Goal: Task Accomplishment & Management: Use online tool/utility

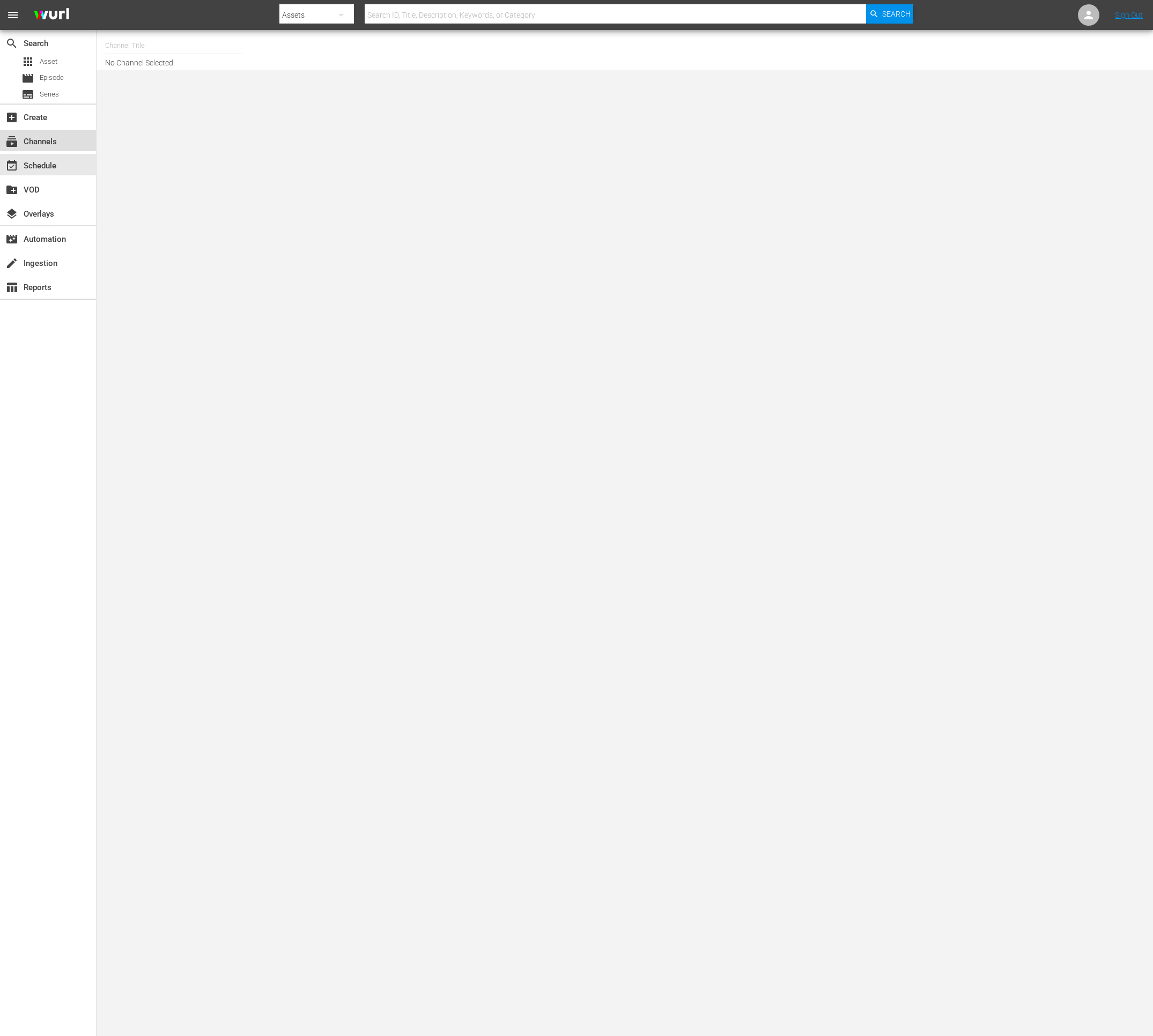
click at [39, 149] on div "subscriptions Channels" at bounding box center [48, 141] width 96 height 22
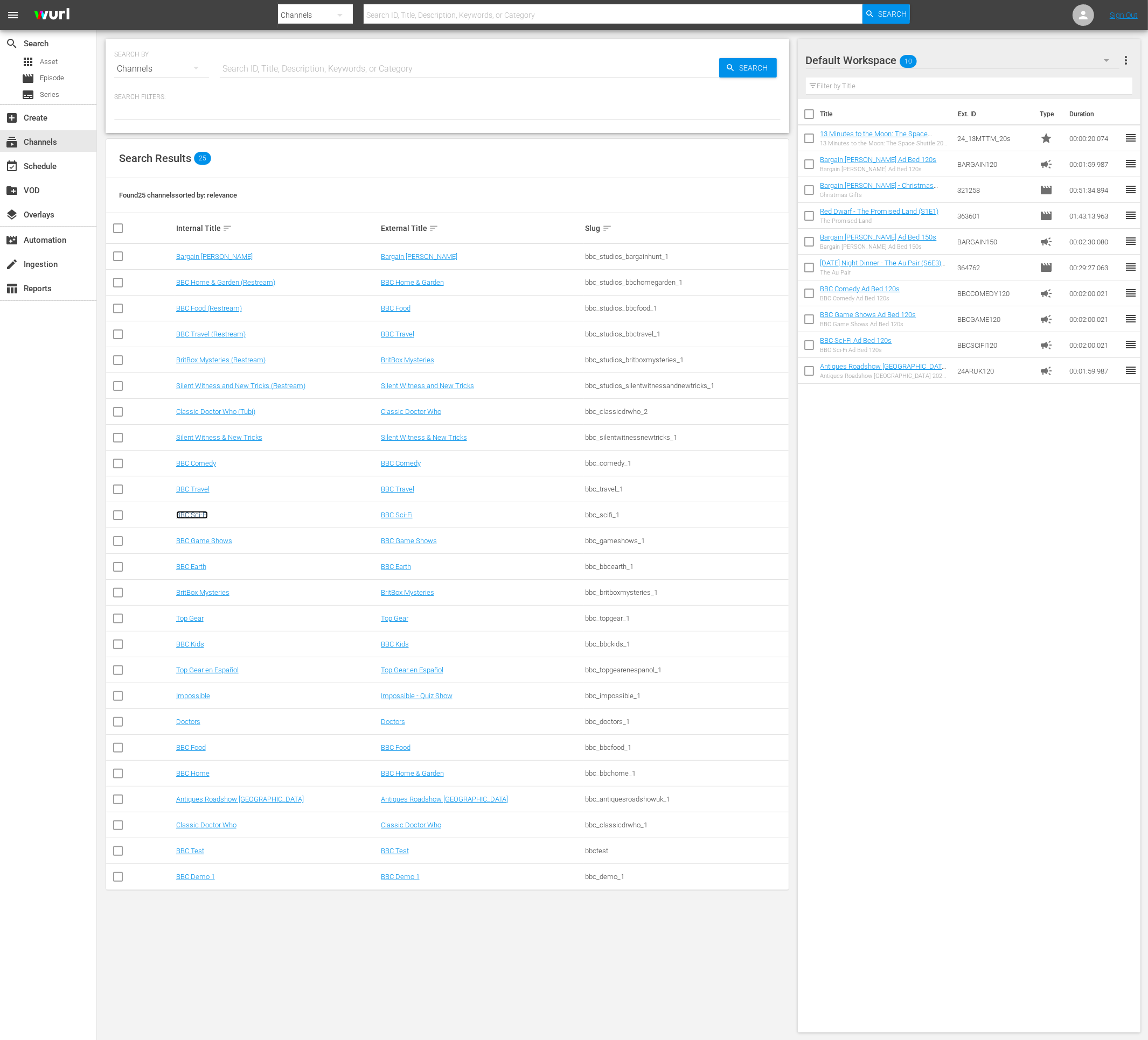
click at [192, 514] on link "BBC Sci-Fi" at bounding box center [192, 515] width 32 height 8
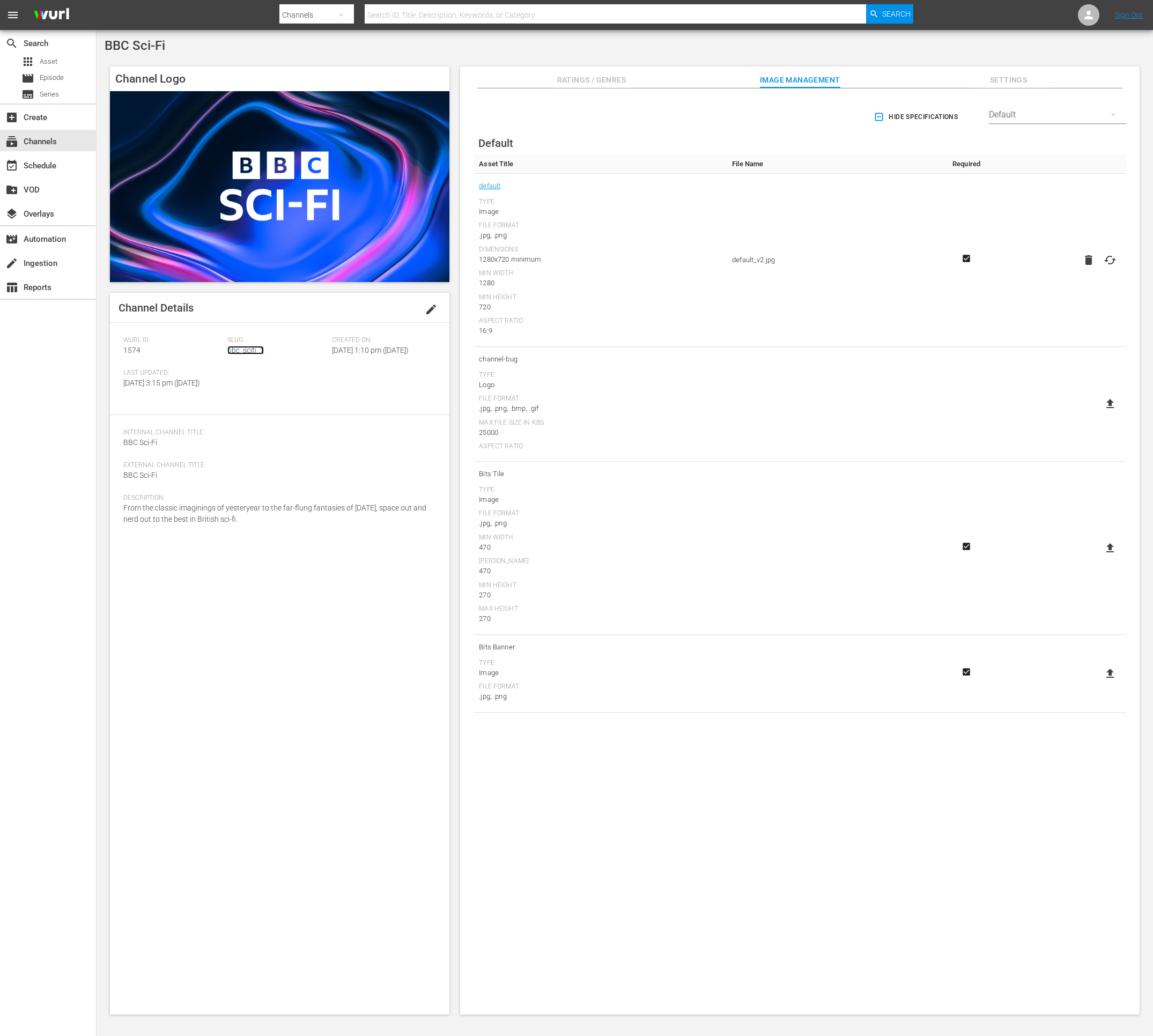
click at [257, 349] on link "bbc_scifi_1" at bounding box center [245, 350] width 36 height 8
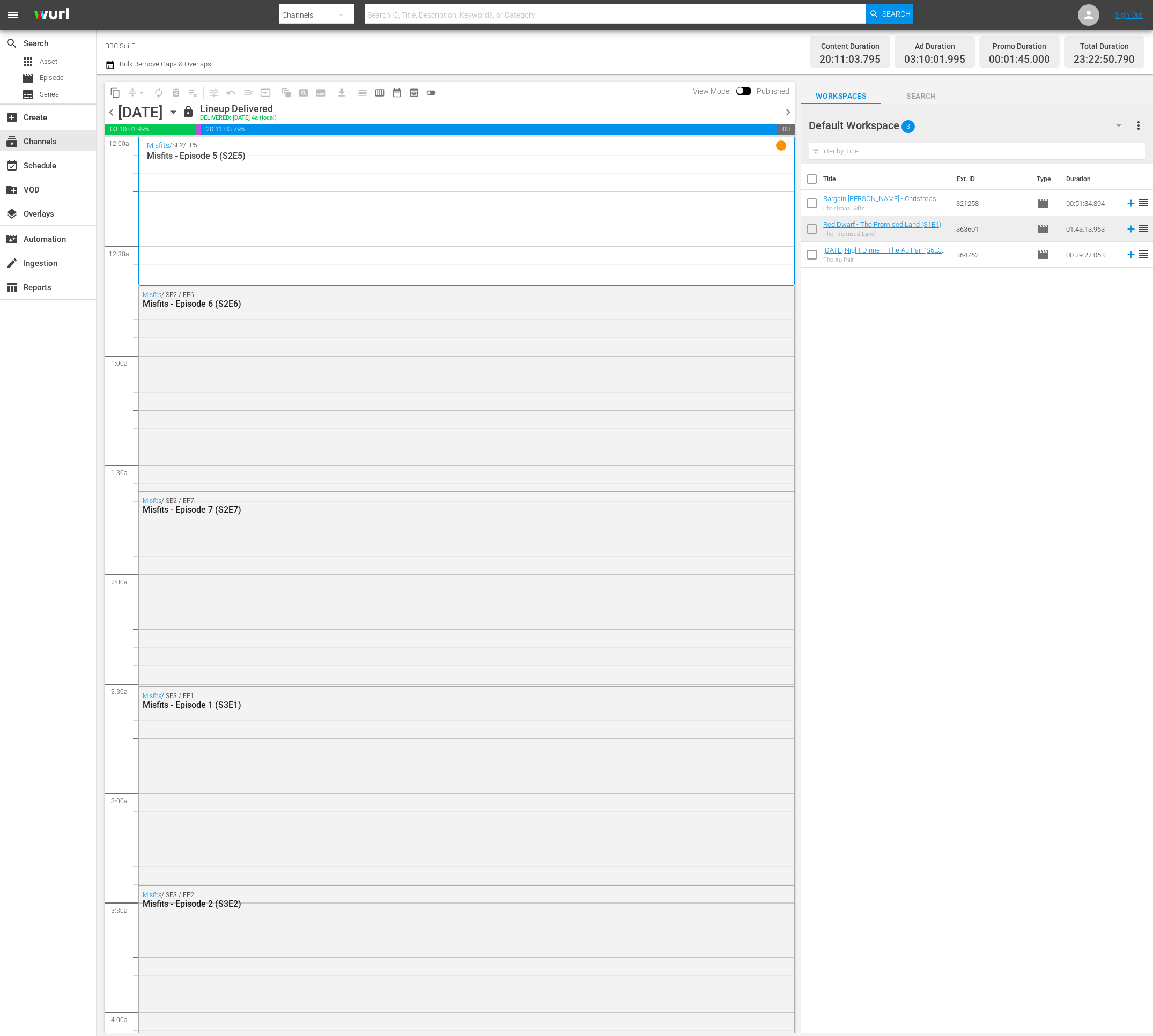
click at [111, 64] on icon "button" at bounding box center [110, 65] width 10 height 13
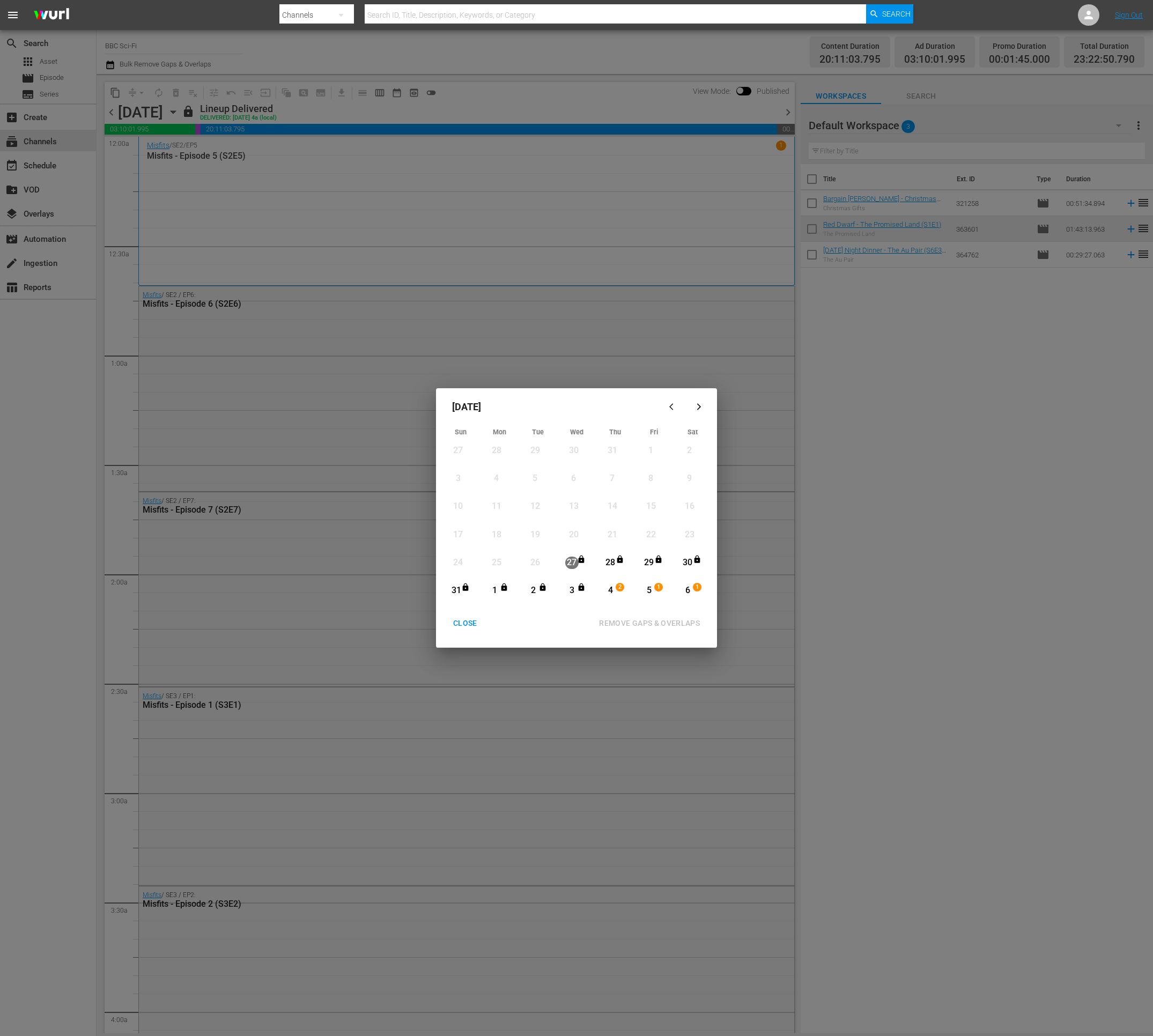
click at [696, 405] on icon "button" at bounding box center [699, 406] width 8 height 8
click at [460, 628] on div "CLOSE" at bounding box center [465, 623] width 41 height 13
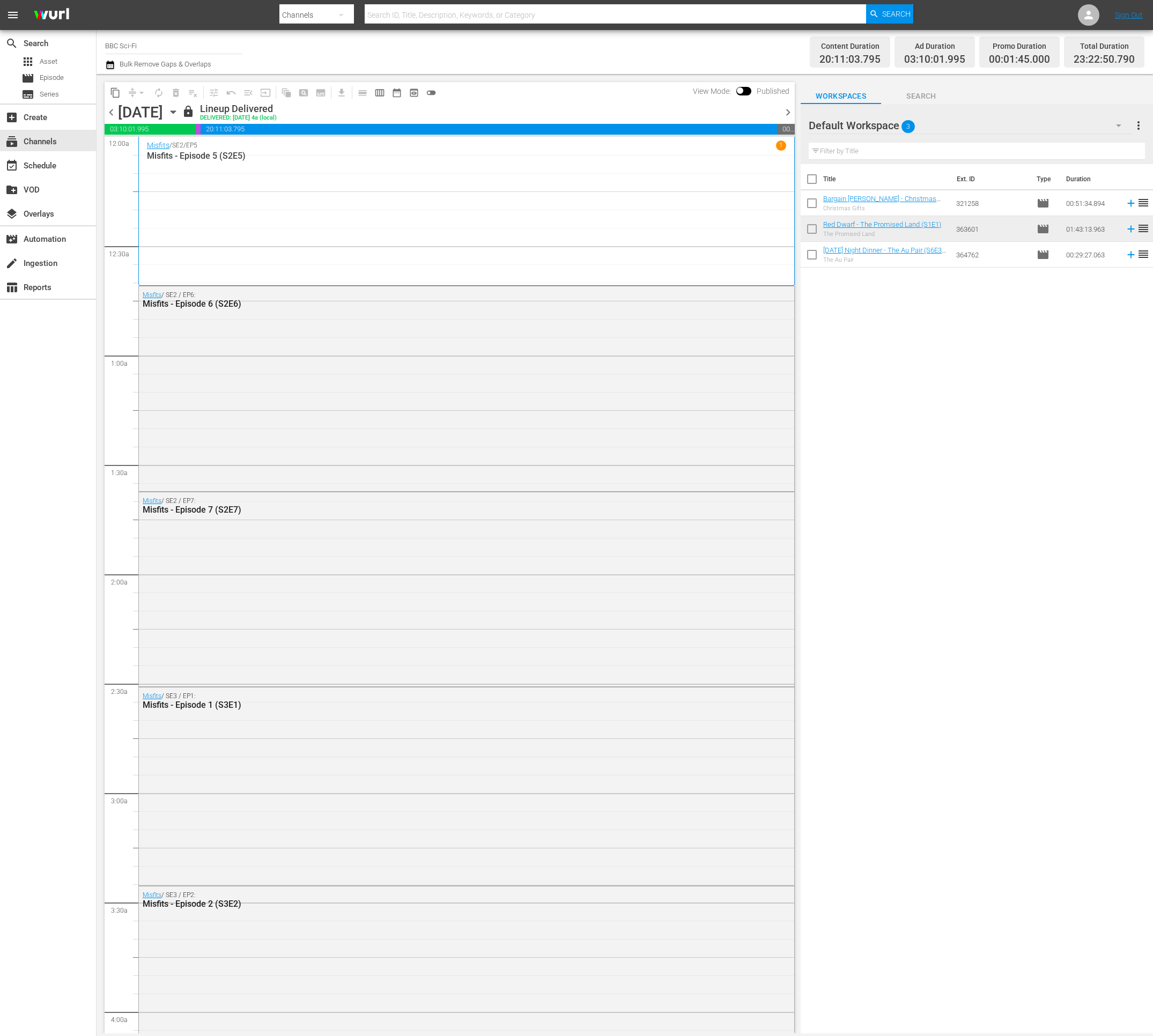
click at [179, 112] on icon "button" at bounding box center [173, 112] width 12 height 12
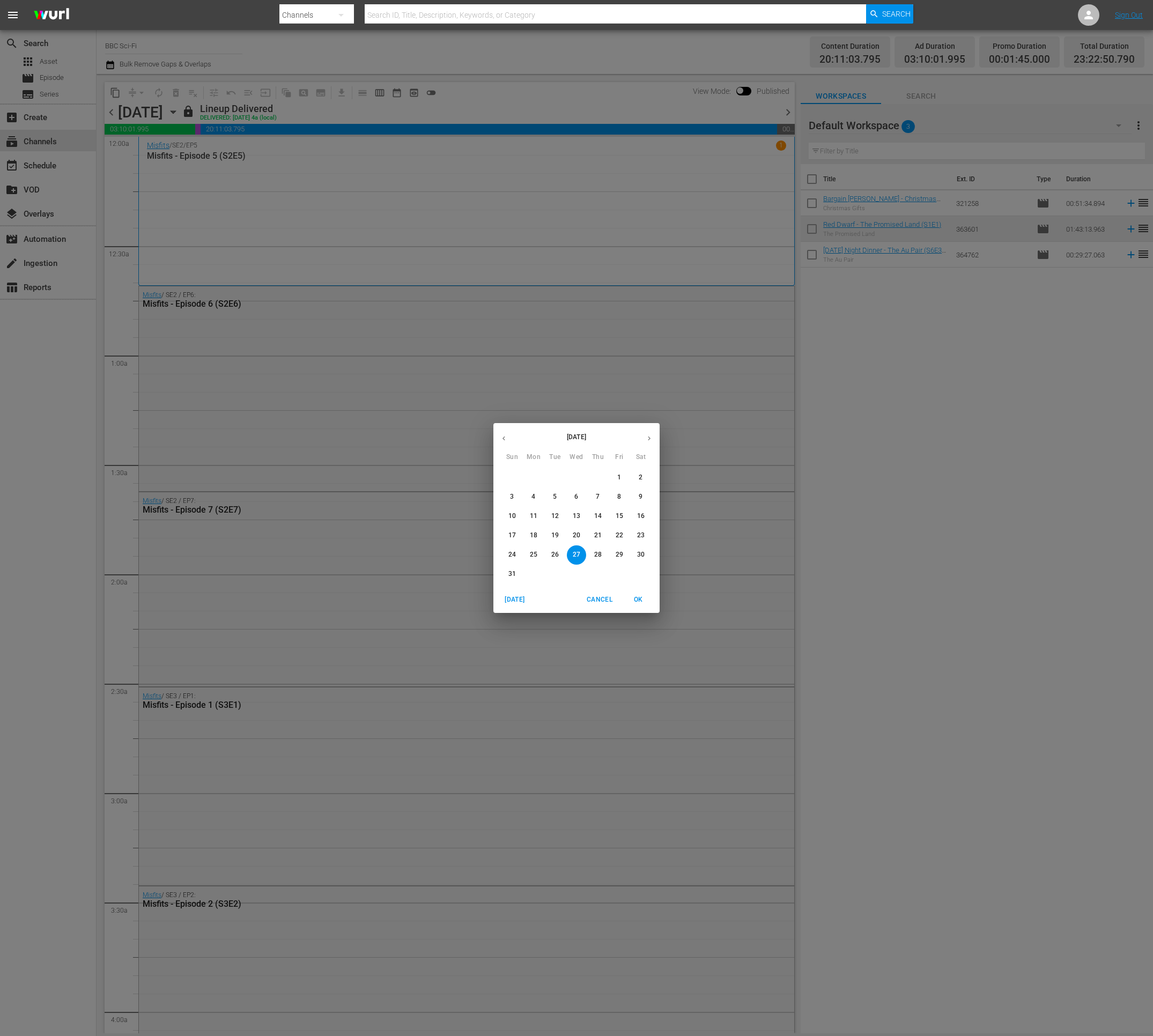
click at [652, 435] on icon "button" at bounding box center [648, 438] width 8 height 8
click at [534, 479] on p "1" at bounding box center [533, 477] width 4 height 9
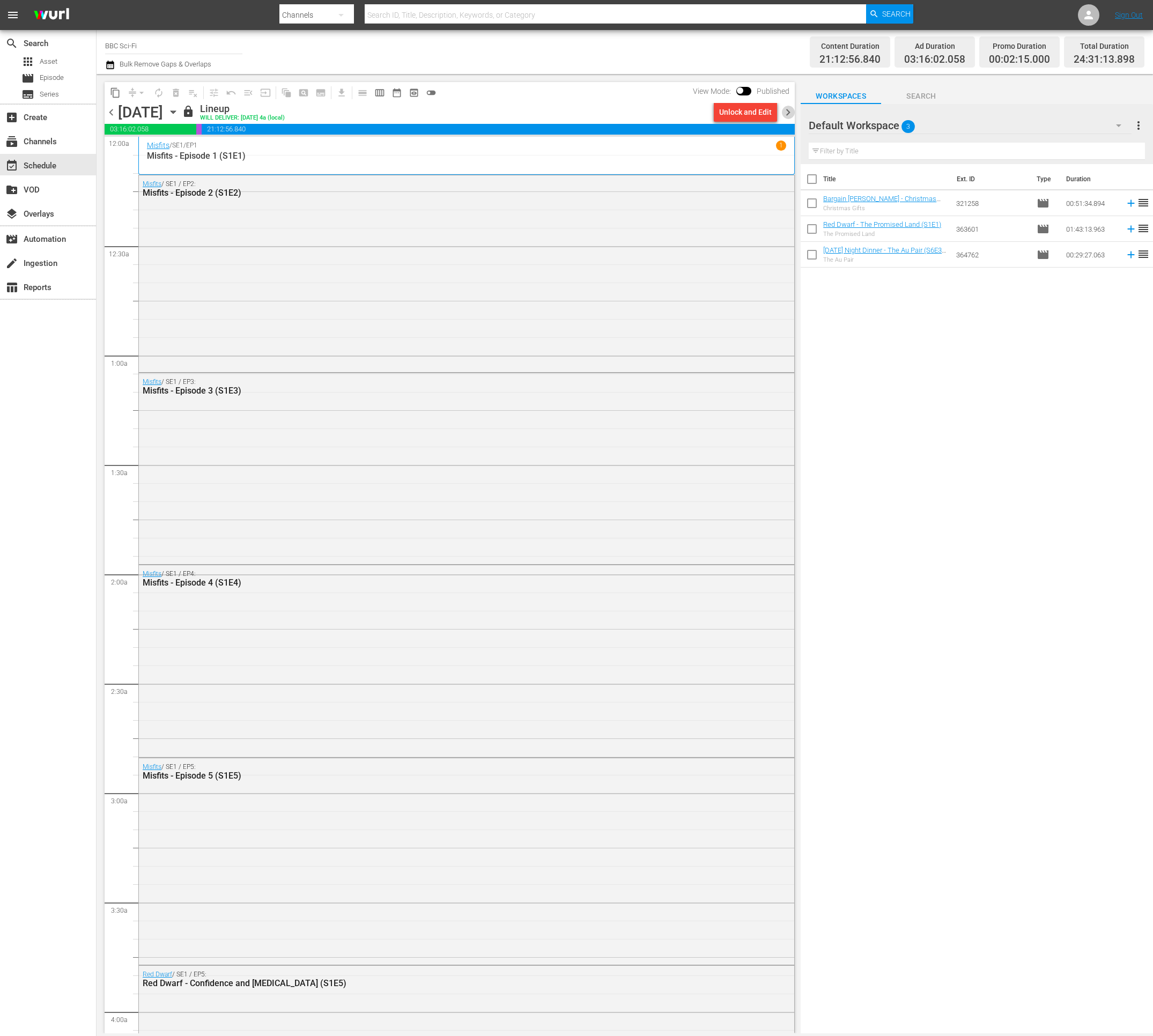
click at [786, 111] on span "chevron_right" at bounding box center [787, 112] width 13 height 13
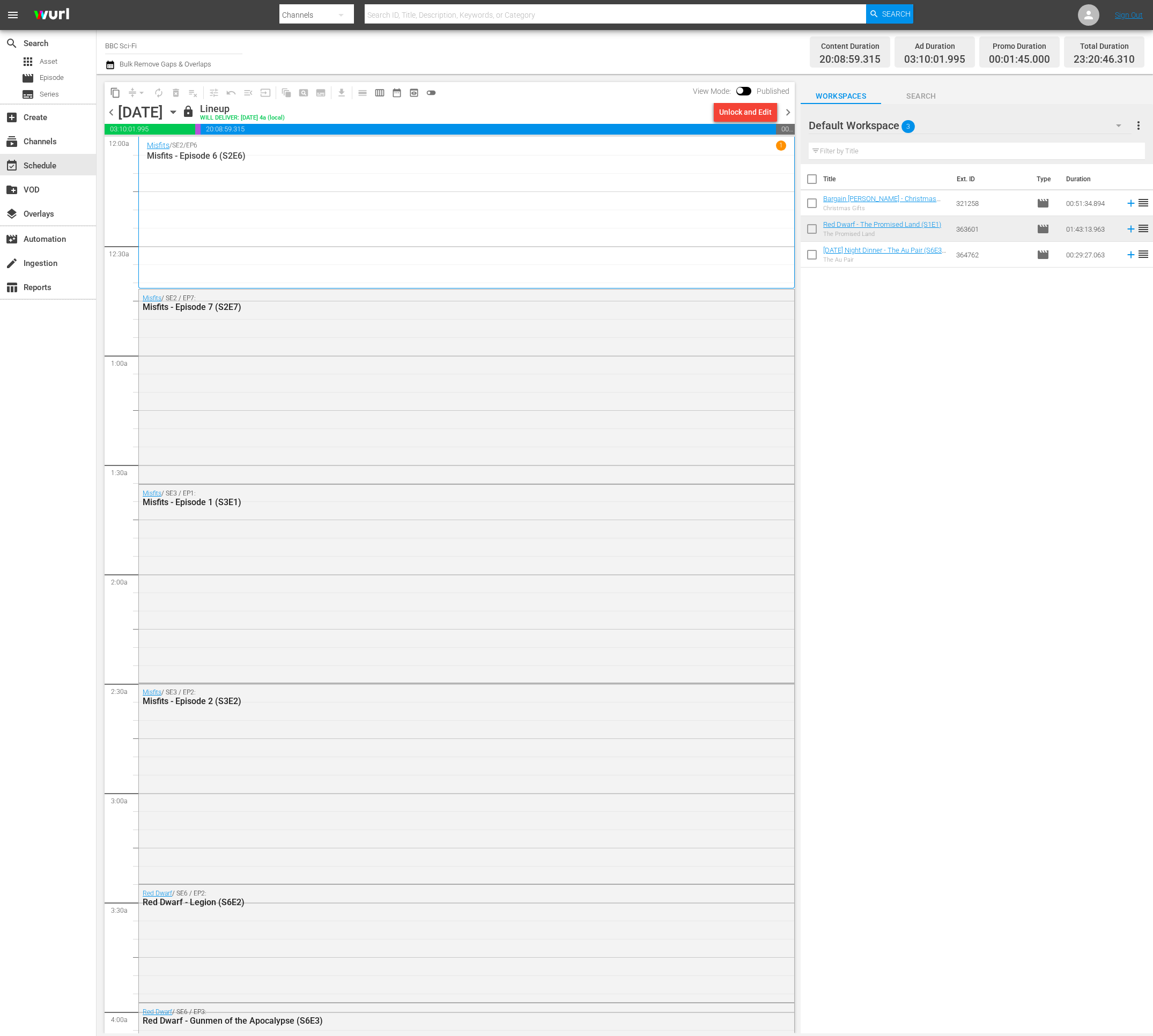
click at [787, 113] on span "chevron_right" at bounding box center [787, 112] width 13 height 13
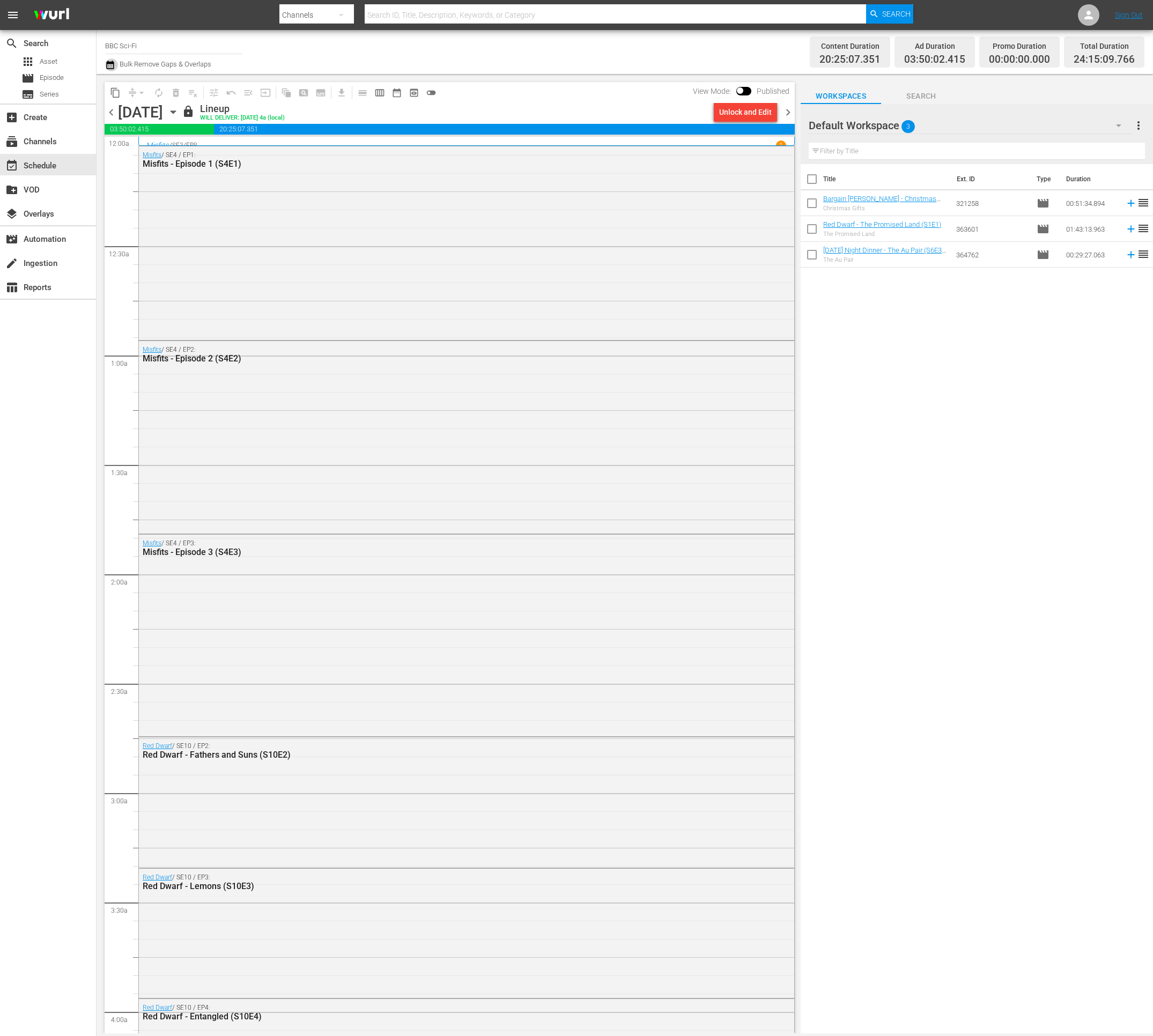
click at [114, 68] on icon "button" at bounding box center [110, 65] width 10 height 13
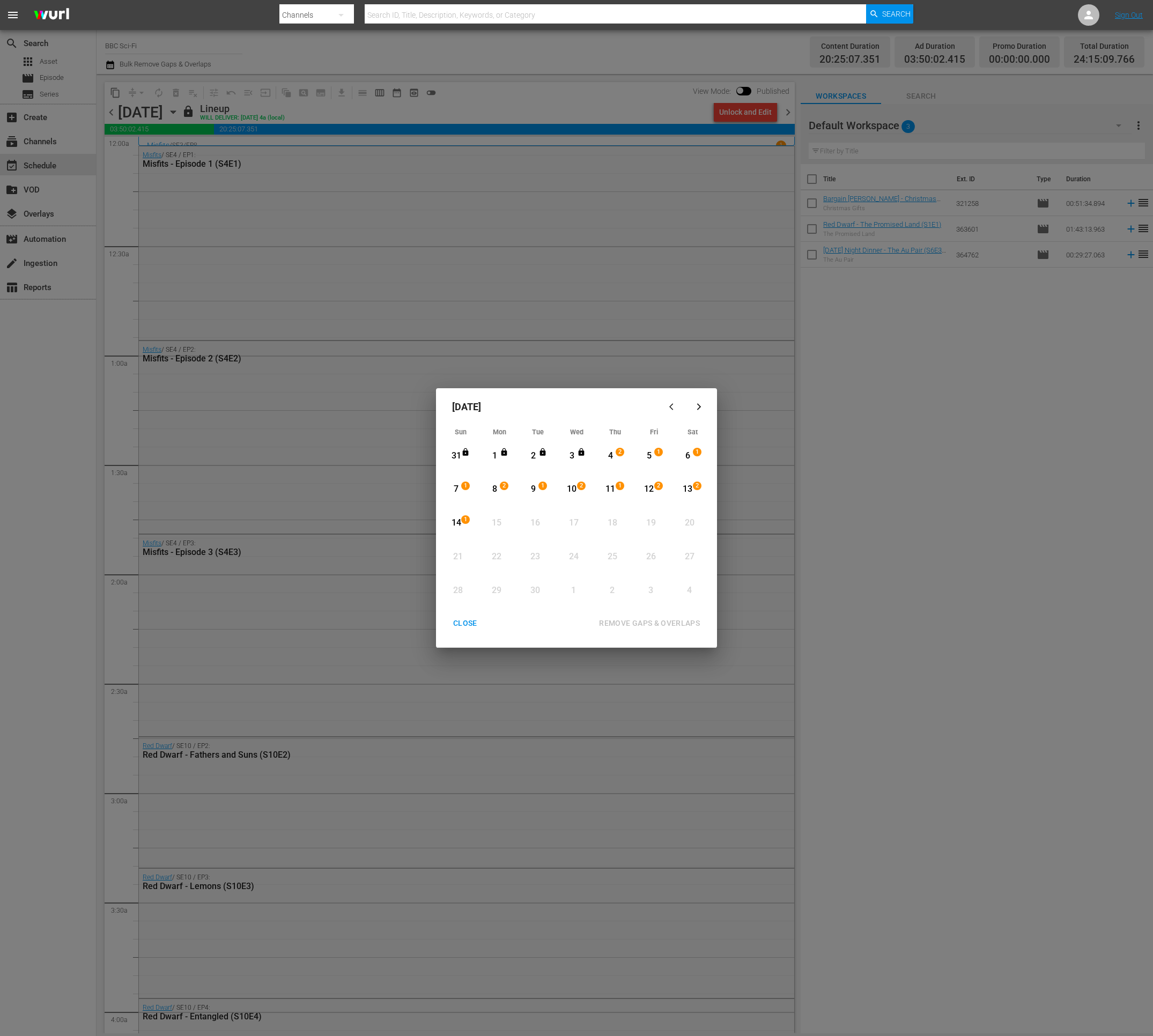
click at [482, 618] on div "CLOSE" at bounding box center [465, 623] width 41 height 13
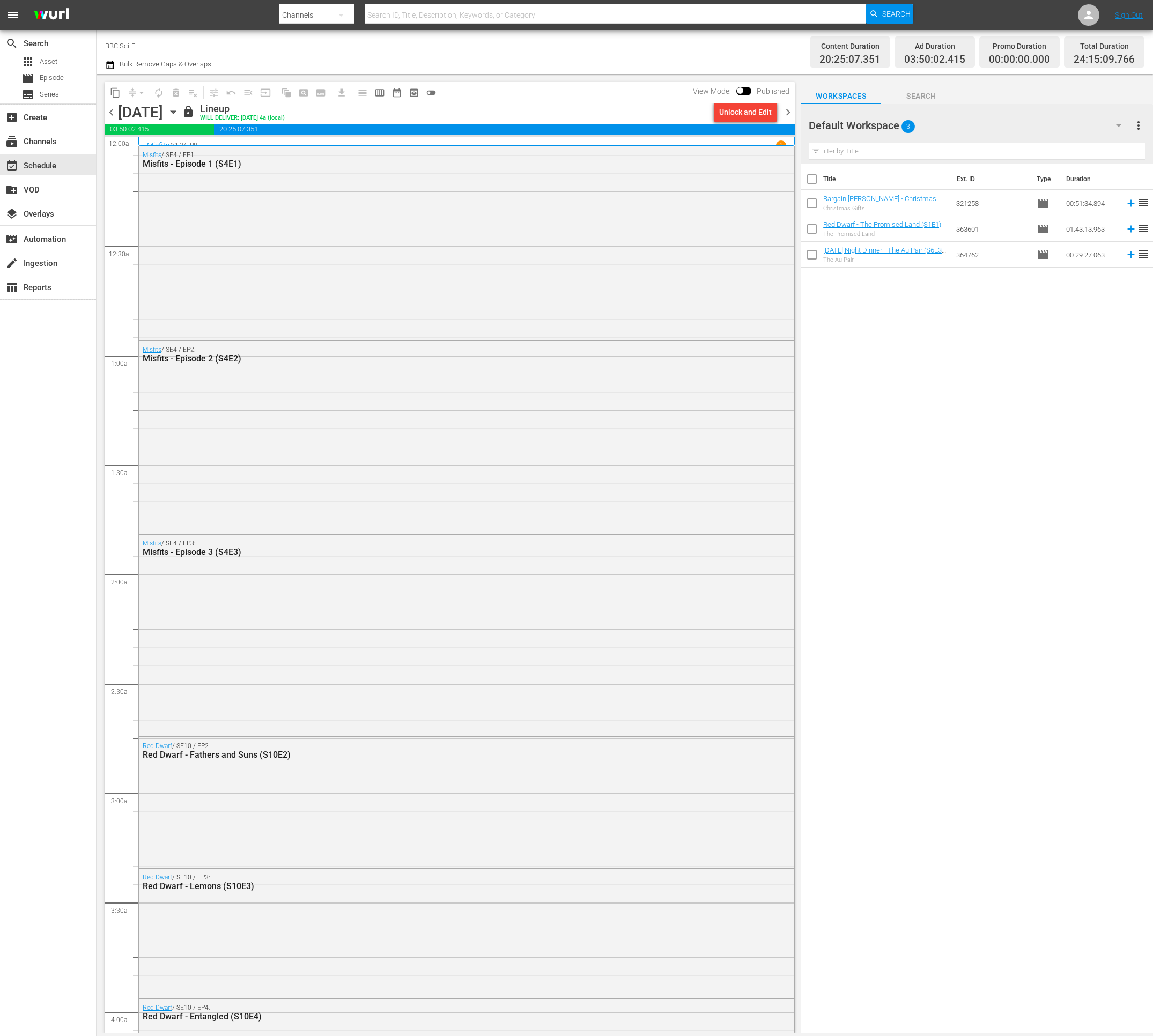
click at [788, 117] on span "chevron_right" at bounding box center [787, 112] width 13 height 13
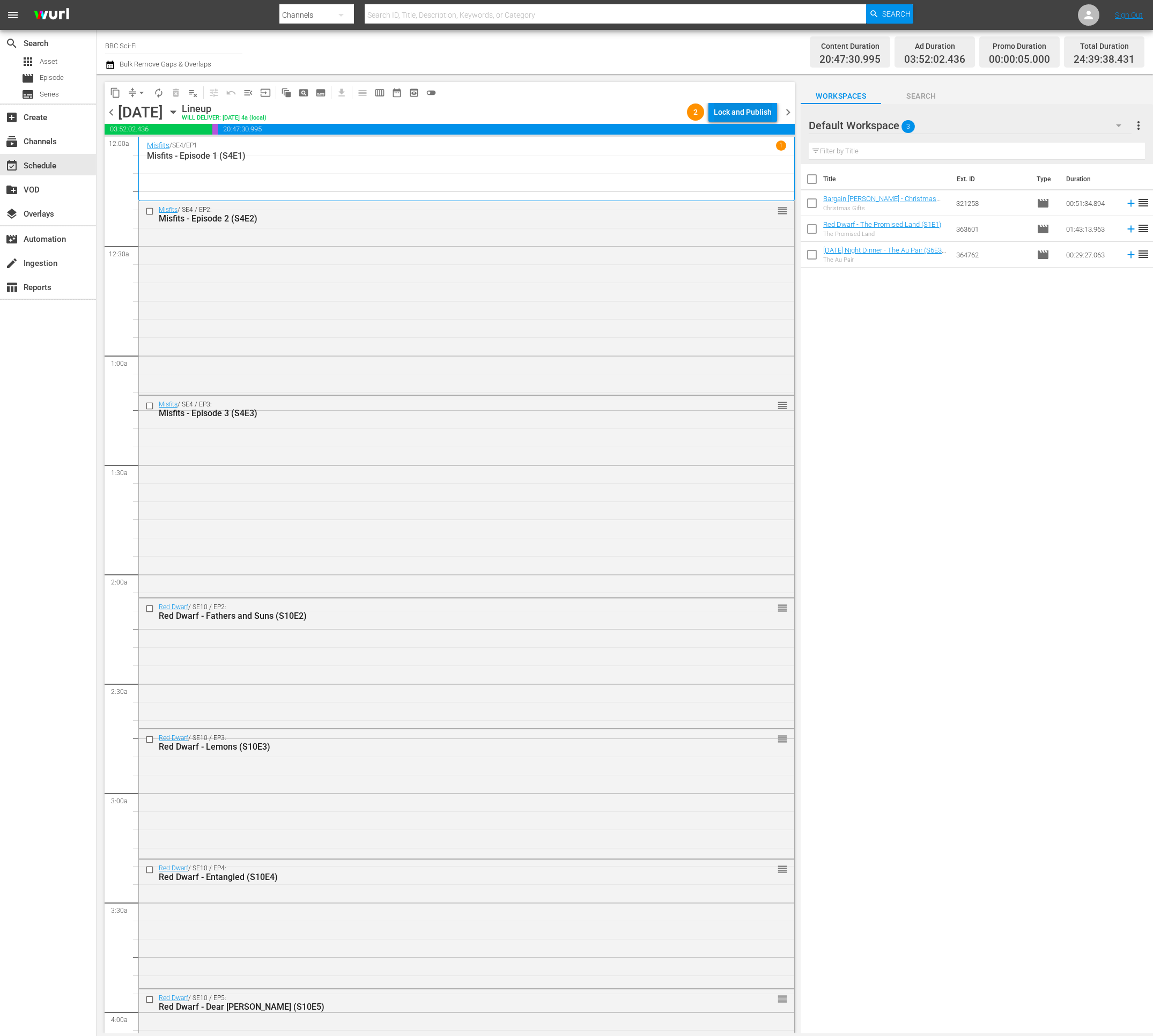
click at [738, 113] on div "Lock and Publish" at bounding box center [742, 112] width 58 height 19
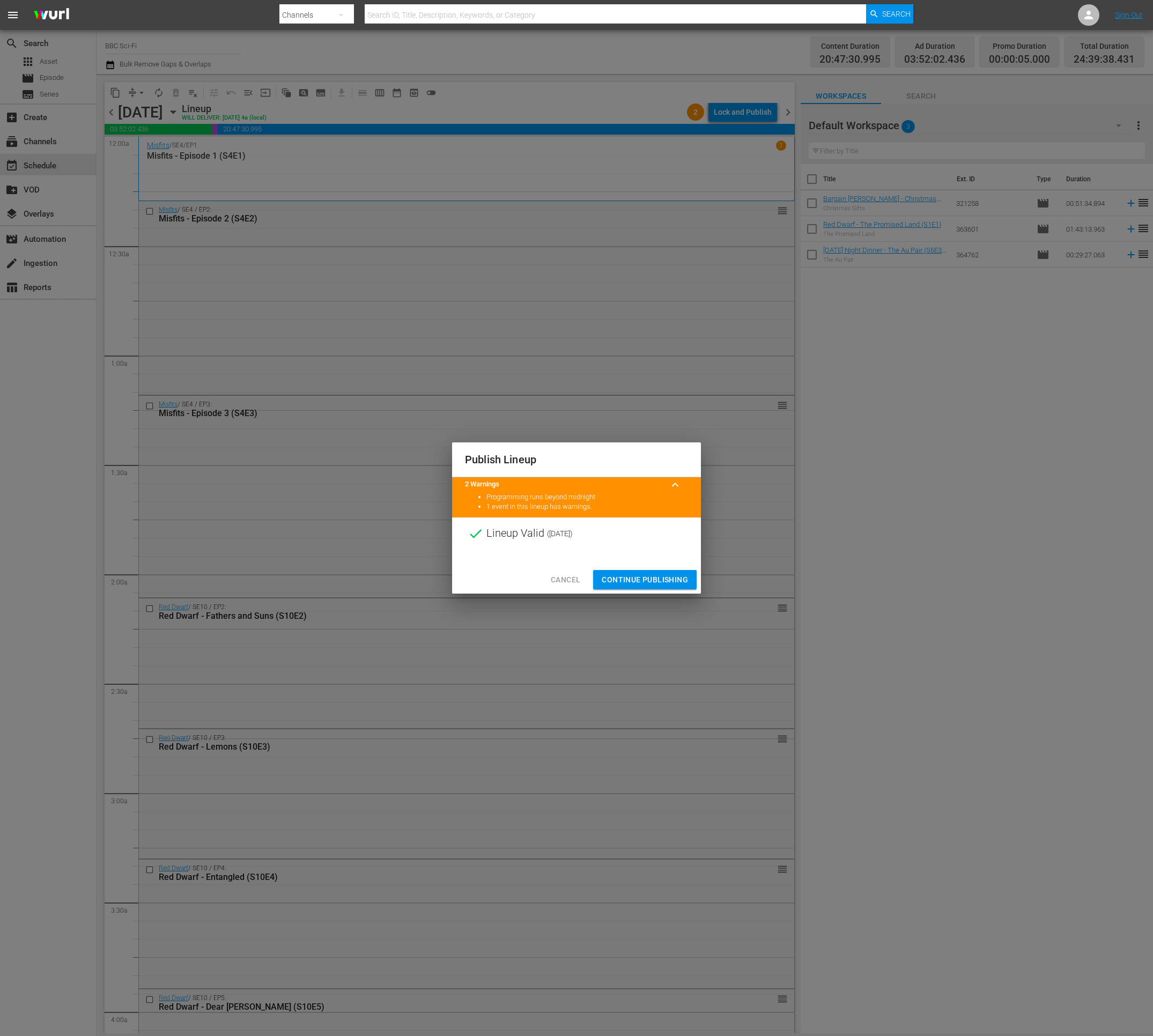
click at [629, 580] on span "Continue Publishing" at bounding box center [645, 580] width 87 height 13
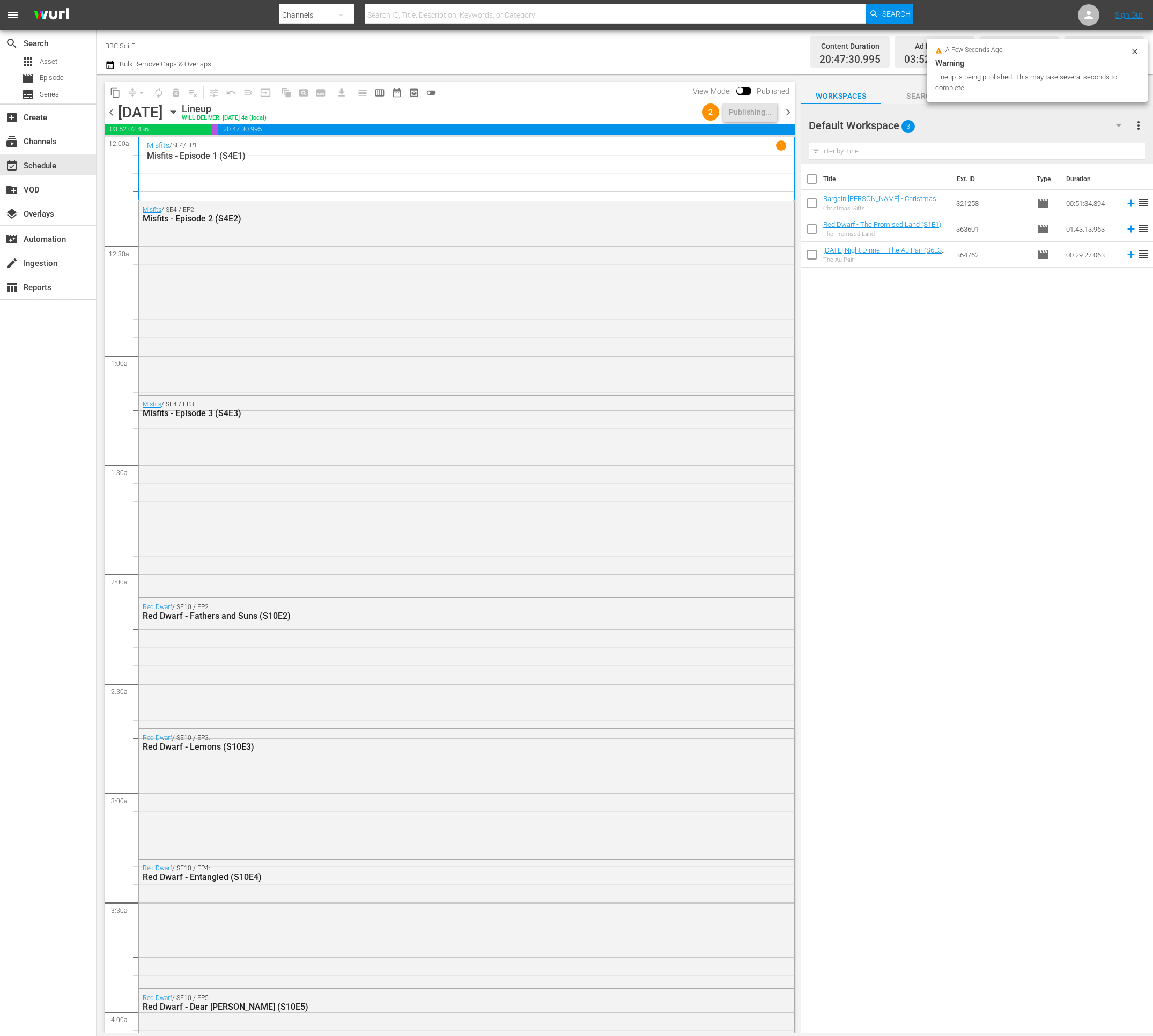
click at [786, 115] on span "chevron_right" at bounding box center [787, 112] width 13 height 13
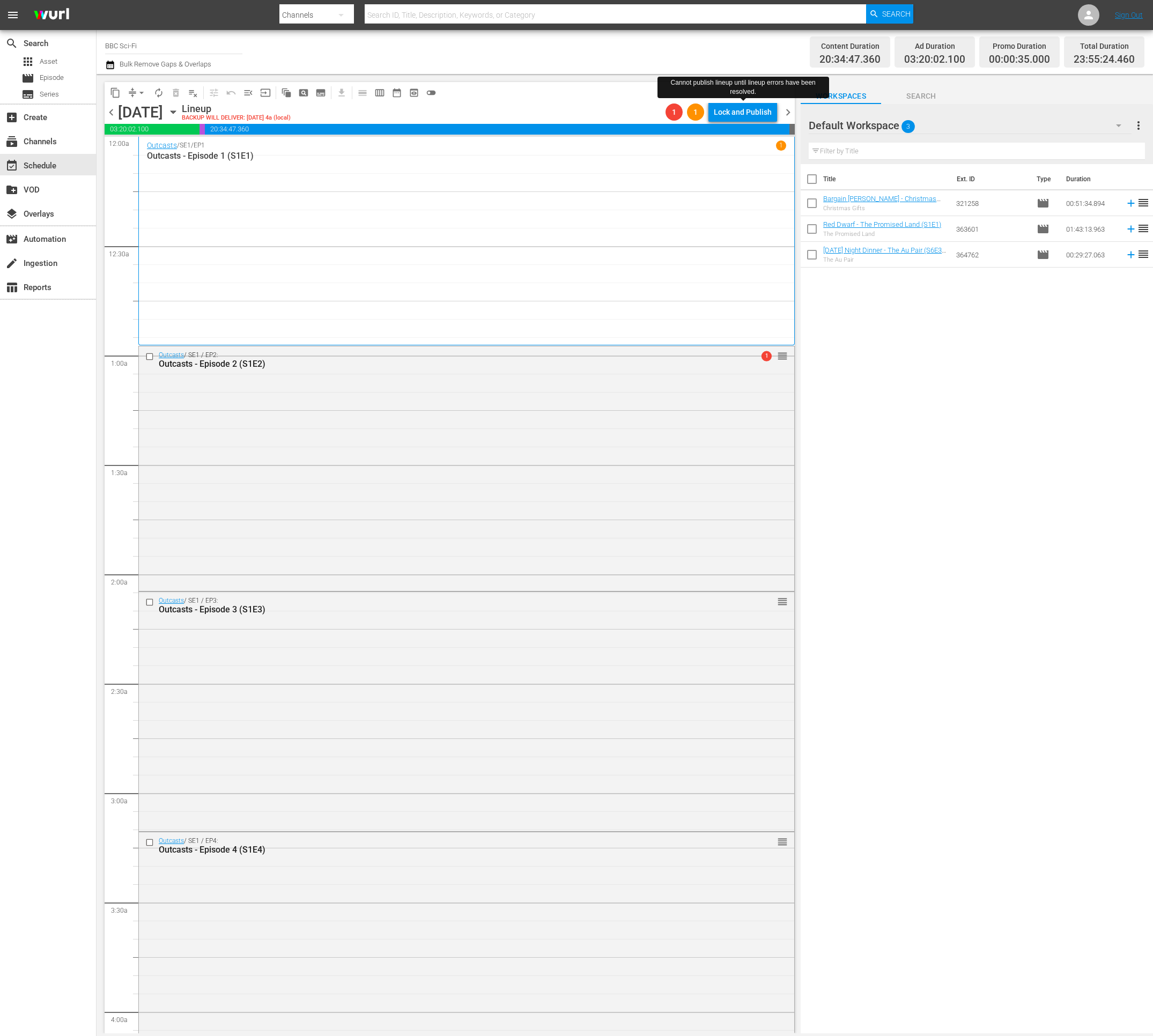
click at [758, 113] on div "Lock and Publish" at bounding box center [742, 112] width 58 height 19
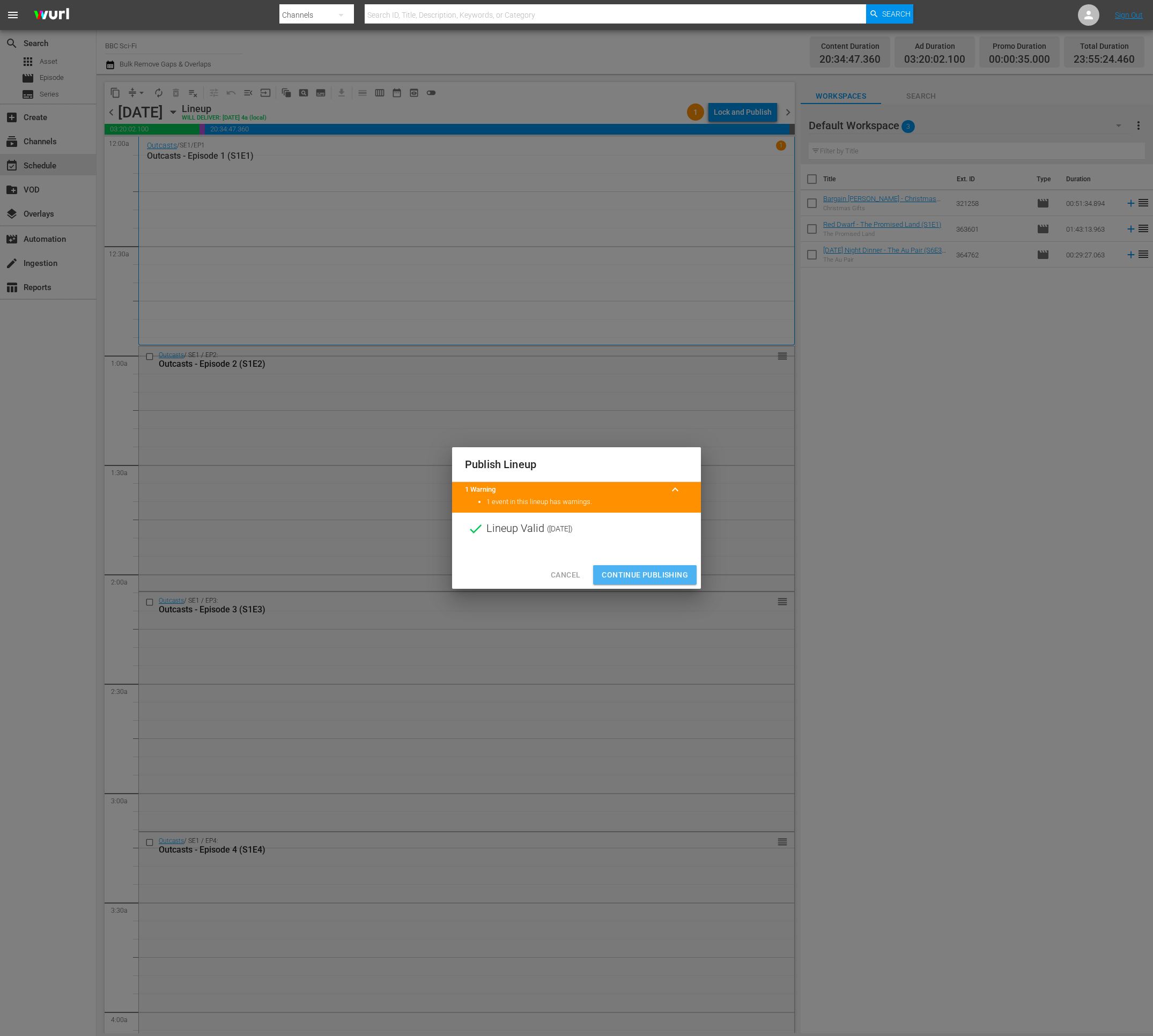
click at [646, 576] on span "Continue Publishing" at bounding box center [645, 575] width 87 height 13
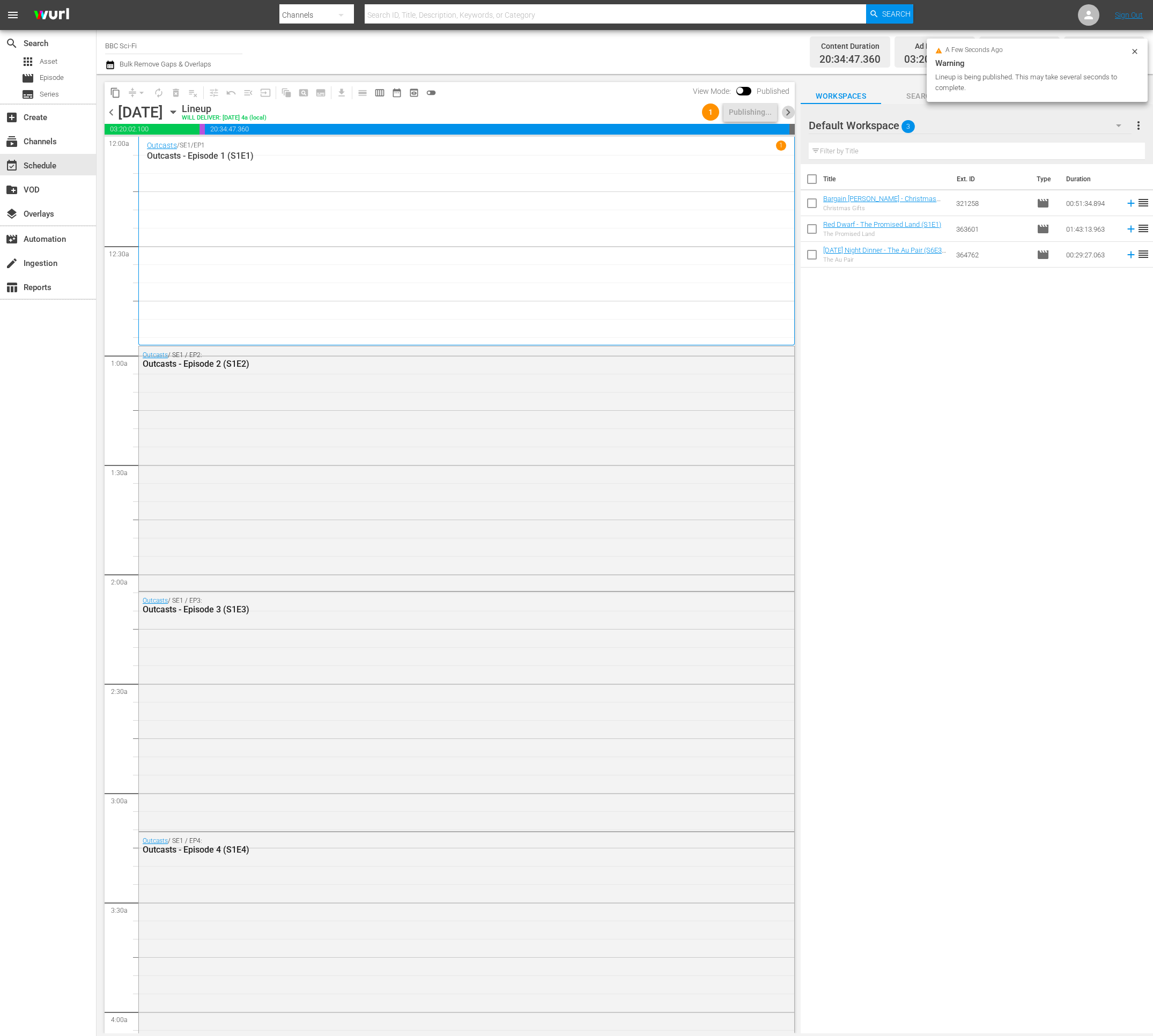
click at [791, 115] on span "chevron_right" at bounding box center [787, 112] width 13 height 13
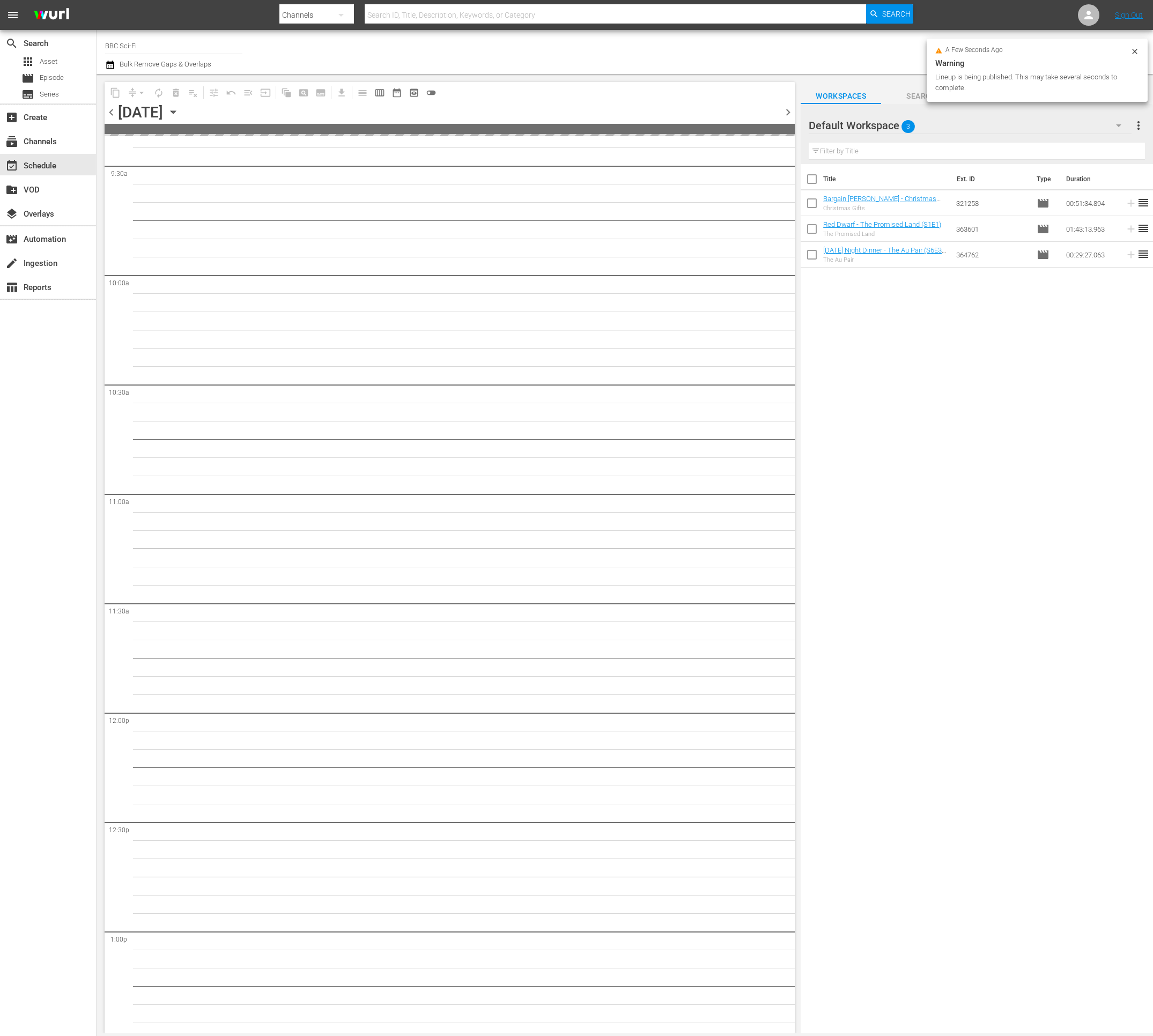
scroll to position [2209, 0]
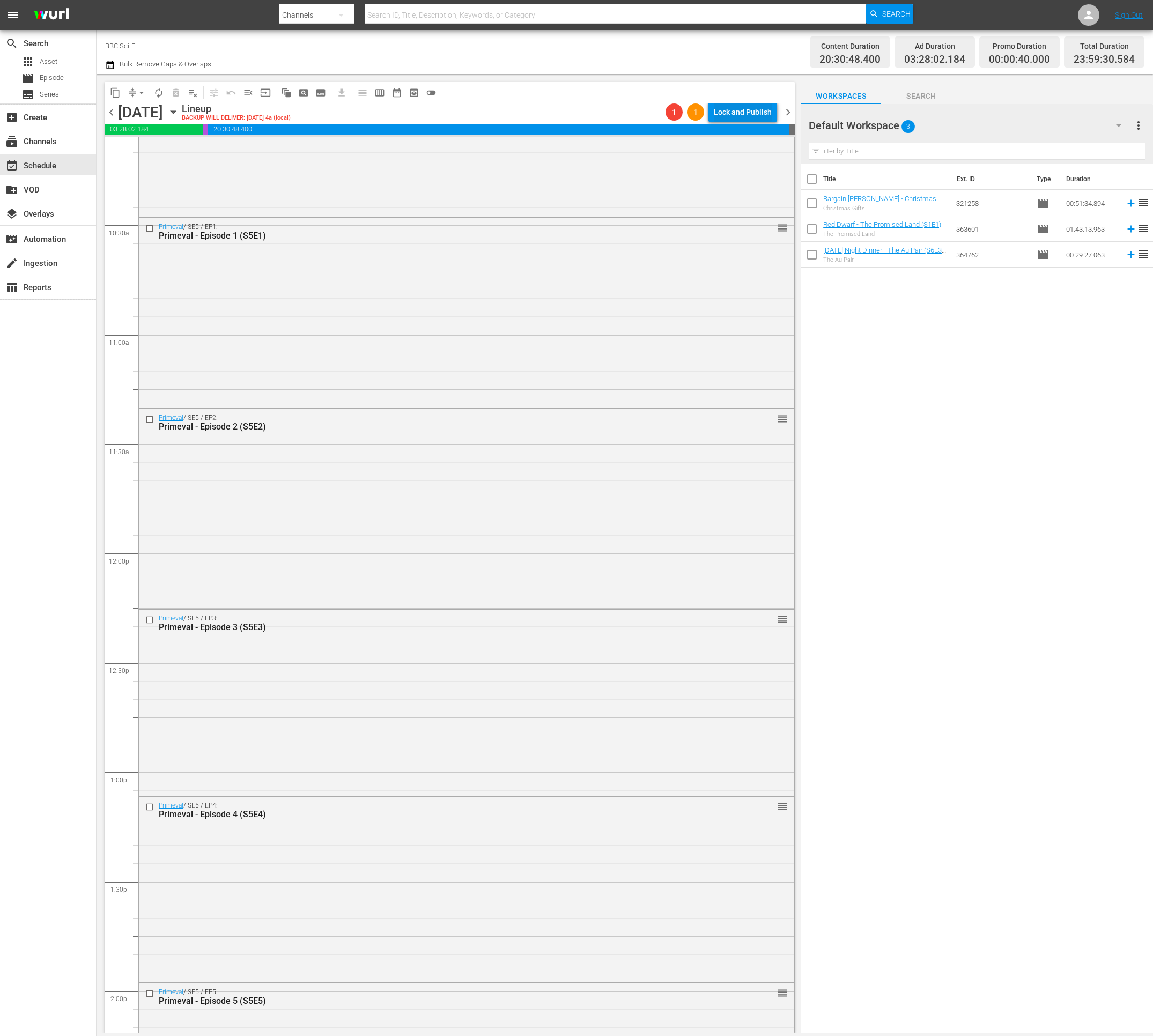
click at [750, 106] on div "Lock and Publish" at bounding box center [742, 112] width 58 height 19
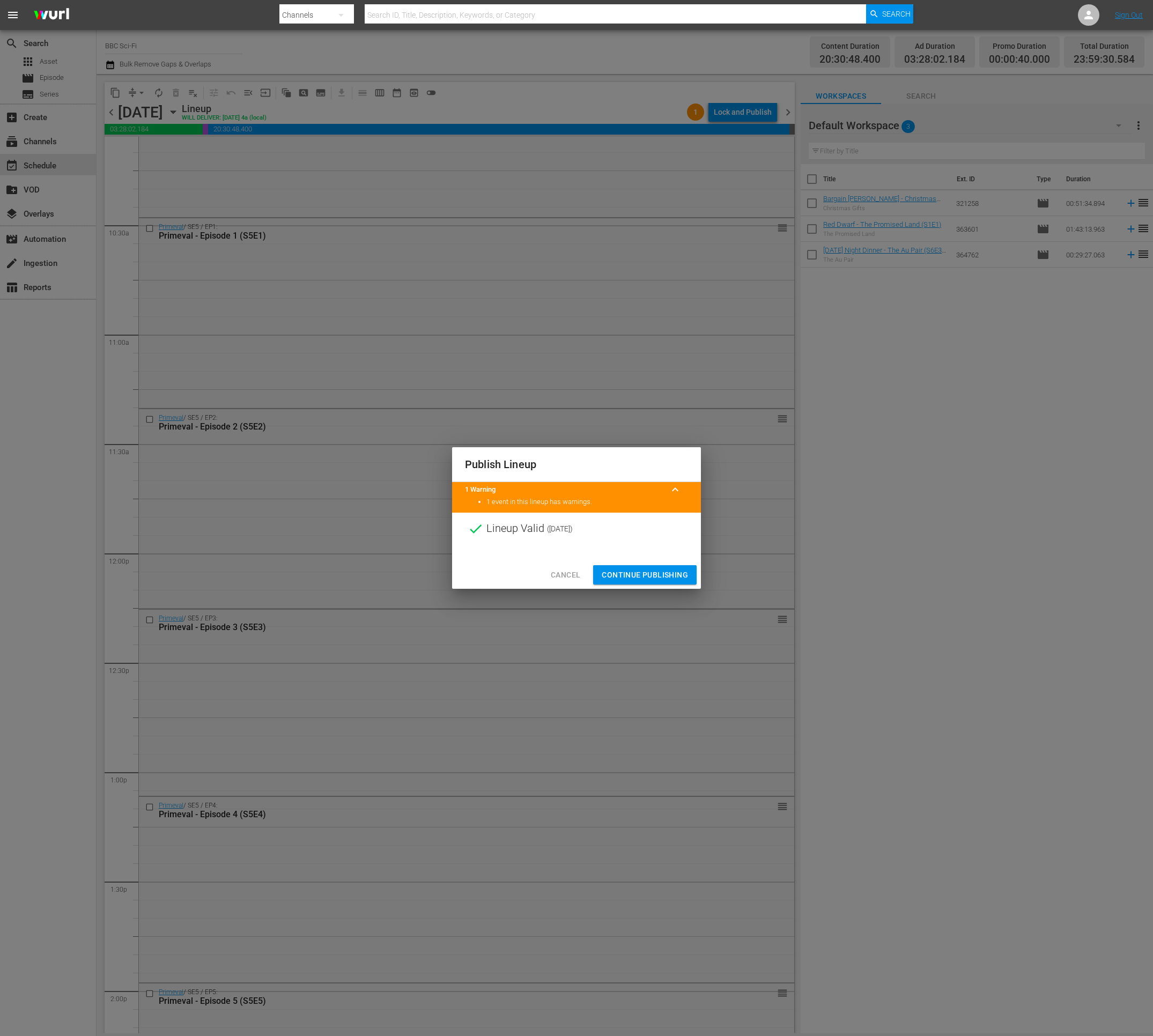
click at [621, 580] on span "Continue Publishing" at bounding box center [645, 575] width 87 height 13
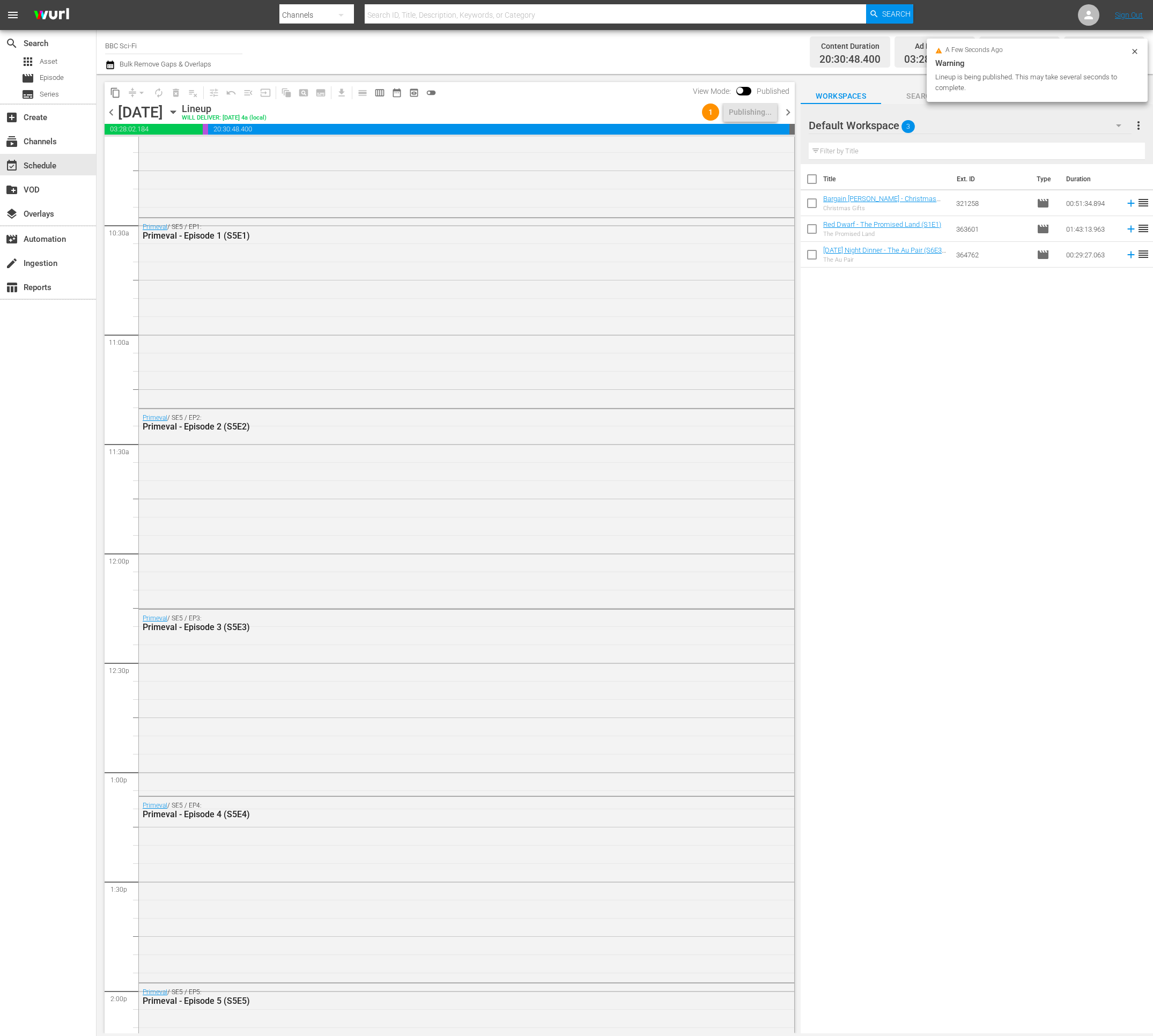
click at [783, 108] on span "chevron_right" at bounding box center [787, 112] width 13 height 13
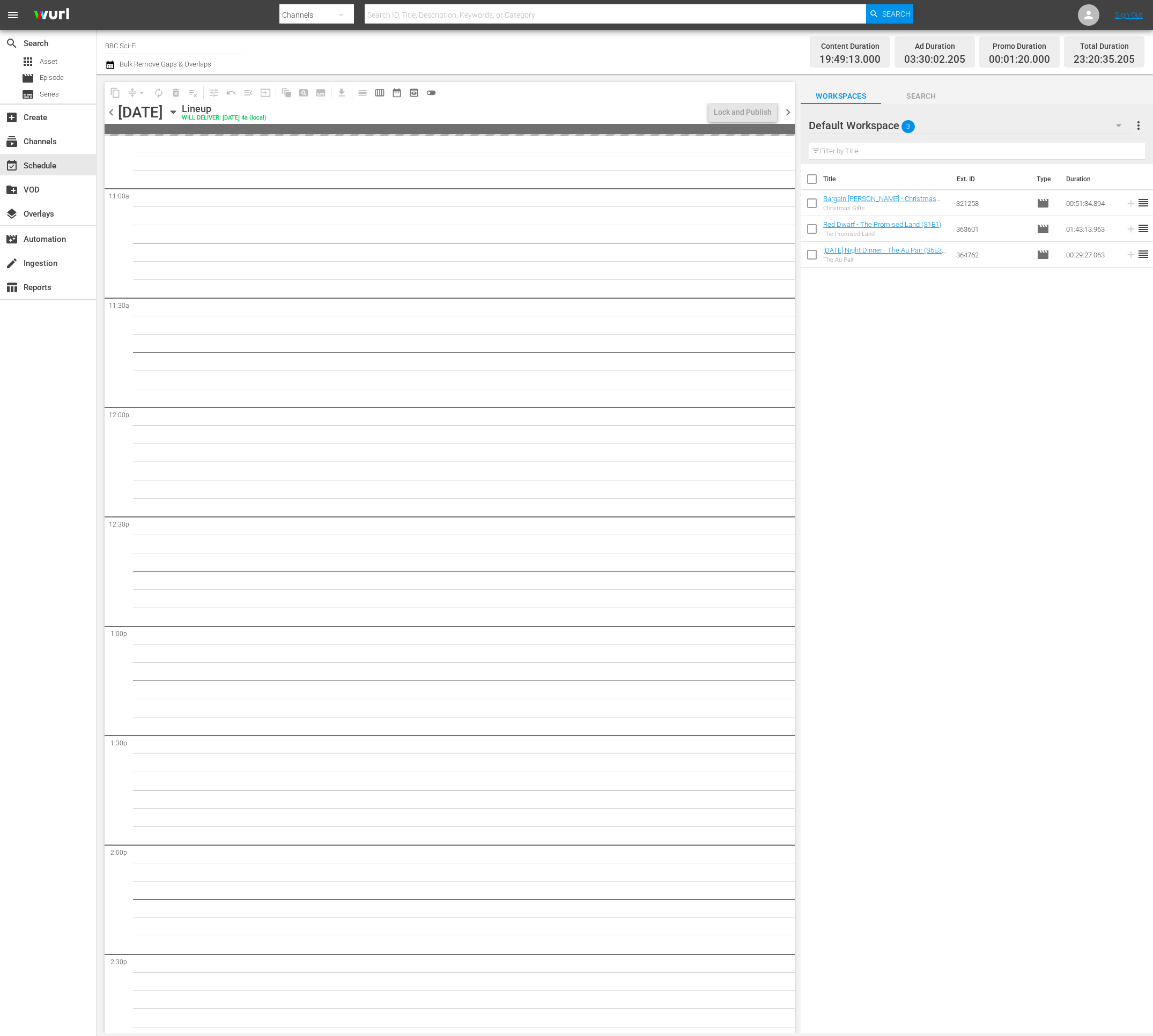
scroll to position [2209, 0]
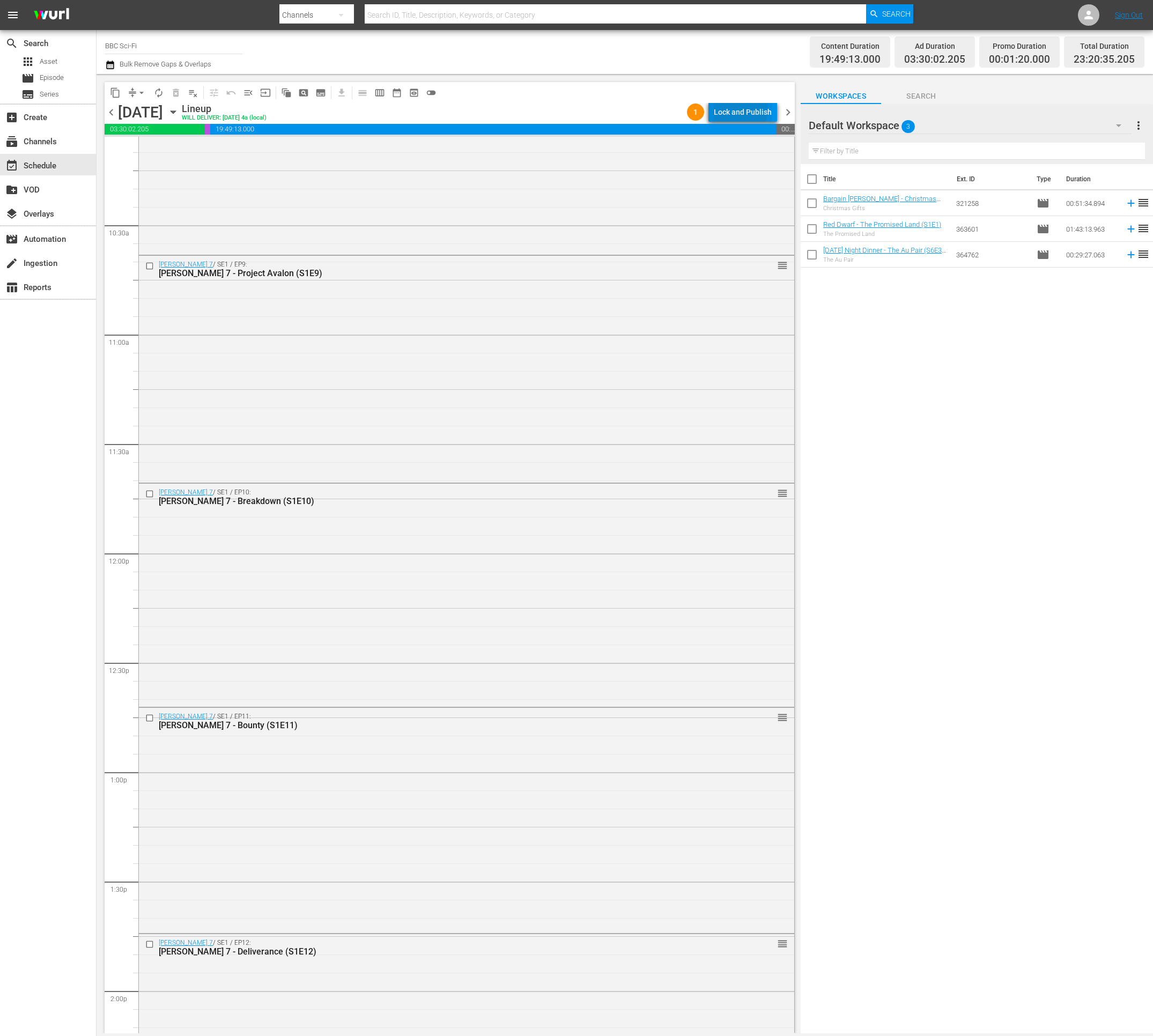
click at [727, 108] on div "Lock and Publish" at bounding box center [742, 112] width 58 height 19
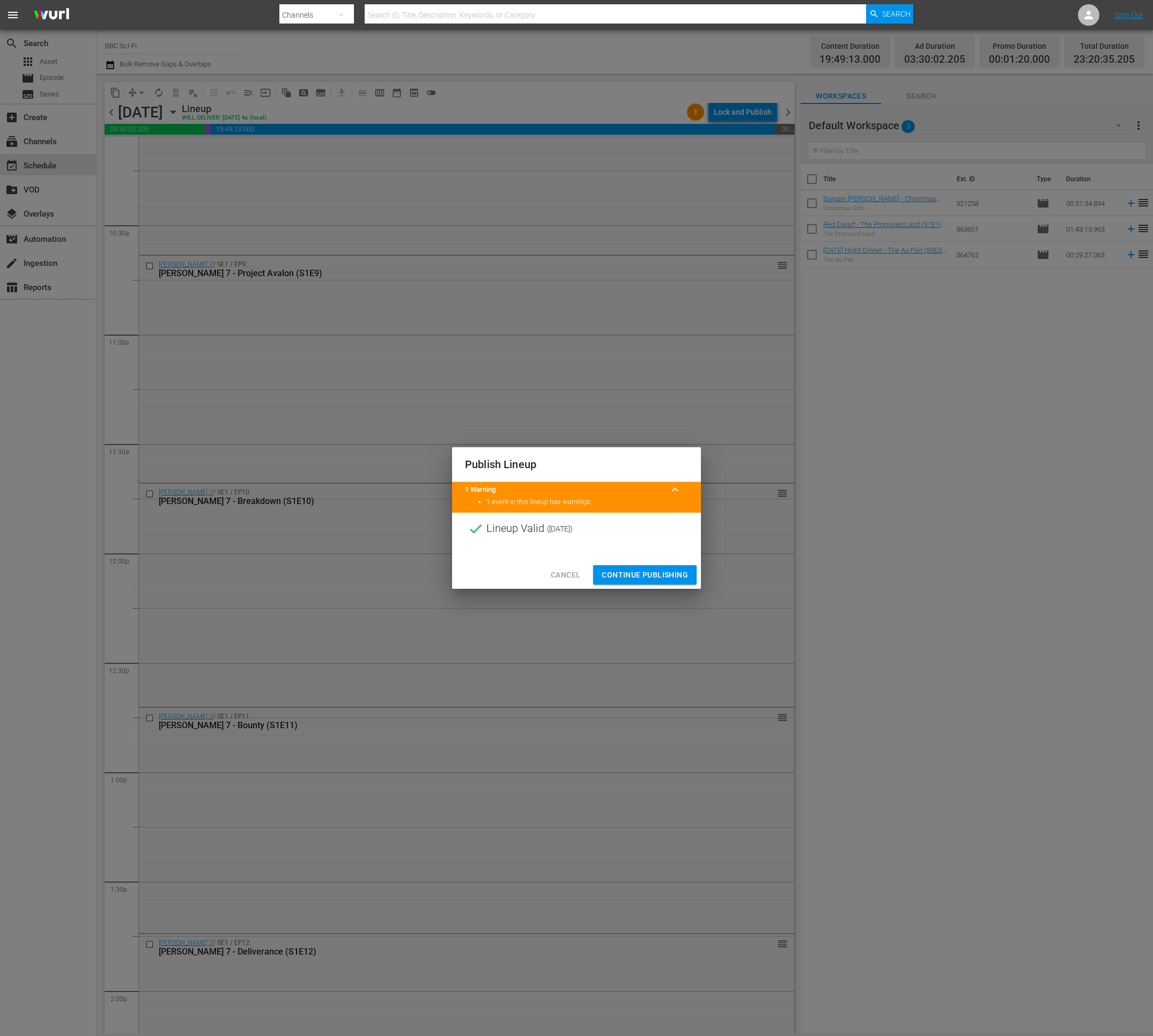
click at [621, 573] on span "Continue Publishing" at bounding box center [645, 575] width 87 height 13
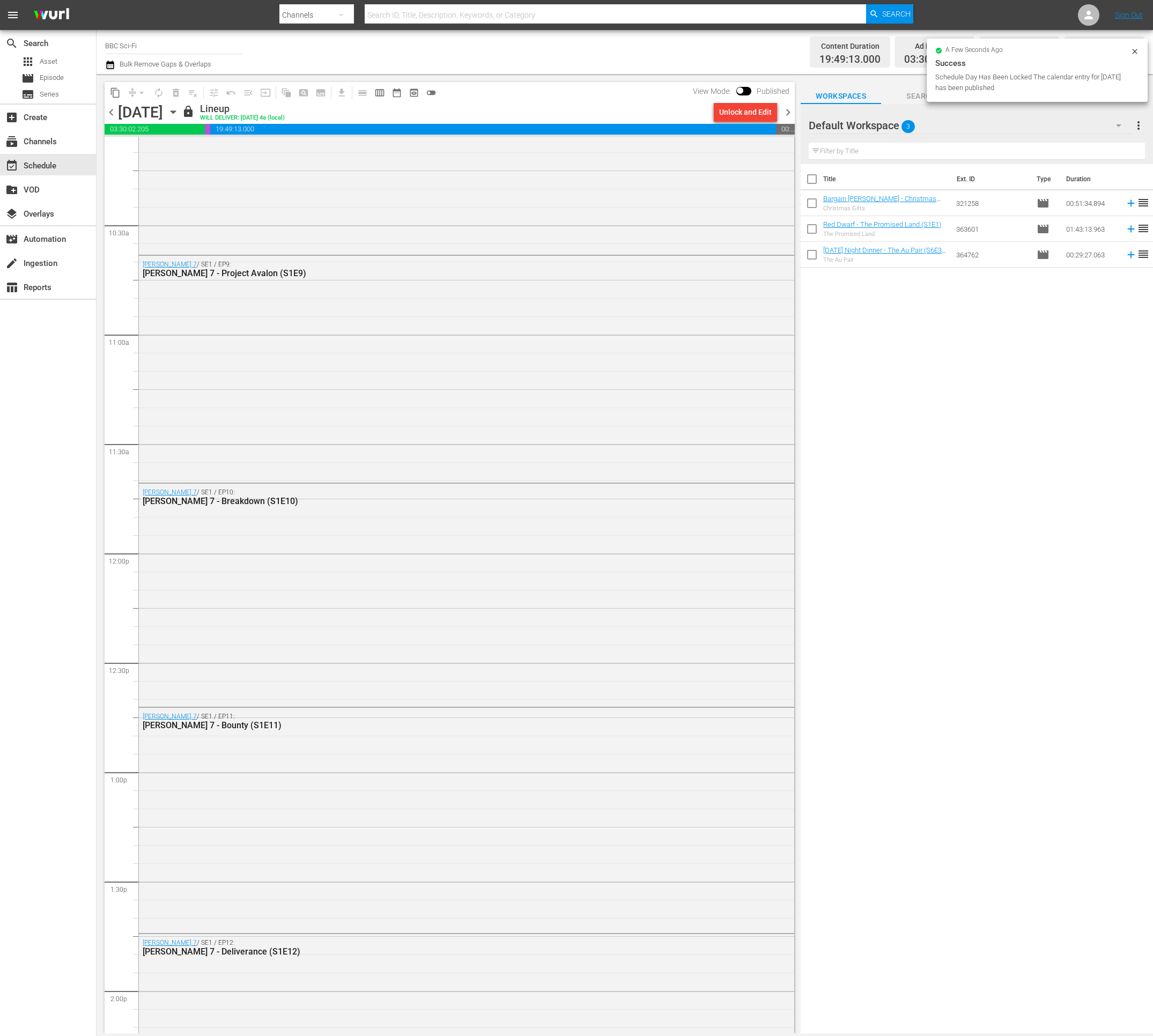
scroll to position [2191, 0]
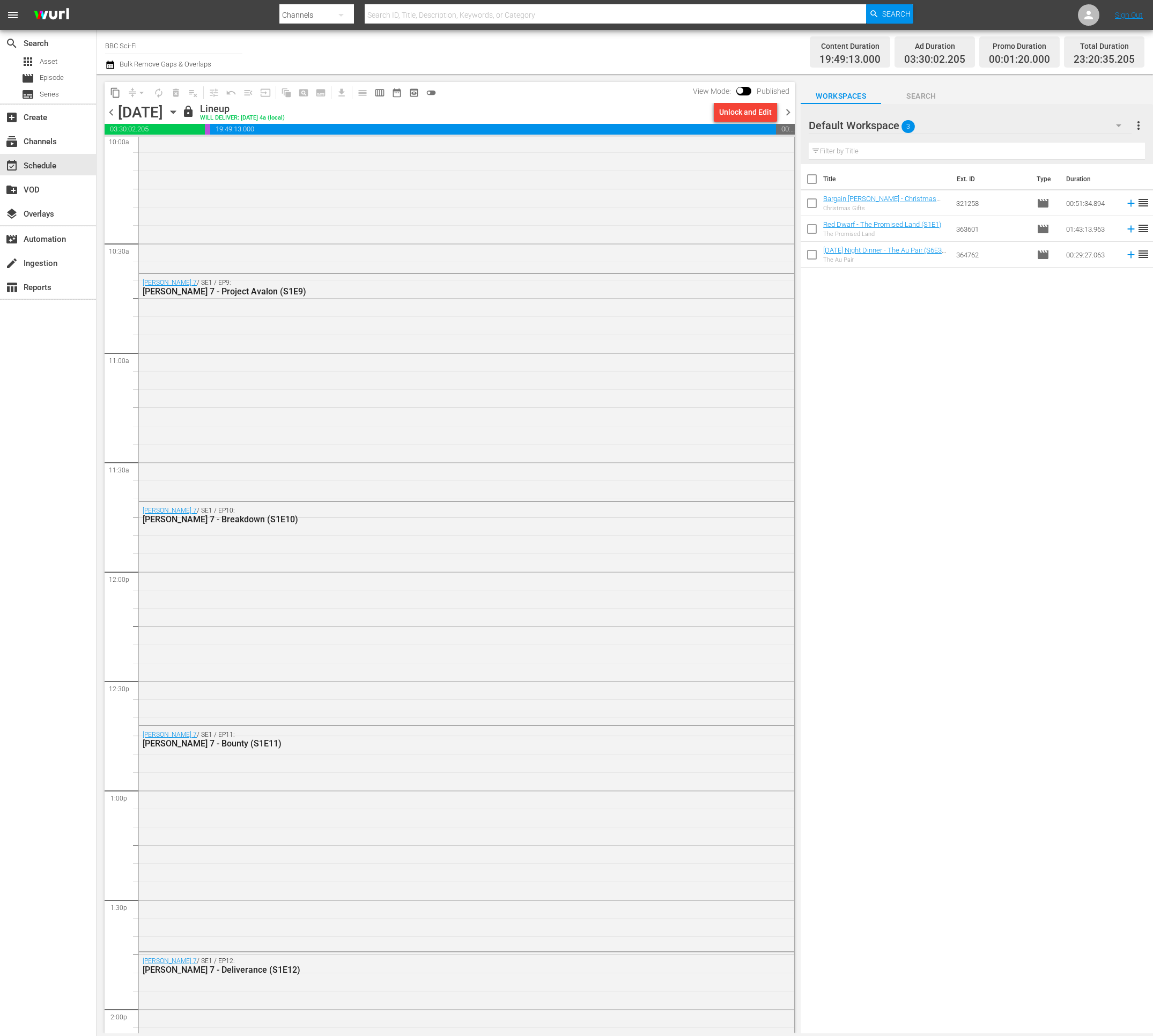
click at [788, 111] on span "chevron_right" at bounding box center [787, 112] width 13 height 13
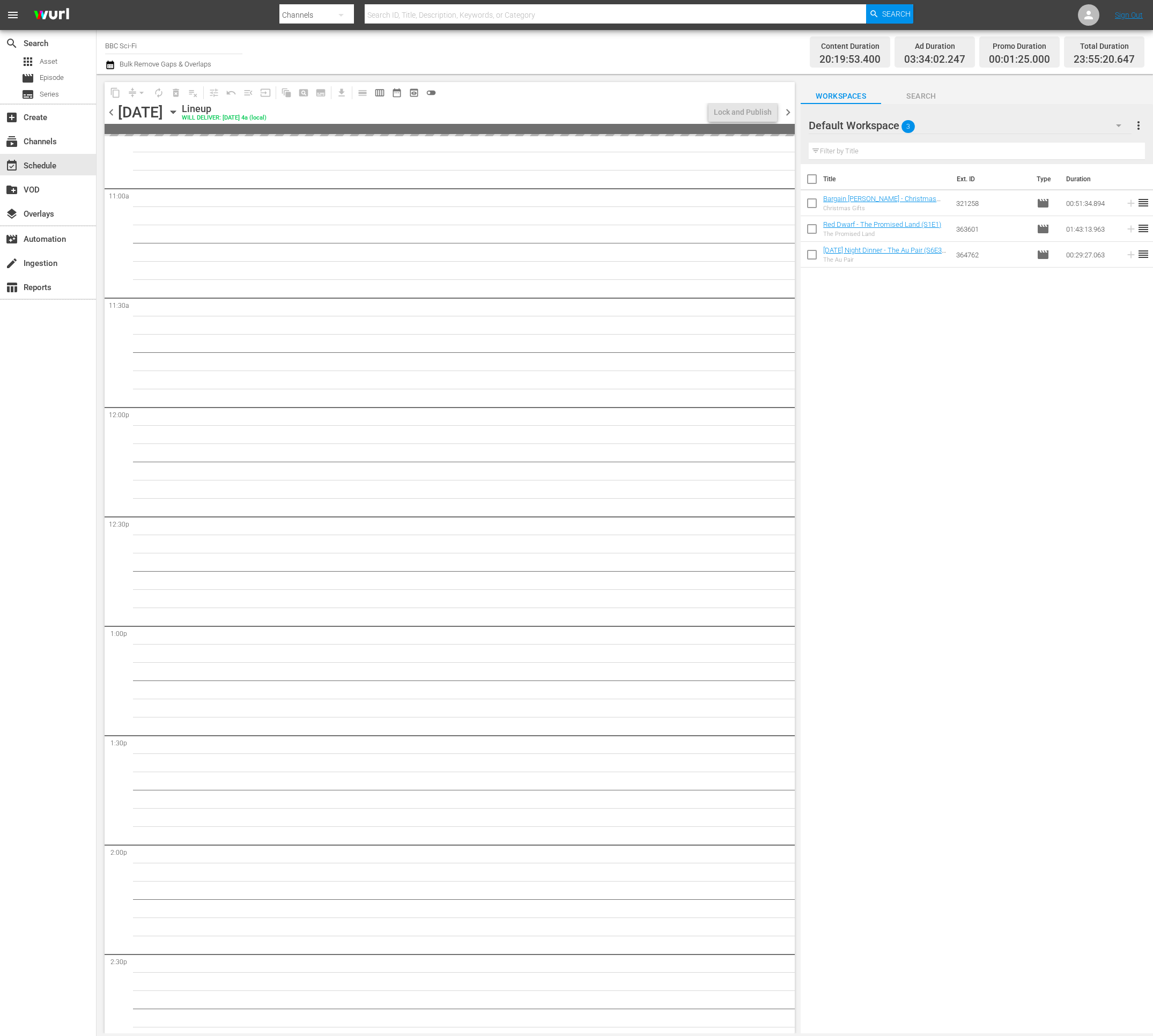
scroll to position [2282, 0]
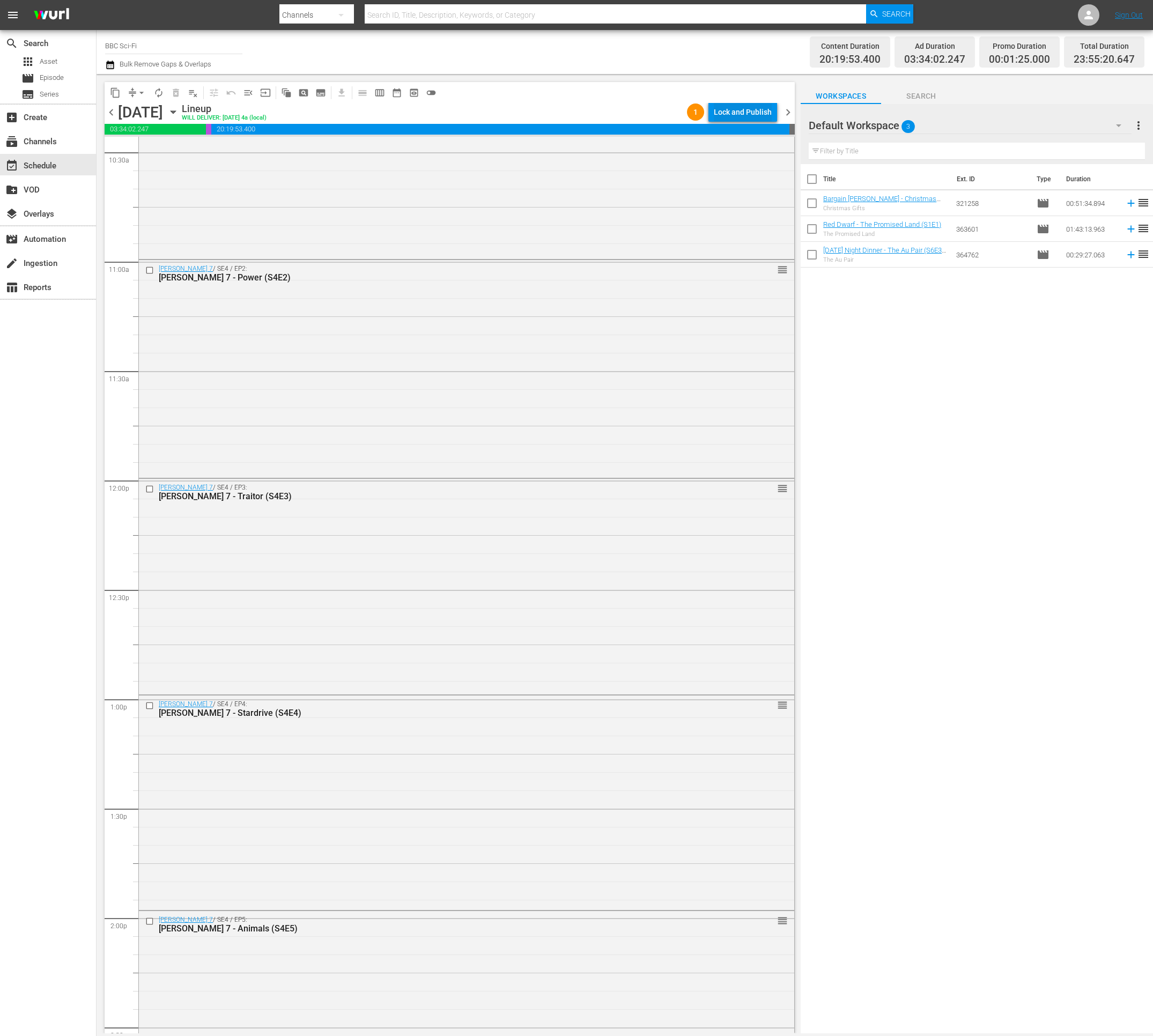
click at [750, 110] on div "Lock and Publish" at bounding box center [742, 112] width 58 height 19
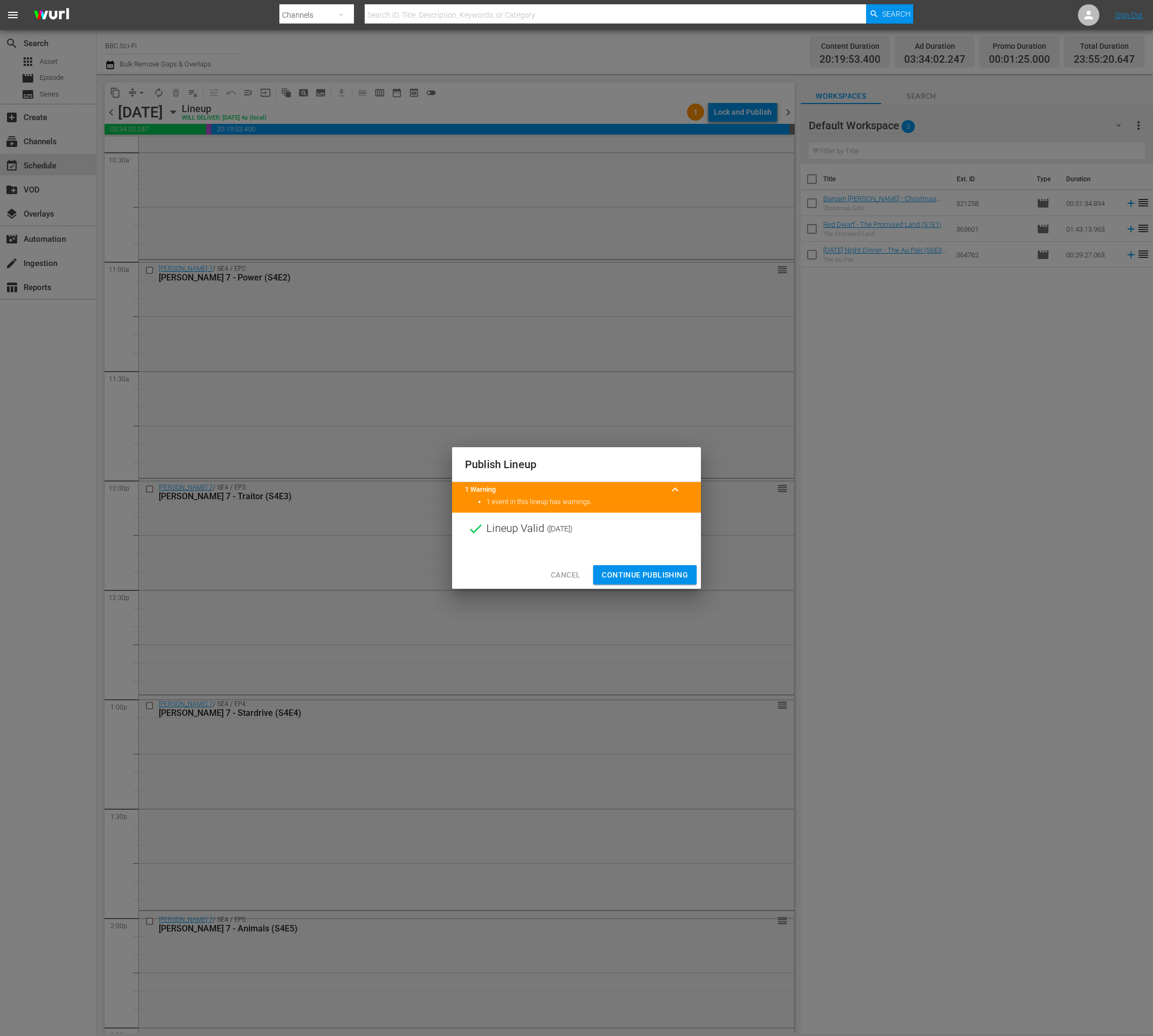
click at [646, 577] on span "Continue Publishing" at bounding box center [645, 575] width 87 height 13
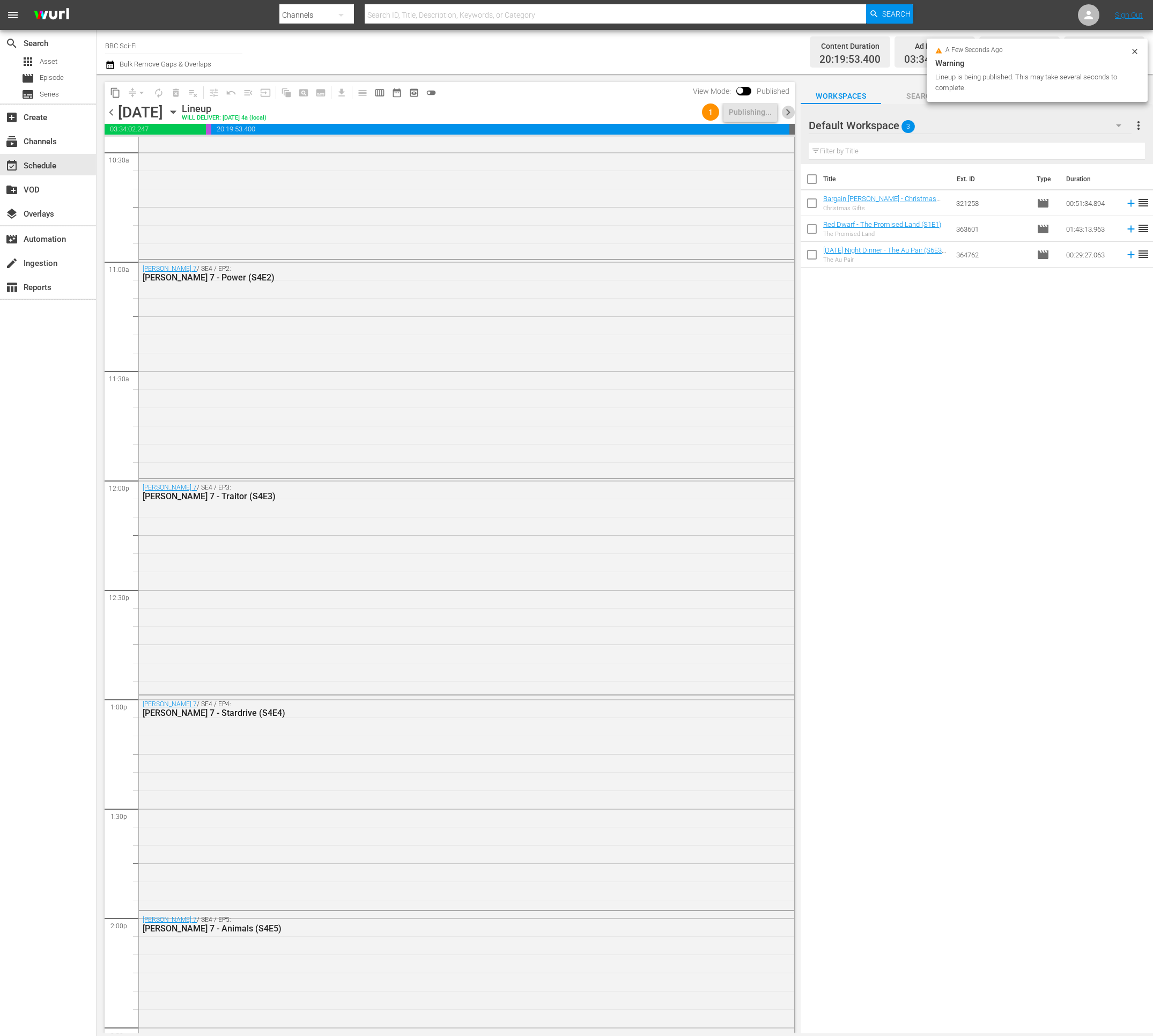
click at [793, 110] on span "chevron_right" at bounding box center [787, 112] width 13 height 13
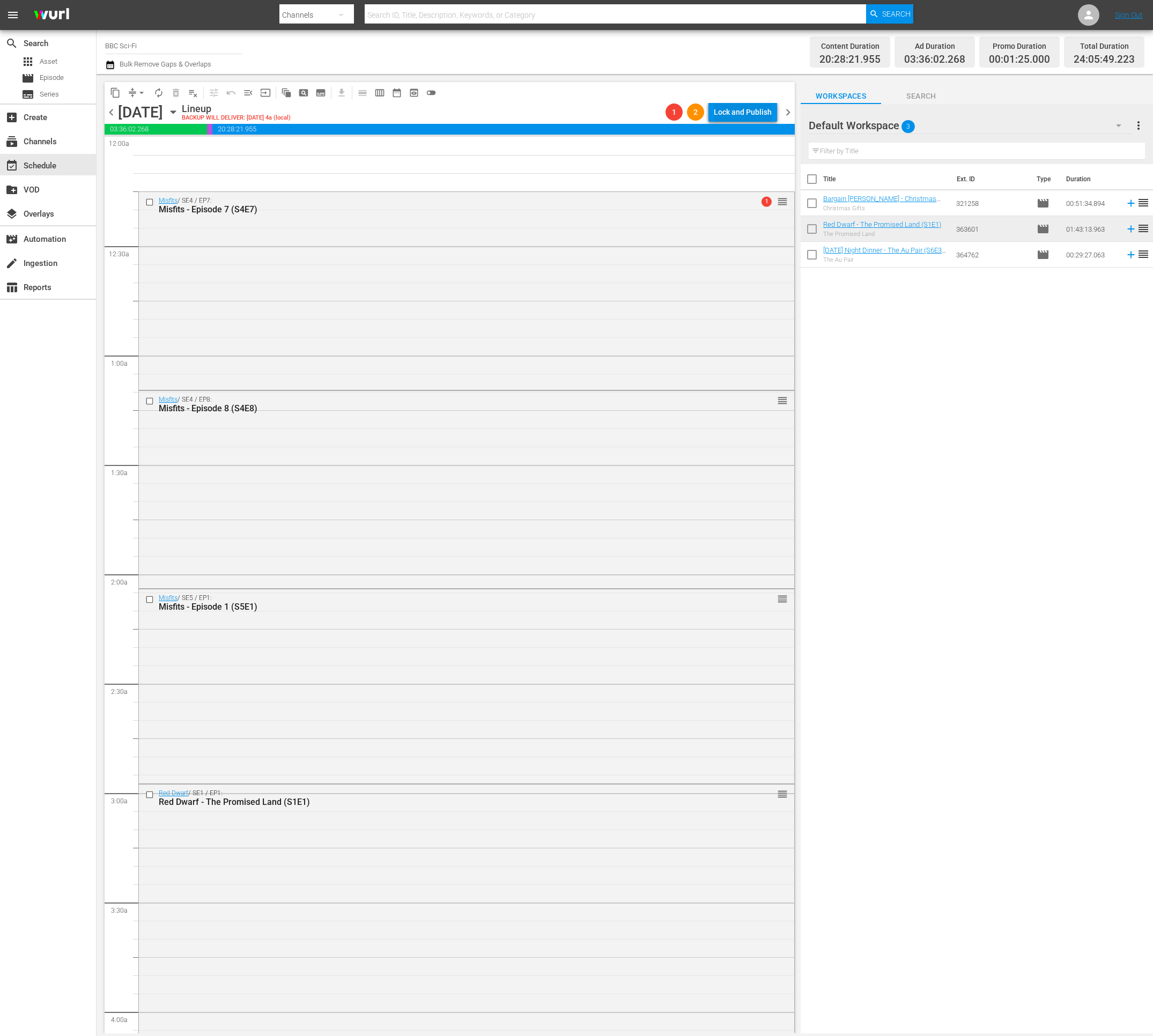
click at [738, 113] on div "Lock and Publish" at bounding box center [742, 112] width 58 height 19
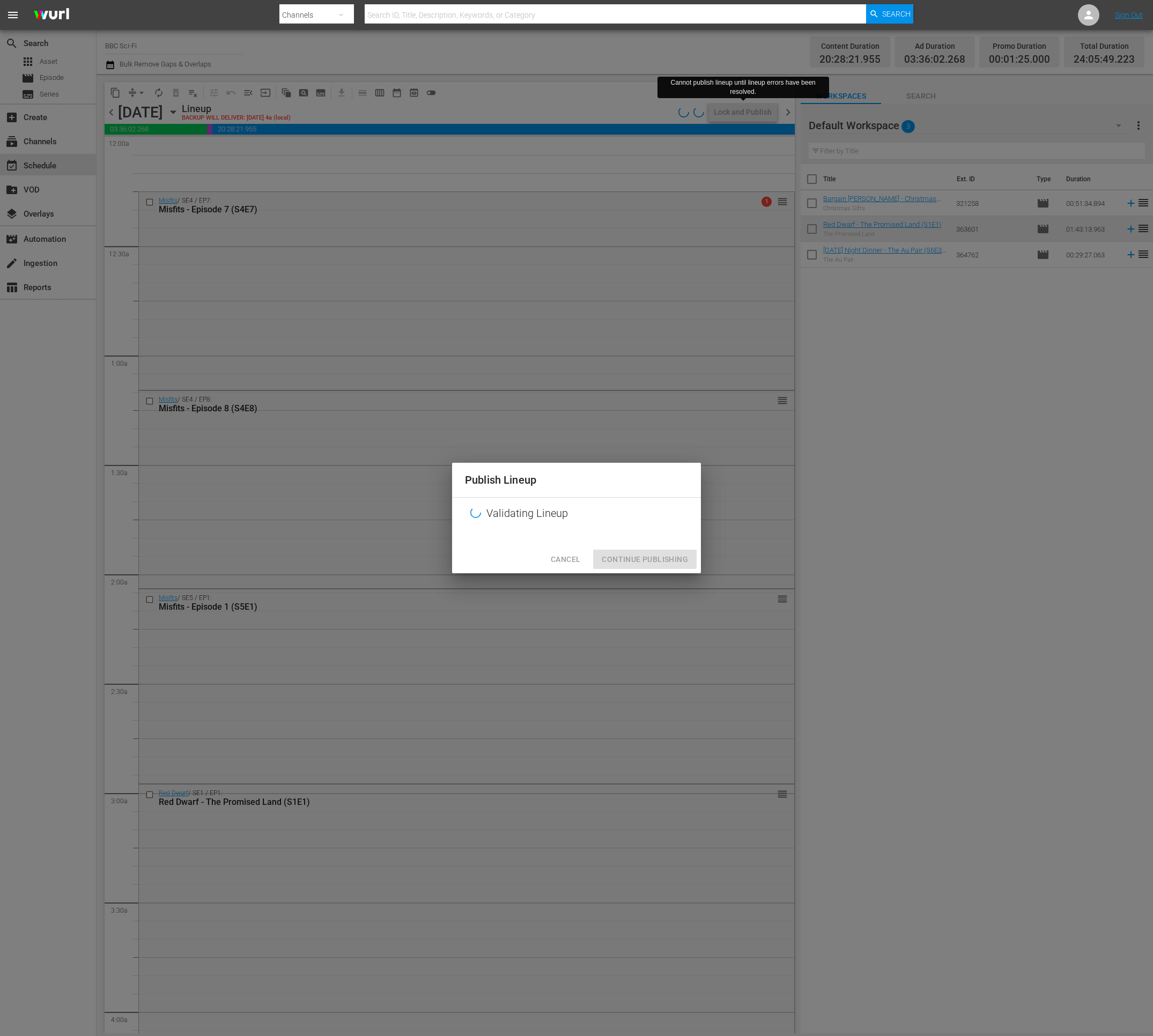
click at [550, 516] on div "Validating Lineup" at bounding box center [576, 514] width 249 height 32
drag, startPoint x: 571, startPoint y: 568, endPoint x: 557, endPoint y: 546, distance: 26.1
click at [571, 566] on button "Cancel" at bounding box center [565, 559] width 47 height 20
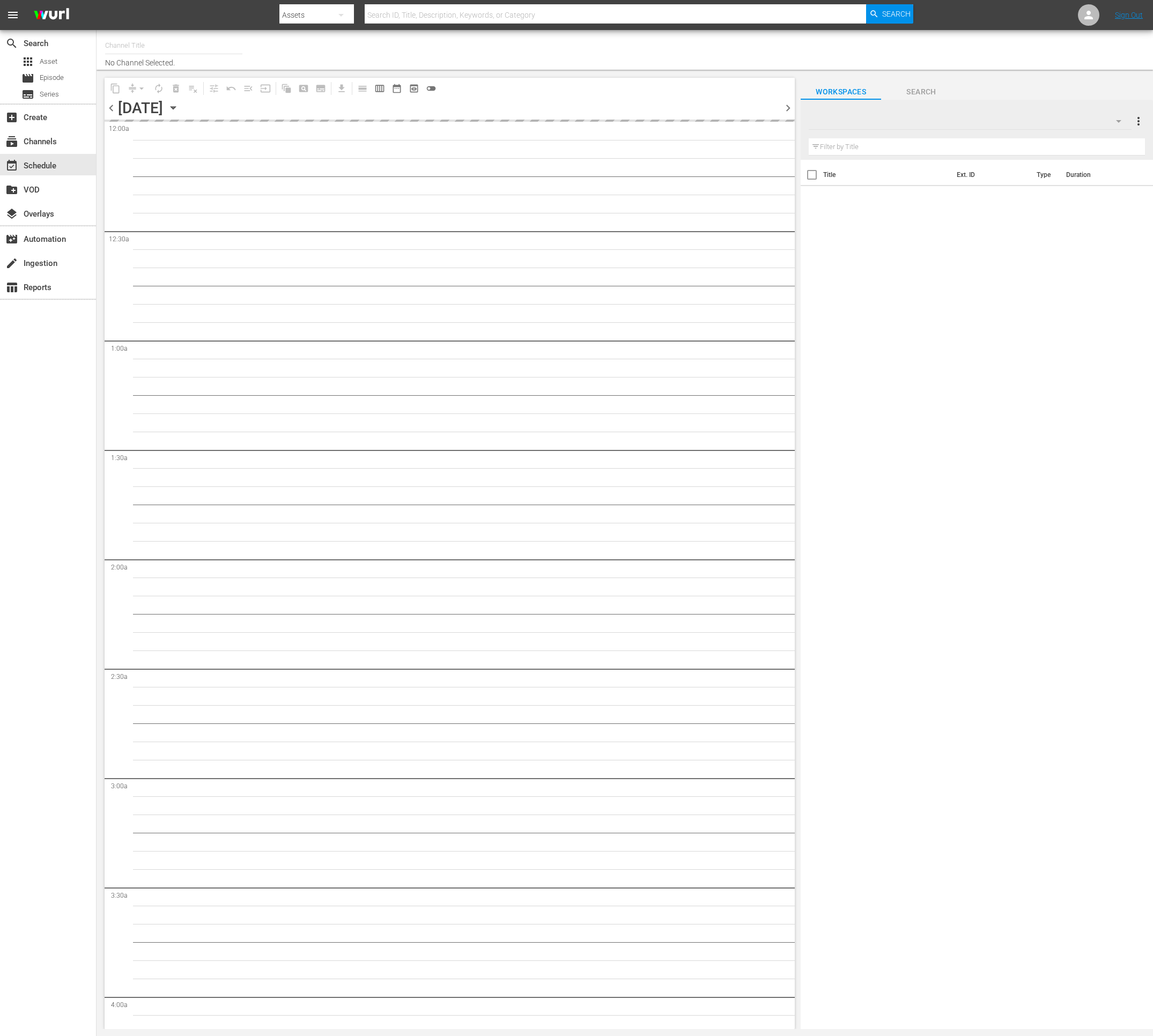
type input "BBC Sci-Fi (1574)"
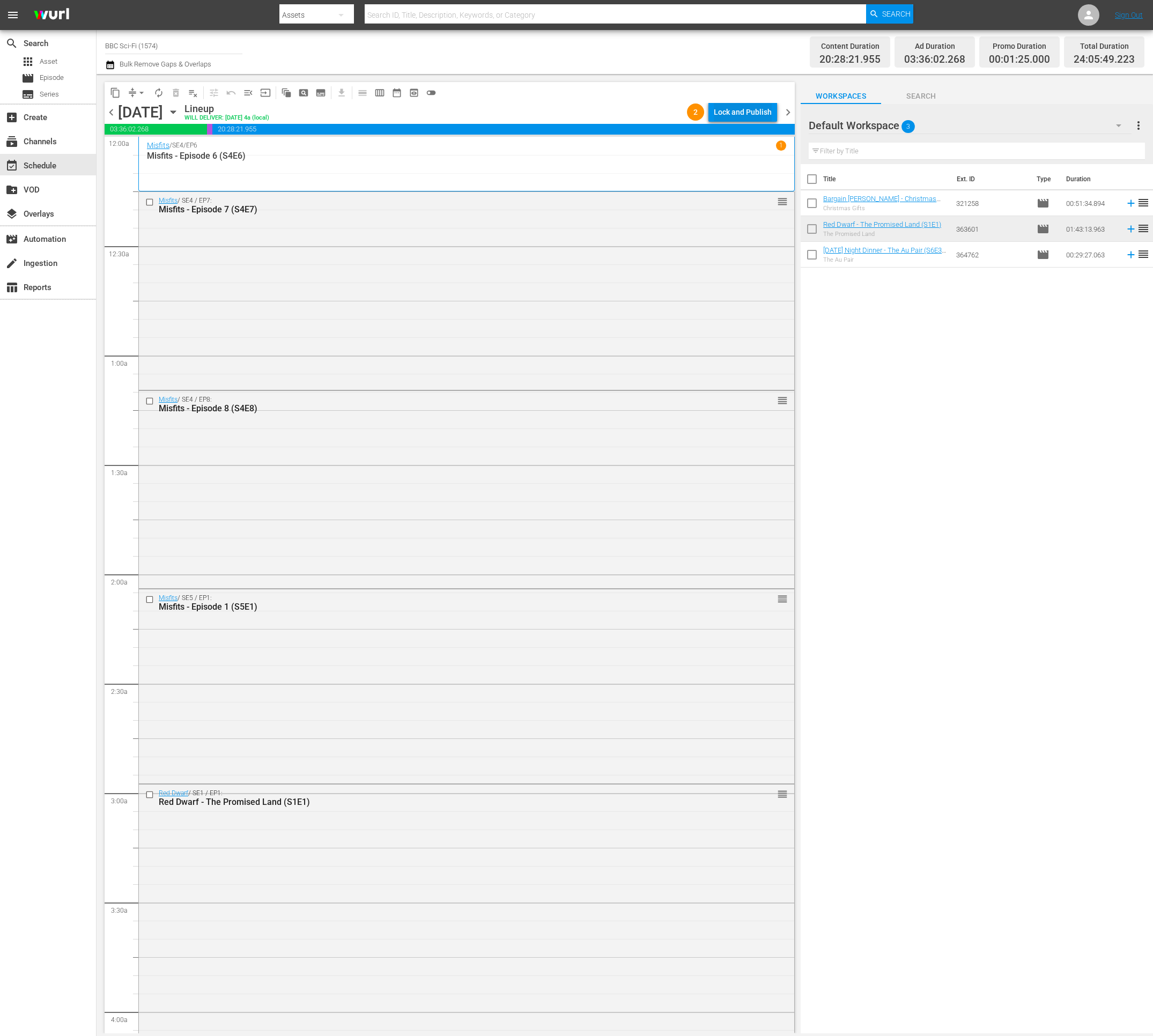
click at [741, 108] on div "Lock and Publish" at bounding box center [742, 112] width 58 height 19
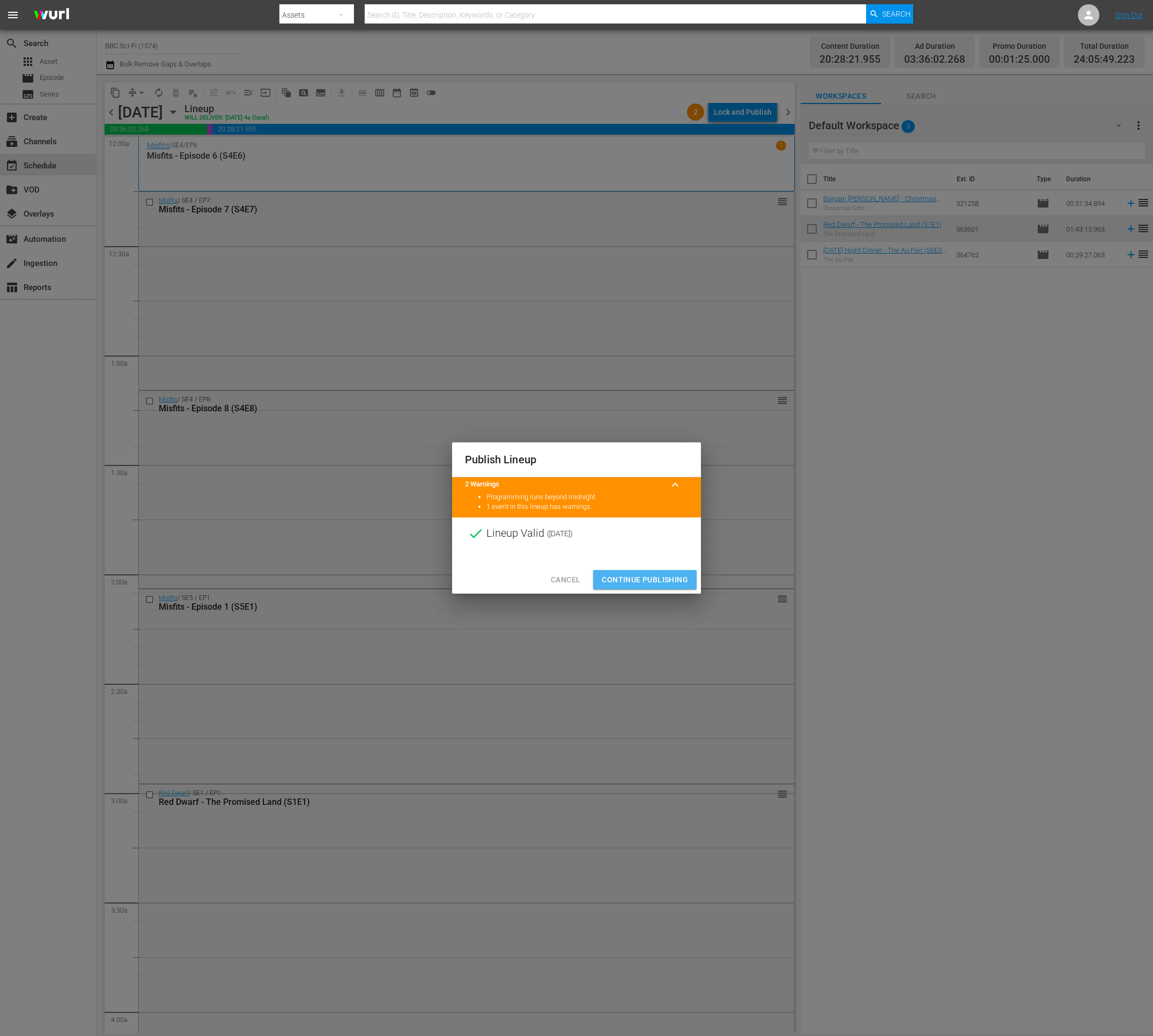
click at [612, 577] on span "Continue Publishing" at bounding box center [645, 580] width 87 height 13
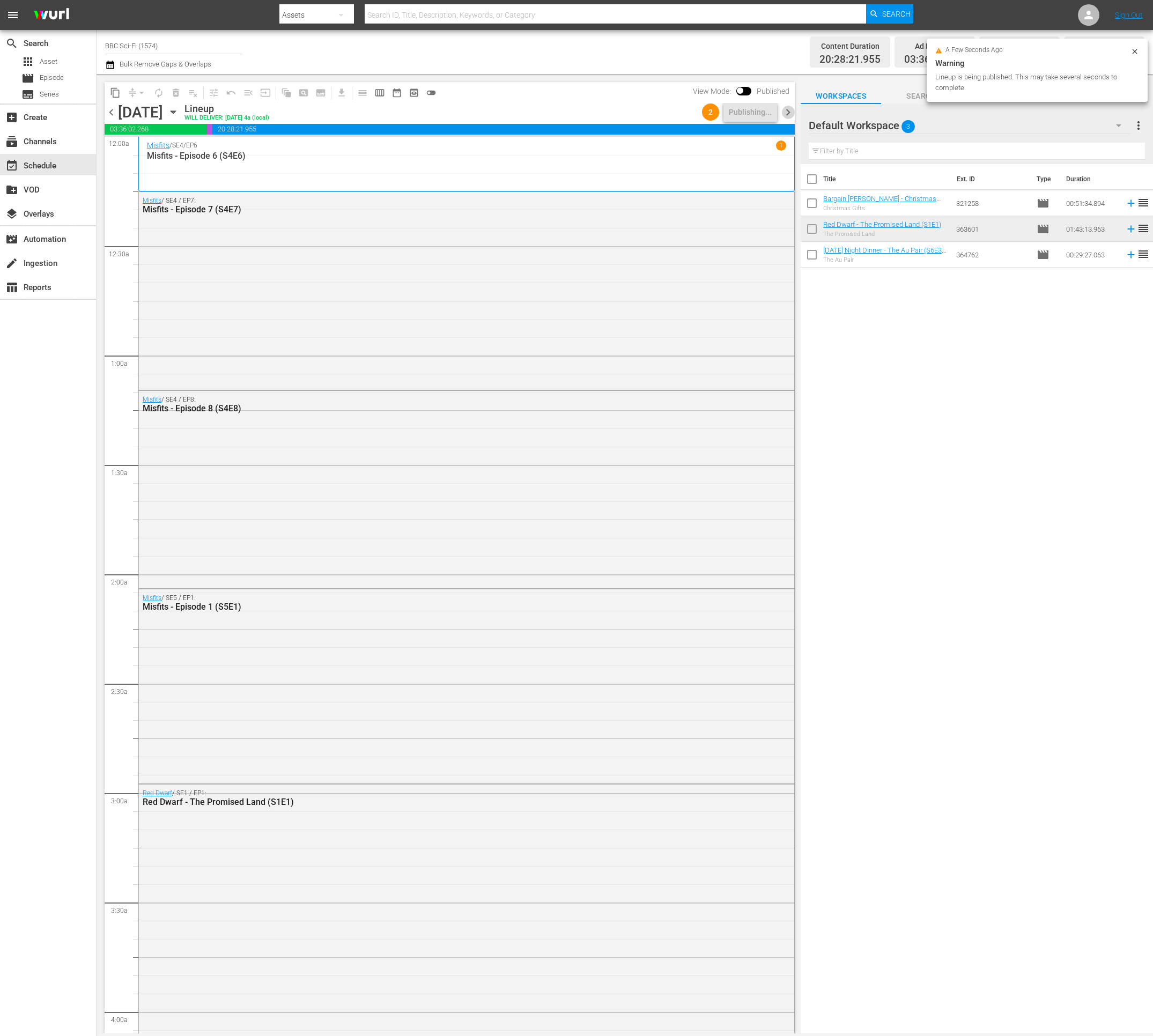
click at [791, 110] on span "chevron_right" at bounding box center [787, 112] width 13 height 13
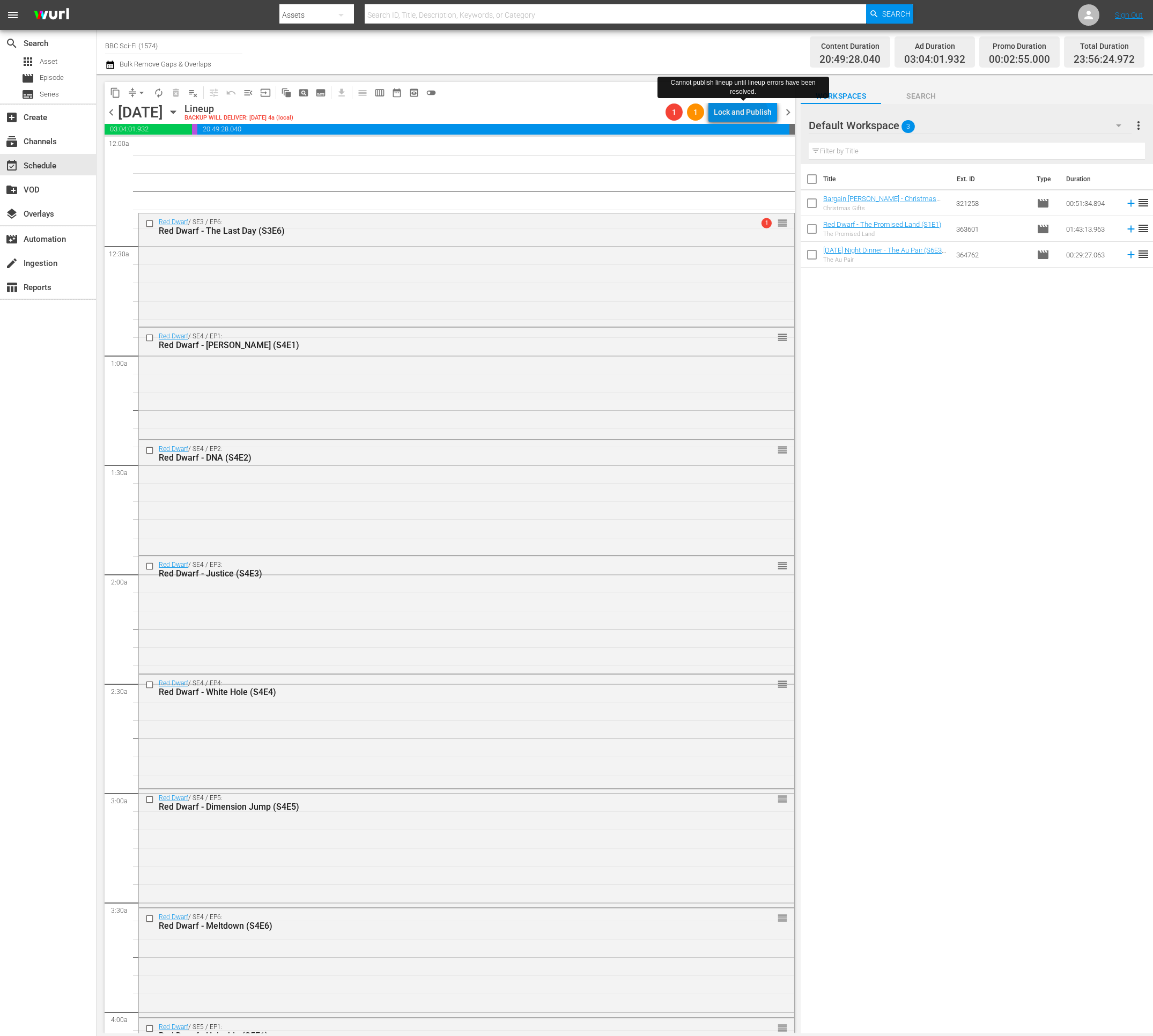
click at [730, 119] on div "Lock and Publish" at bounding box center [742, 112] width 58 height 19
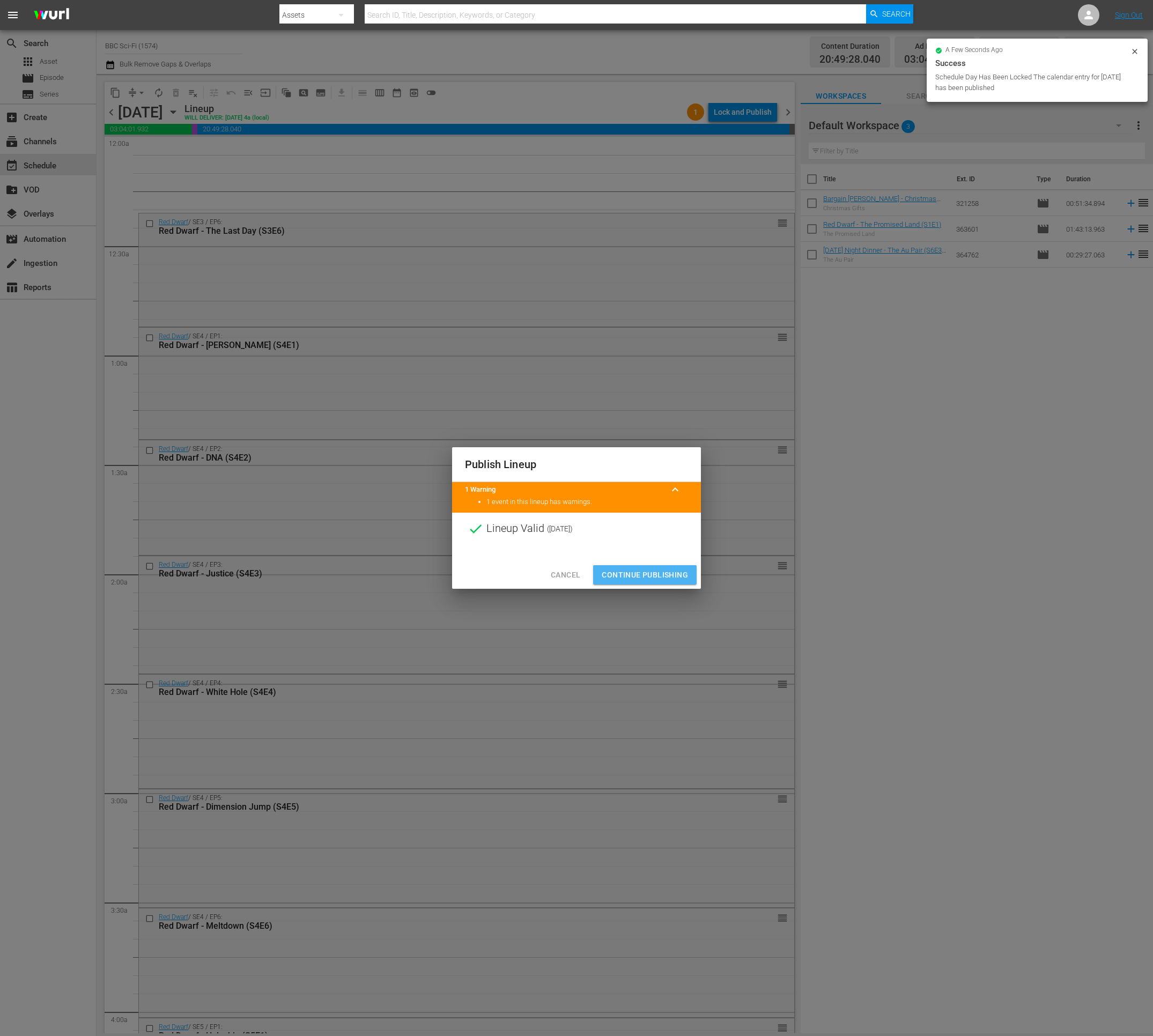
click at [653, 574] on span "Continue Publishing" at bounding box center [645, 575] width 87 height 13
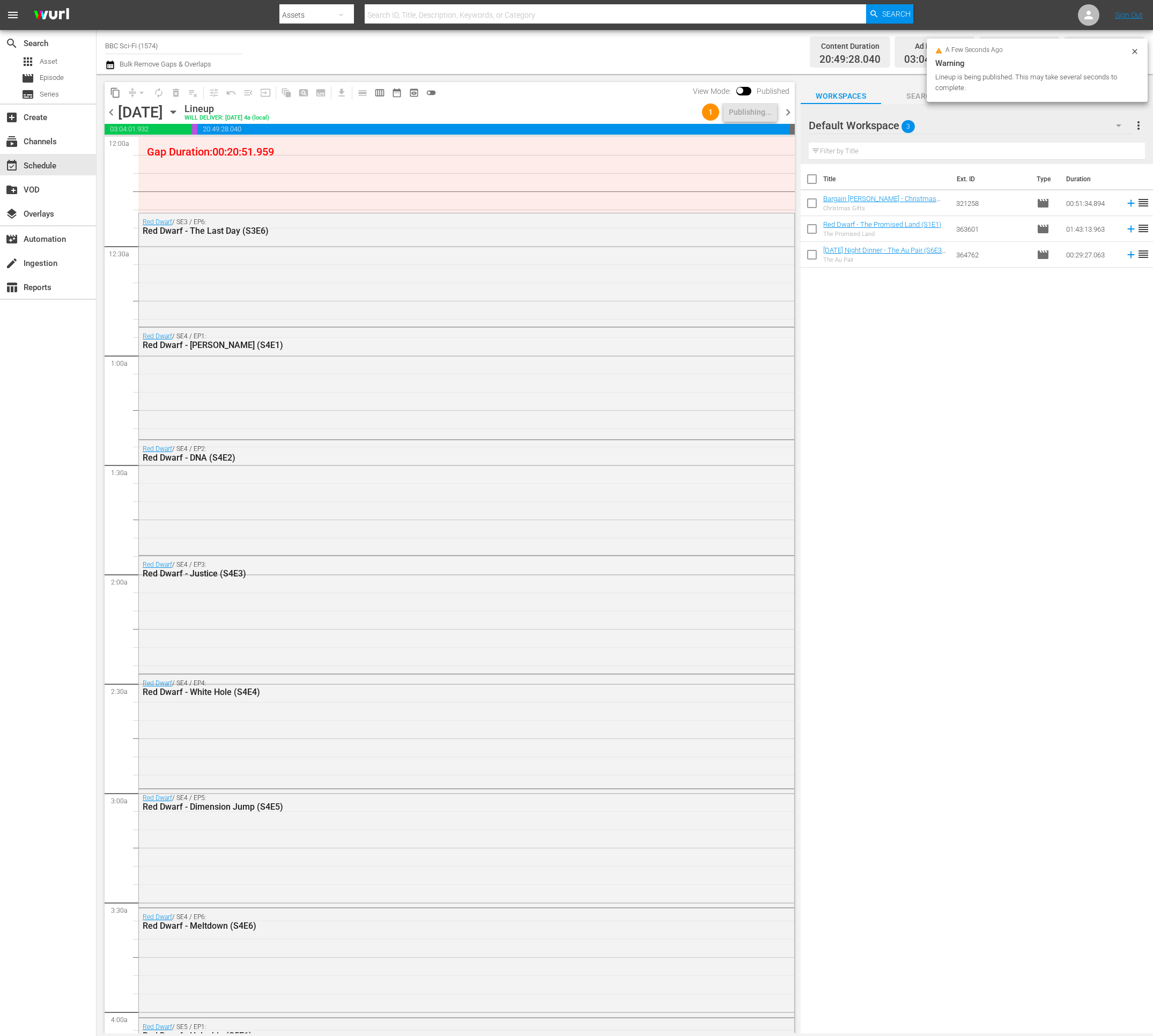
click at [791, 109] on span "chevron_right" at bounding box center [787, 112] width 13 height 13
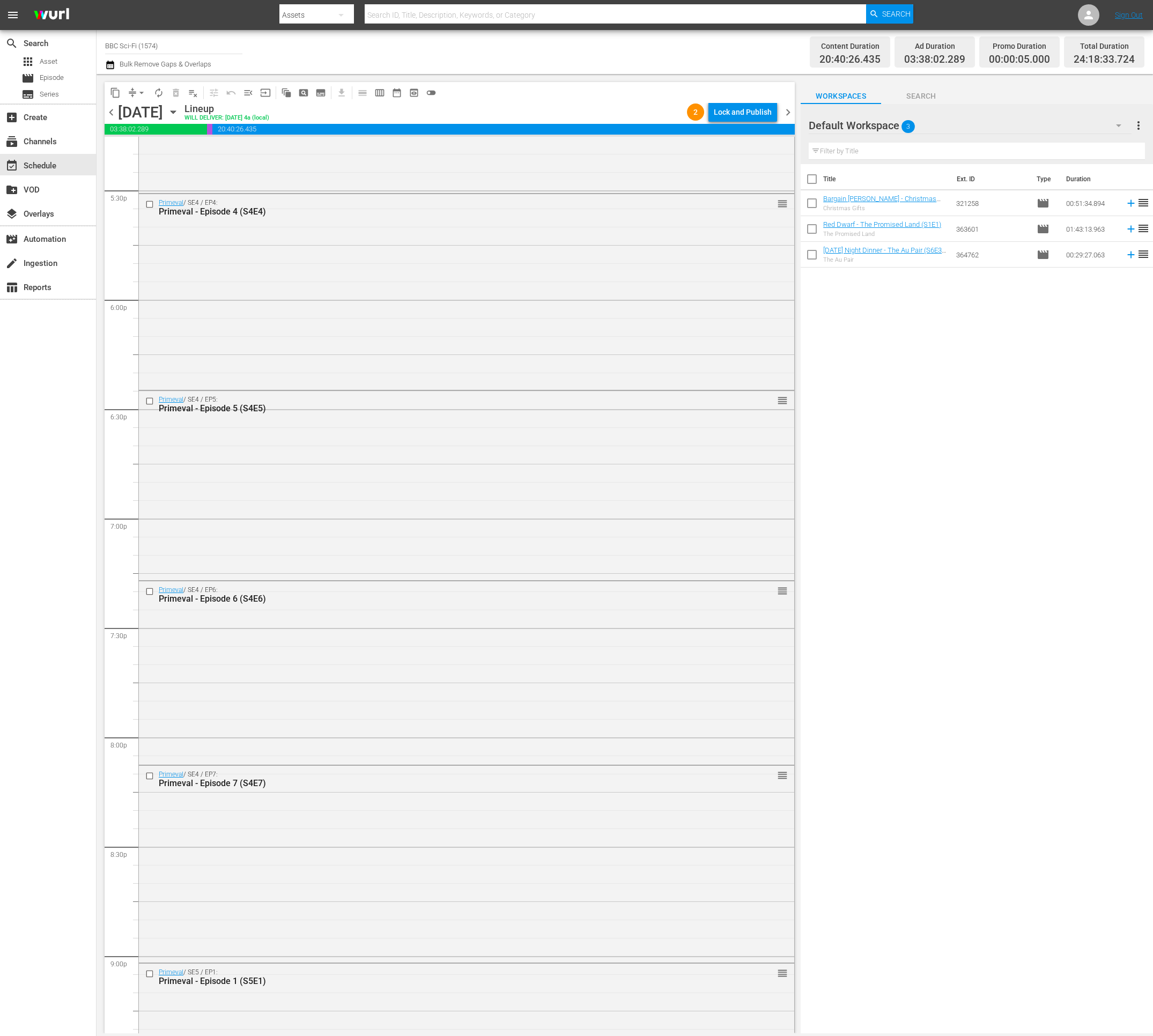
scroll to position [4485, 0]
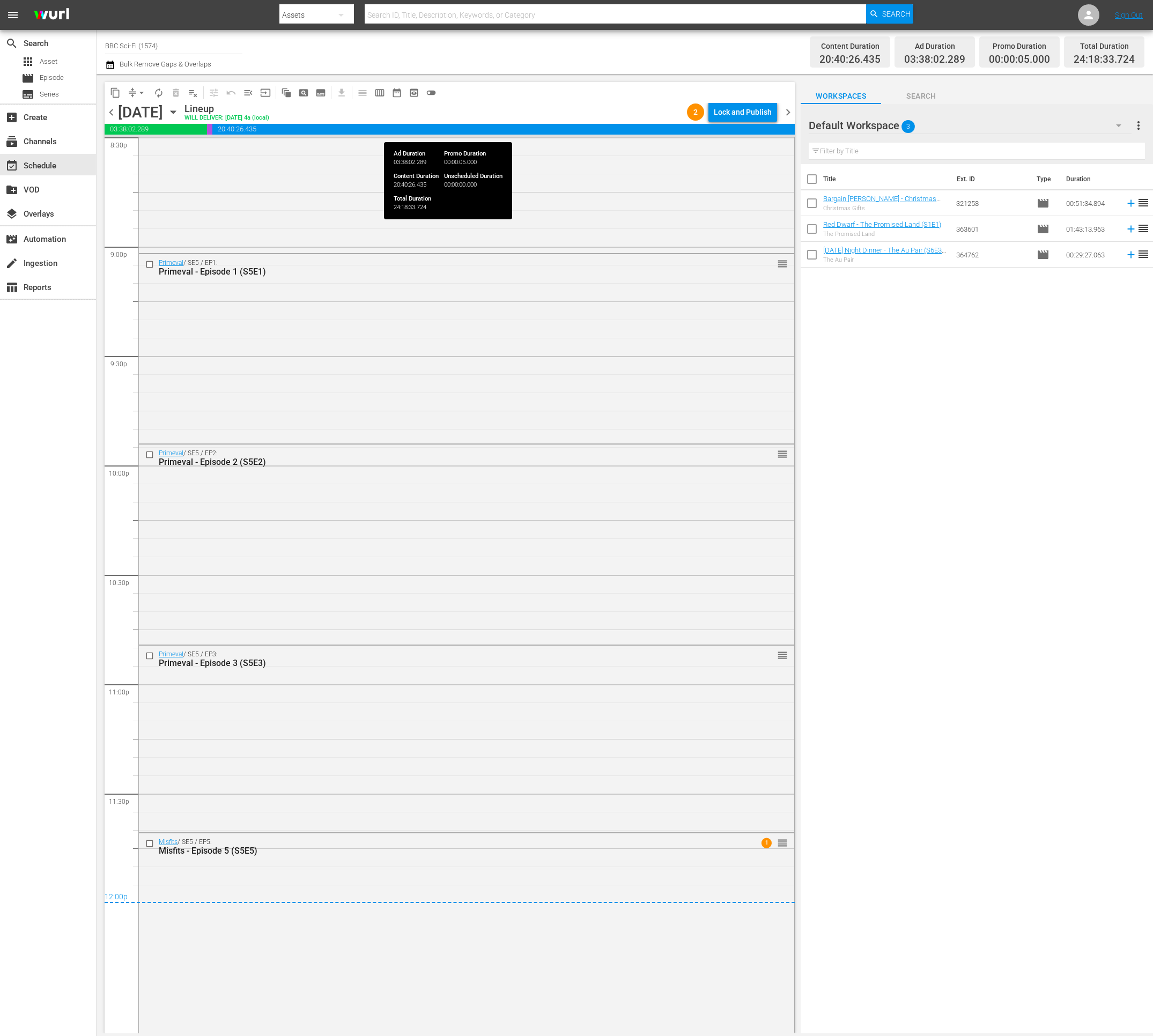
click at [736, 126] on span "20:40:26.435" at bounding box center [503, 129] width 582 height 11
click at [739, 117] on div "Lock and Publish" at bounding box center [742, 112] width 58 height 19
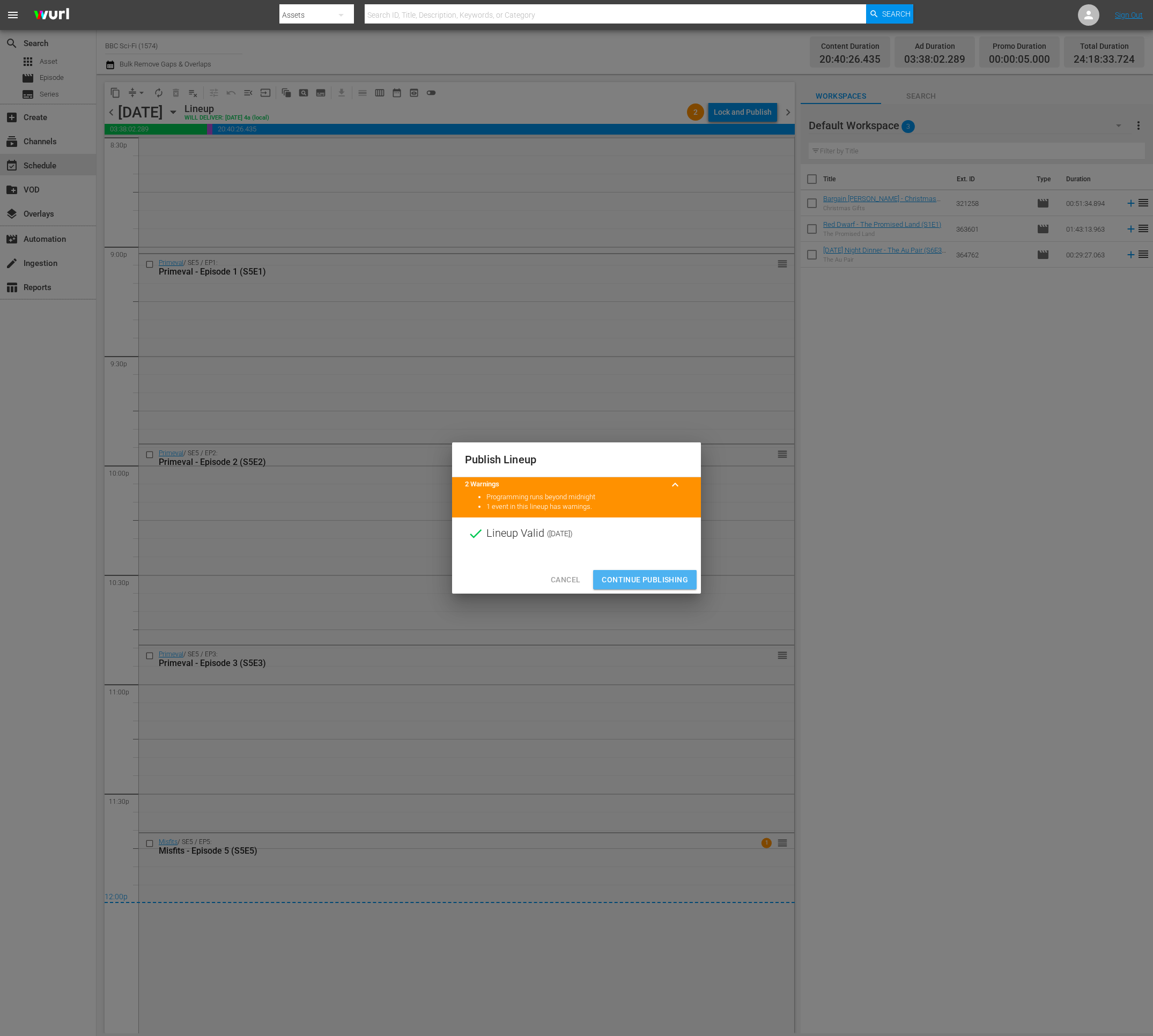
click at [656, 581] on span "Continue Publishing" at bounding box center [645, 580] width 87 height 13
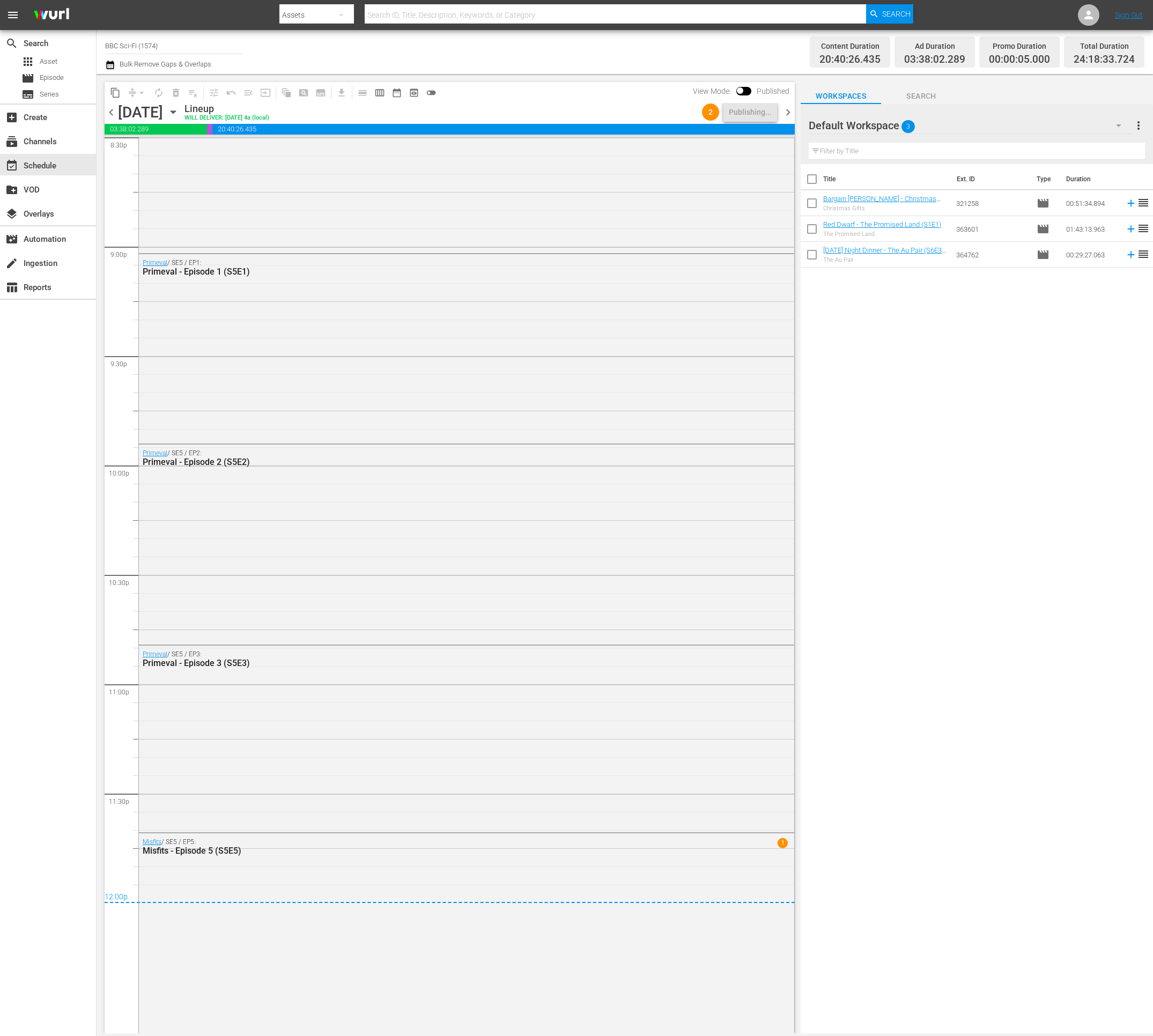
click at [786, 113] on span "chevron_right" at bounding box center [787, 112] width 13 height 13
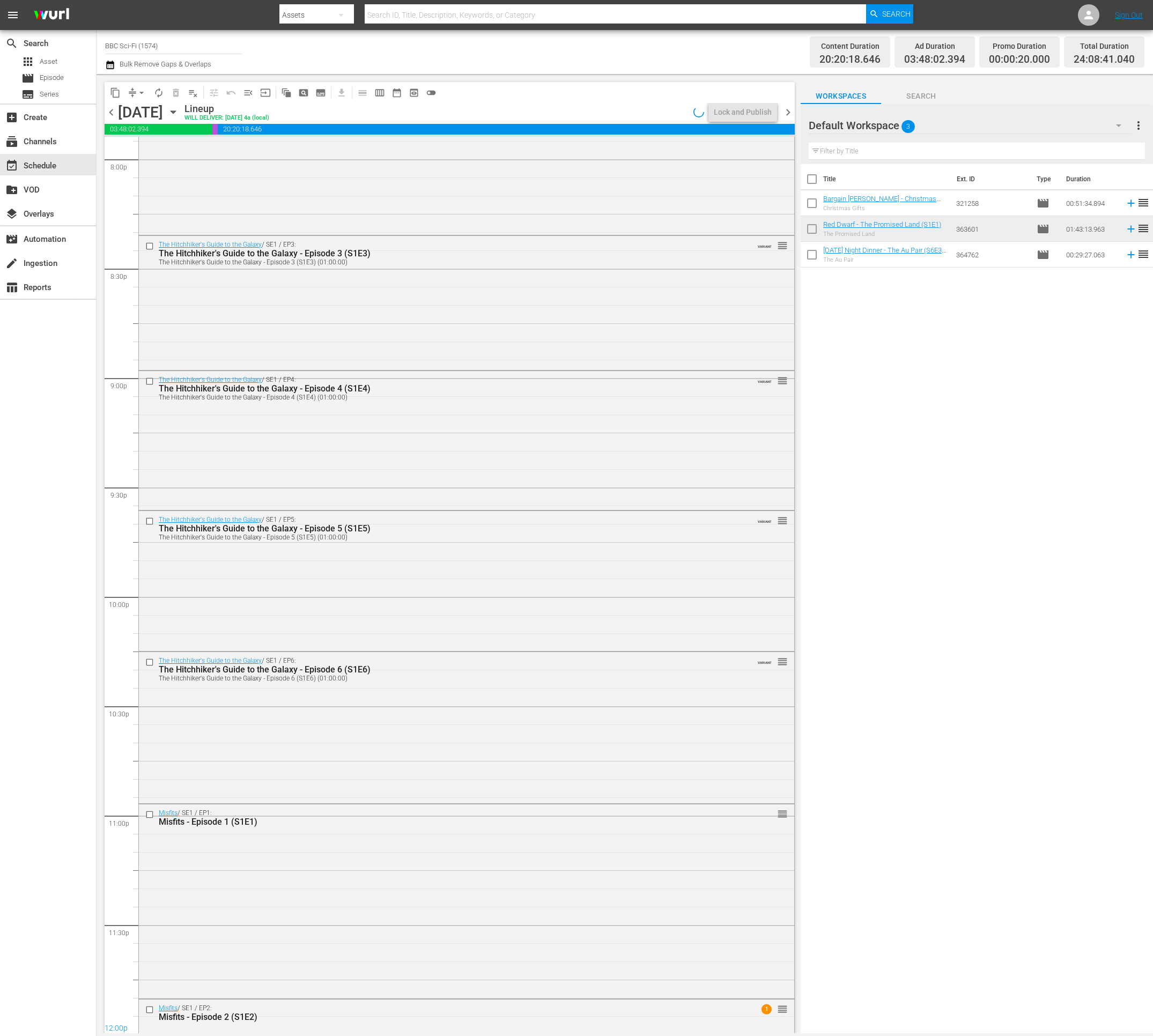
scroll to position [4515, 0]
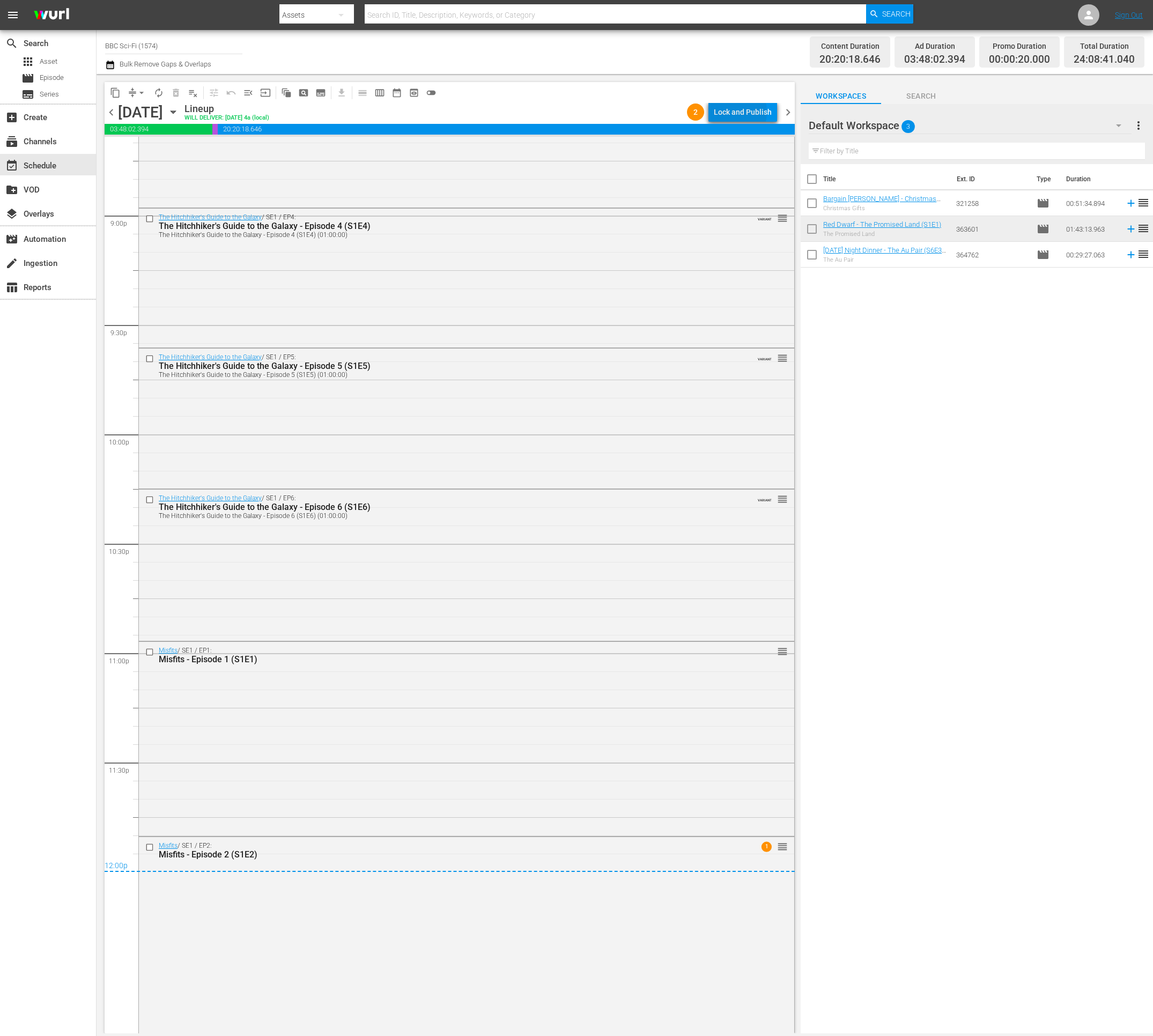
click at [728, 112] on div "Lock and Publish" at bounding box center [742, 112] width 58 height 19
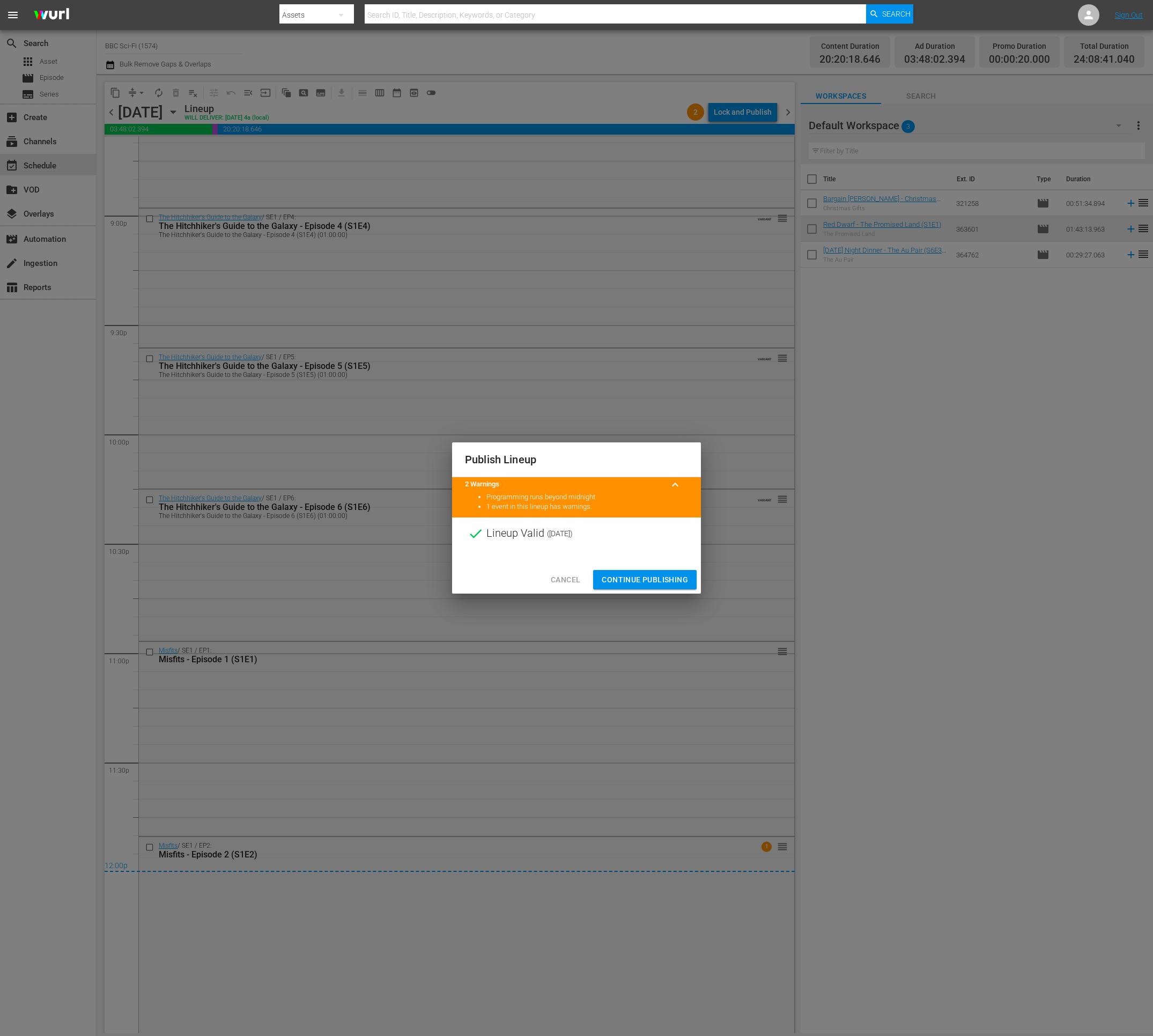
click at [641, 577] on span "Continue Publishing" at bounding box center [645, 580] width 87 height 13
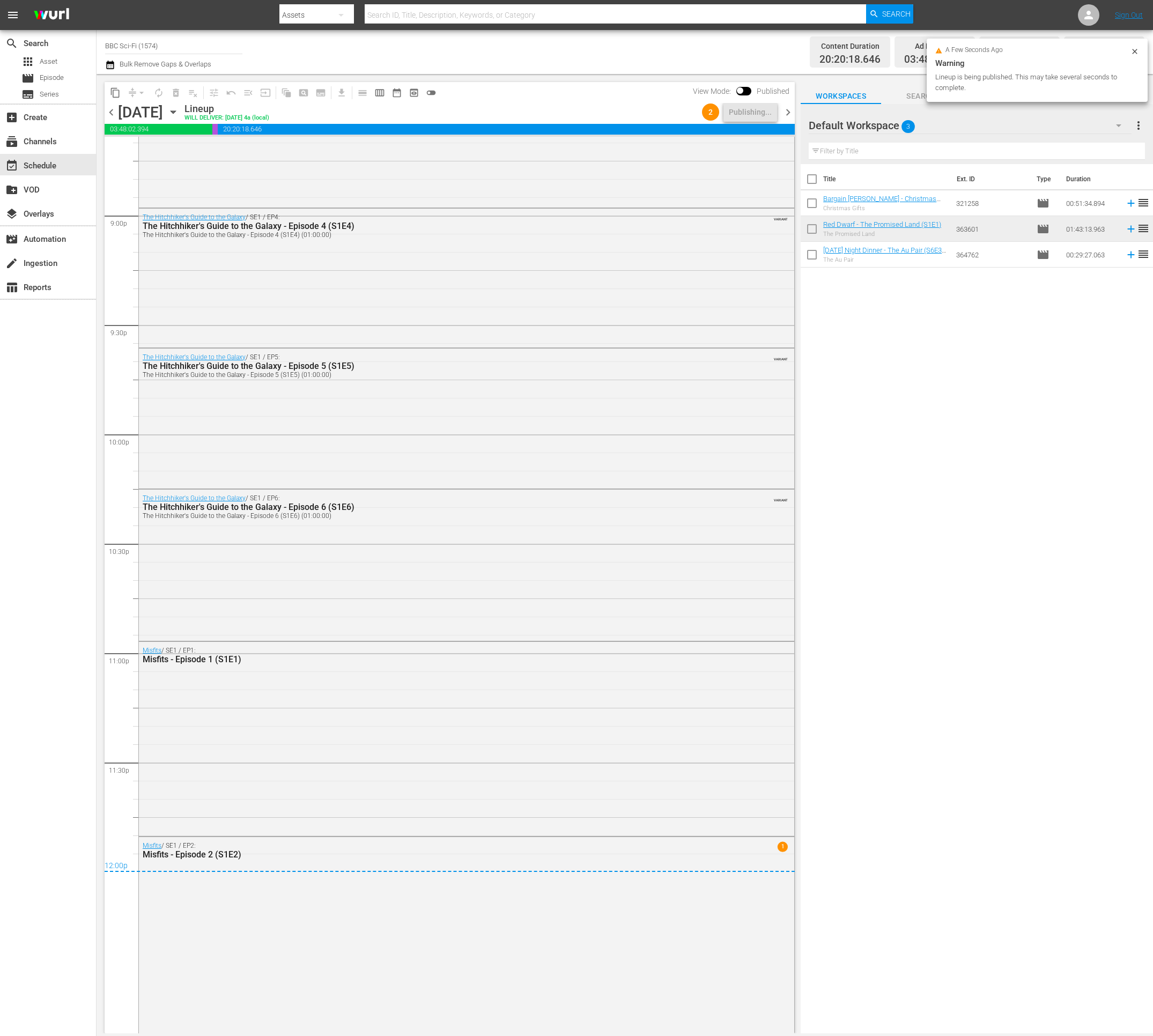
click at [1114, 0] on div "search Search apps Asset movie Episode subtitles Series add_box Create subscrip…" at bounding box center [624, 0] width 1056 height 0
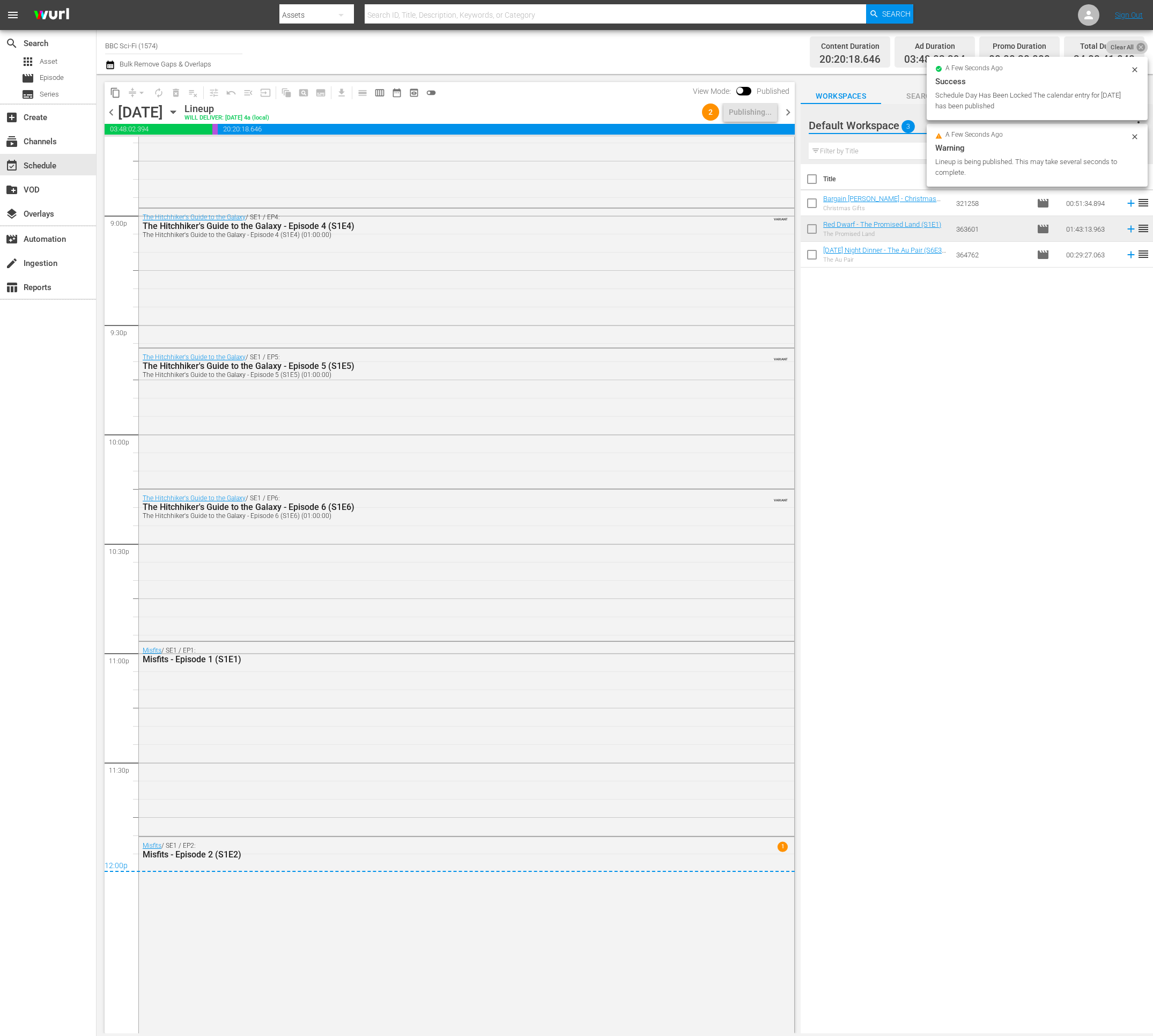
click at [1136, 46] on icon at bounding box center [1140, 47] width 8 height 8
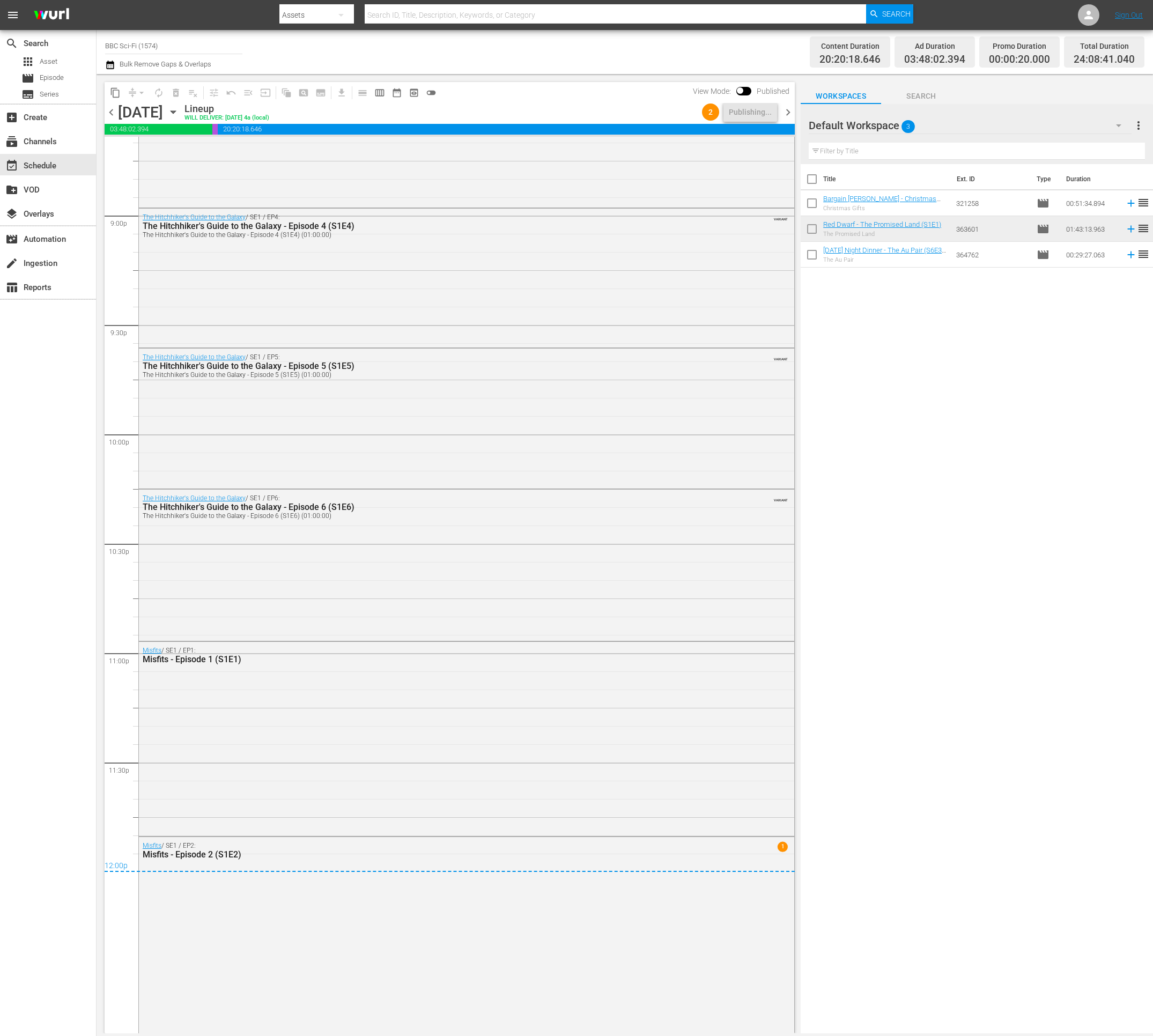
click at [1115, 123] on icon "button" at bounding box center [1119, 126] width 13 height 13
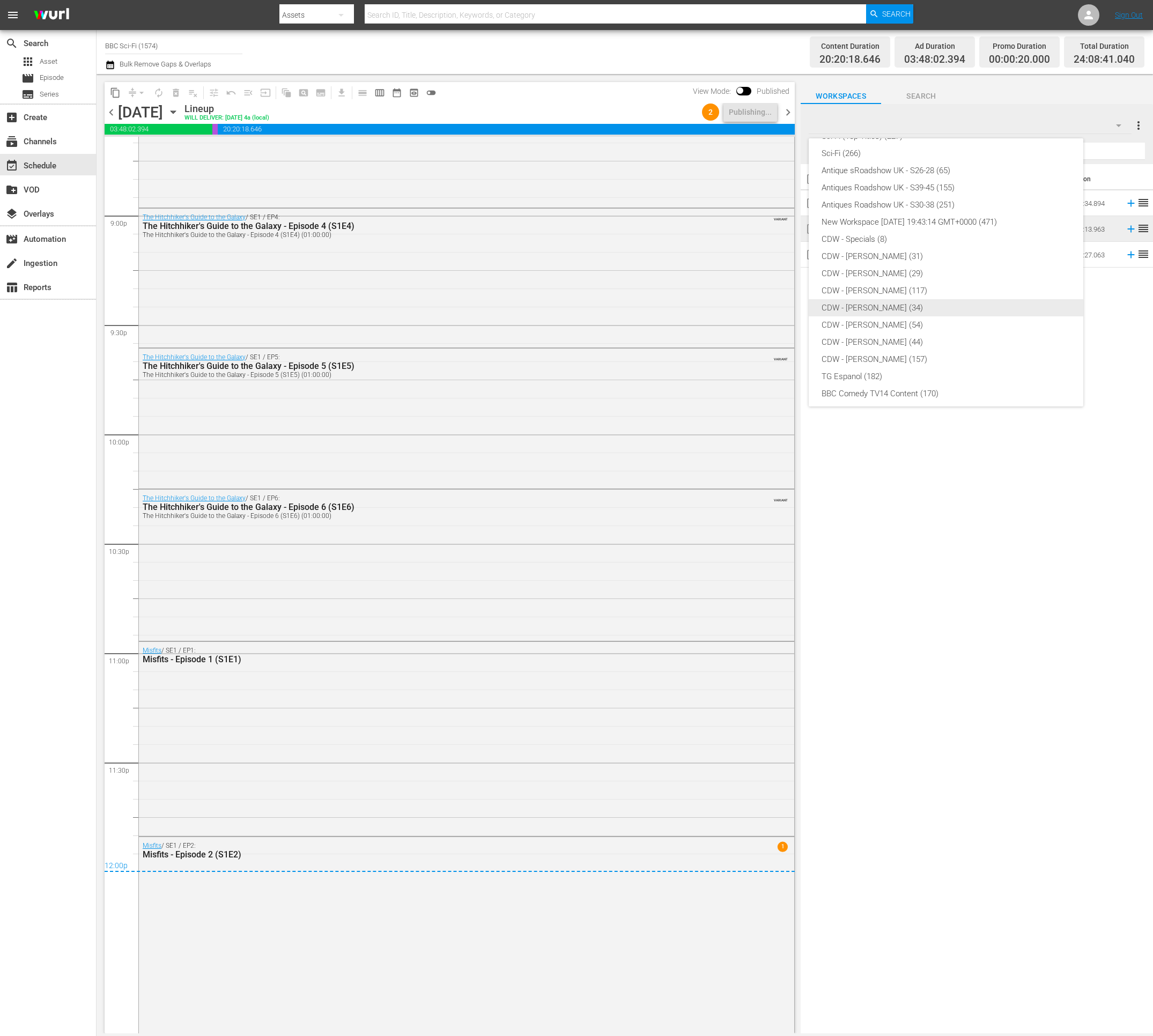
scroll to position [0, 0]
click at [892, 276] on div "Sci-Fi (Top Titles) (227)" at bounding box center [945, 275] width 249 height 17
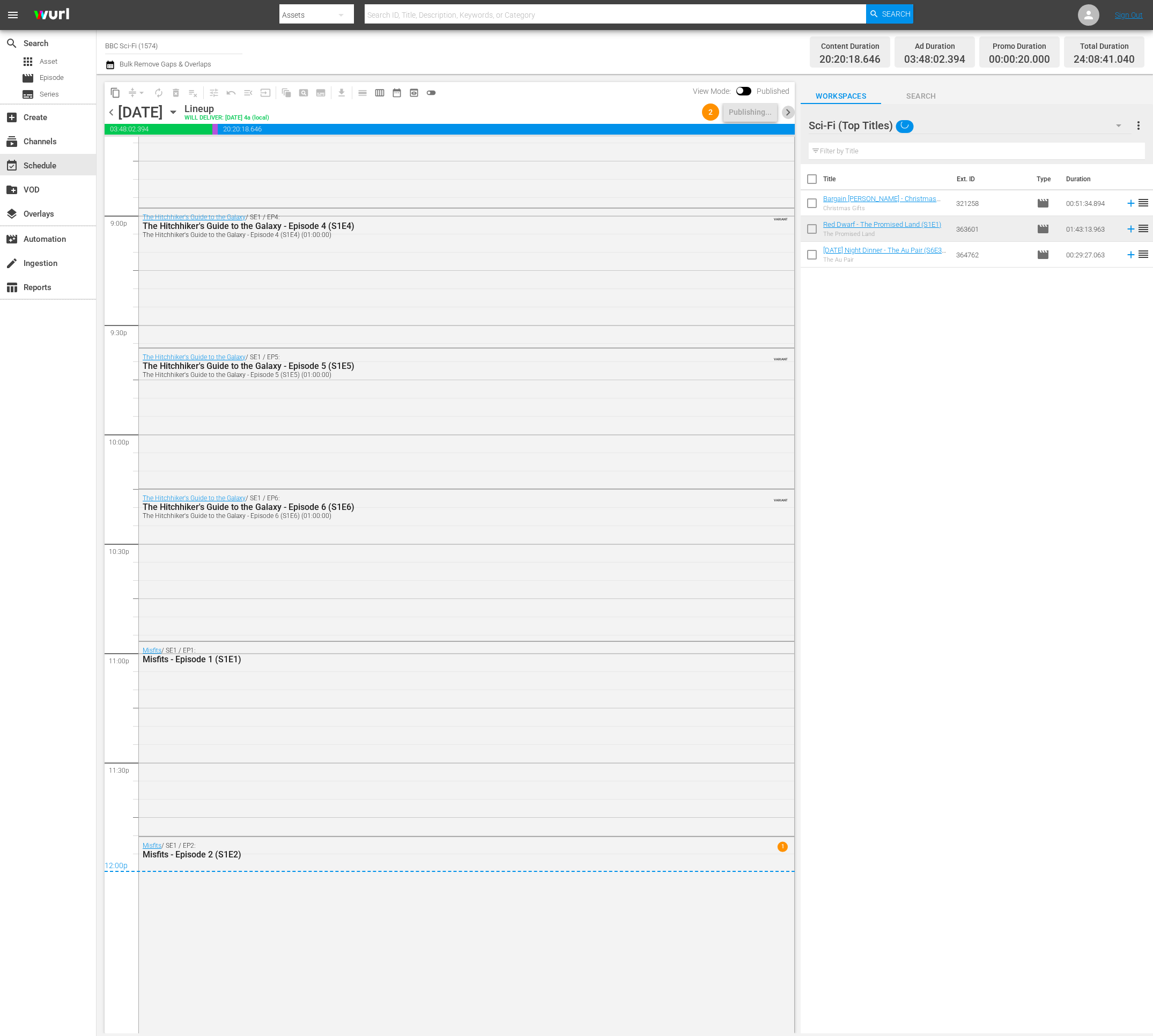
click at [787, 113] on span "chevron_right" at bounding box center [787, 112] width 13 height 13
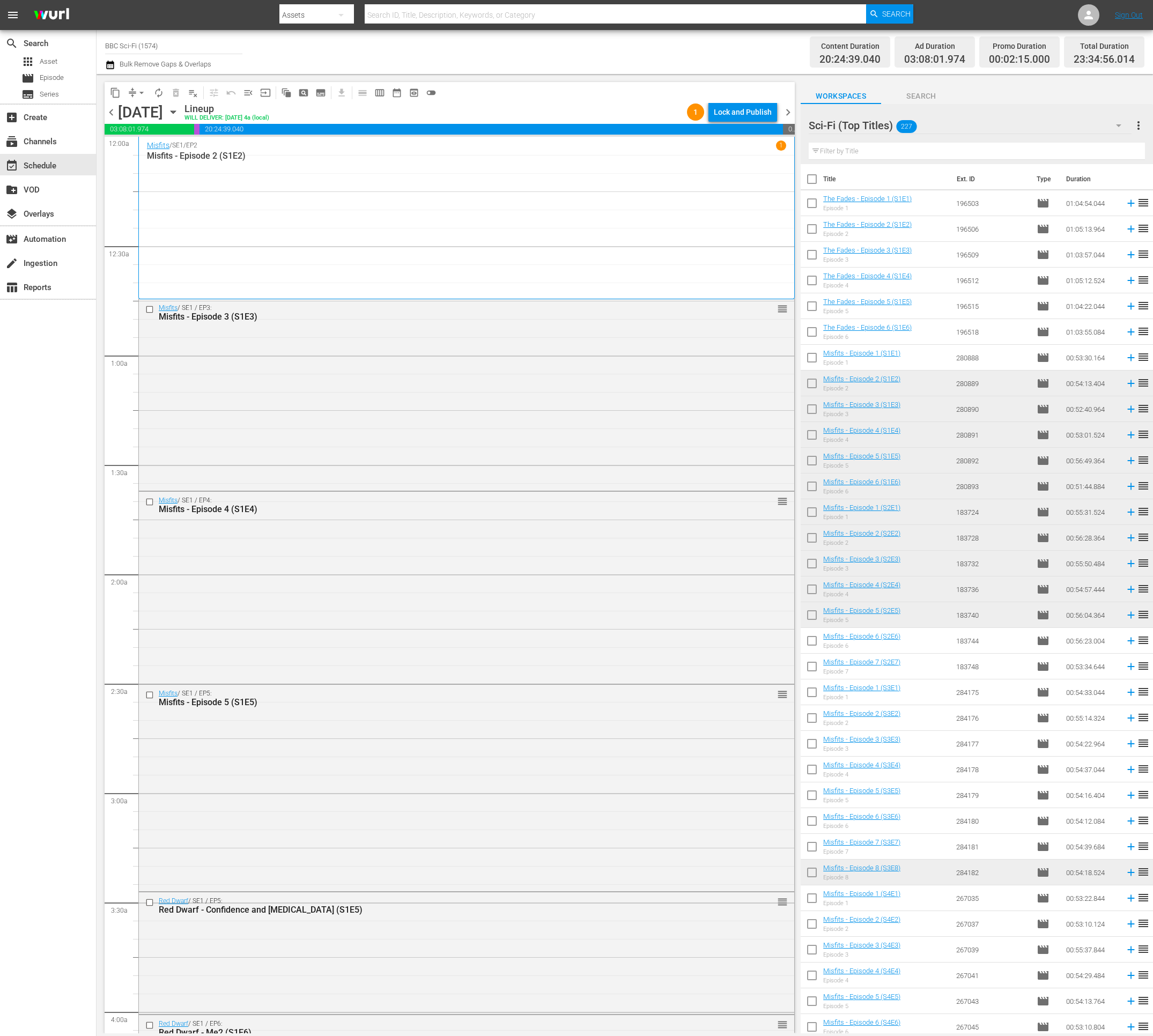
click at [745, 120] on div "Lock and Publish" at bounding box center [742, 112] width 58 height 19
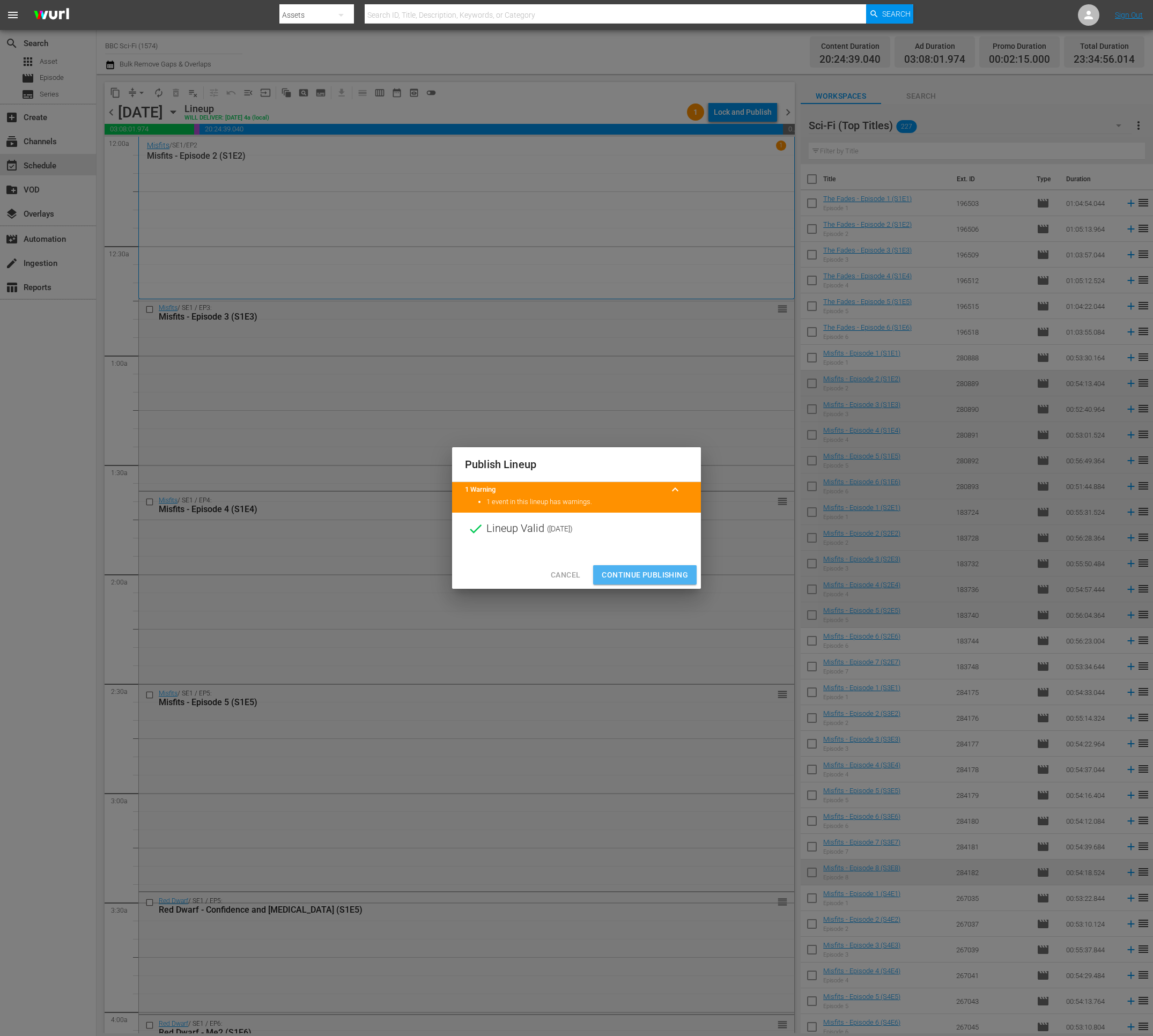
click at [615, 579] on span "Continue Publishing" at bounding box center [645, 575] width 87 height 13
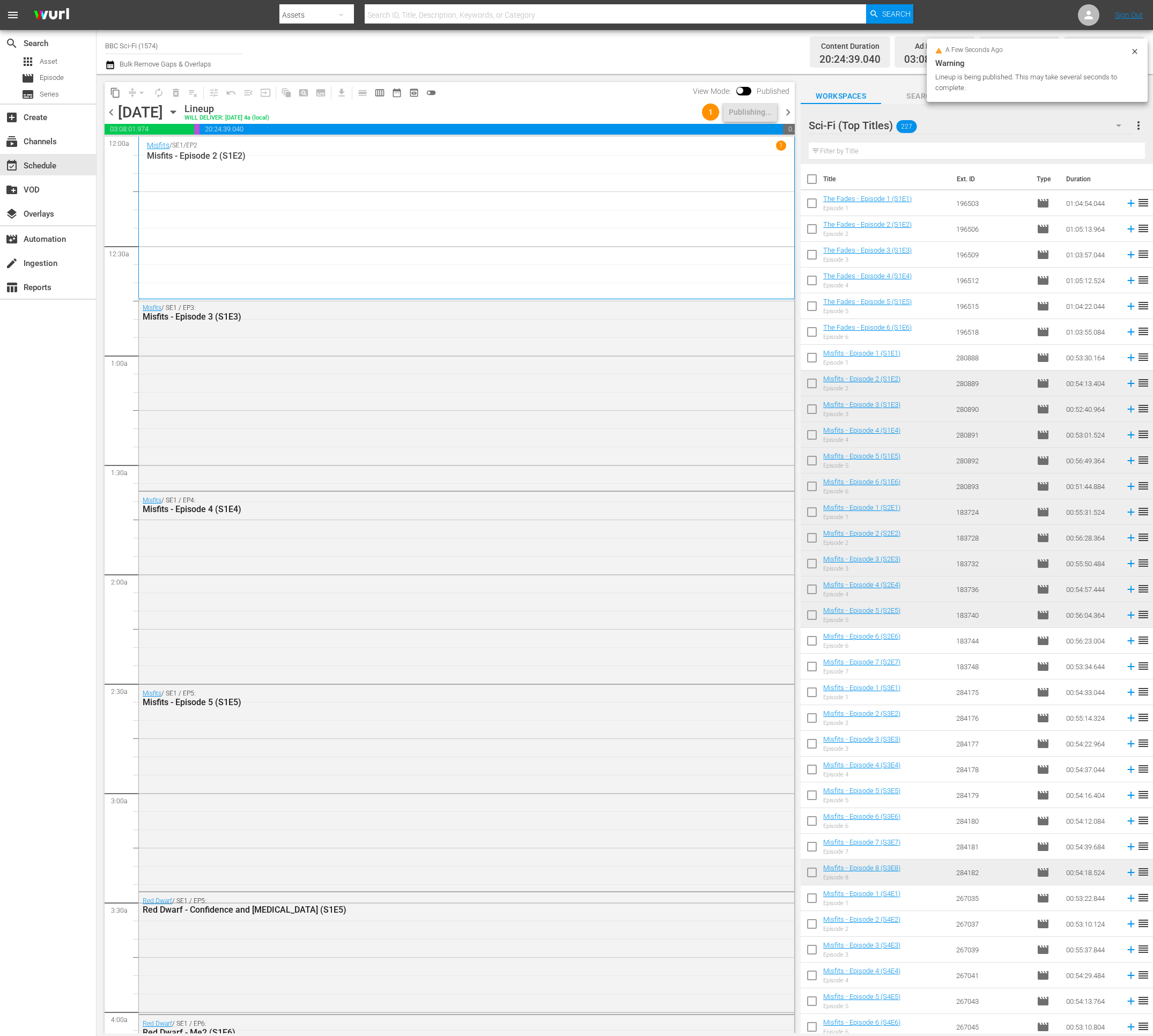
click at [788, 110] on span "chevron_right" at bounding box center [787, 112] width 13 height 13
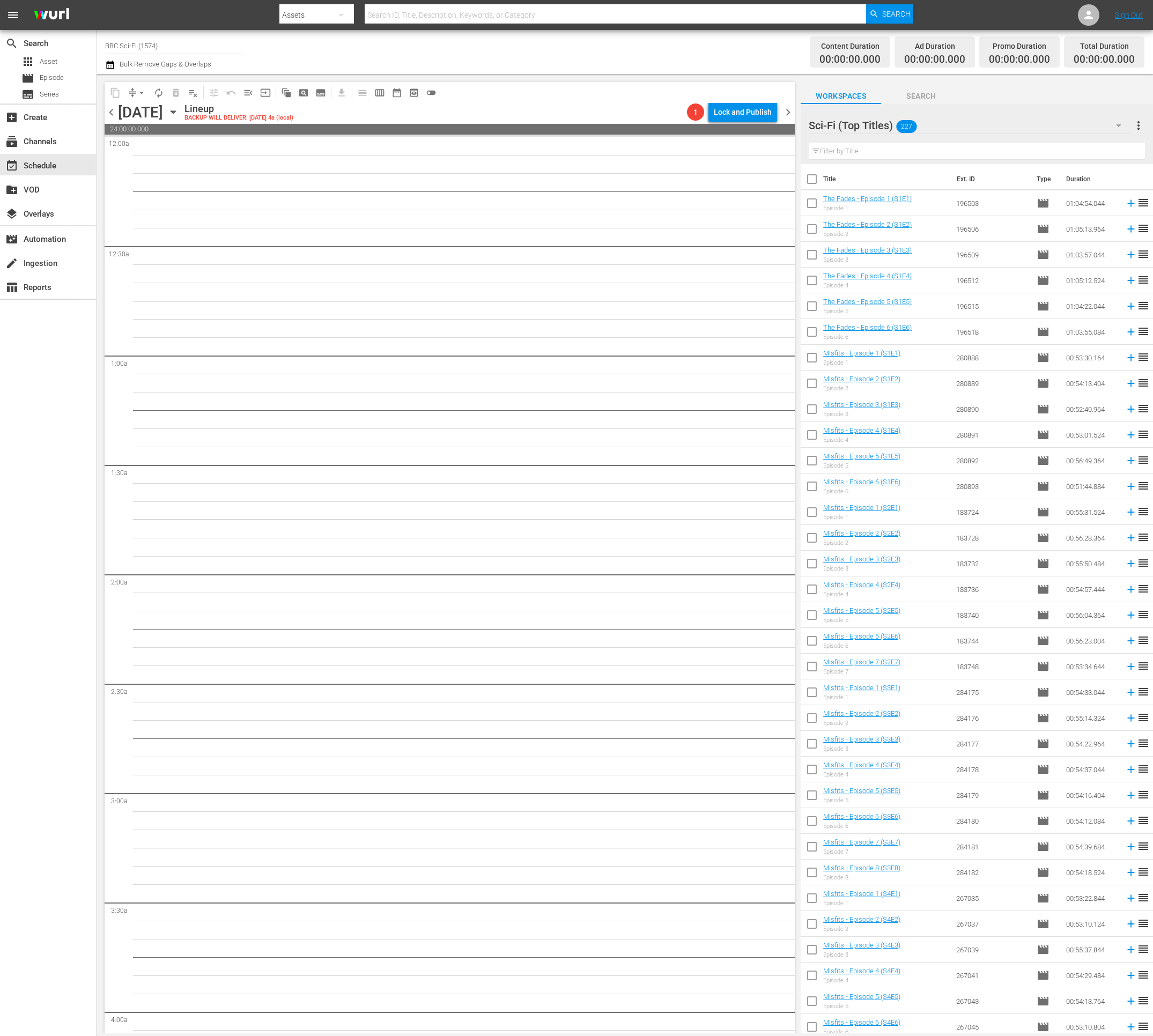
scroll to position [874, 0]
click at [111, 113] on span "chevron_left" at bounding box center [111, 112] width 13 height 13
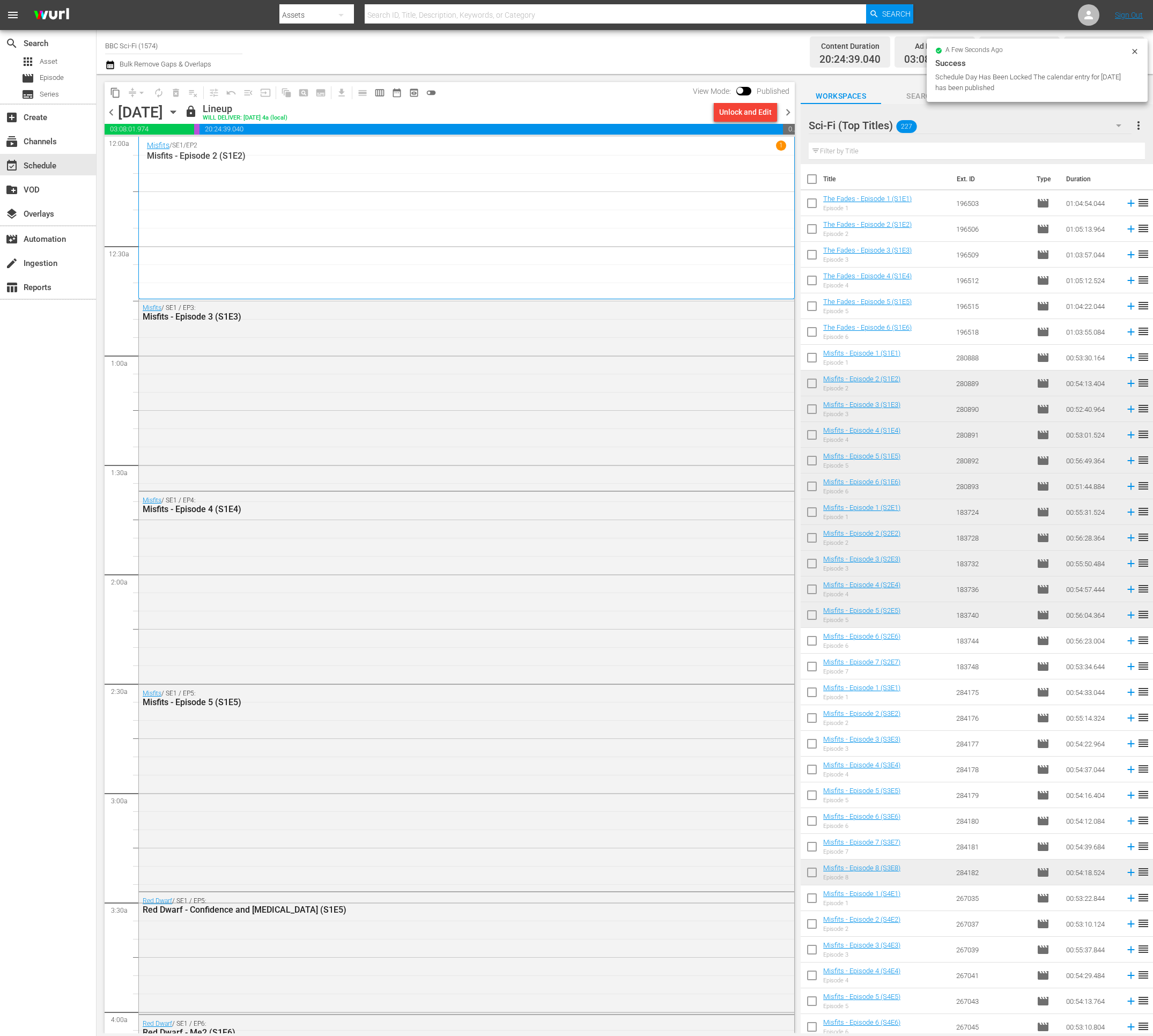
click at [784, 111] on span "chevron_right" at bounding box center [787, 112] width 13 height 13
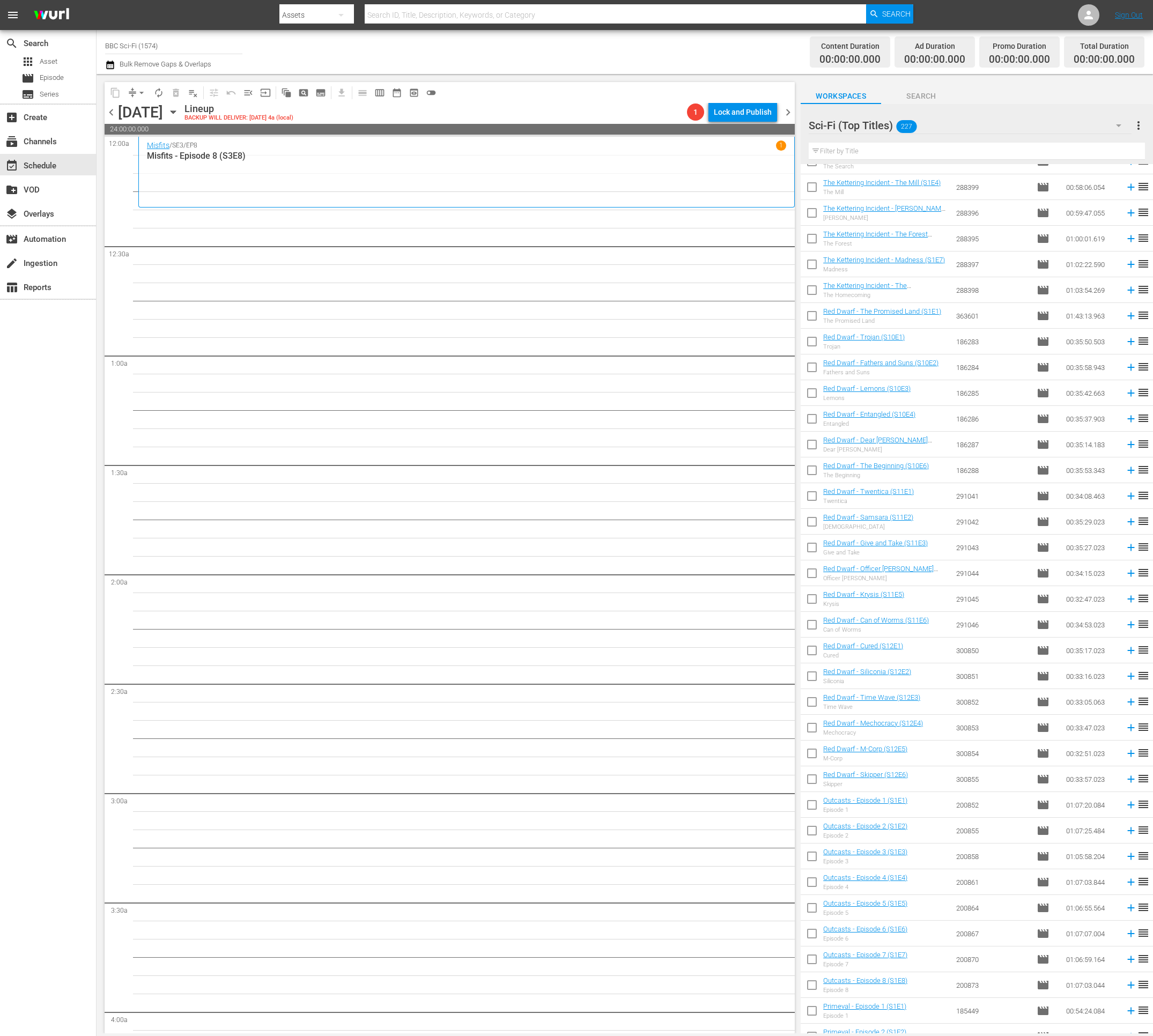
scroll to position [1497, 0]
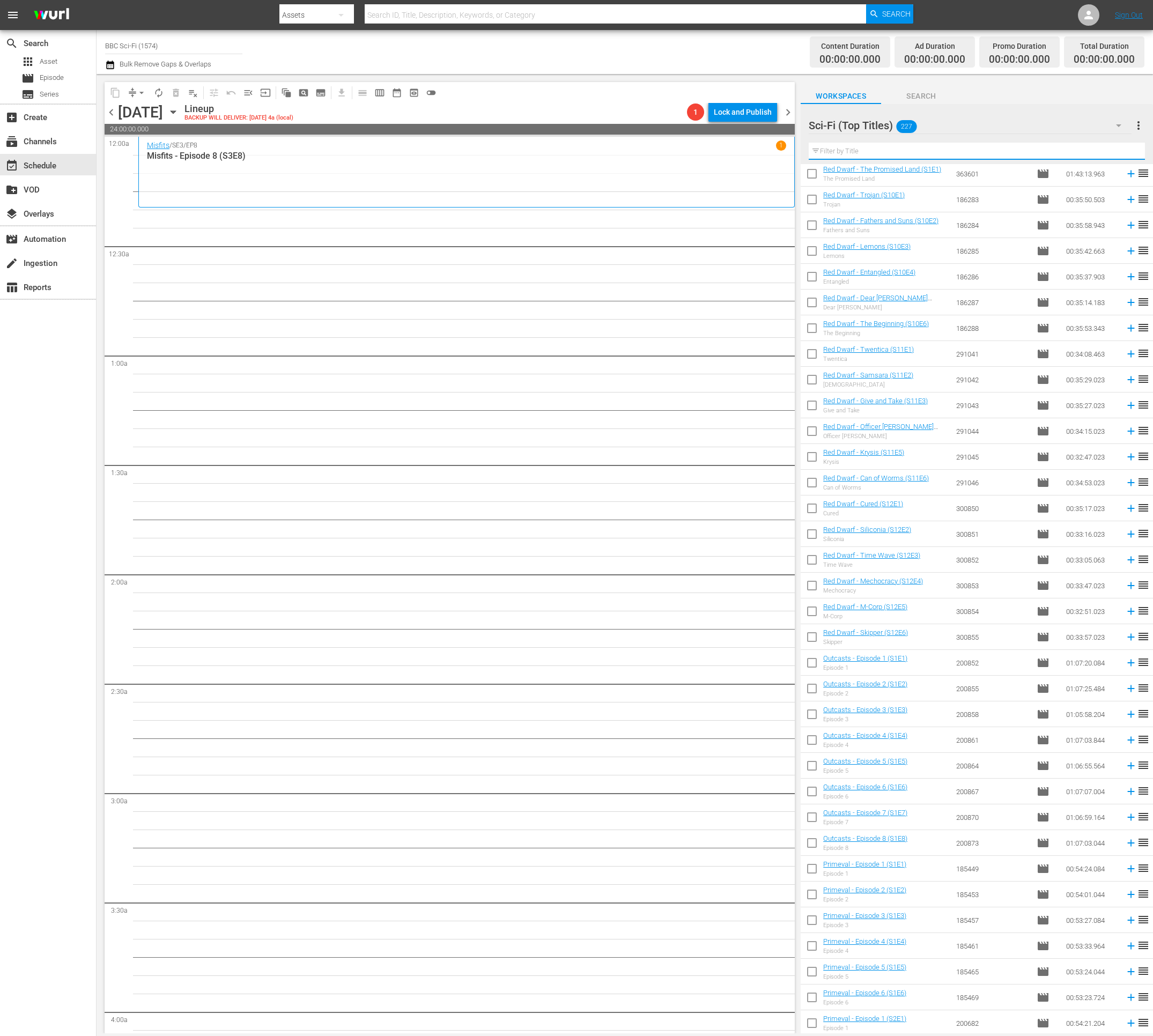
click at [906, 150] on input "text" at bounding box center [977, 151] width 336 height 17
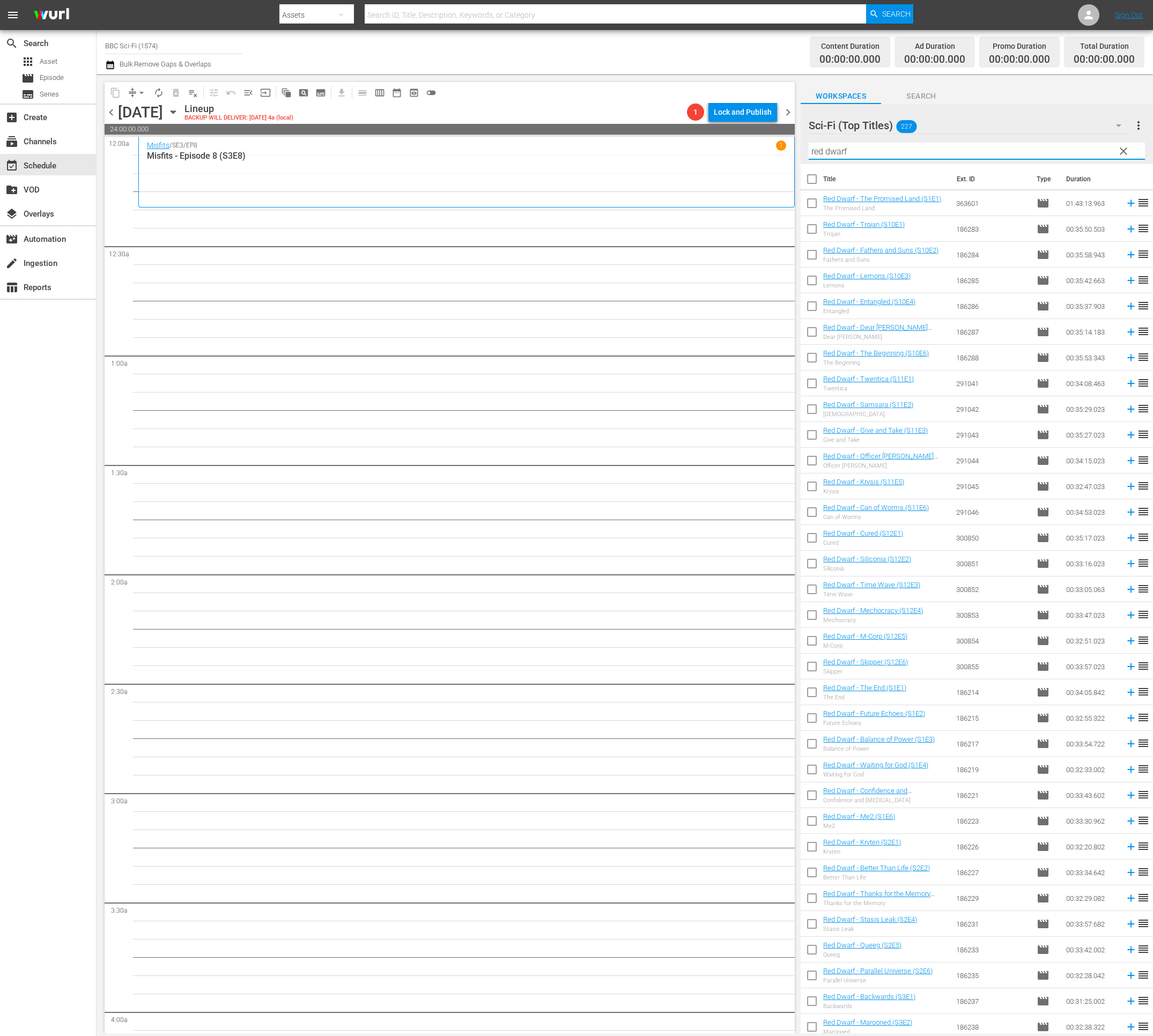
type input "red dwarf"
click at [811, 205] on input "checkbox" at bounding box center [812, 205] width 22 height 22
checkbox input "true"
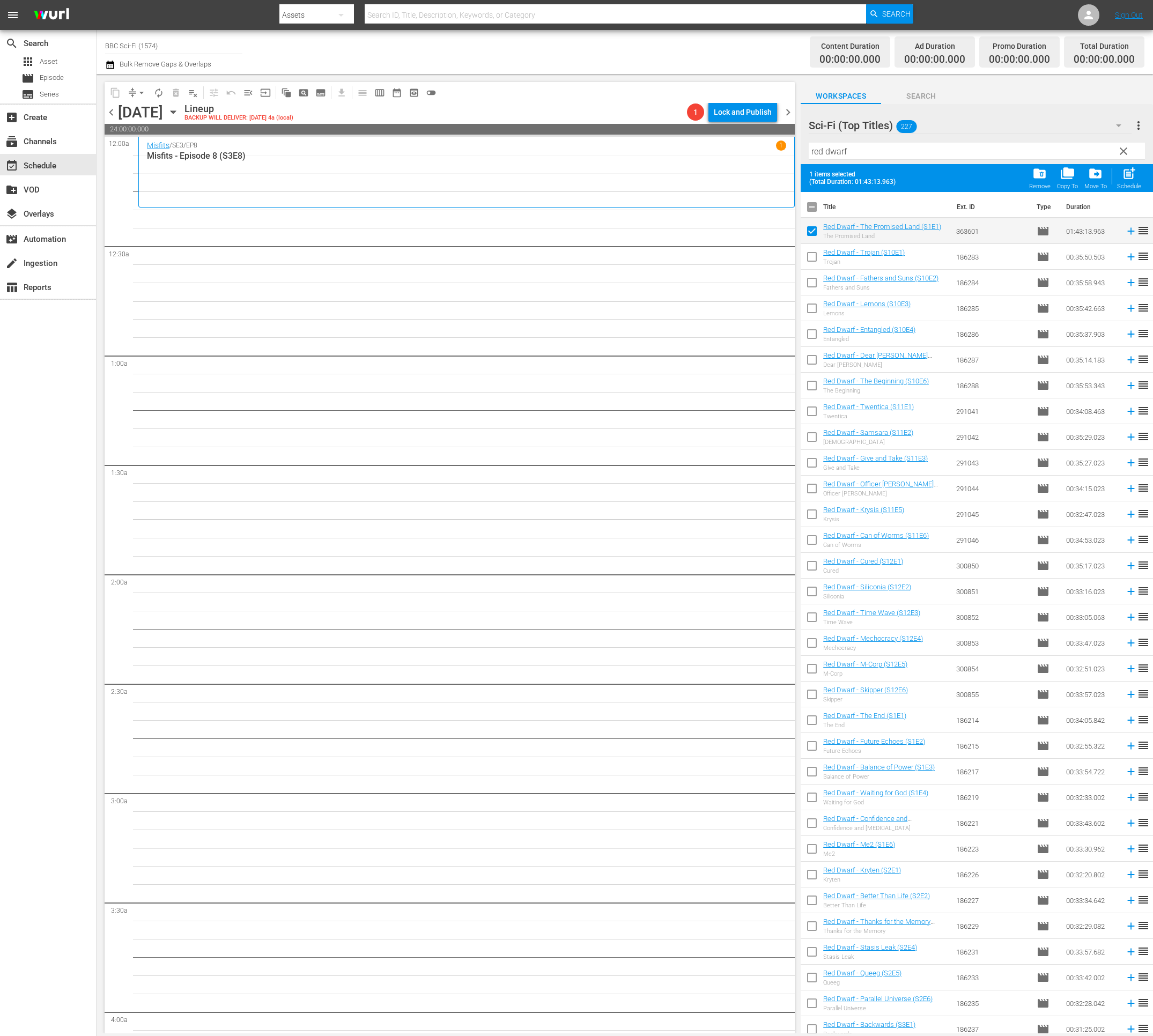
click at [813, 262] on input "checkbox" at bounding box center [812, 259] width 22 height 22
checkbox input "true"
click at [812, 283] on input "checkbox" at bounding box center [812, 284] width 22 height 22
checkbox input "true"
click at [811, 313] on input "checkbox" at bounding box center [812, 310] width 22 height 22
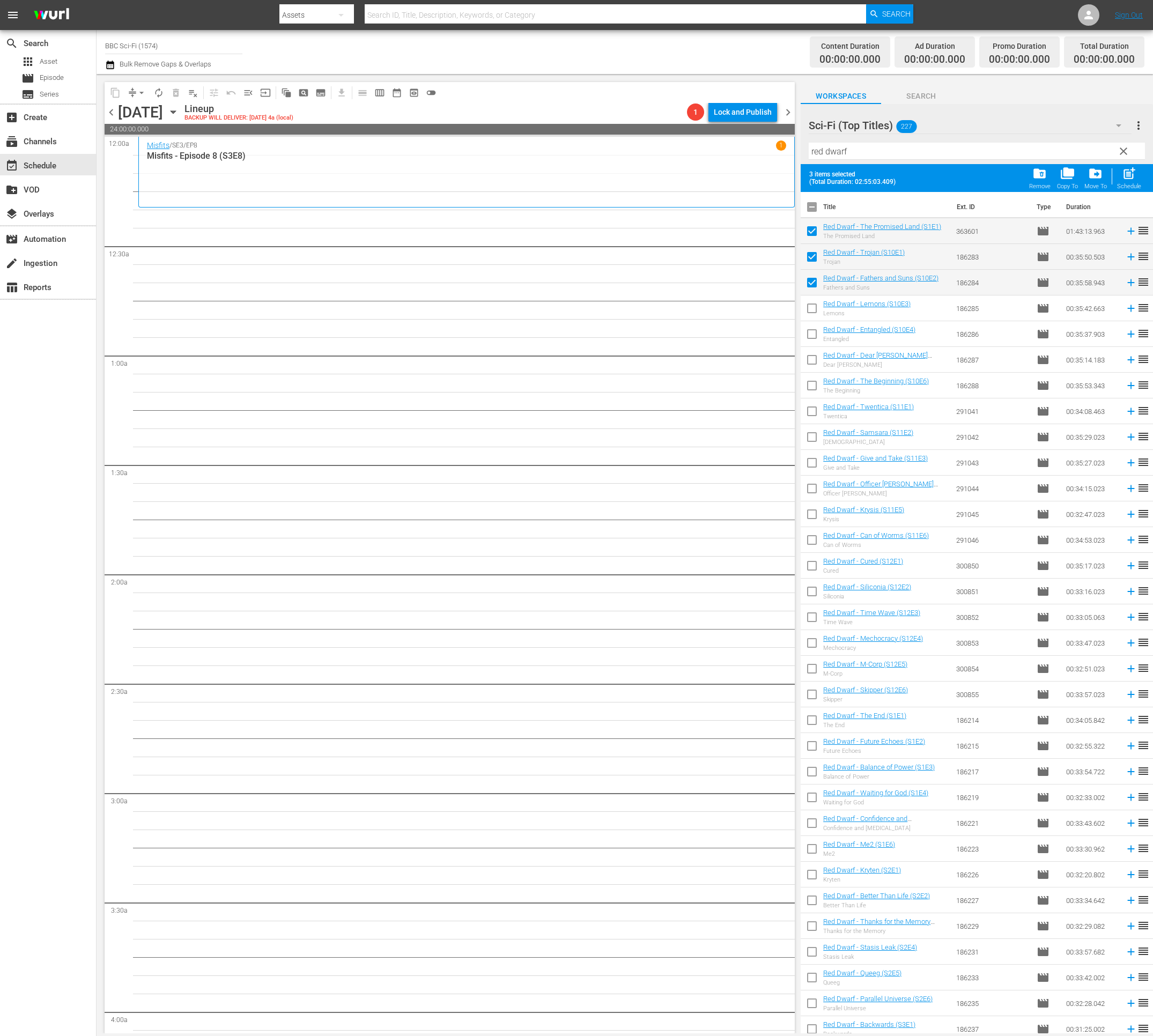
checkbox input "true"
click at [811, 333] on input "checkbox" at bounding box center [812, 336] width 22 height 22
checkbox input "true"
click at [814, 359] on input "checkbox" at bounding box center [812, 361] width 22 height 22
checkbox input "true"
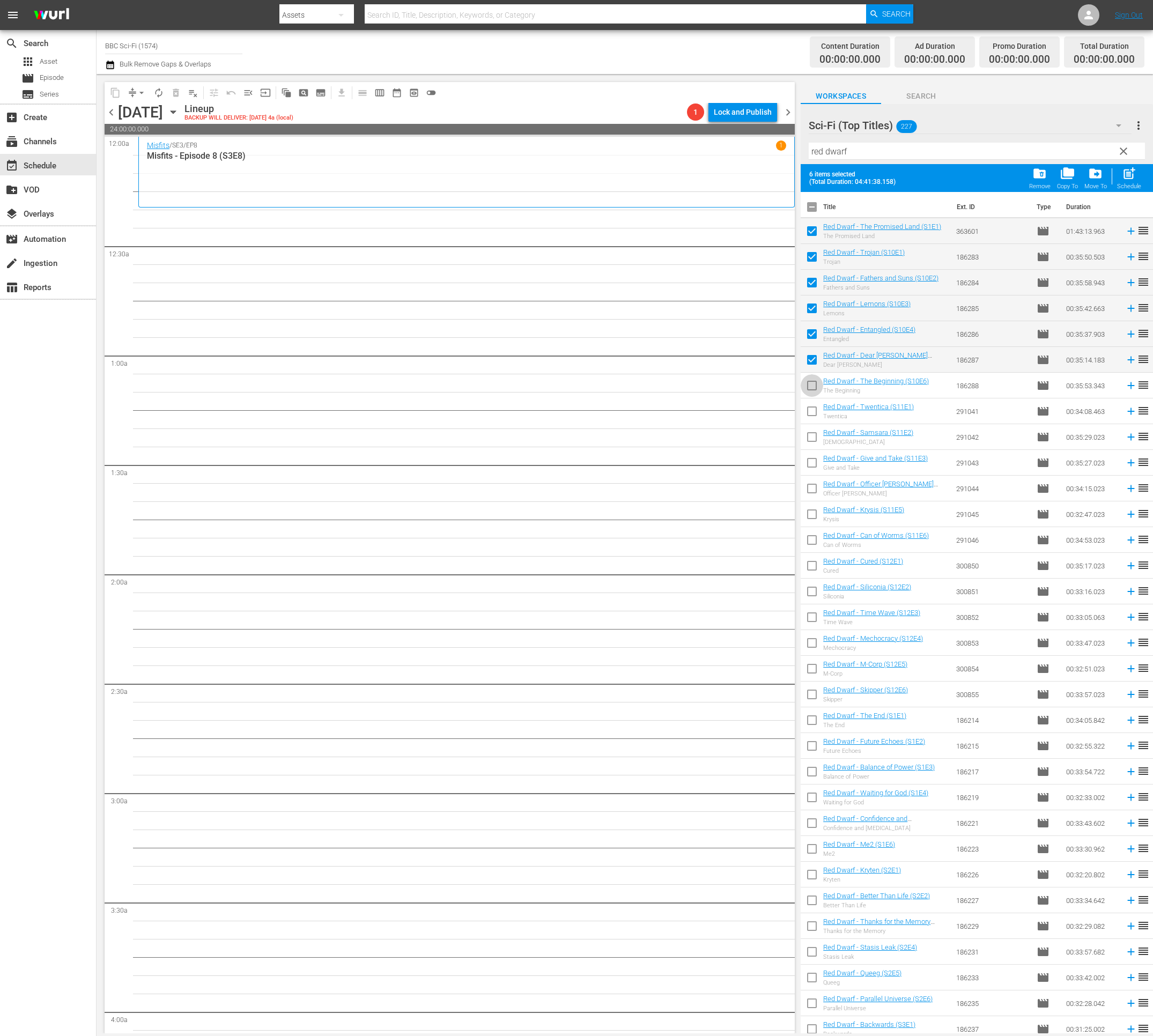
click at [815, 385] on input "checkbox" at bounding box center [812, 387] width 22 height 22
checkbox input "true"
drag, startPoint x: 811, startPoint y: 410, endPoint x: 815, endPoint y: 430, distance: 20.4
click at [811, 410] on input "checkbox" at bounding box center [812, 413] width 22 height 22
checkbox input "true"
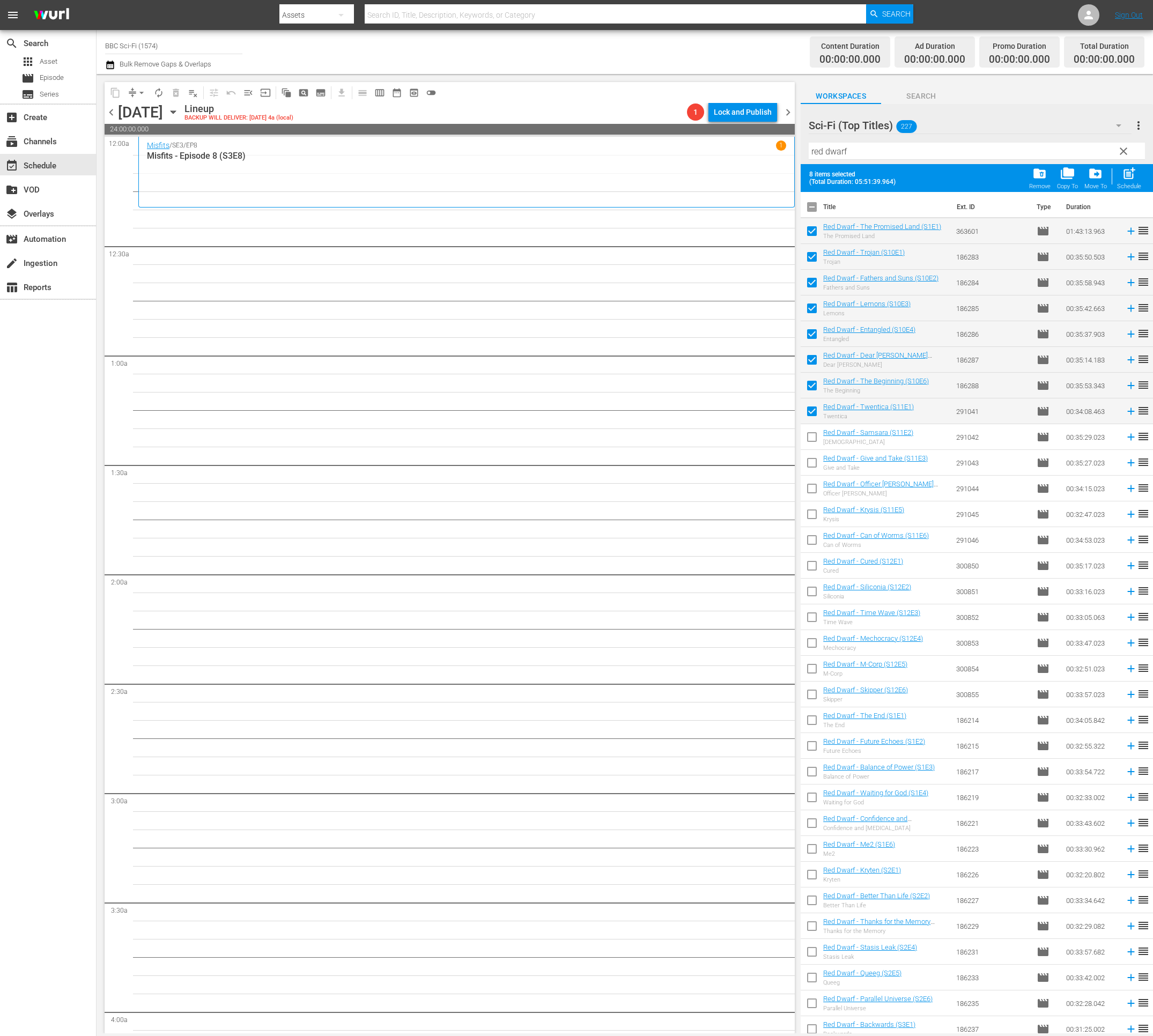
click at [814, 437] on input "checkbox" at bounding box center [812, 439] width 22 height 22
checkbox input "true"
click at [814, 462] on input "checkbox" at bounding box center [812, 464] width 22 height 22
checkbox input "true"
click at [810, 207] on input "checkbox" at bounding box center [812, 209] width 22 height 22
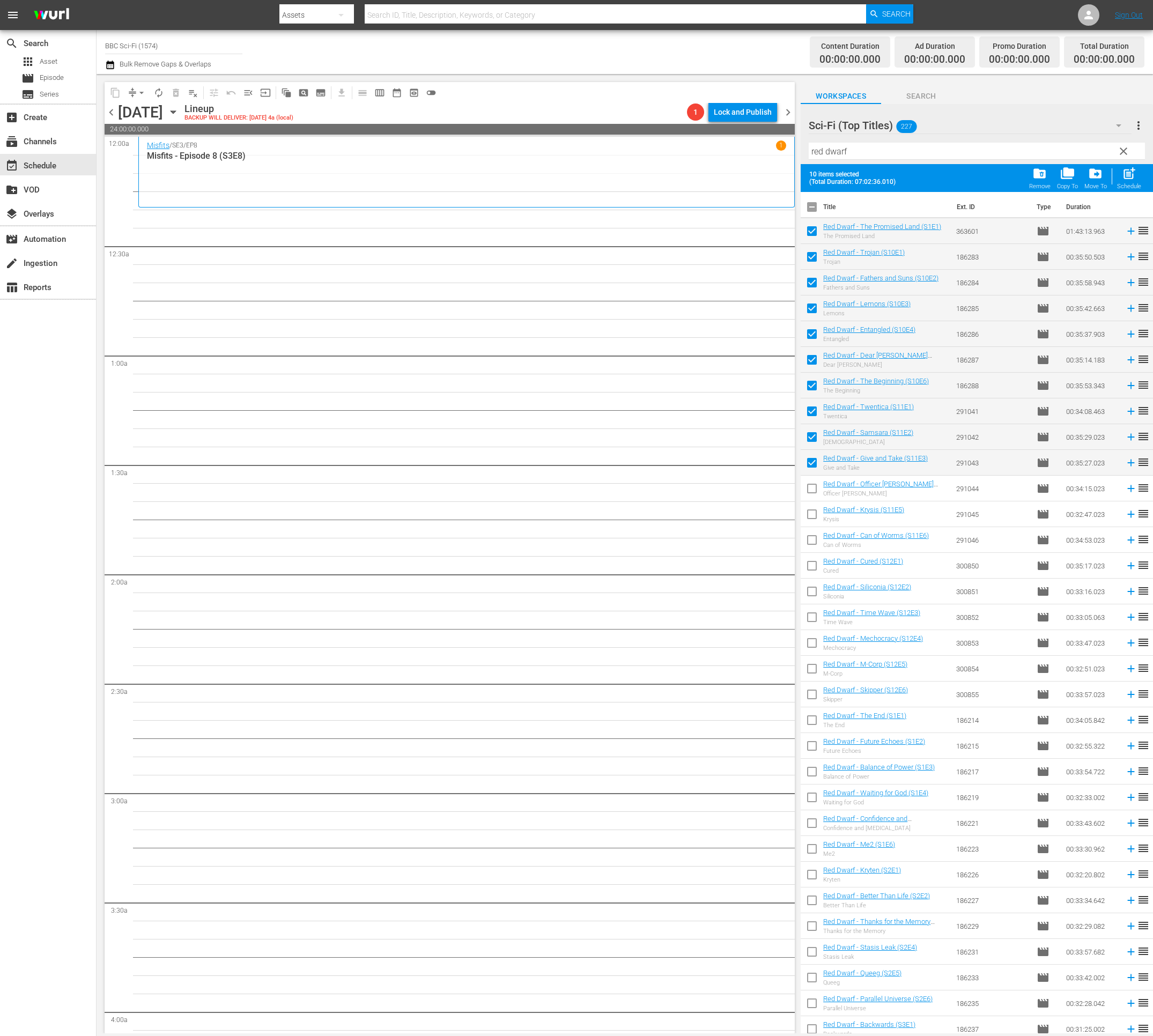
checkbox input "true"
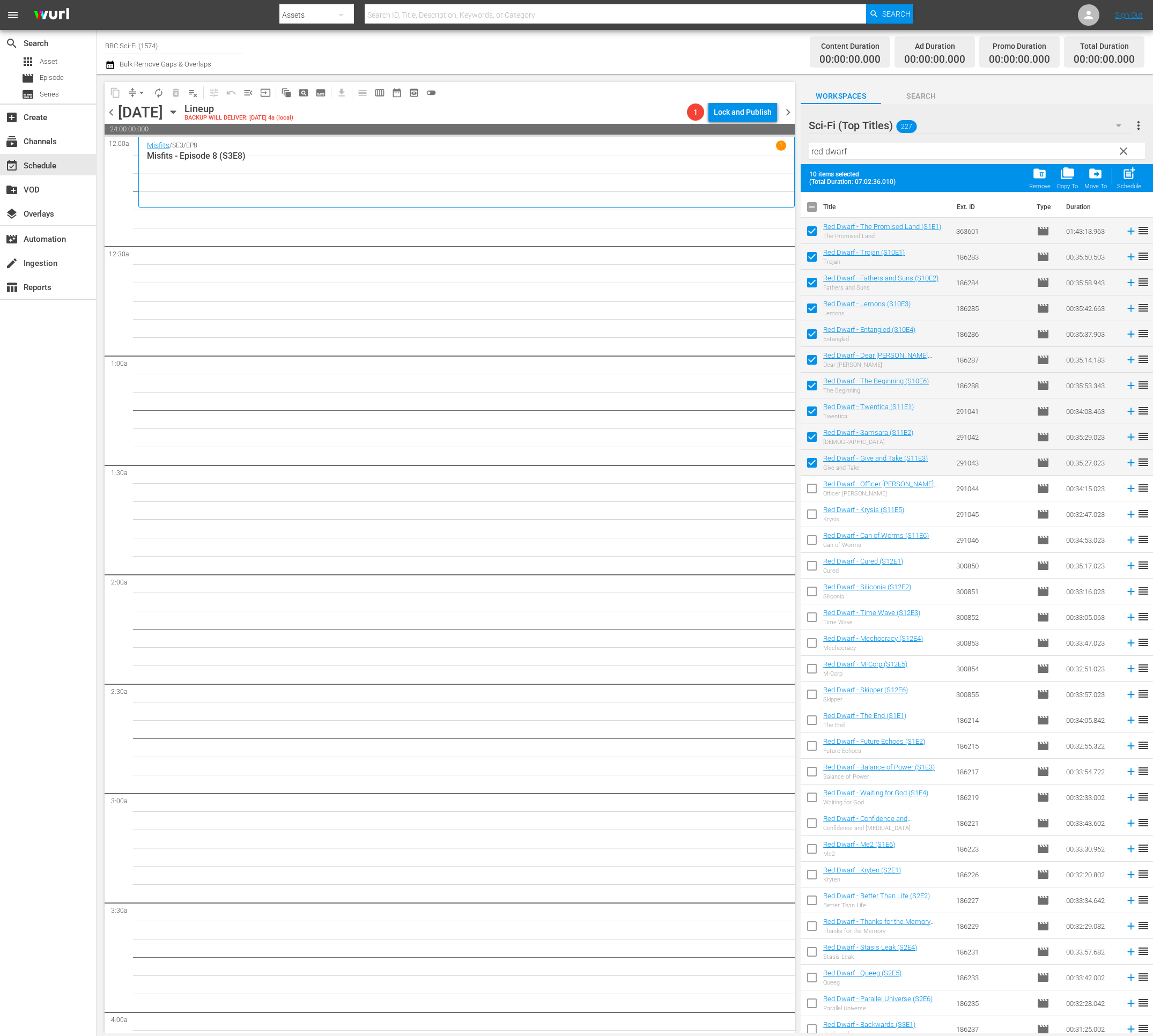
checkbox input "true"
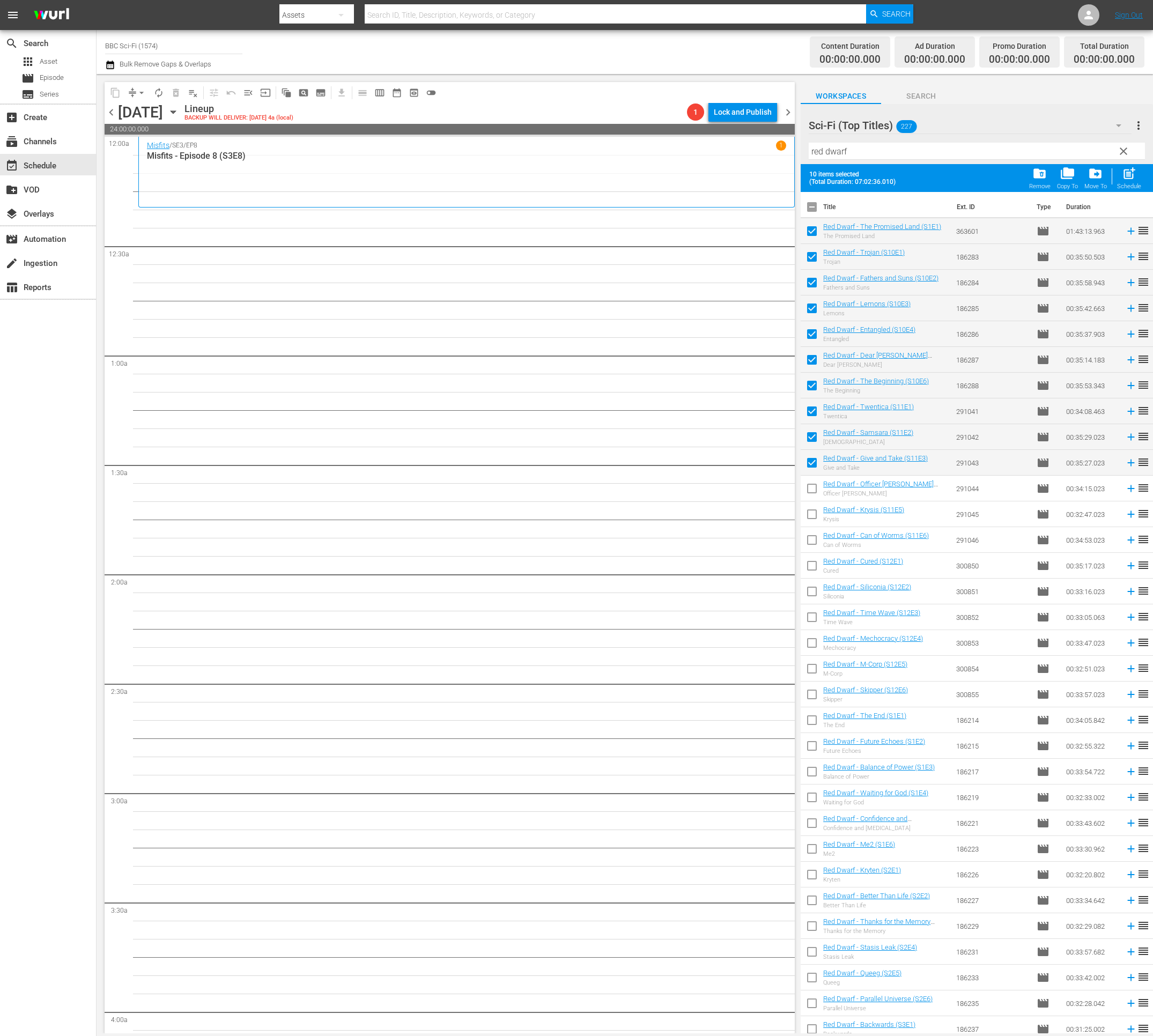
checkbox input "true"
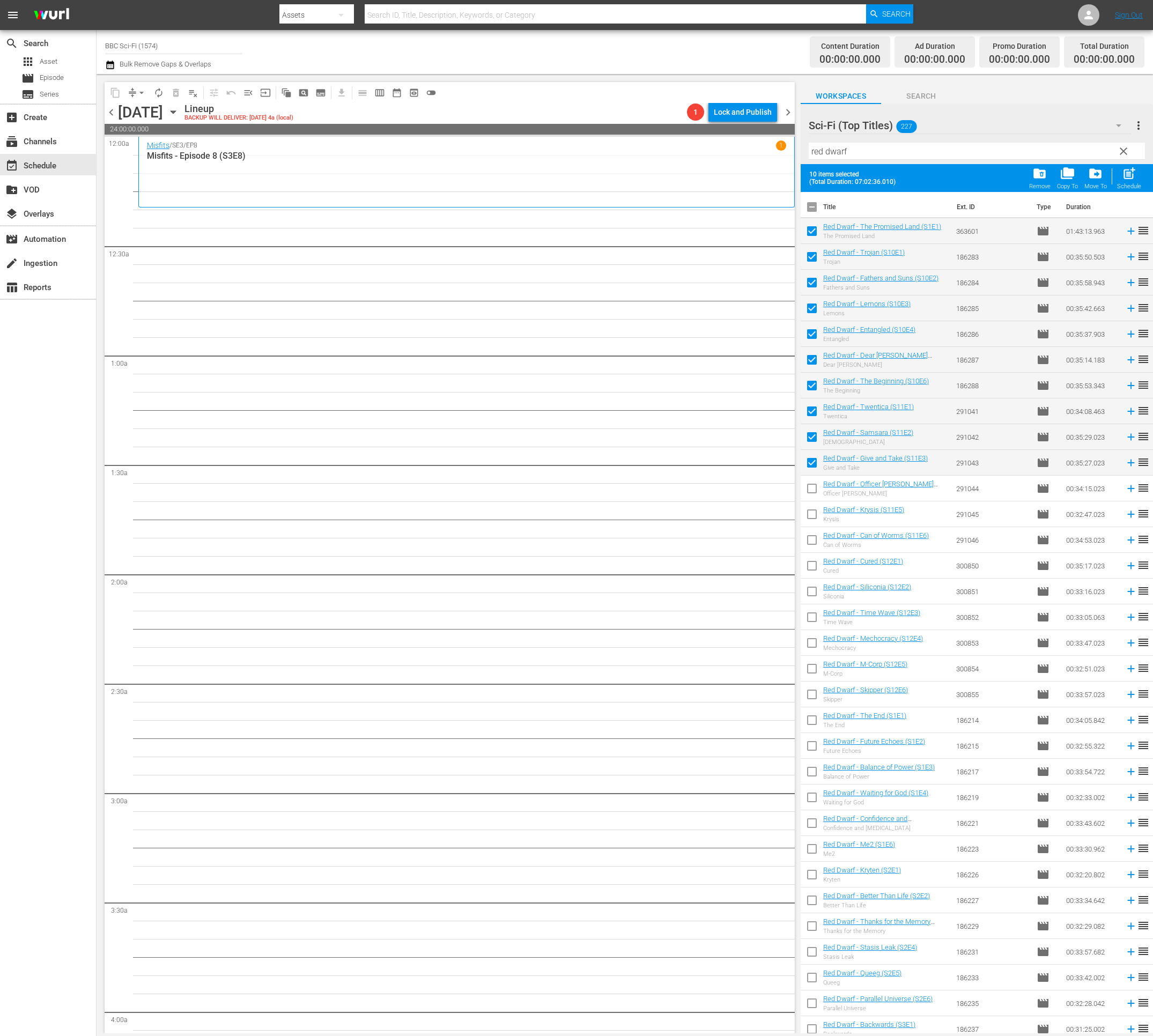
checkbox input "true"
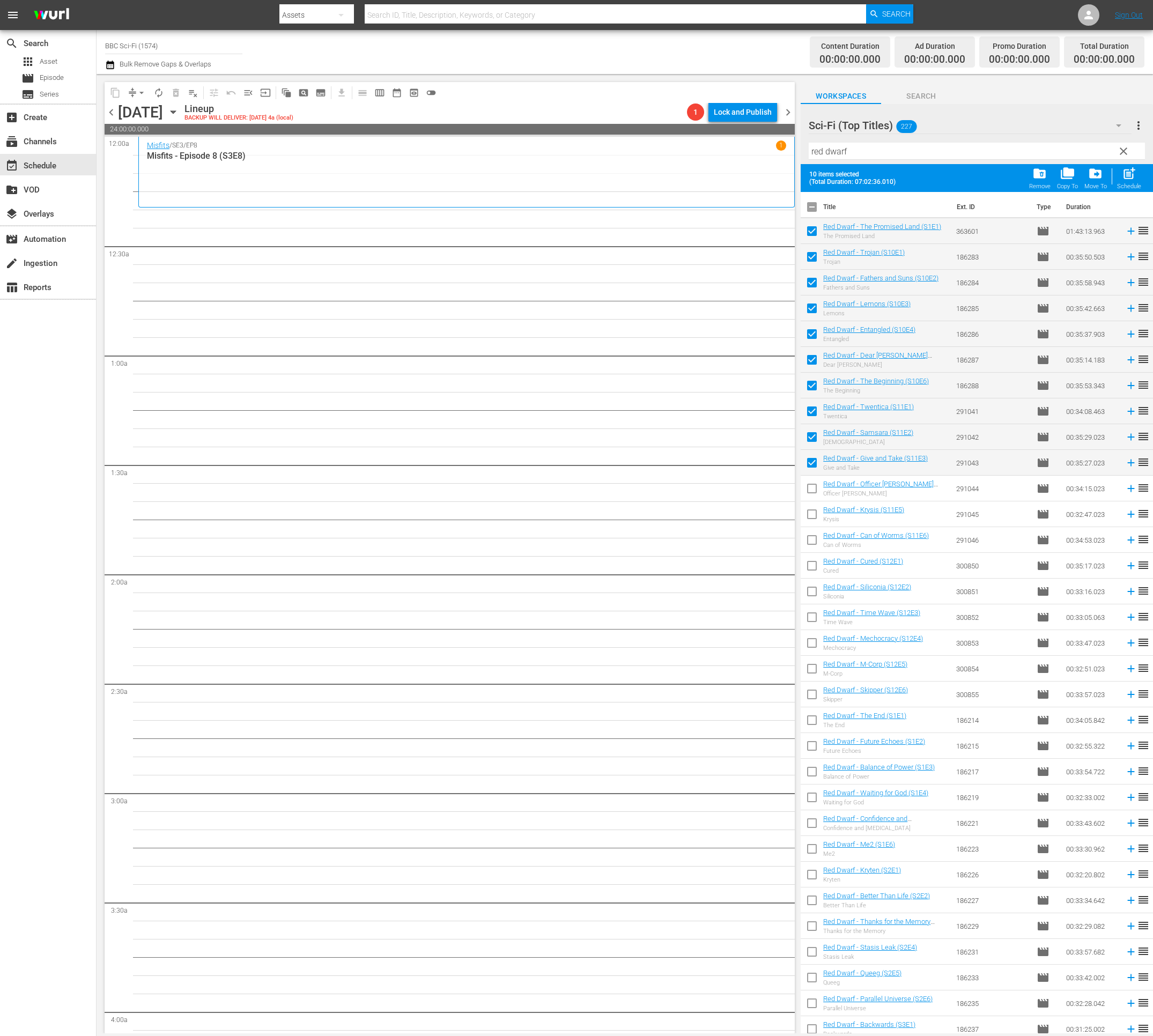
checkbox input "true"
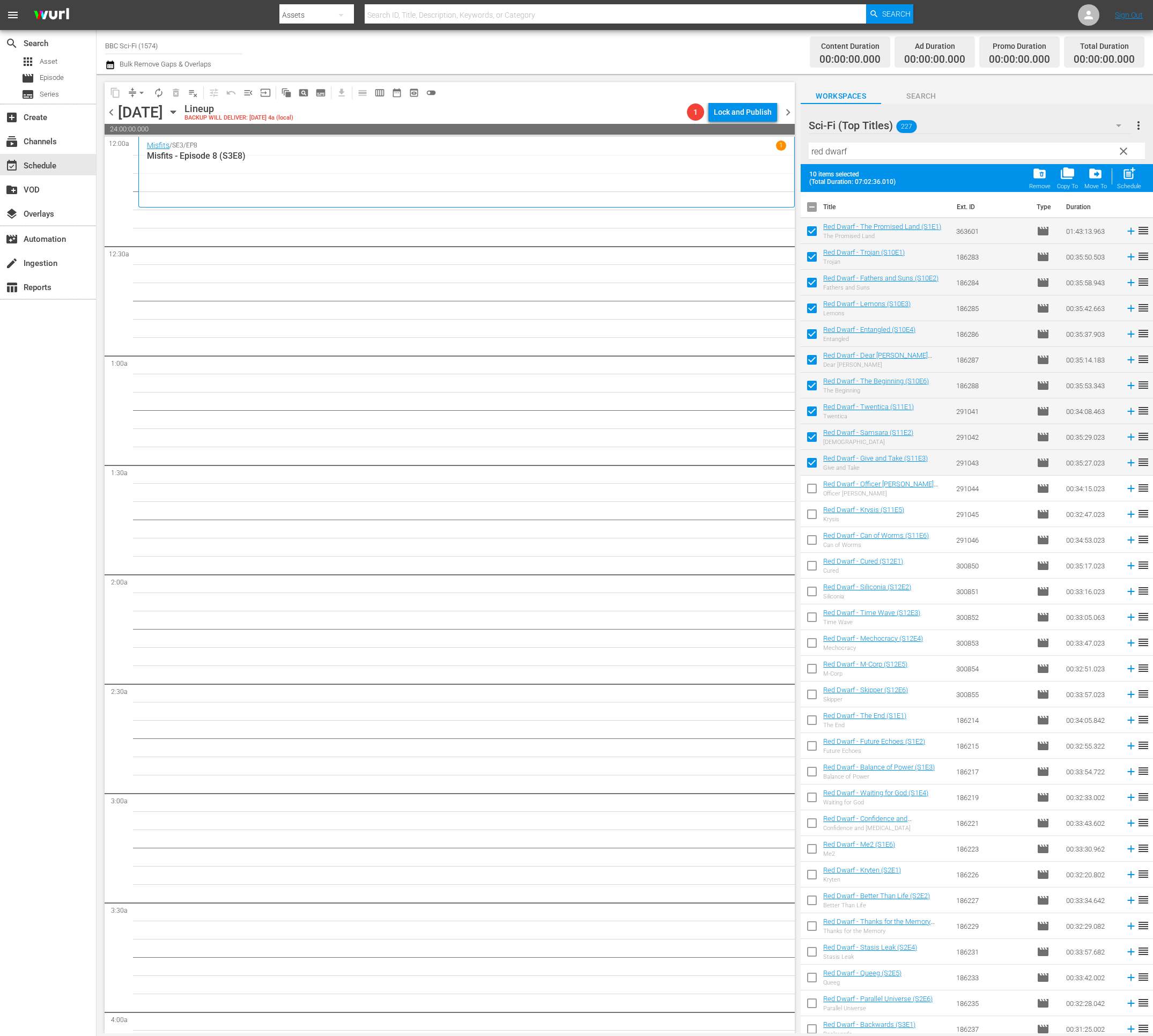
checkbox input "true"
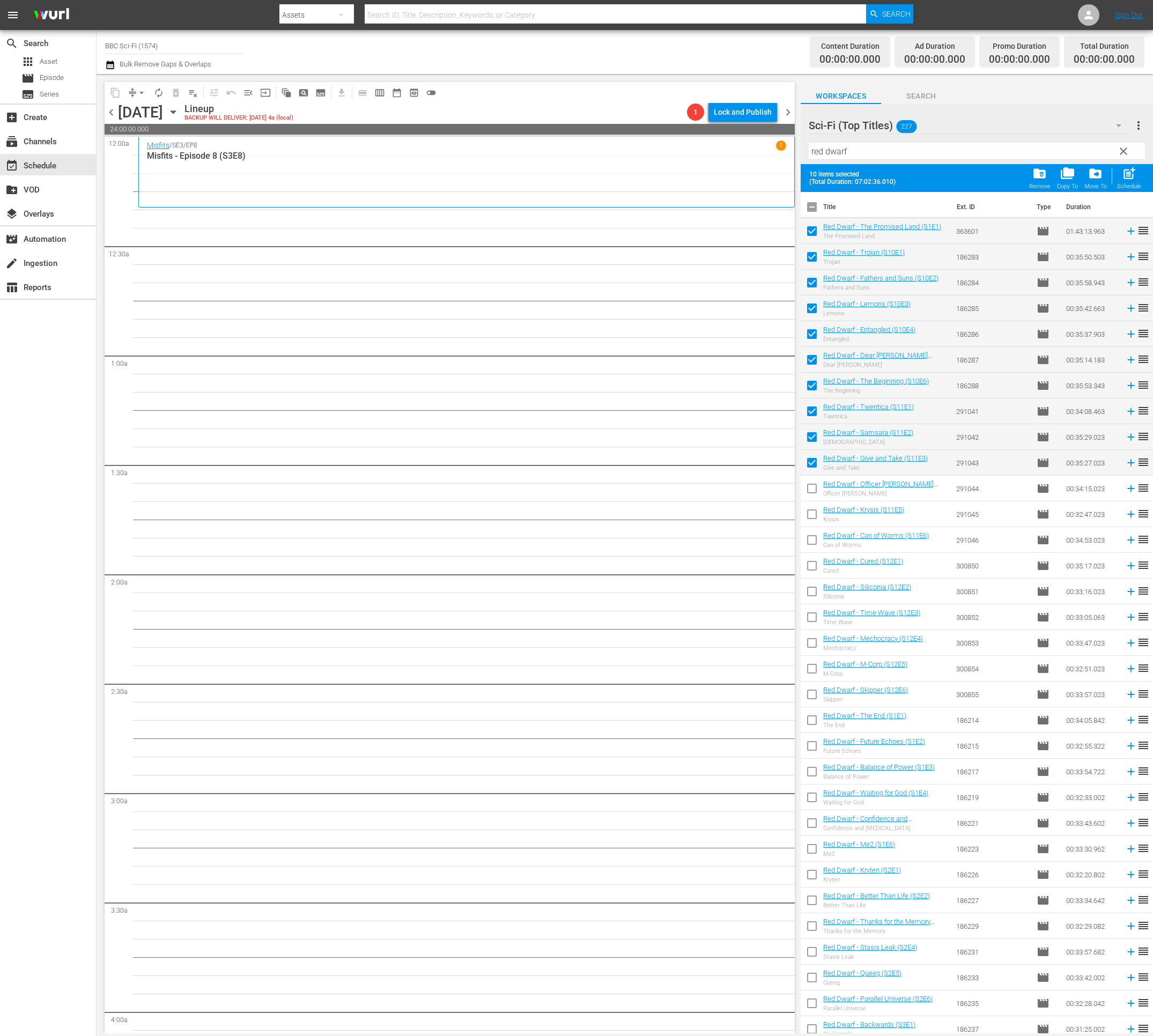
checkbox input "true"
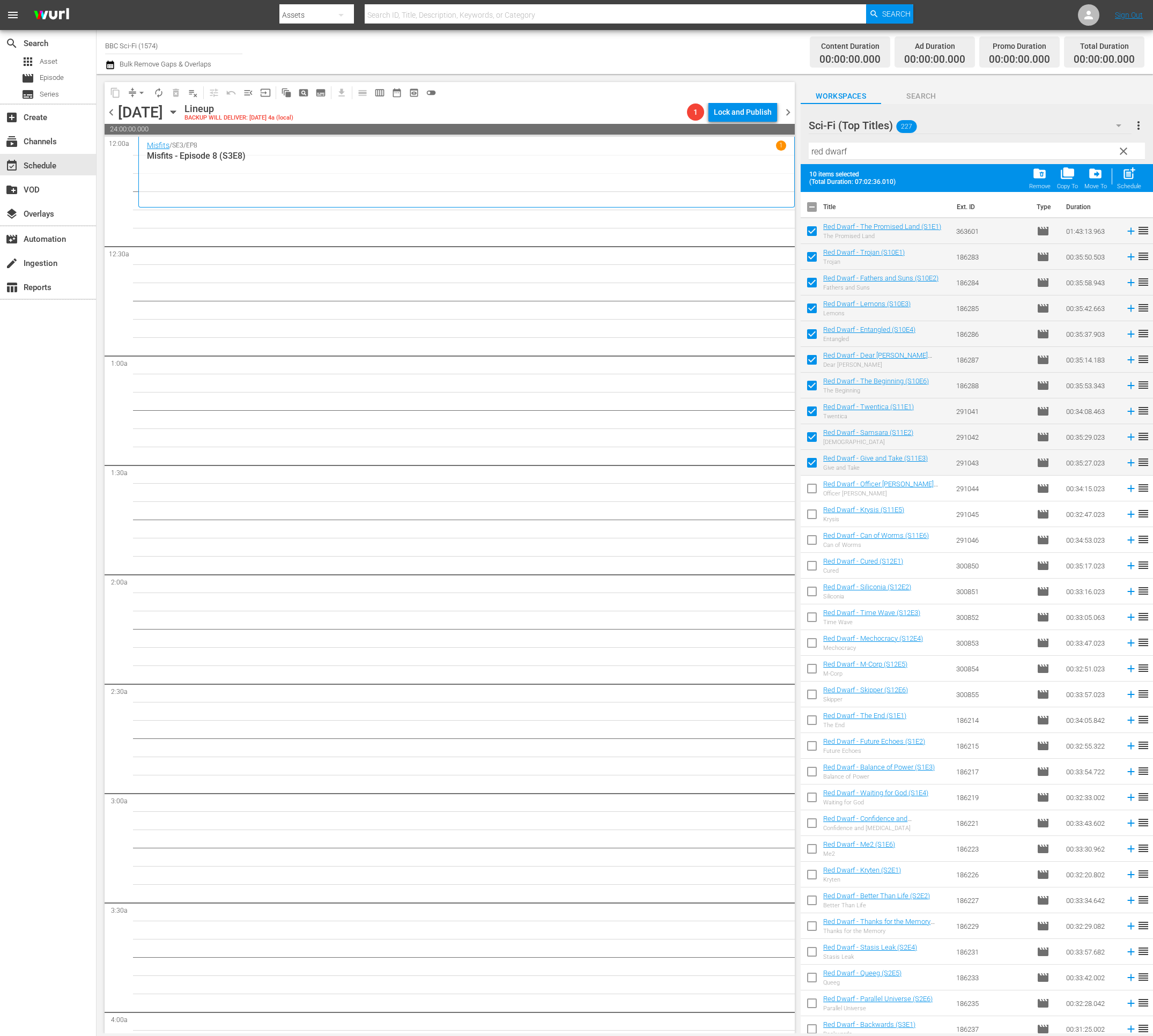
checkbox input "true"
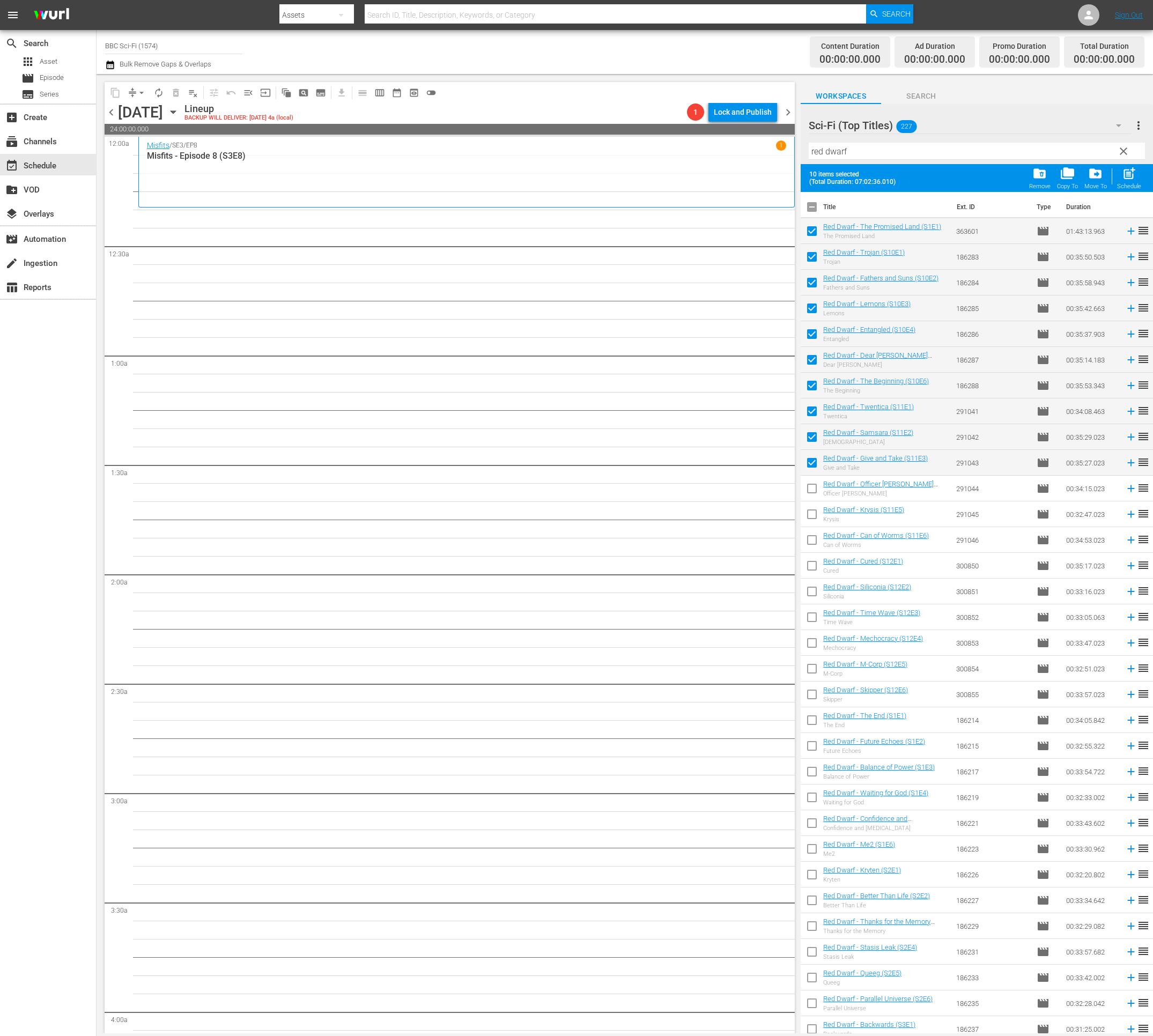
checkbox input "true"
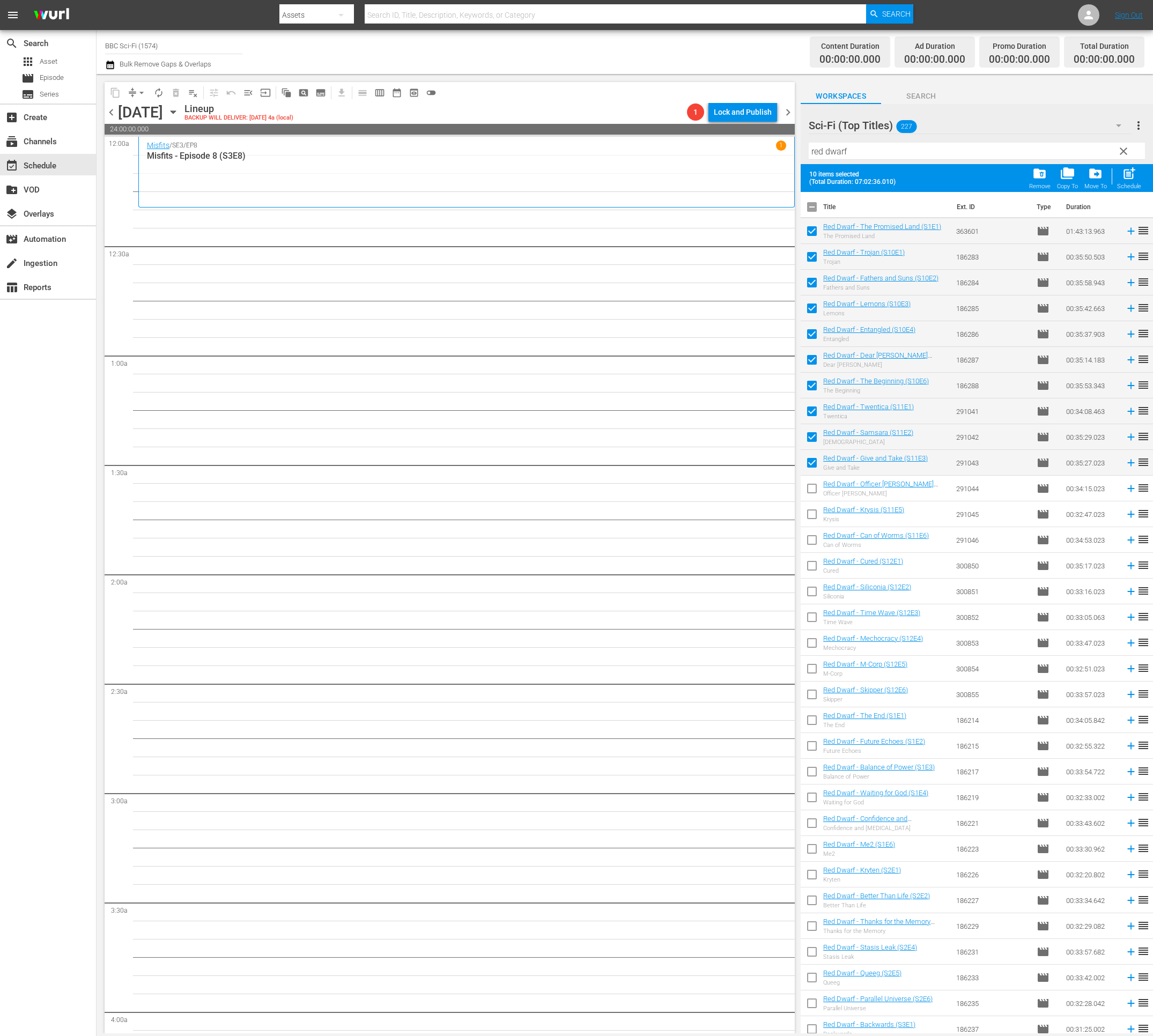
checkbox input "true"
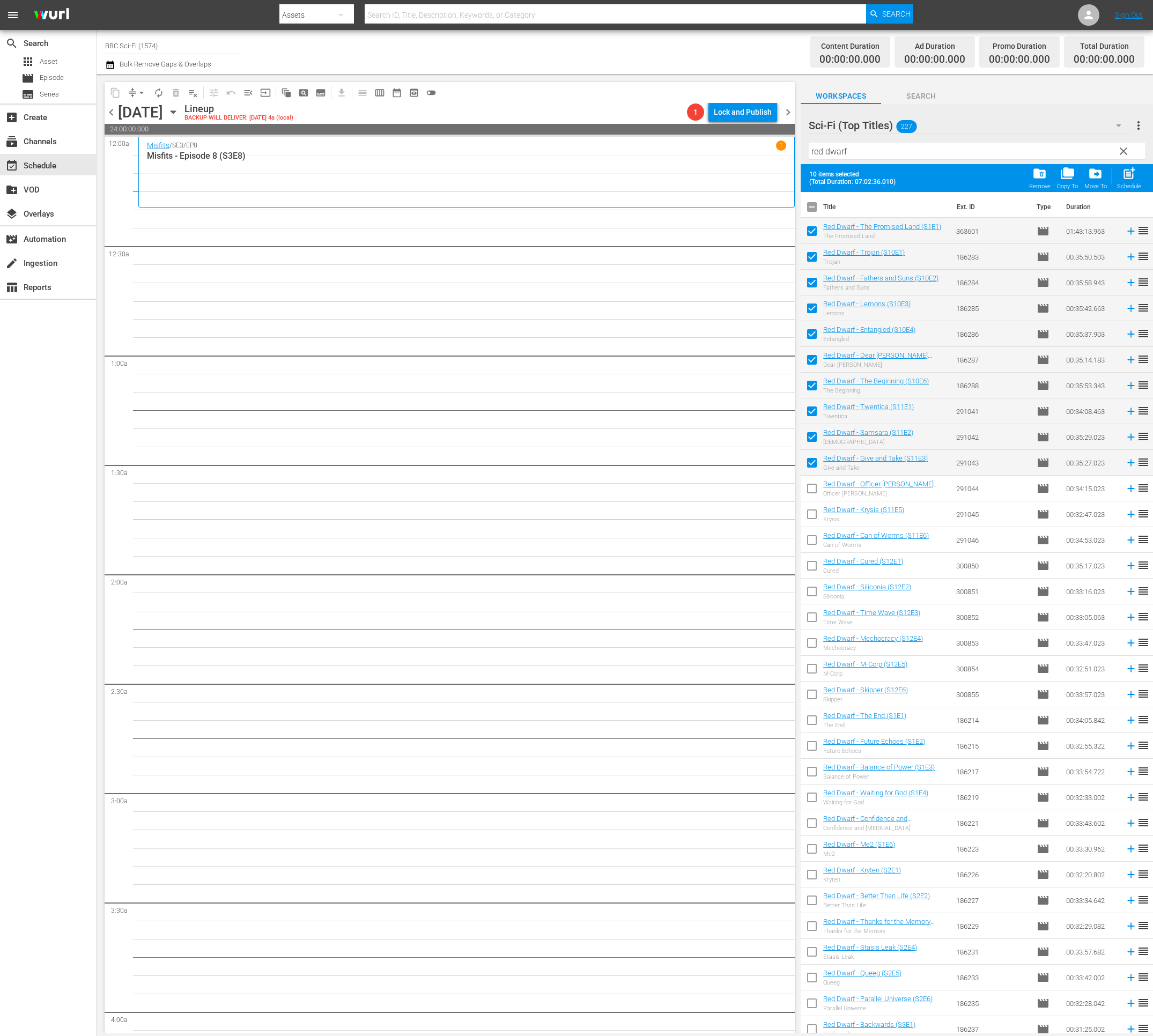
checkbox input "true"
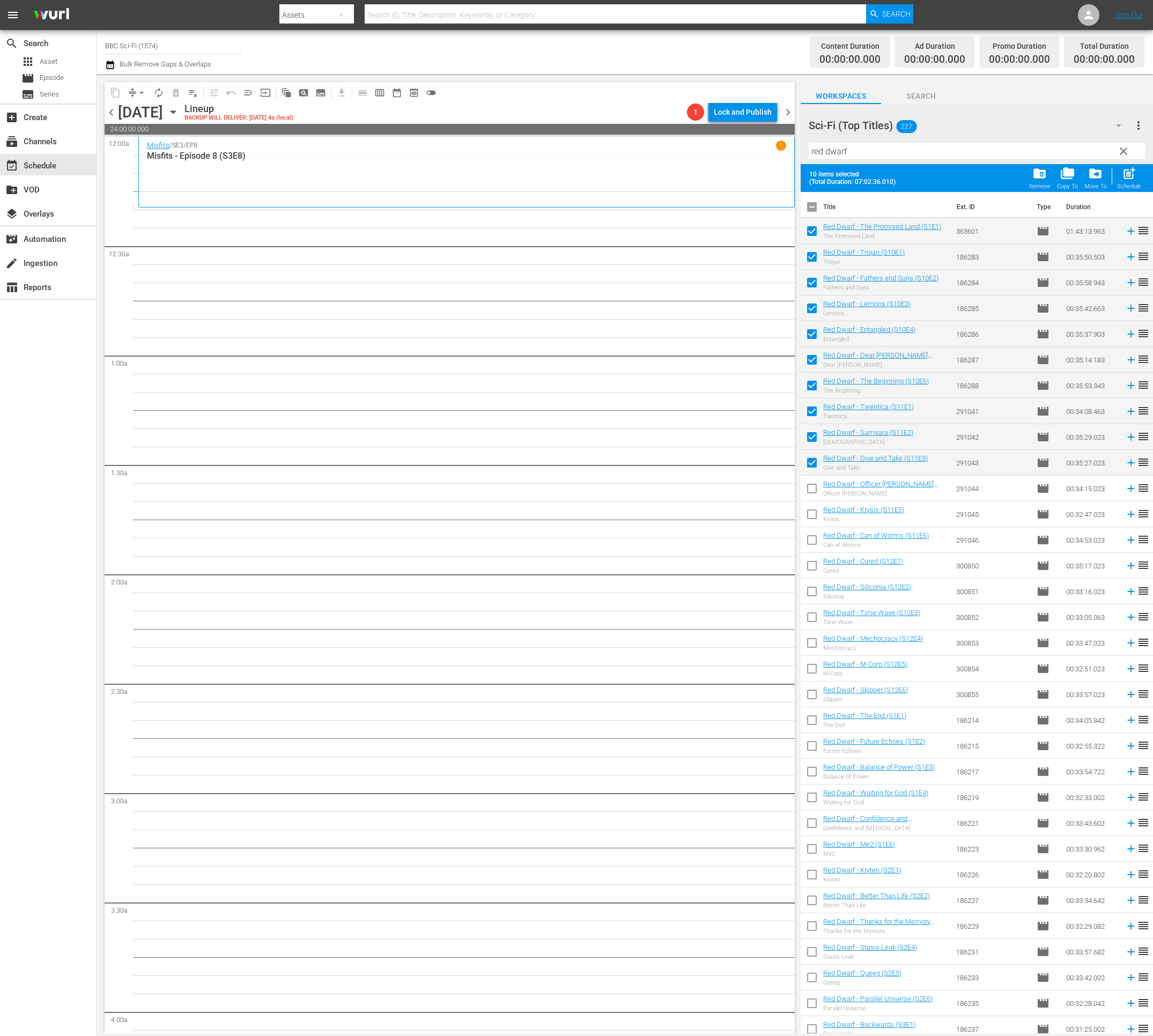
checkbox input "true"
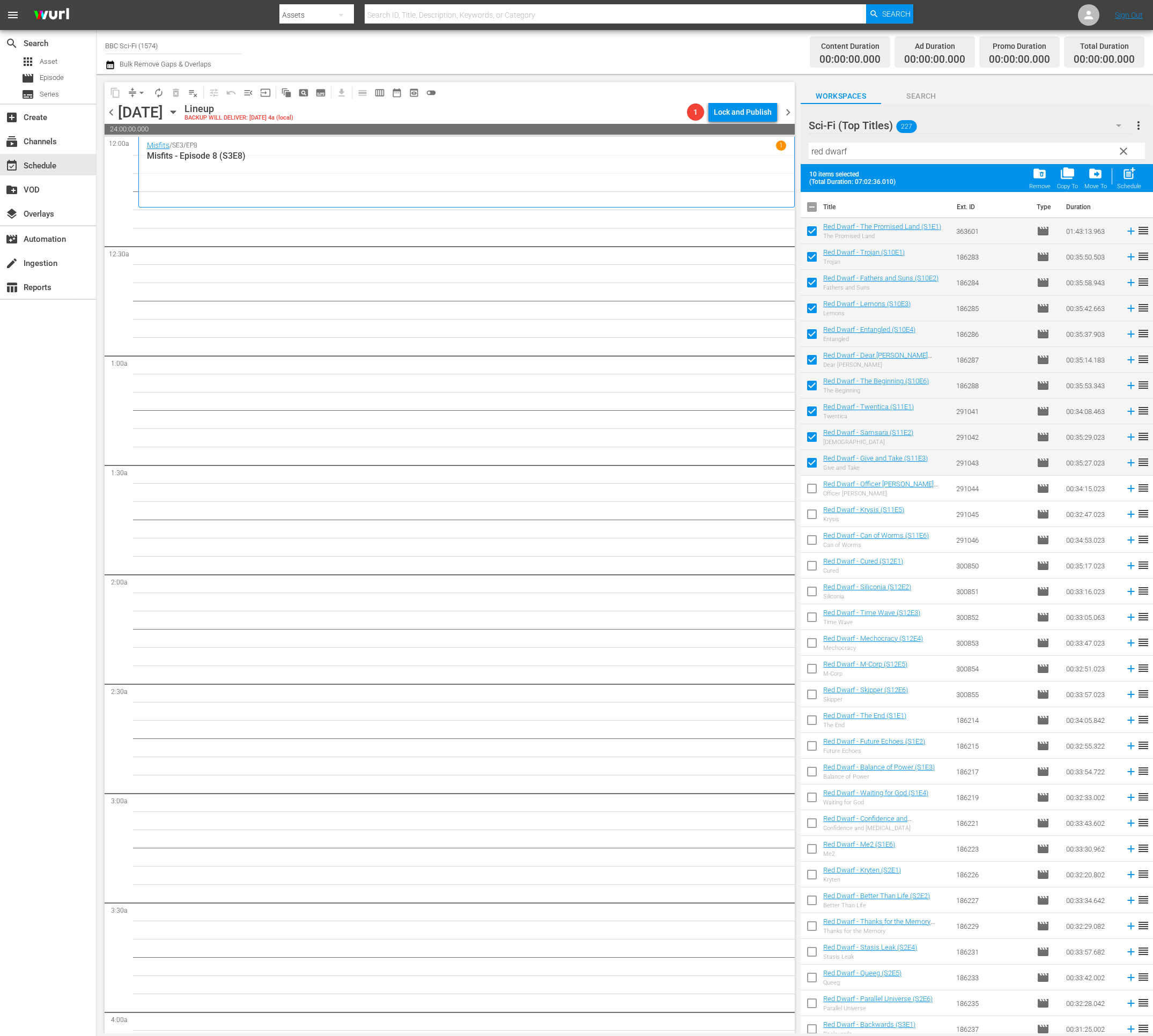
checkbox input "true"
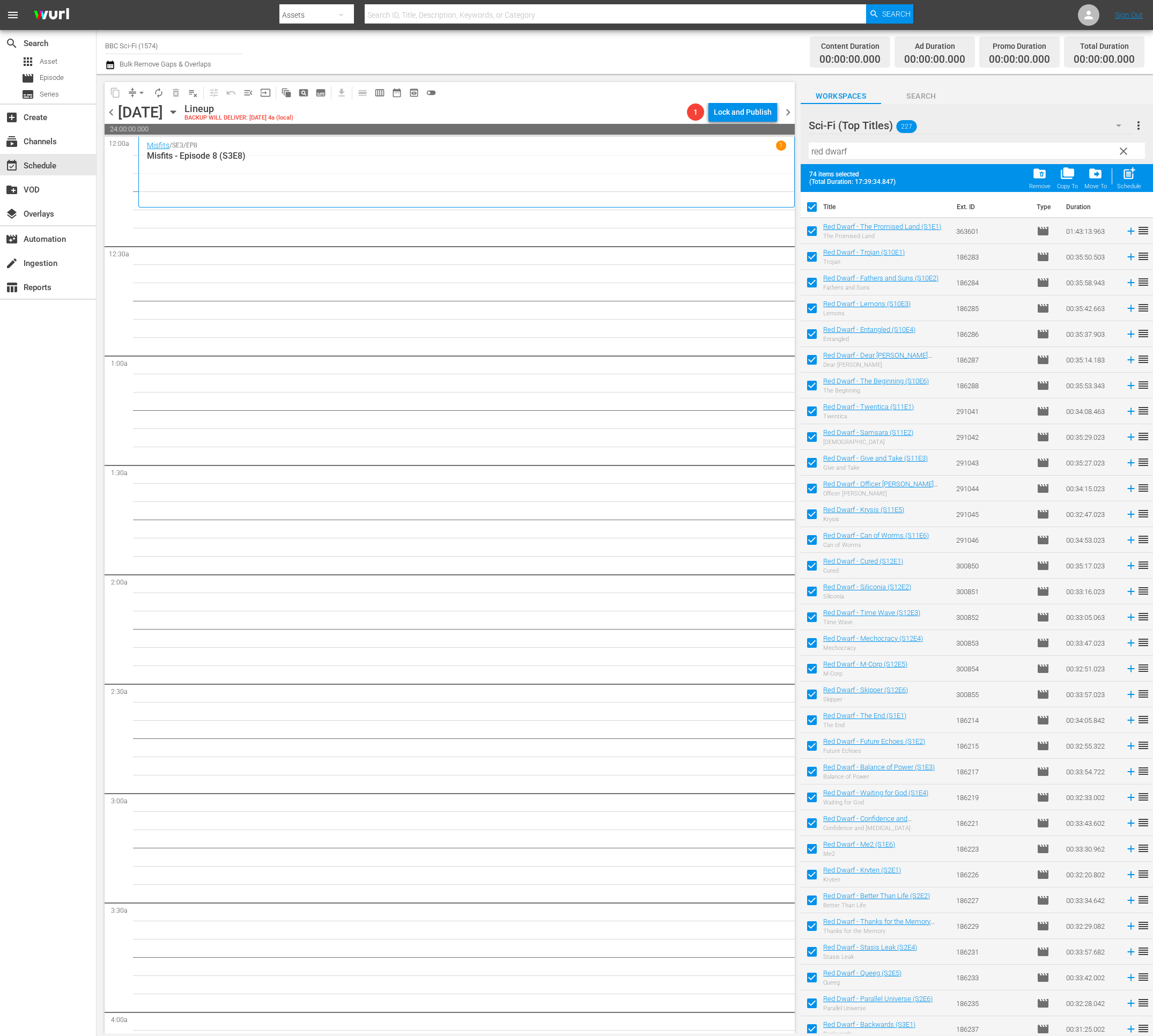
click at [810, 207] on input "checkbox" at bounding box center [812, 209] width 22 height 22
checkbox input "false"
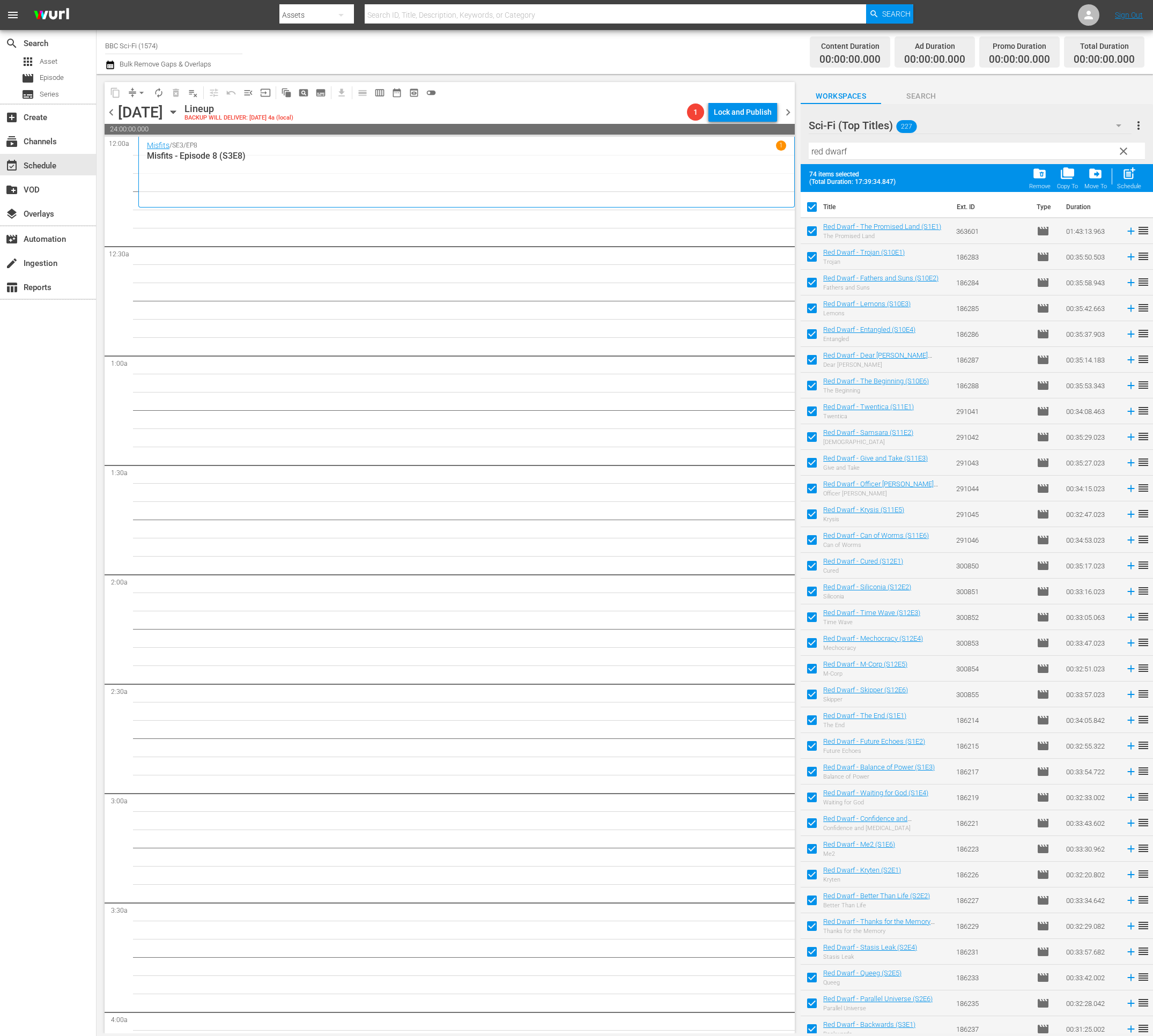
checkbox input "false"
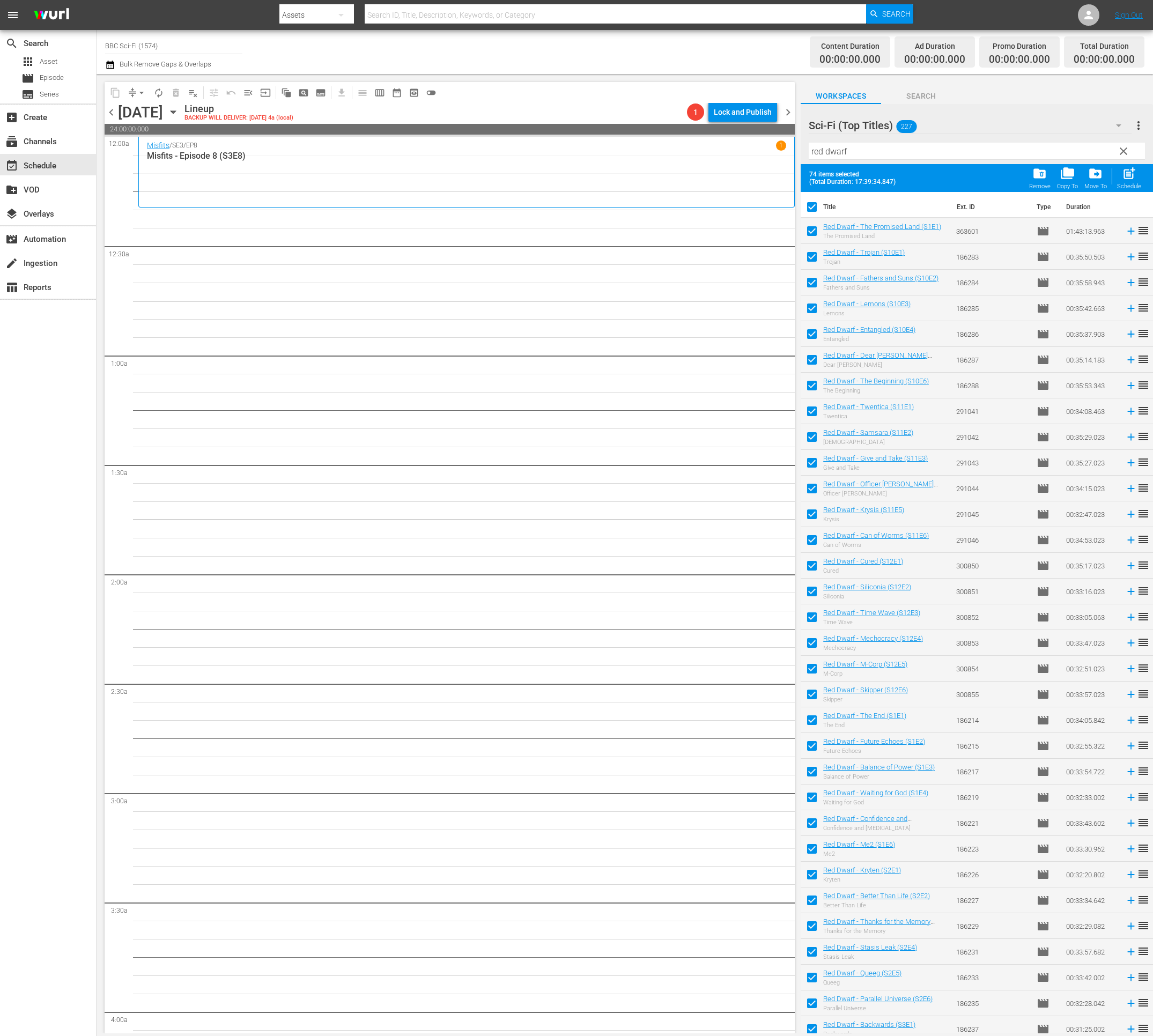
checkbox input "false"
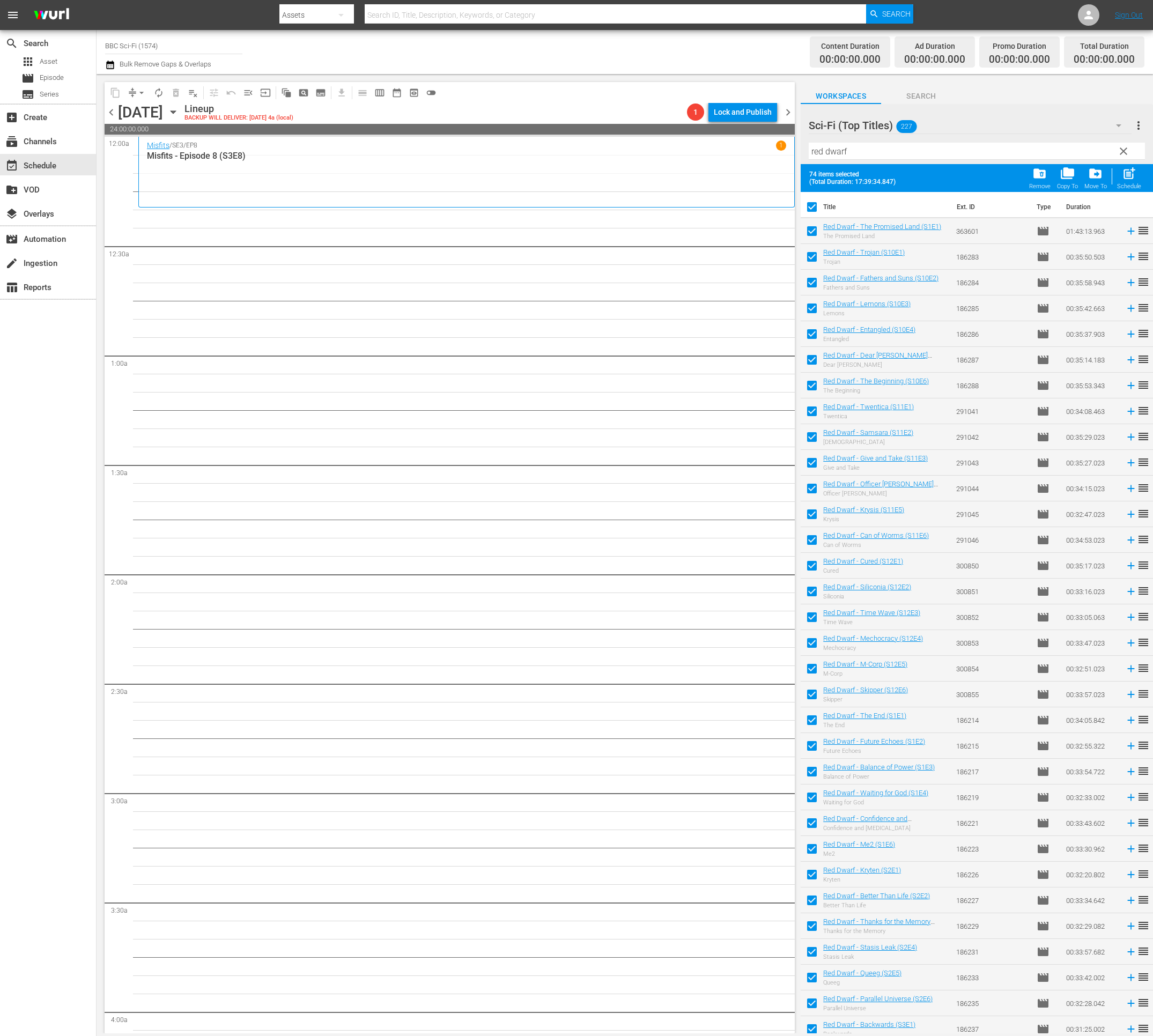
checkbox input "false"
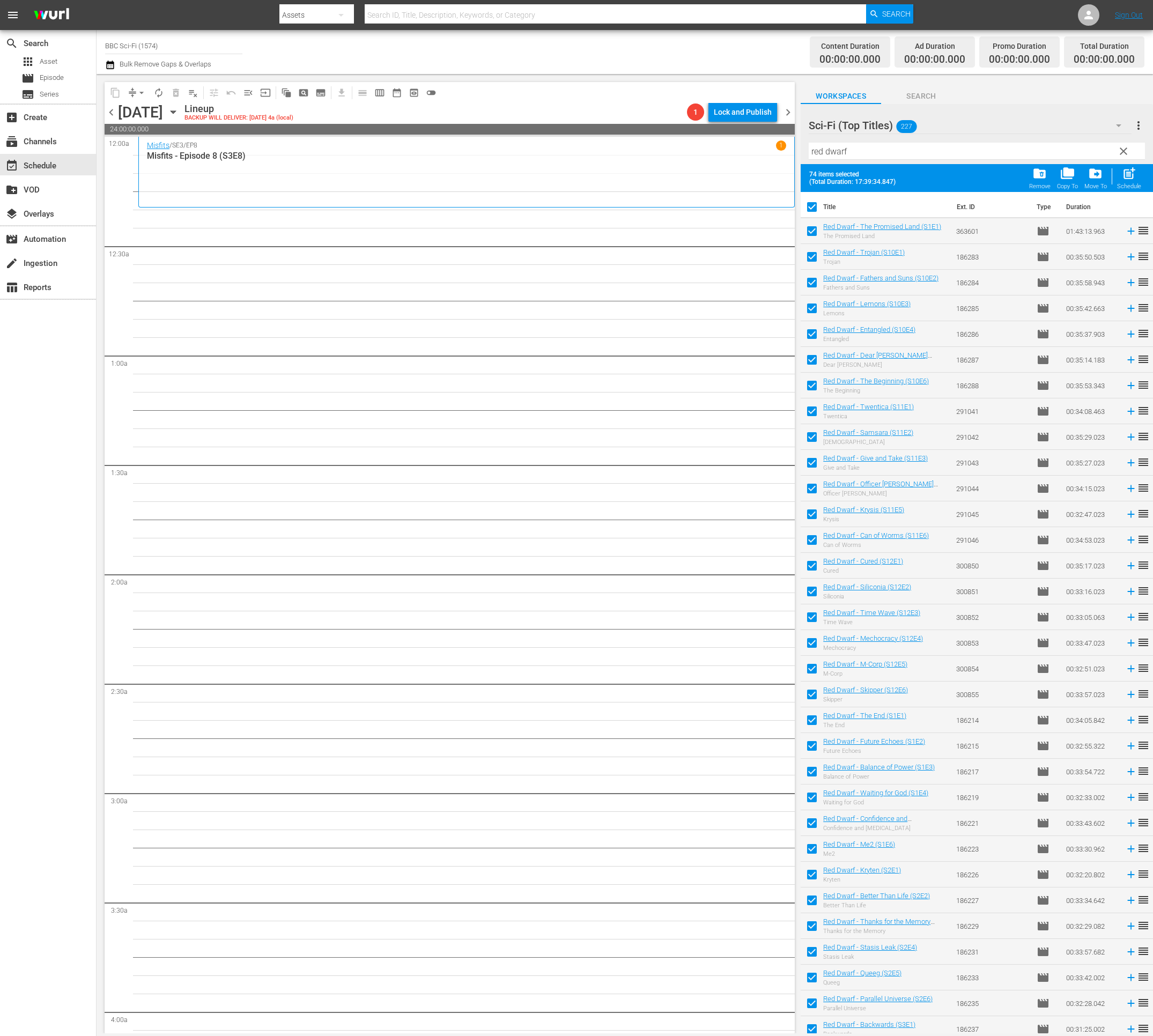
checkbox input "false"
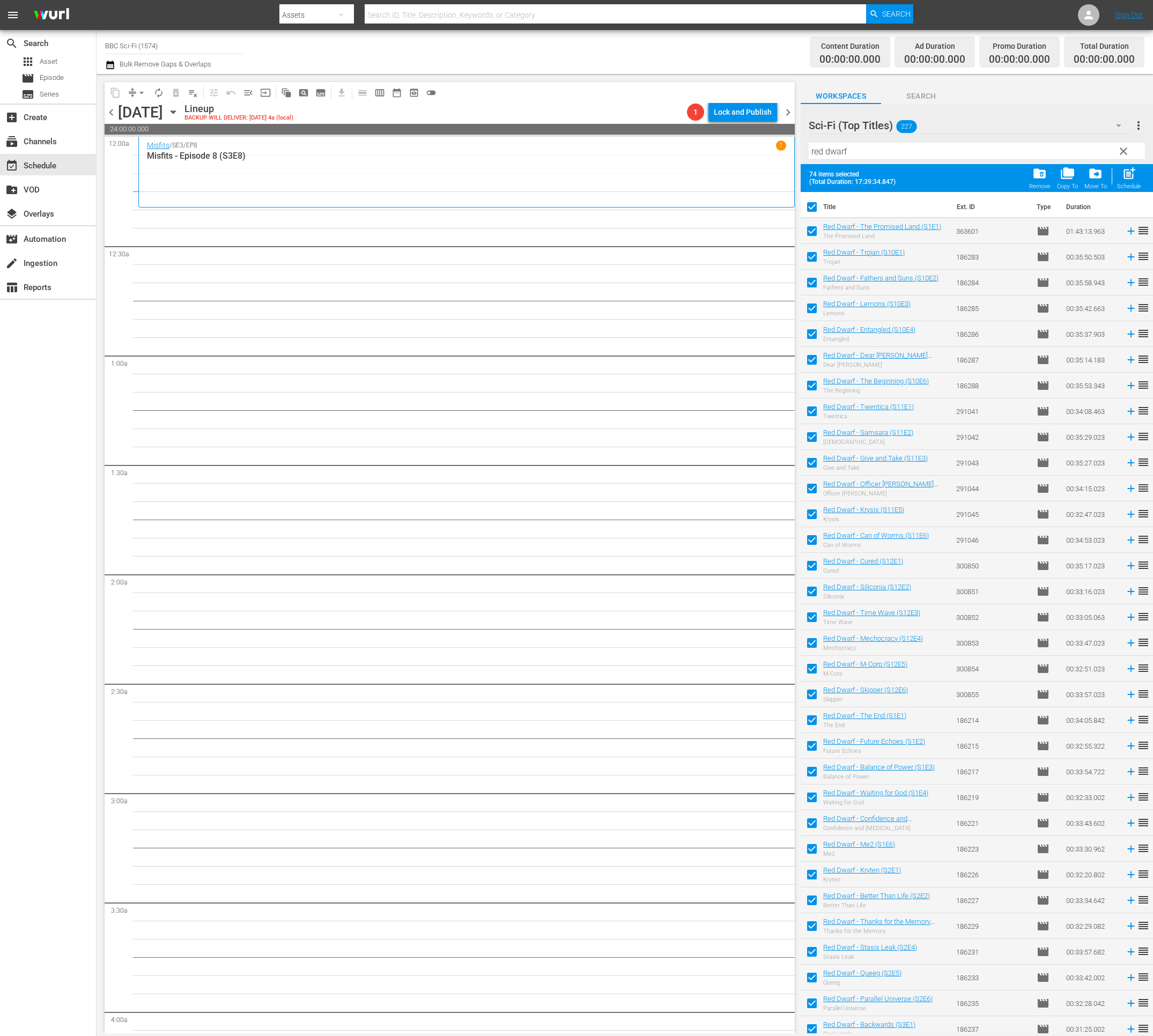
checkbox input "false"
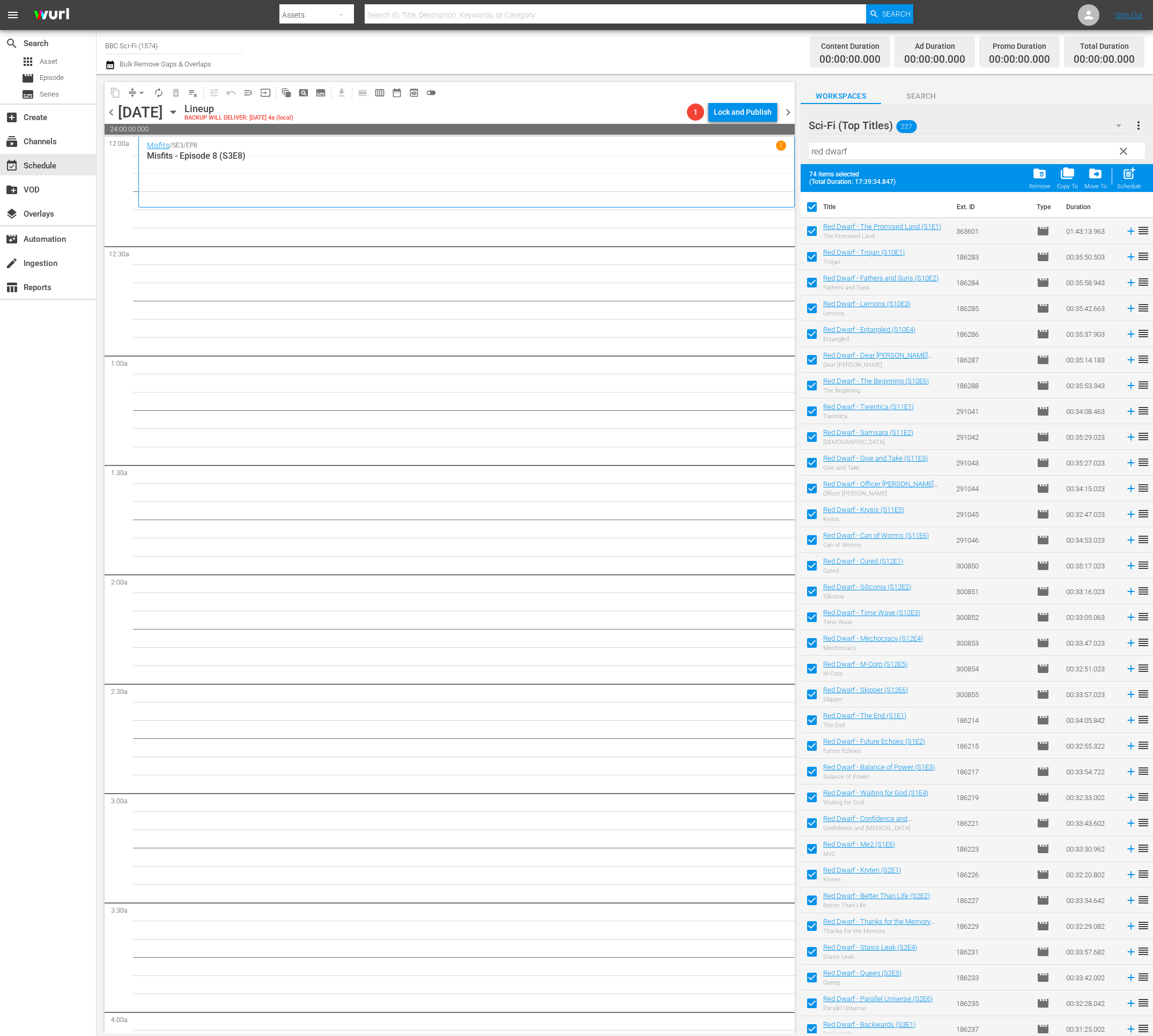
checkbox input "false"
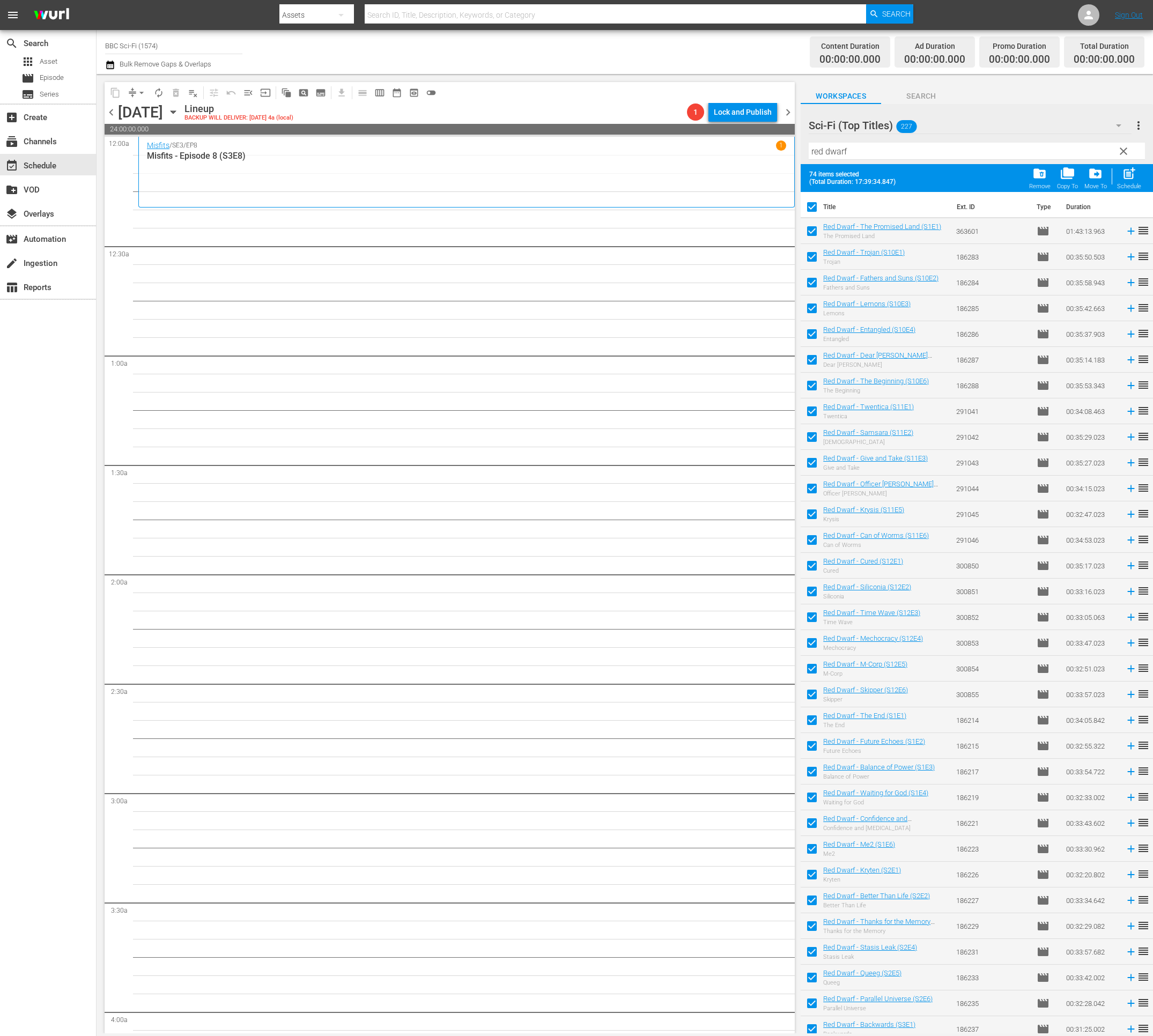
checkbox input "false"
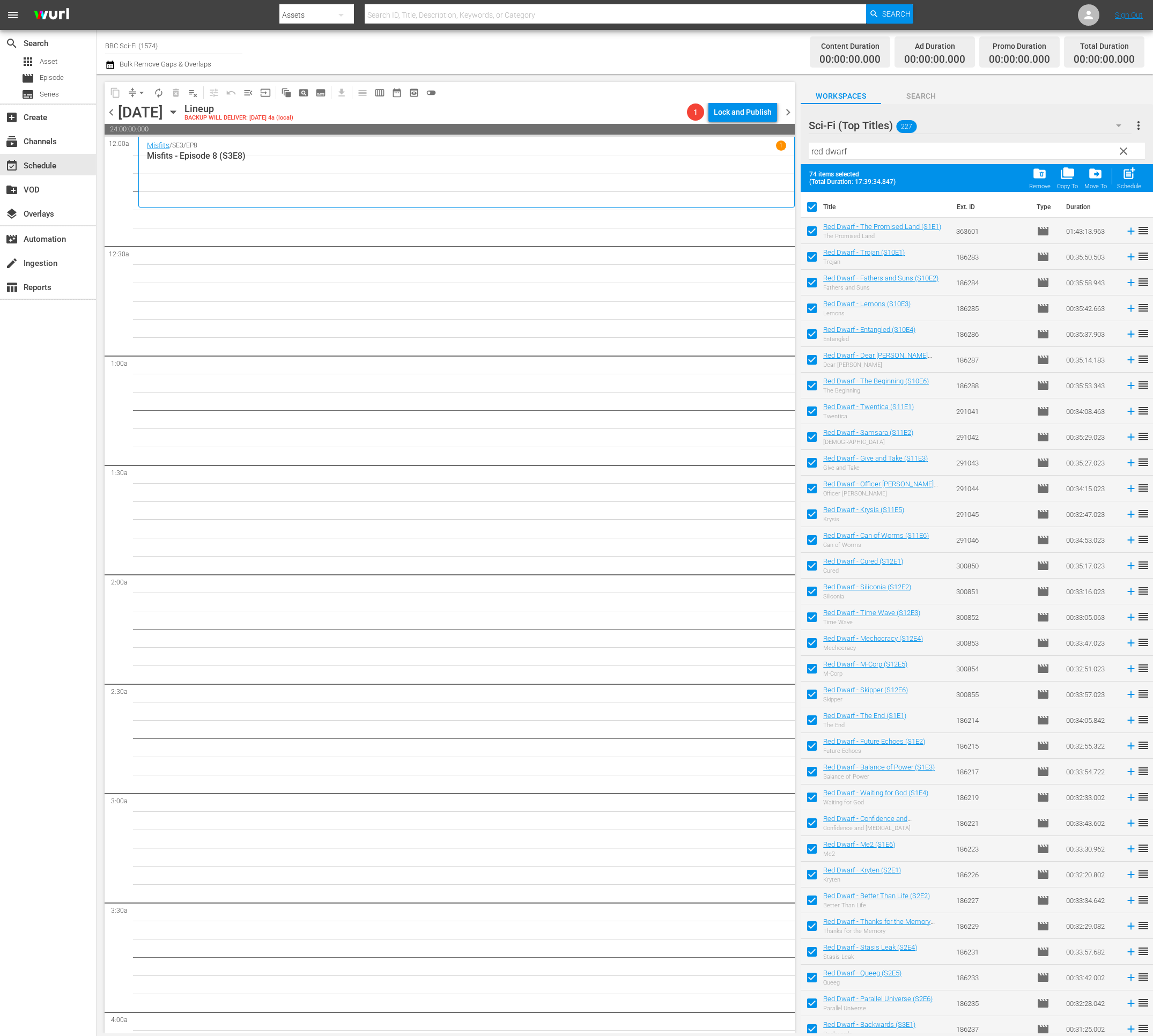
checkbox input "false"
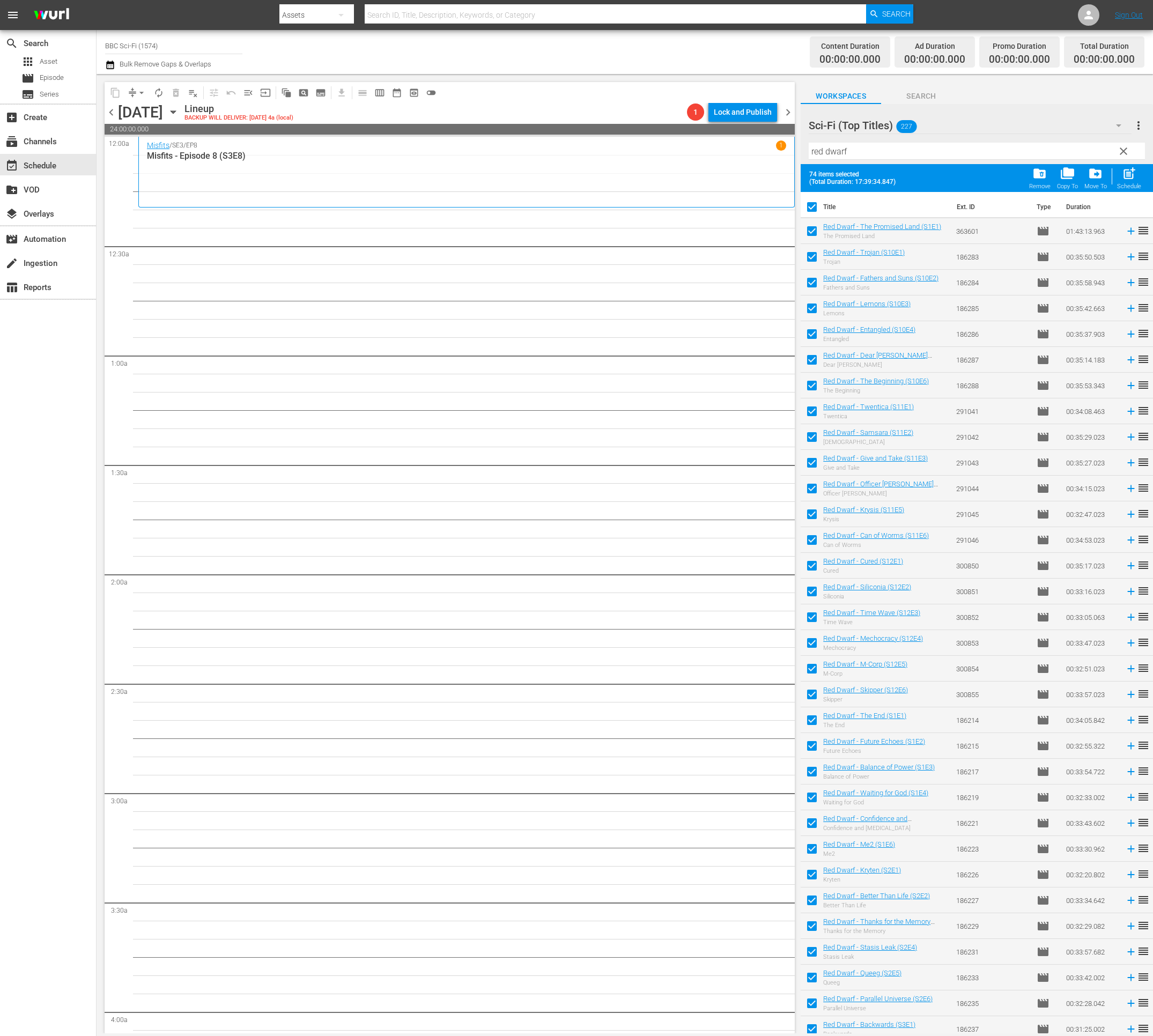
checkbox input "false"
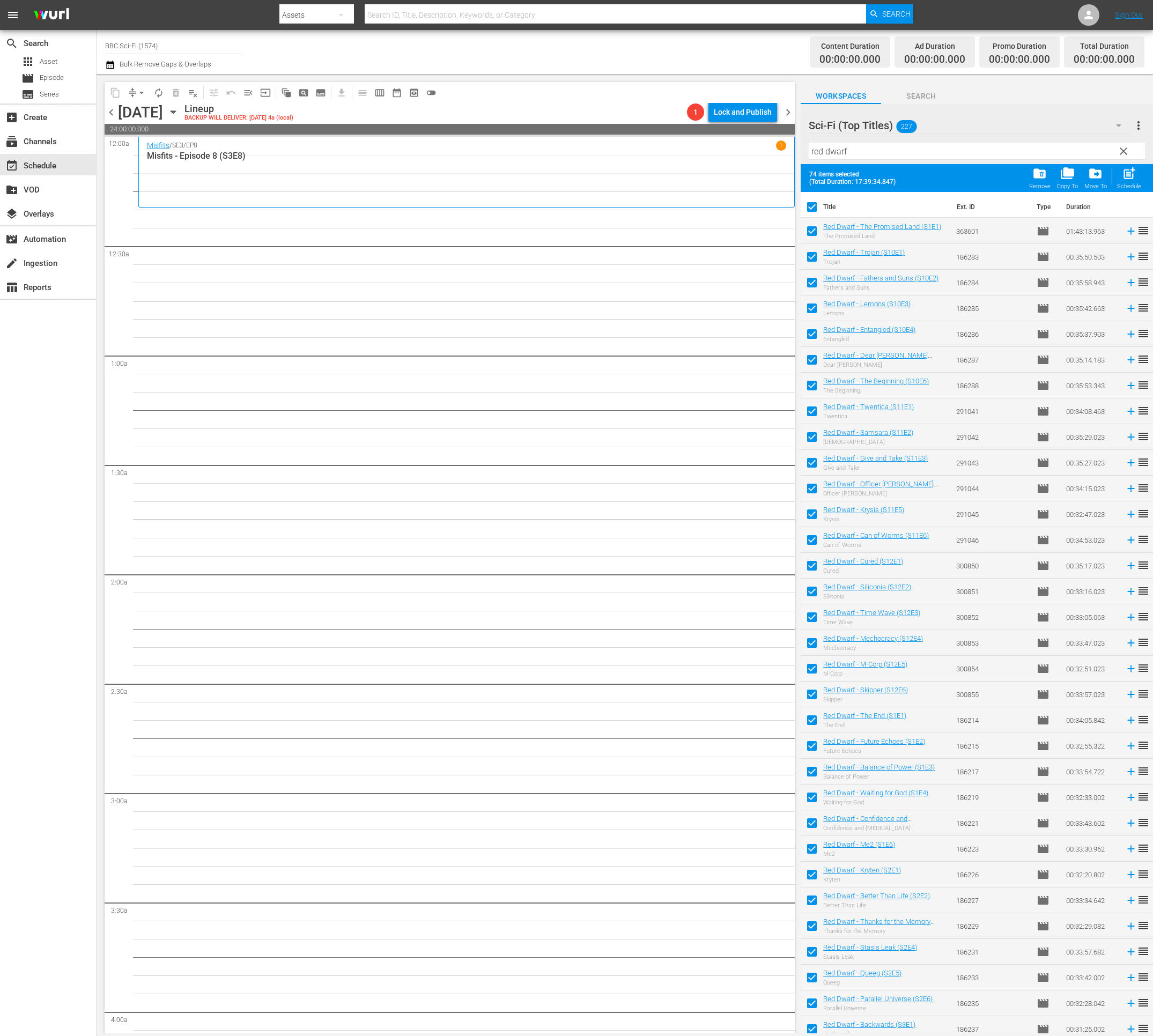
checkbox input "false"
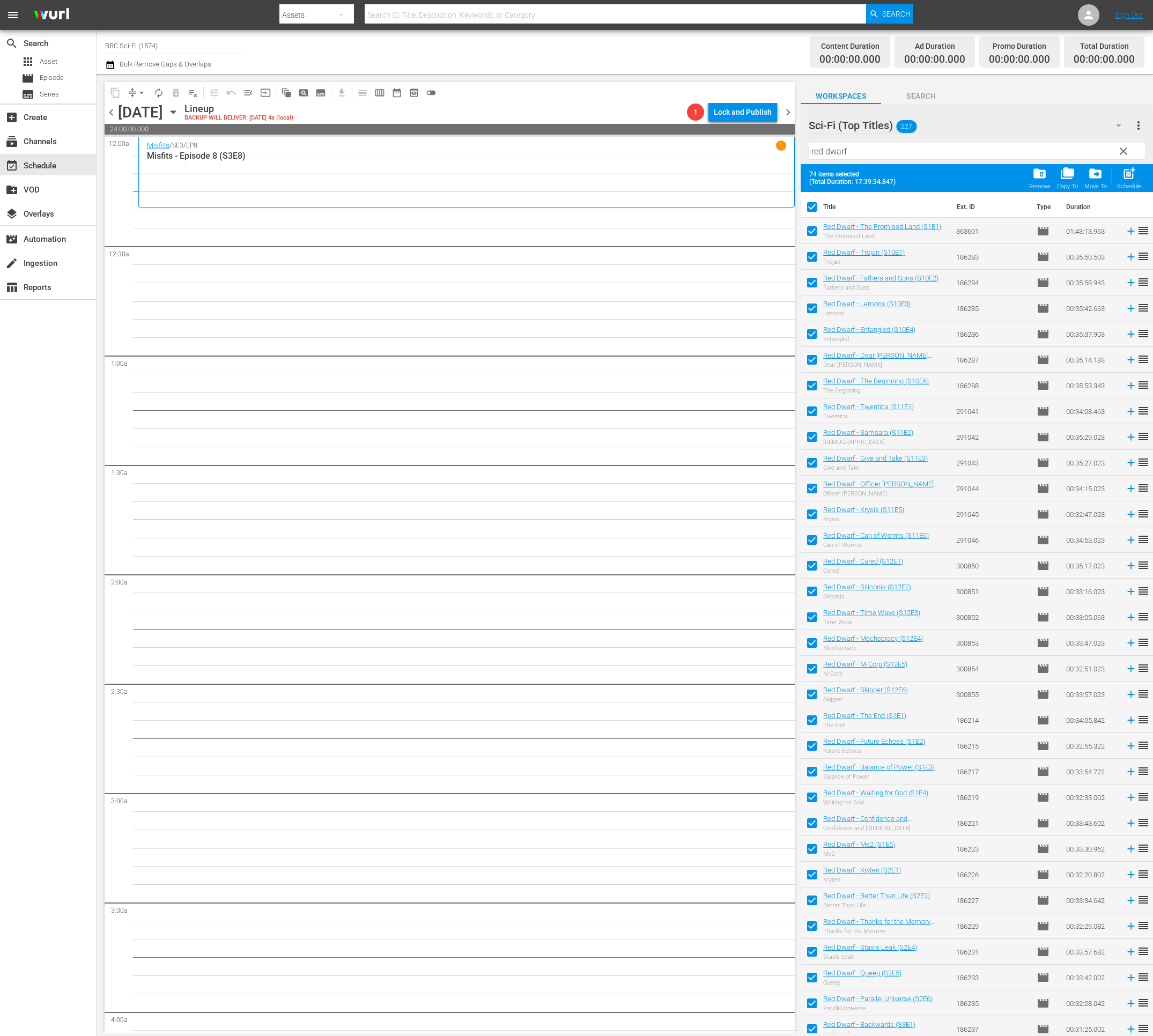
checkbox input "false"
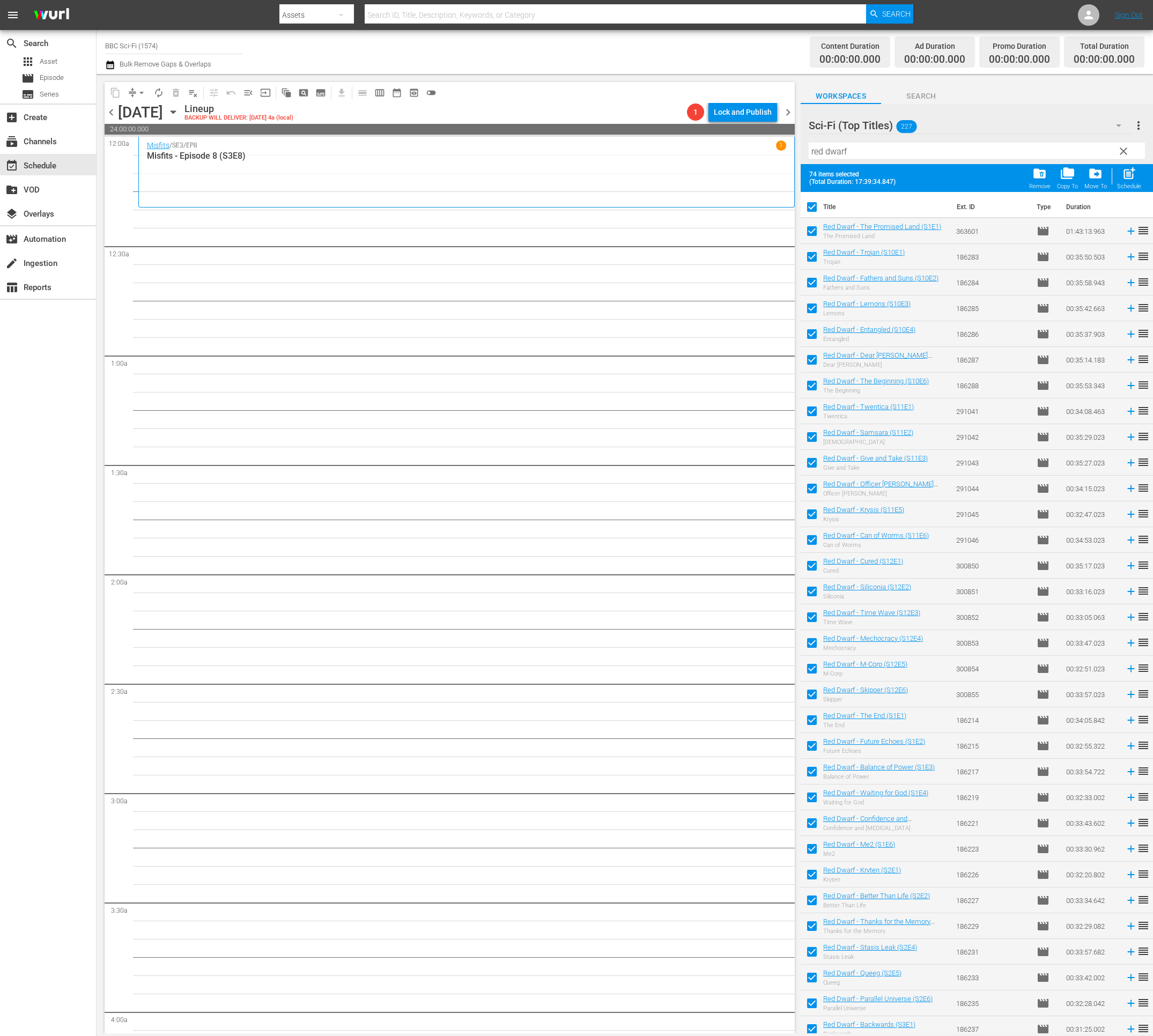
checkbox input "false"
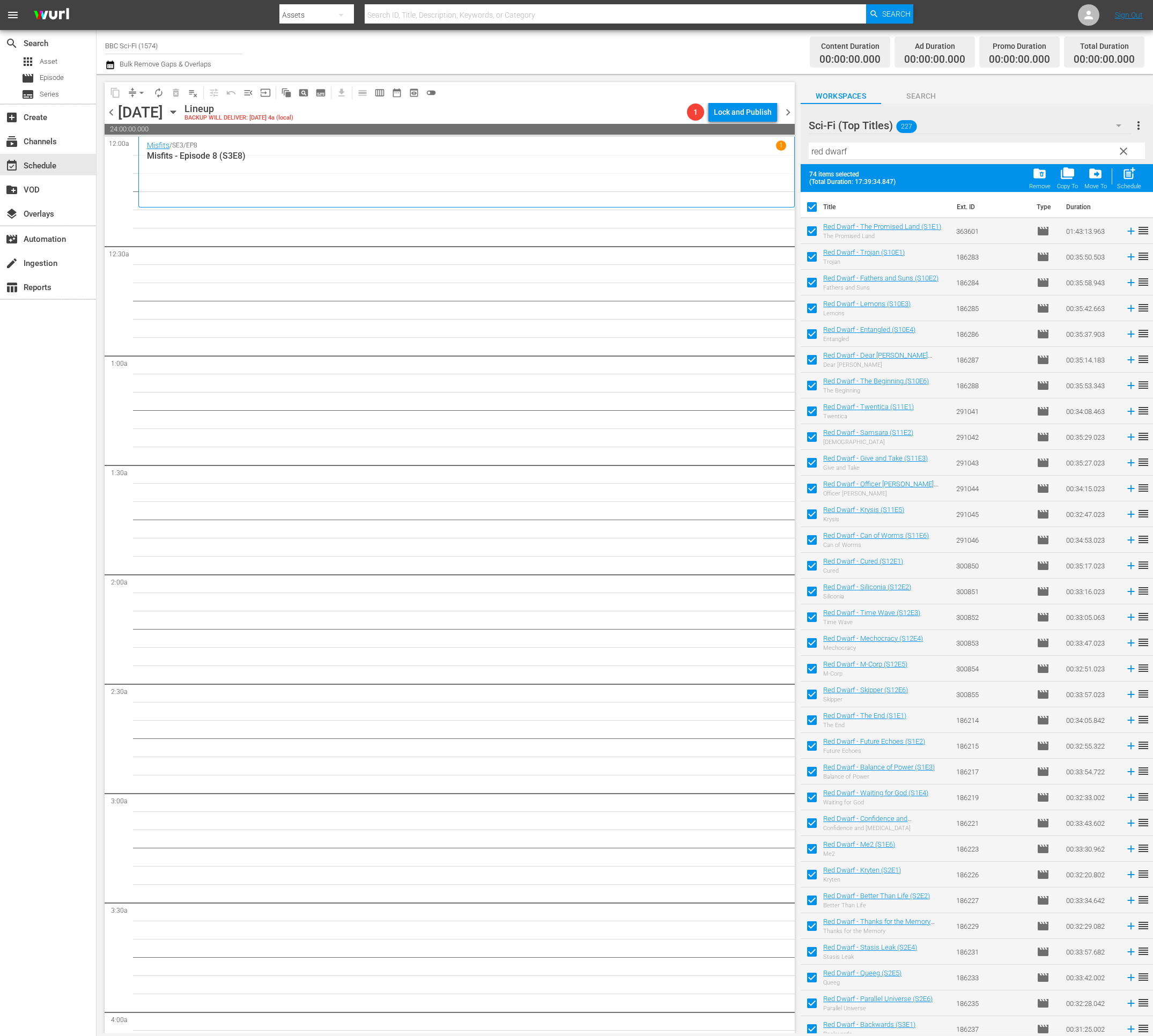
checkbox input "false"
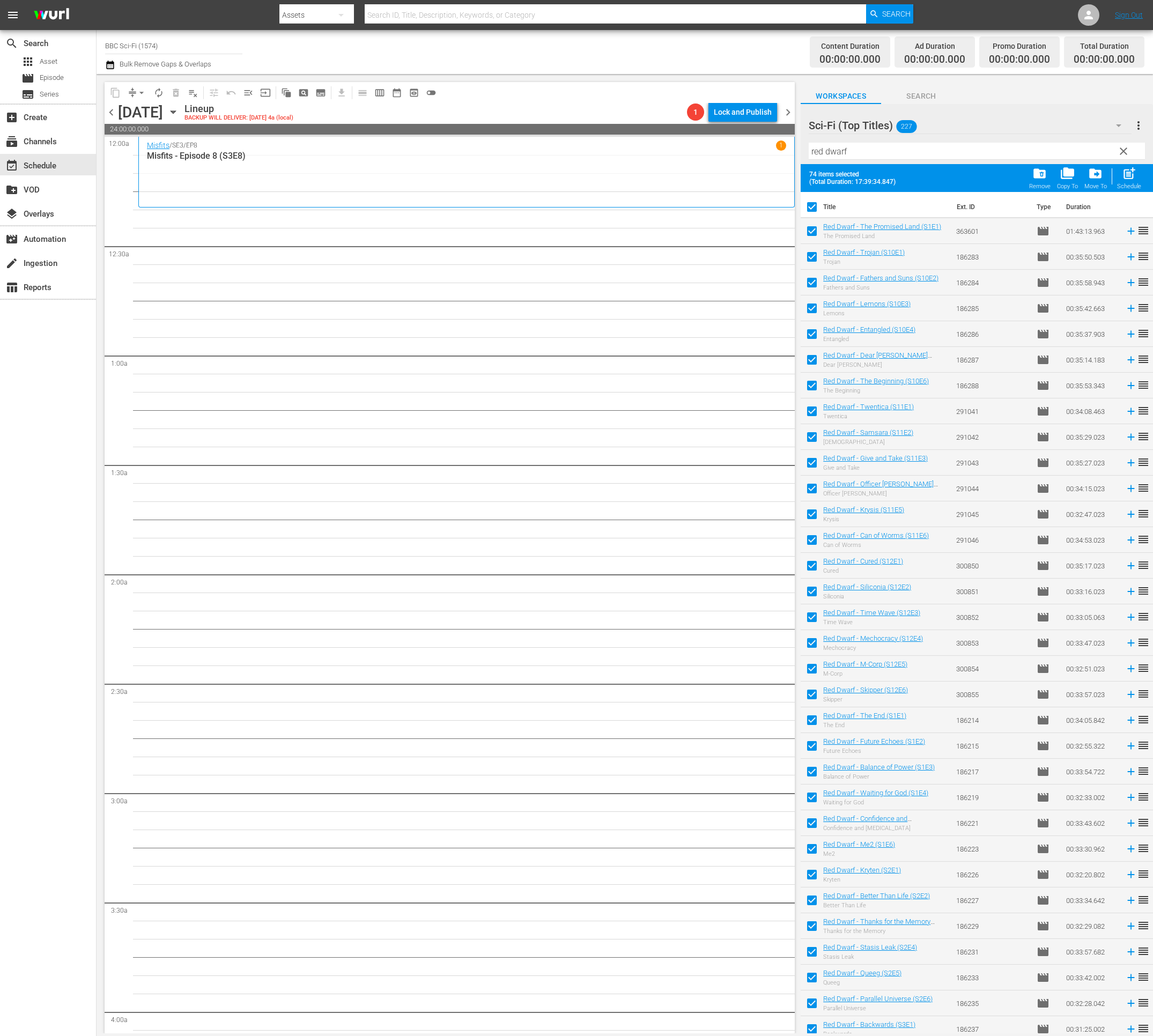
checkbox input "false"
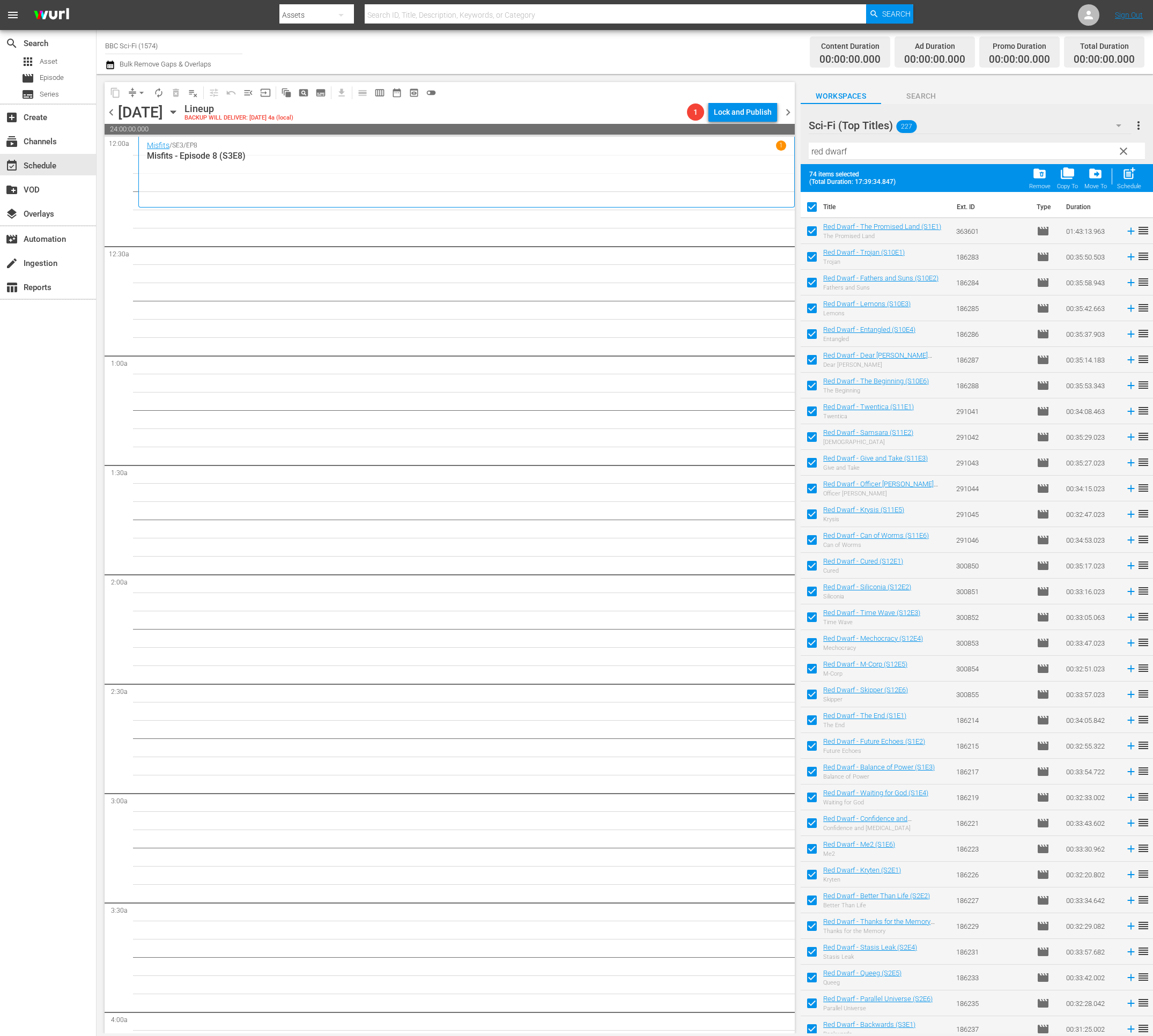
checkbox input "false"
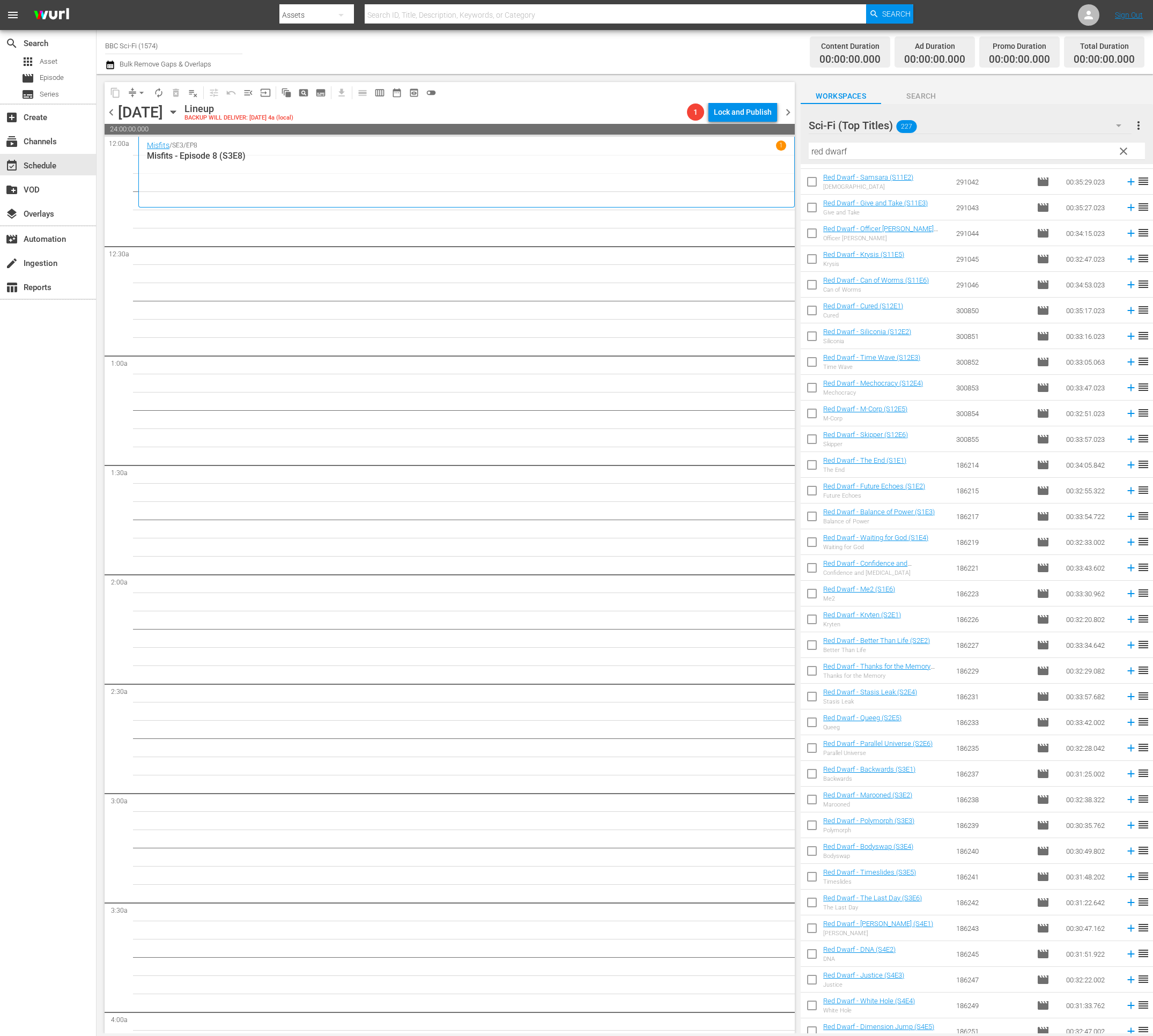
scroll to position [245, 0]
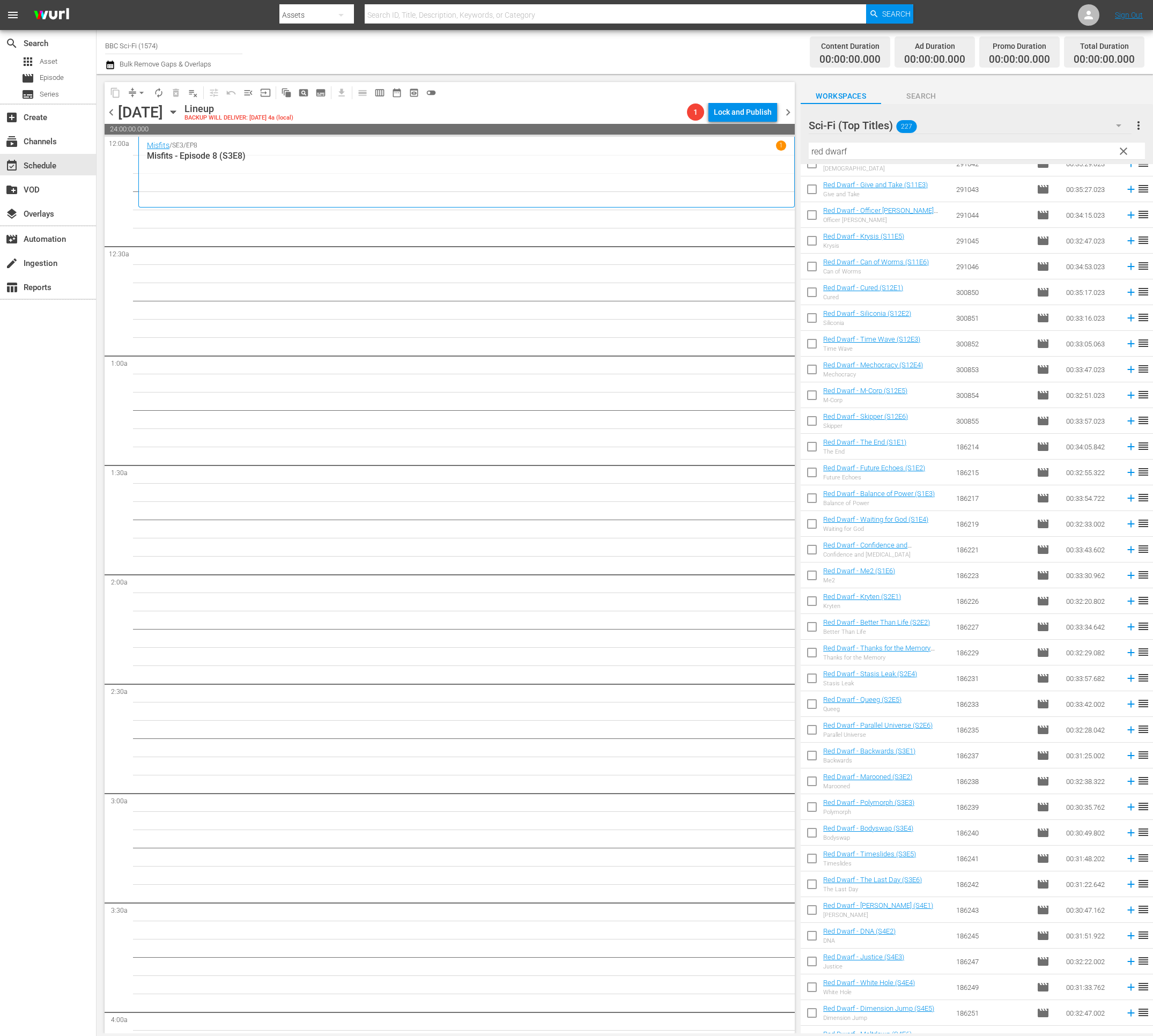
click at [808, 449] on input "checkbox" at bounding box center [812, 449] width 22 height 22
checkbox input "true"
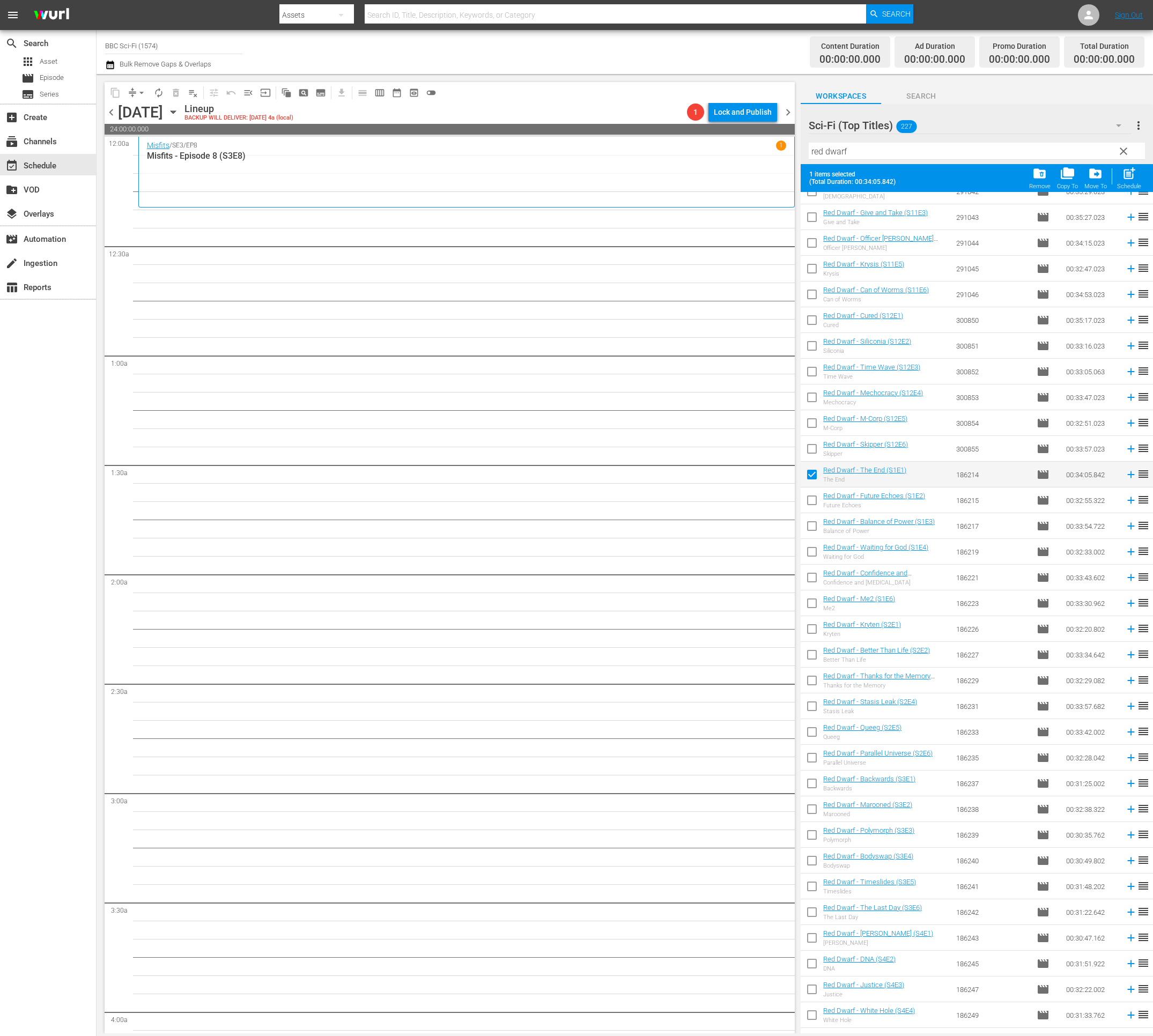
click at [817, 499] on input "checkbox" at bounding box center [812, 502] width 22 height 22
checkbox input "true"
drag, startPoint x: 814, startPoint y: 524, endPoint x: 814, endPoint y: 543, distance: 19.0
click at [814, 524] on input "checkbox" at bounding box center [812, 528] width 22 height 22
checkbox input "true"
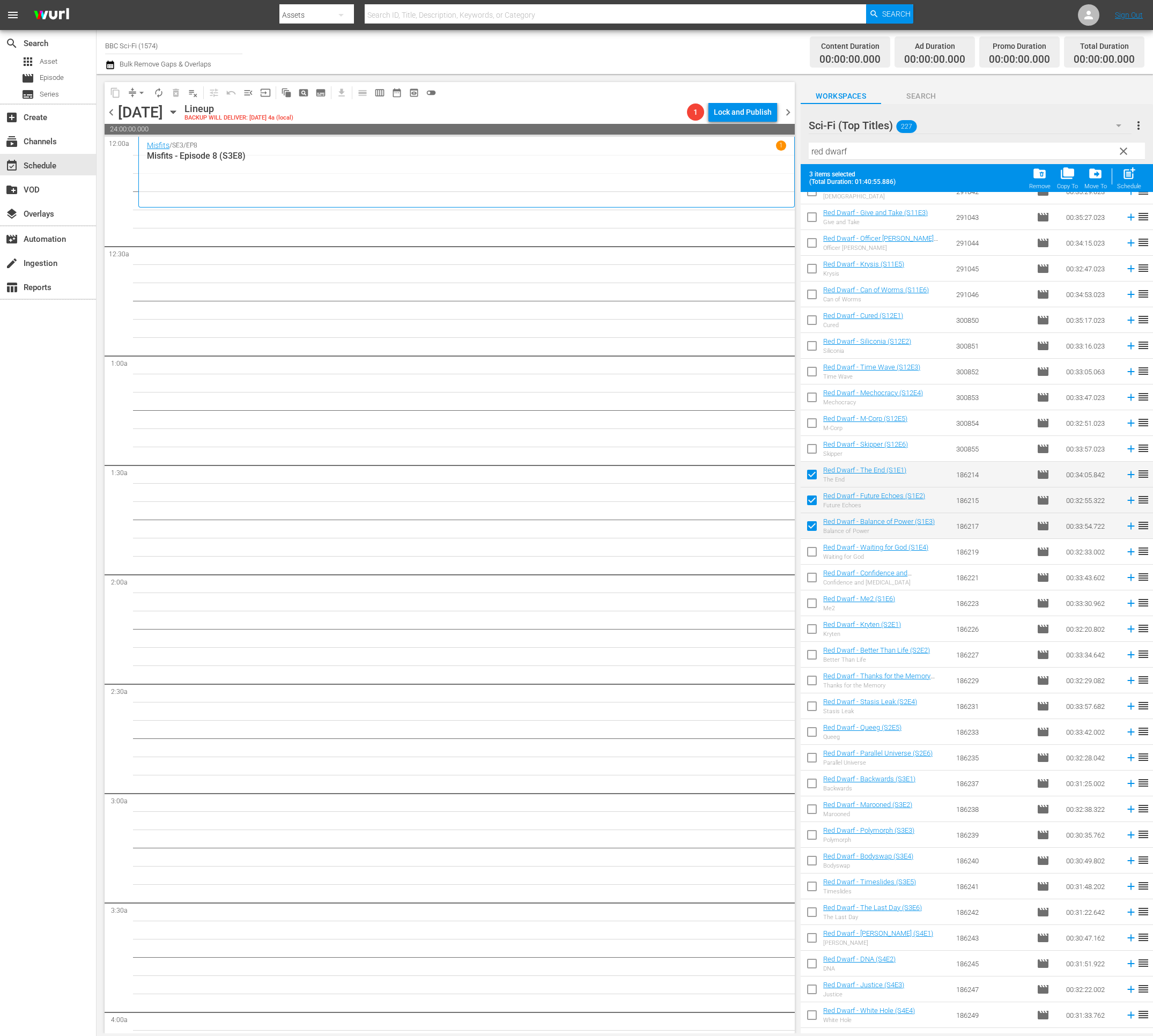
drag, startPoint x: 814, startPoint y: 544, endPoint x: 813, endPoint y: 556, distance: 12.0
click at [814, 545] on input "checkbox" at bounding box center [812, 554] width 22 height 22
checkbox input "true"
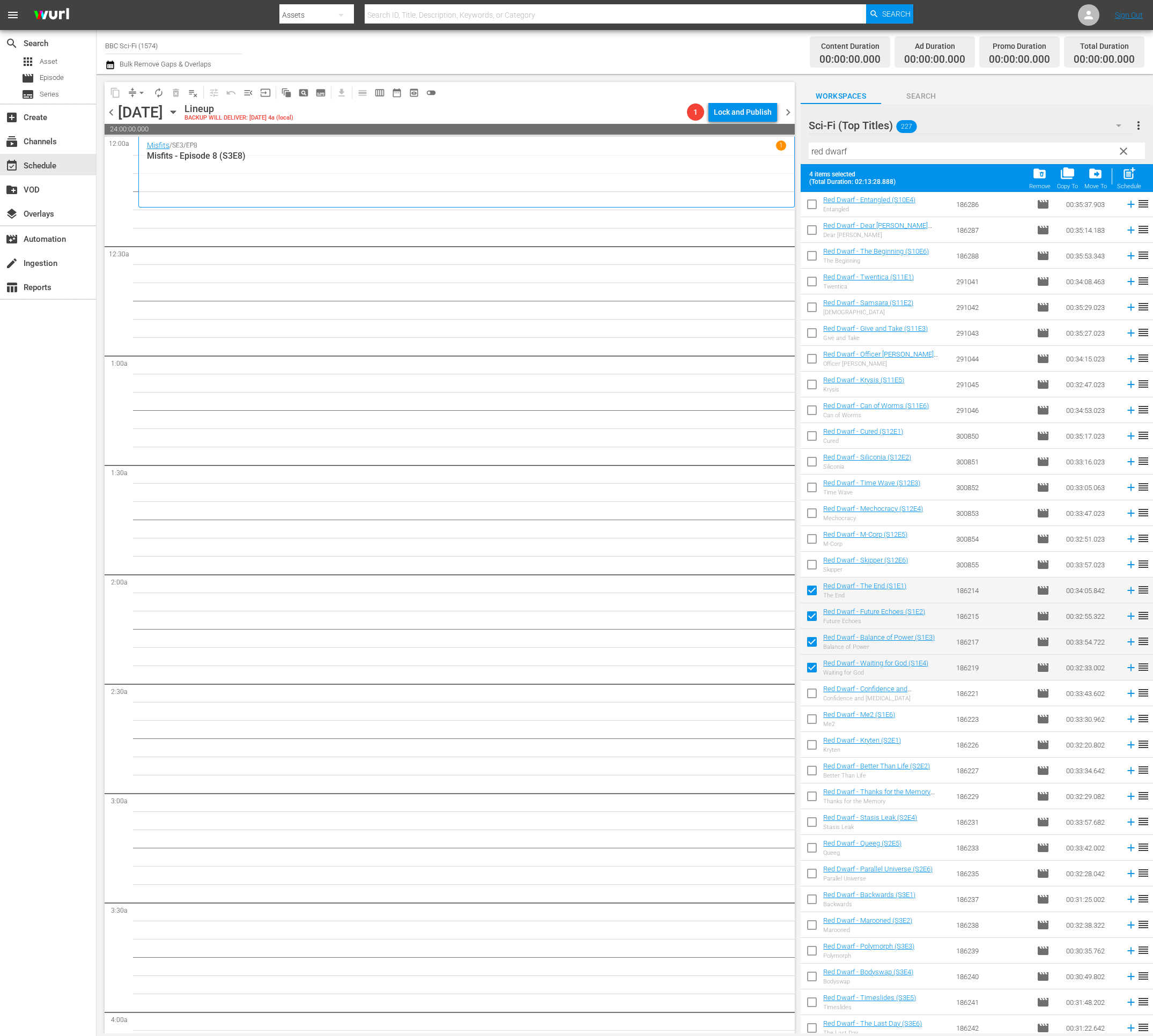
scroll to position [420, 0]
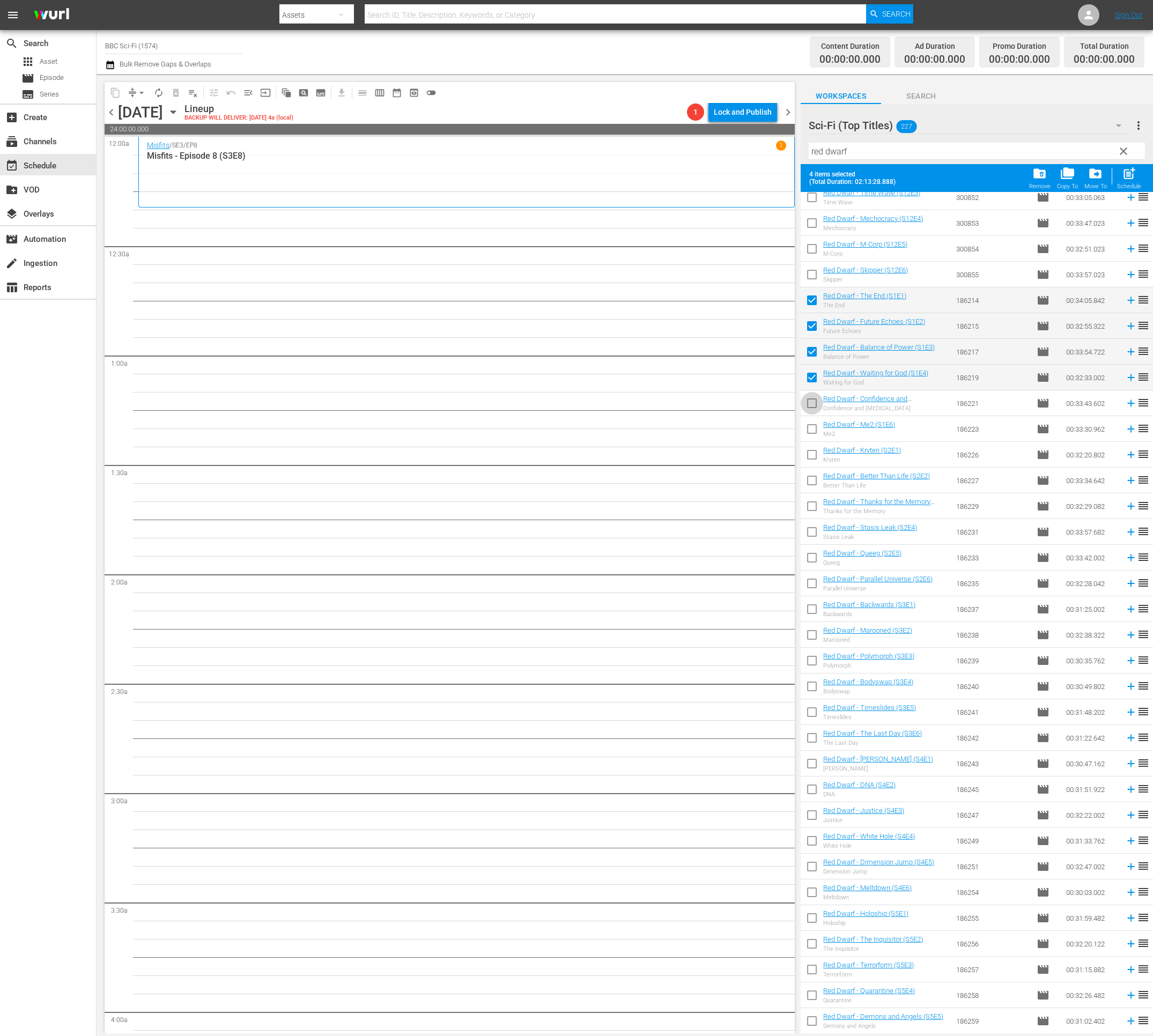
click at [814, 410] on input "checkbox" at bounding box center [812, 405] width 22 height 22
checkbox input "true"
click at [814, 432] on input "checkbox" at bounding box center [812, 431] width 22 height 22
checkbox input "true"
click at [815, 454] on input "checkbox" at bounding box center [812, 456] width 22 height 22
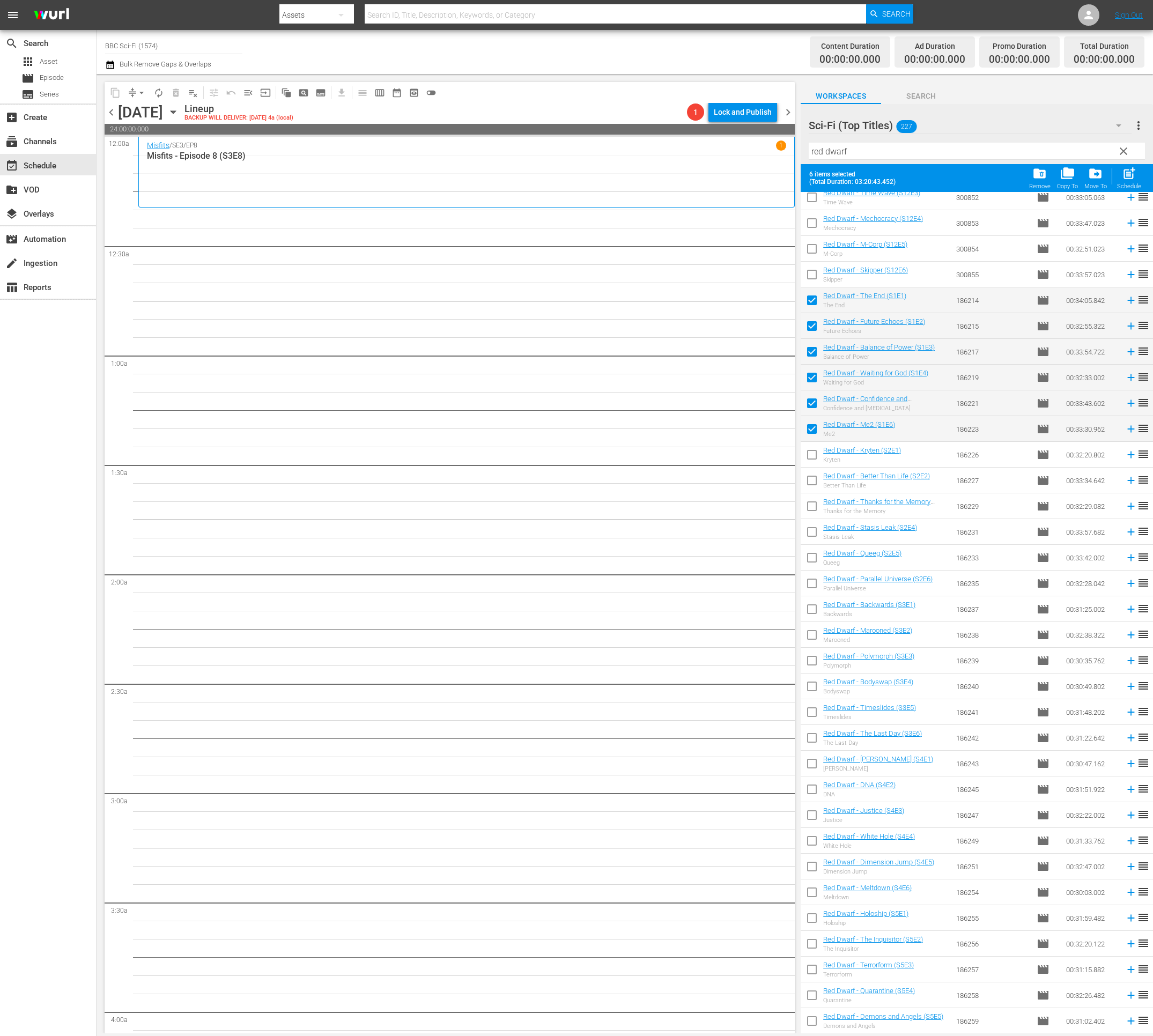
checkbox input "true"
click at [814, 475] on input "checkbox" at bounding box center [812, 482] width 22 height 22
checkbox input "true"
click at [812, 506] on input "checkbox" at bounding box center [812, 508] width 22 height 22
checkbox input "true"
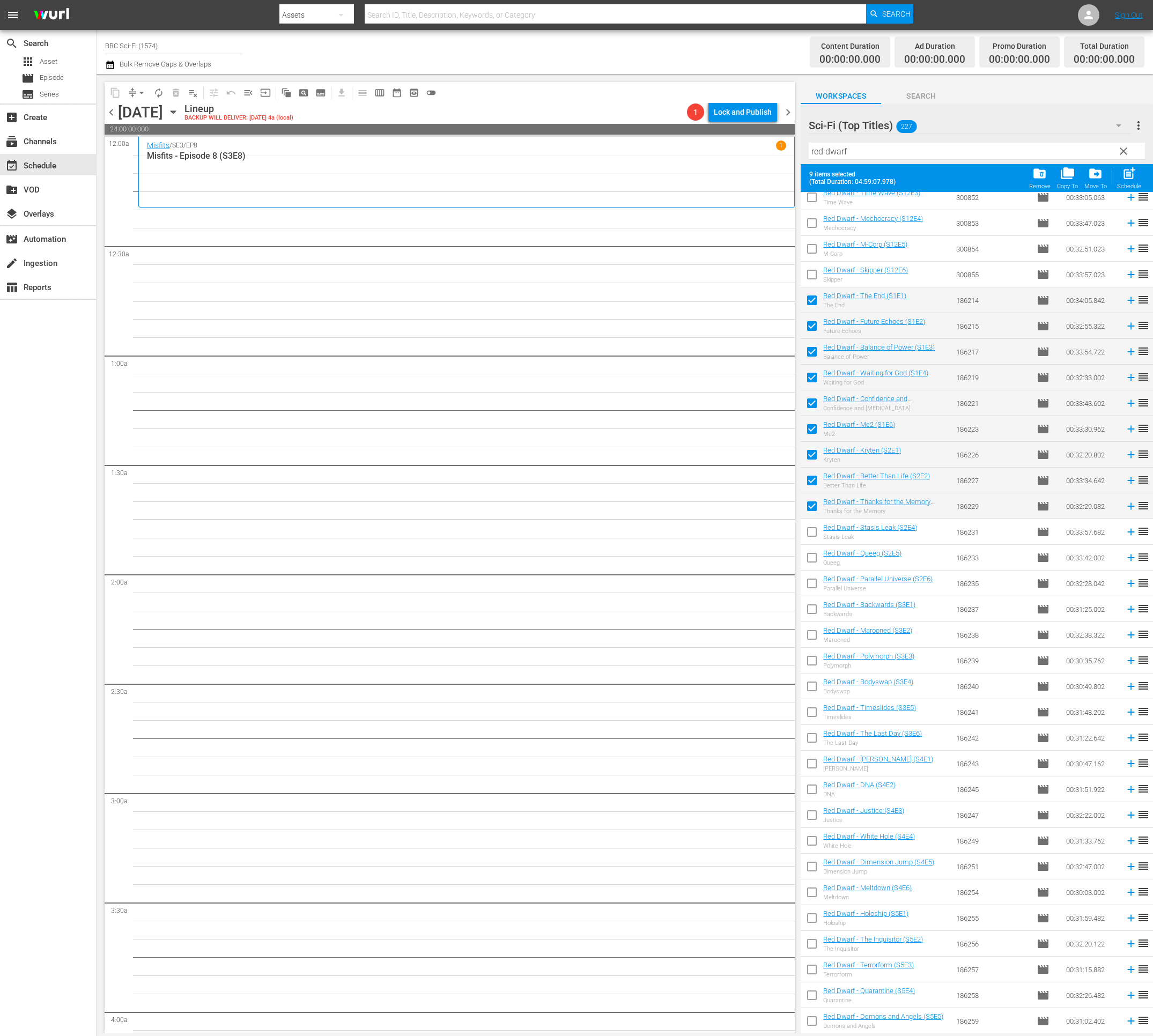
click at [814, 533] on input "checkbox" at bounding box center [812, 534] width 22 height 22
checkbox input "true"
click at [814, 556] on input "checkbox" at bounding box center [812, 559] width 22 height 22
checkbox input "true"
click at [817, 583] on input "checkbox" at bounding box center [812, 585] width 22 height 22
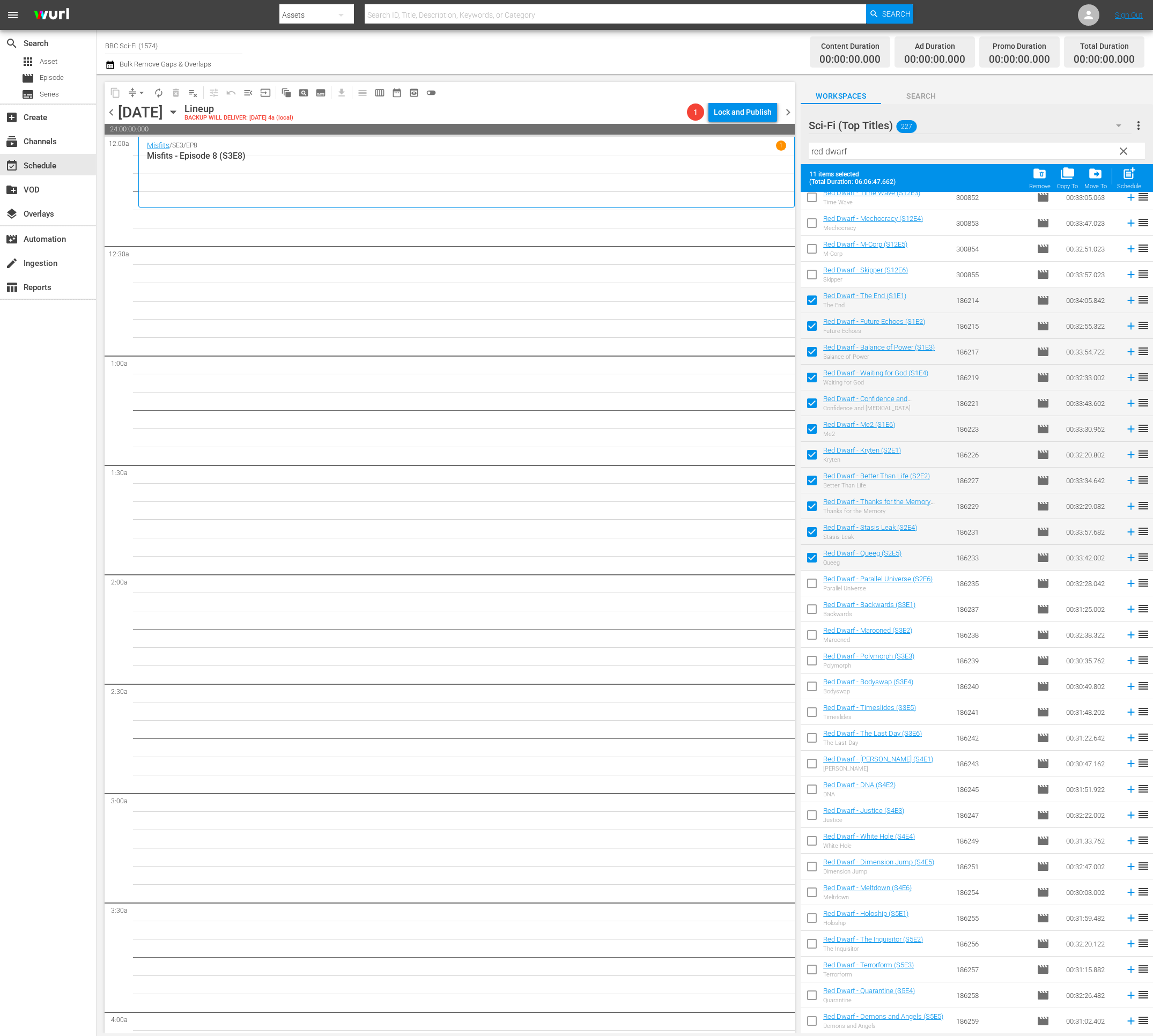
checkbox input "true"
click at [1129, 177] on span "post_add" at bounding box center [1129, 173] width 15 height 15
checkbox input "false"
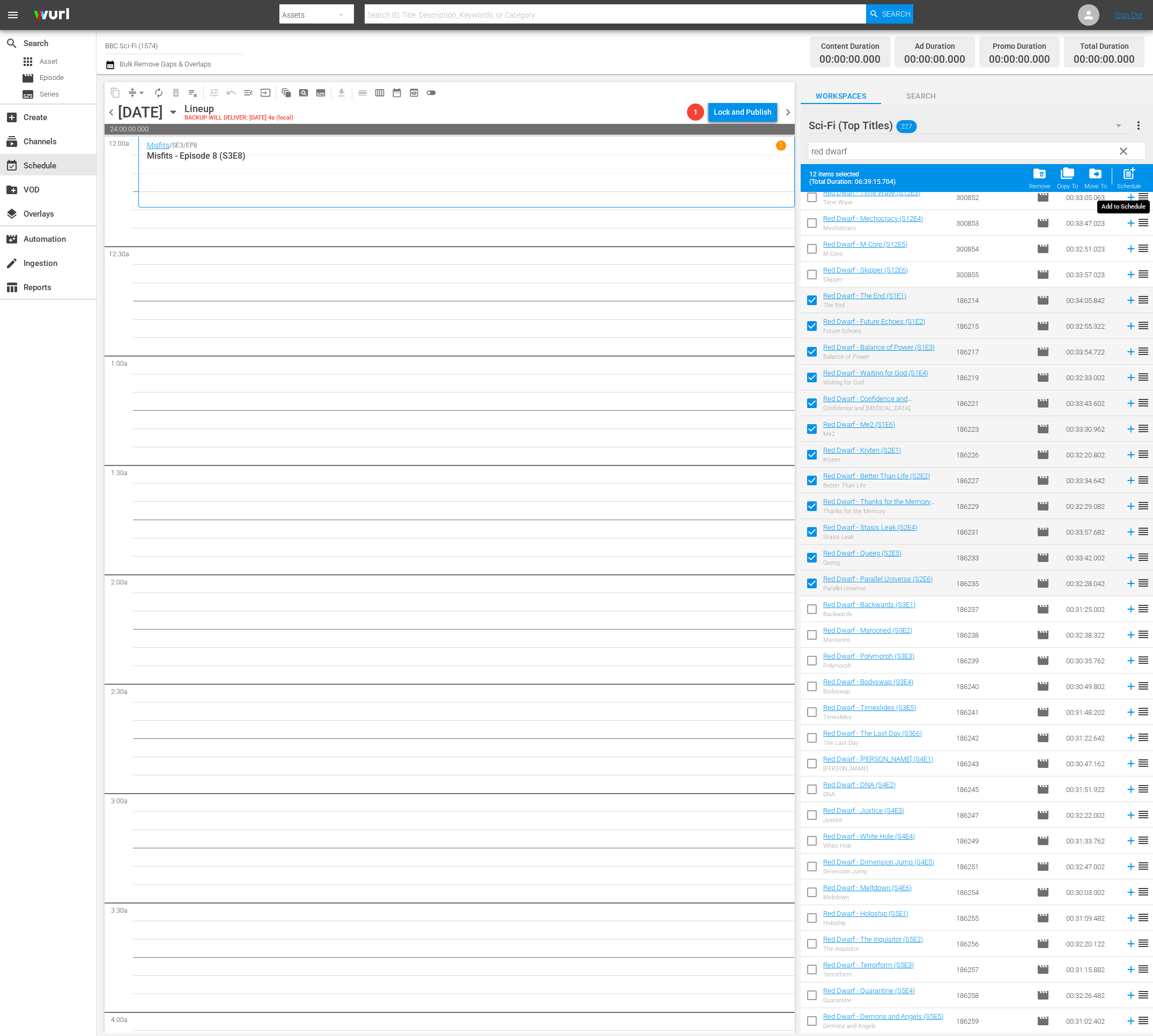
checkbox input "false"
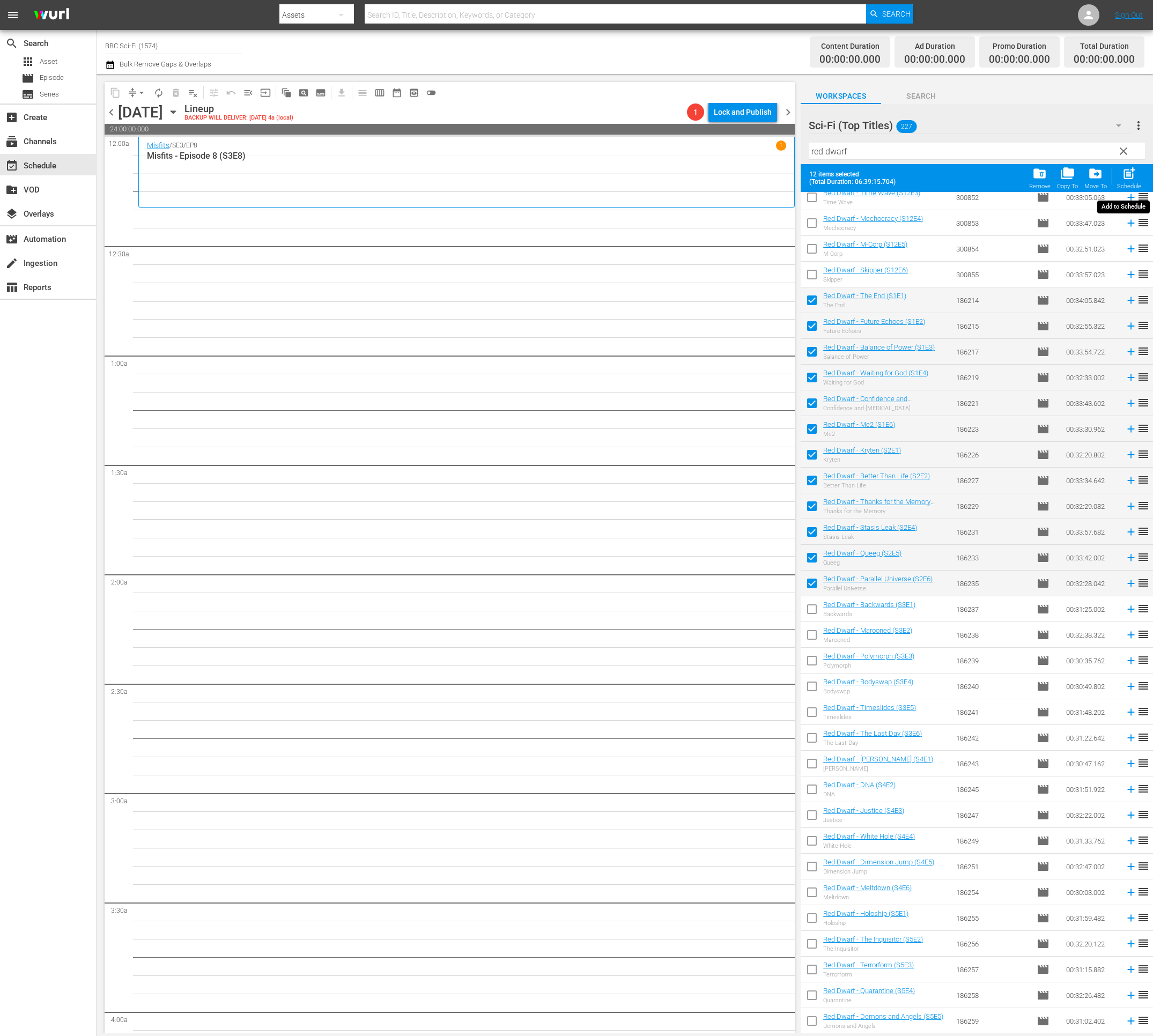
checkbox input "false"
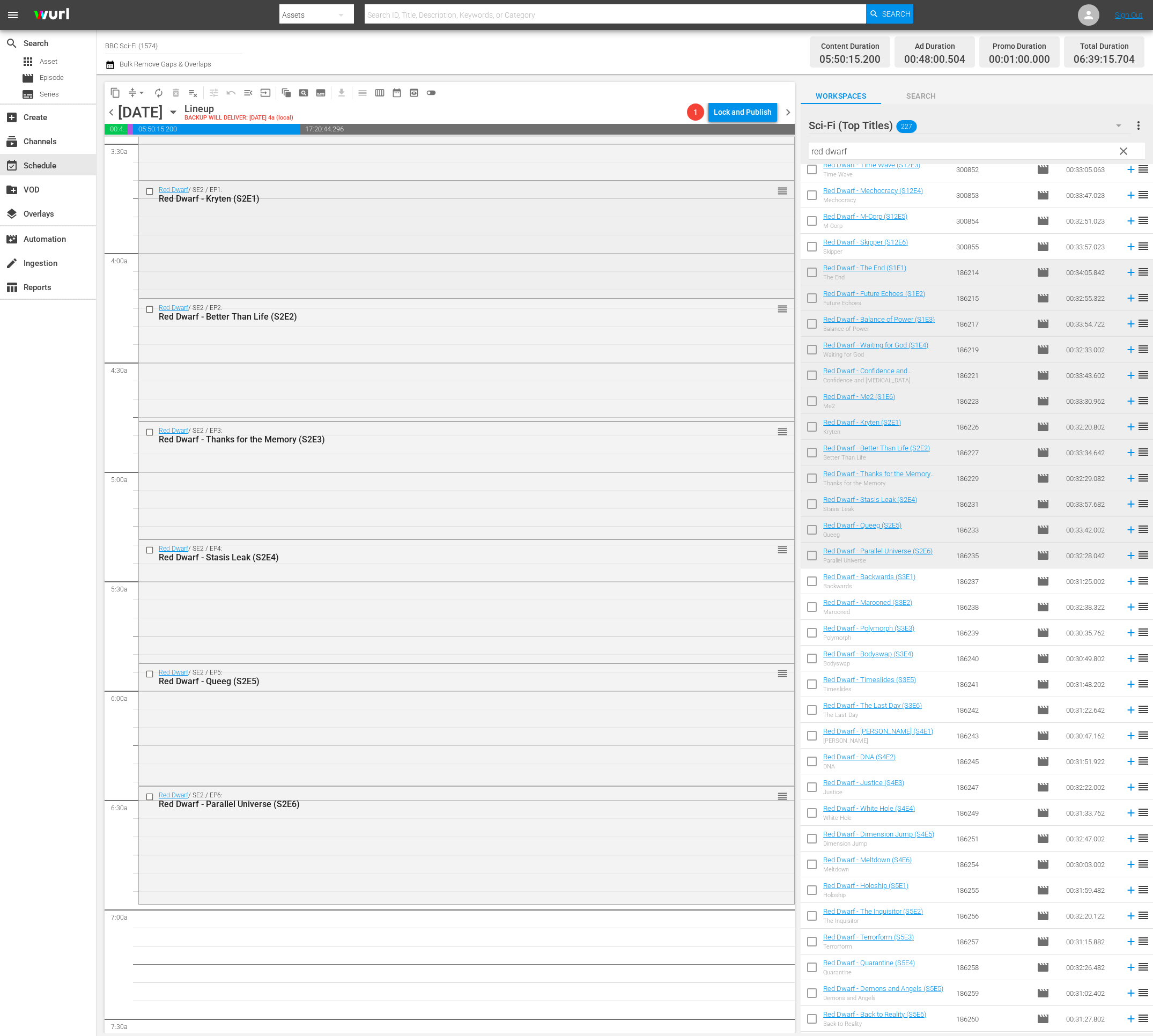
scroll to position [747, 0]
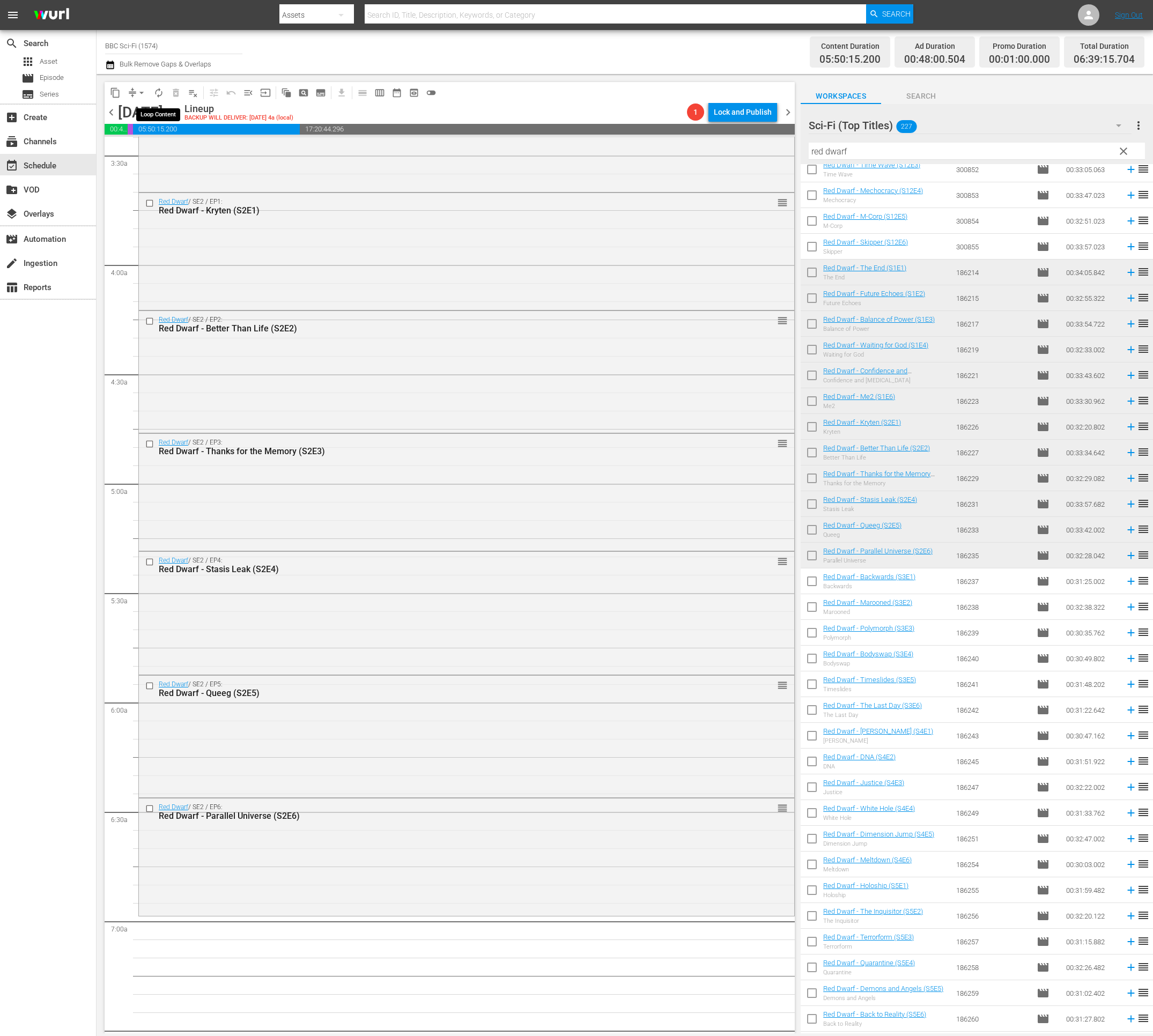
click at [155, 91] on span "autorenew_outlined" at bounding box center [159, 92] width 11 height 11
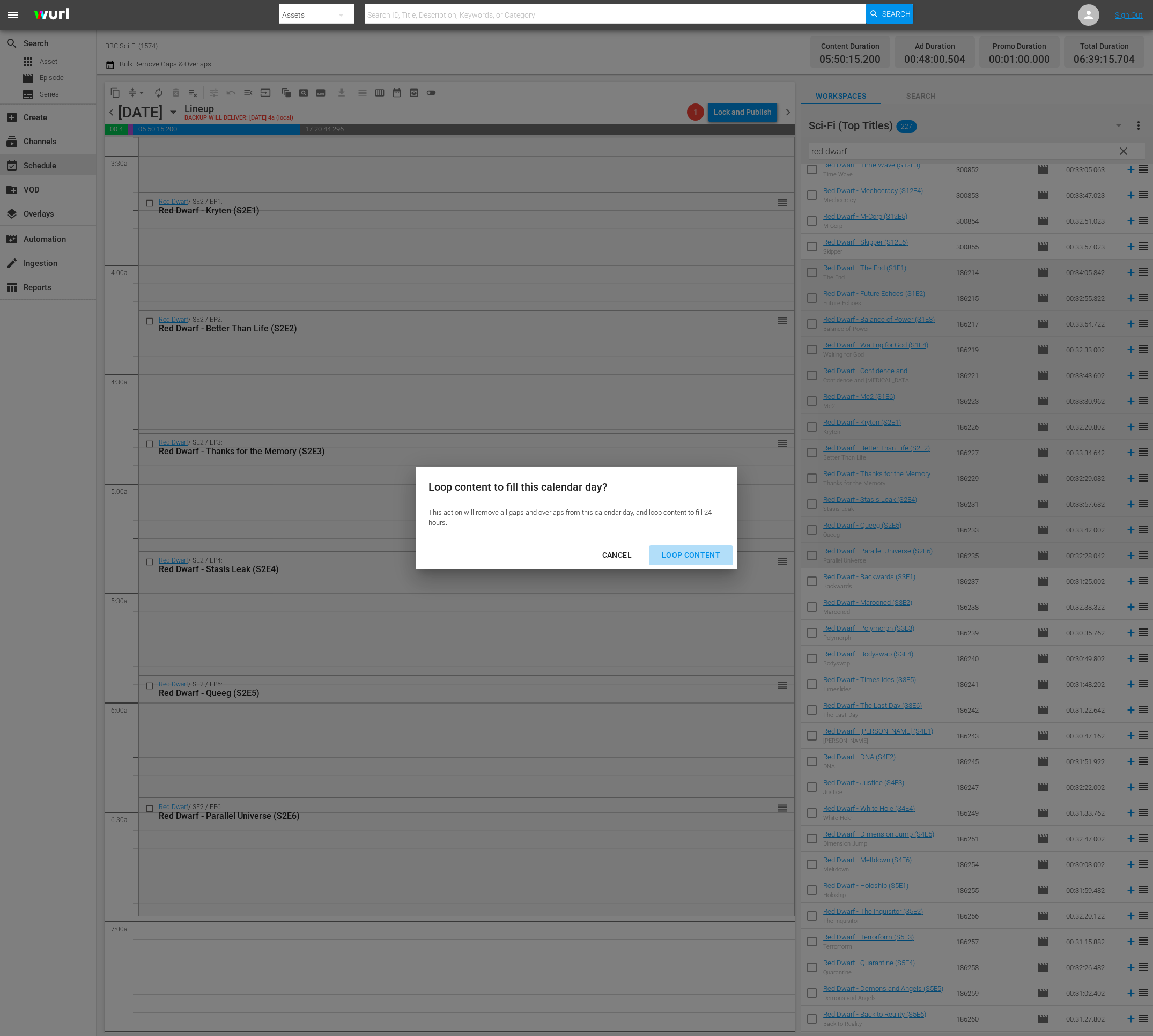
click at [682, 560] on button "Loop Content" at bounding box center [691, 555] width 84 height 20
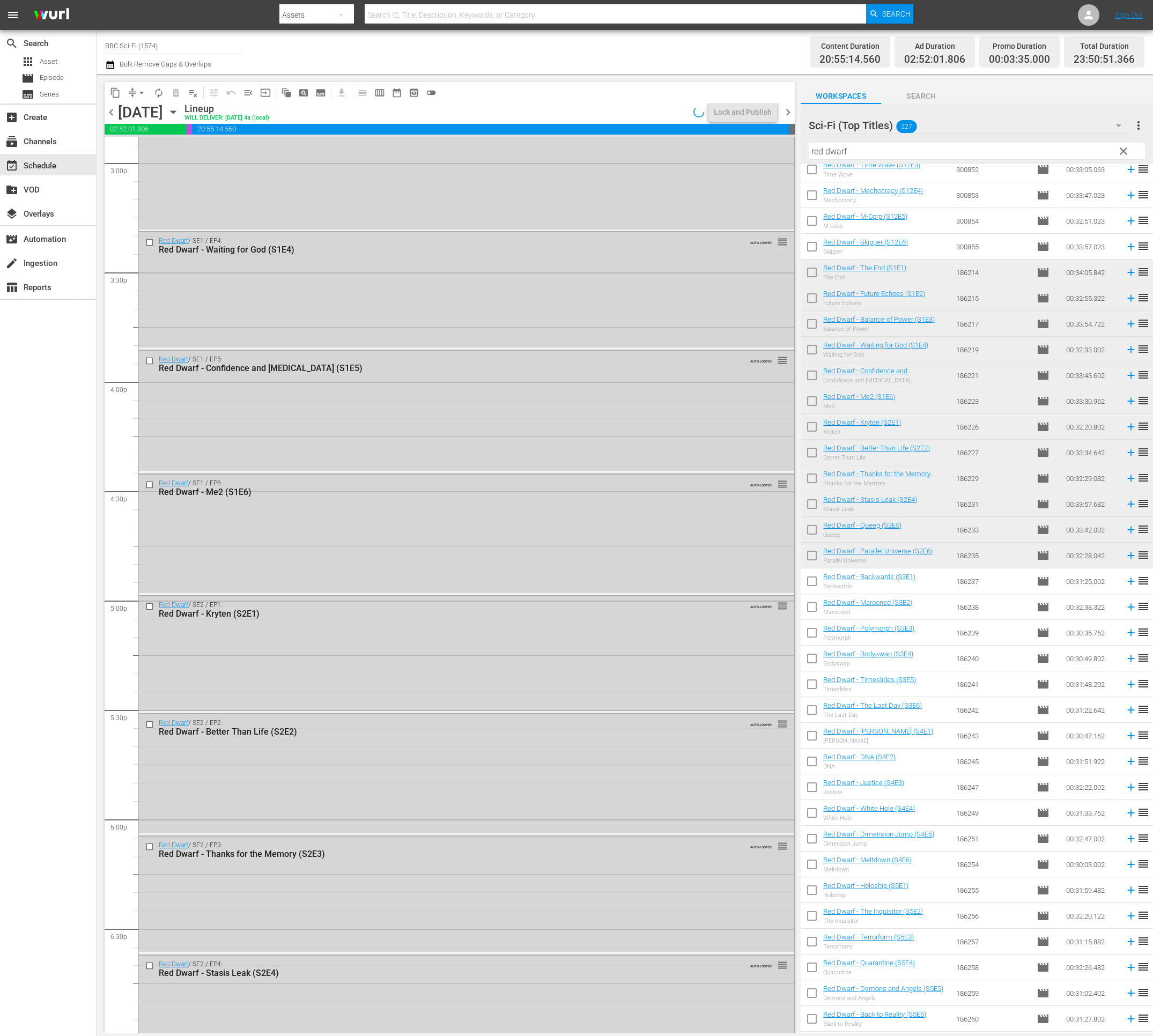
scroll to position [4392, 0]
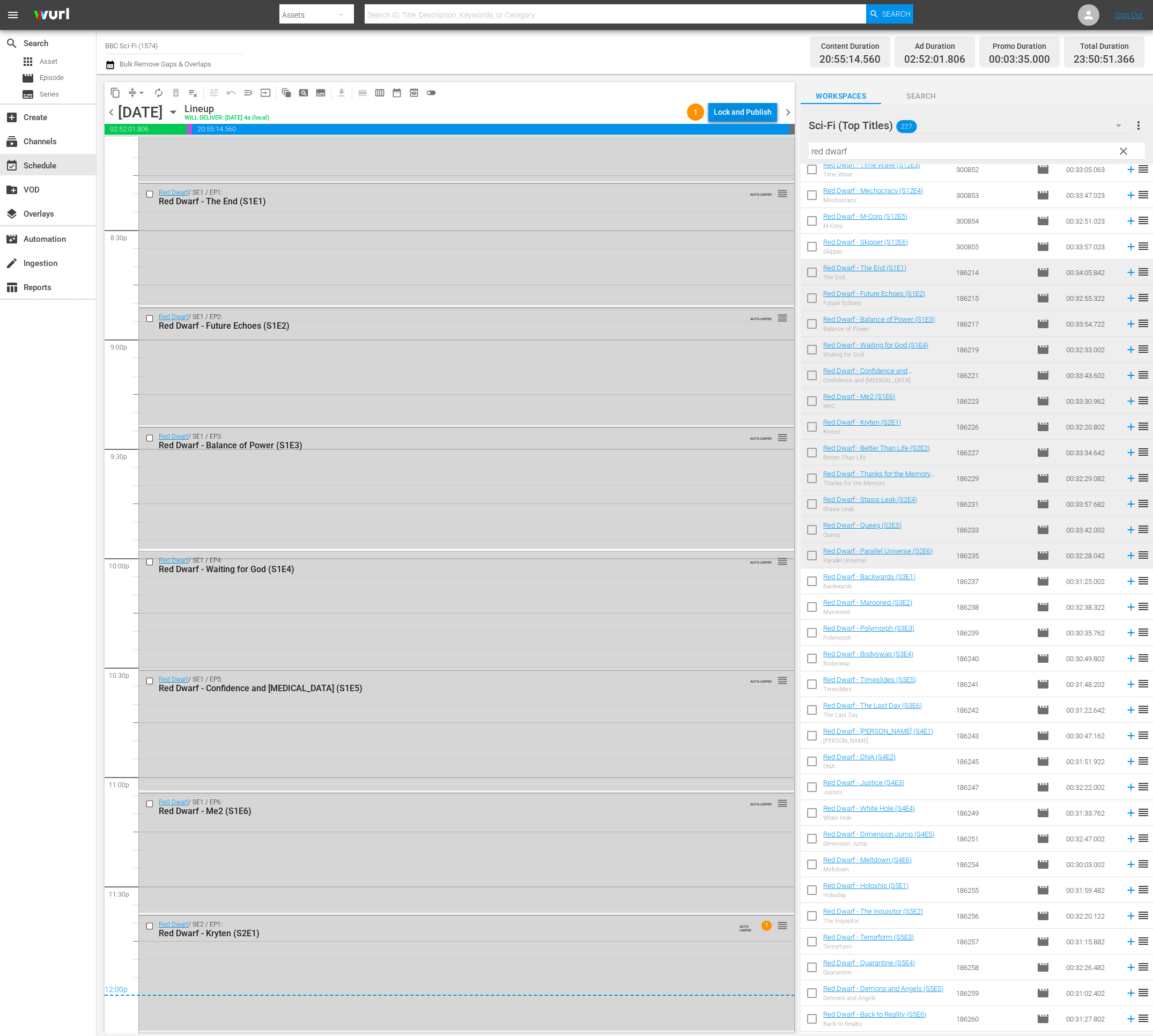
click at [736, 113] on div "Lock and Publish" at bounding box center [742, 112] width 58 height 19
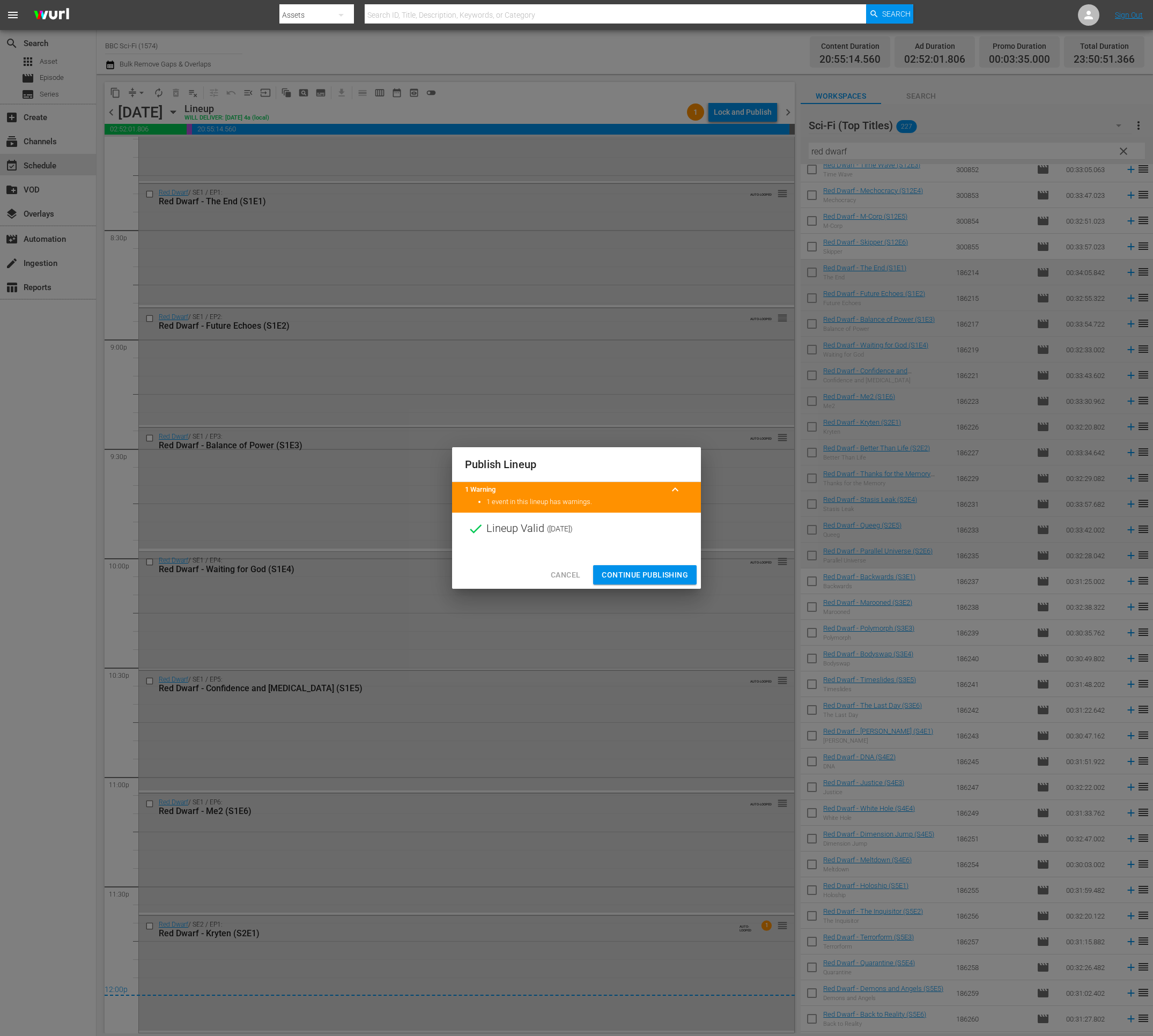
click at [621, 574] on span "Continue Publishing" at bounding box center [645, 575] width 87 height 13
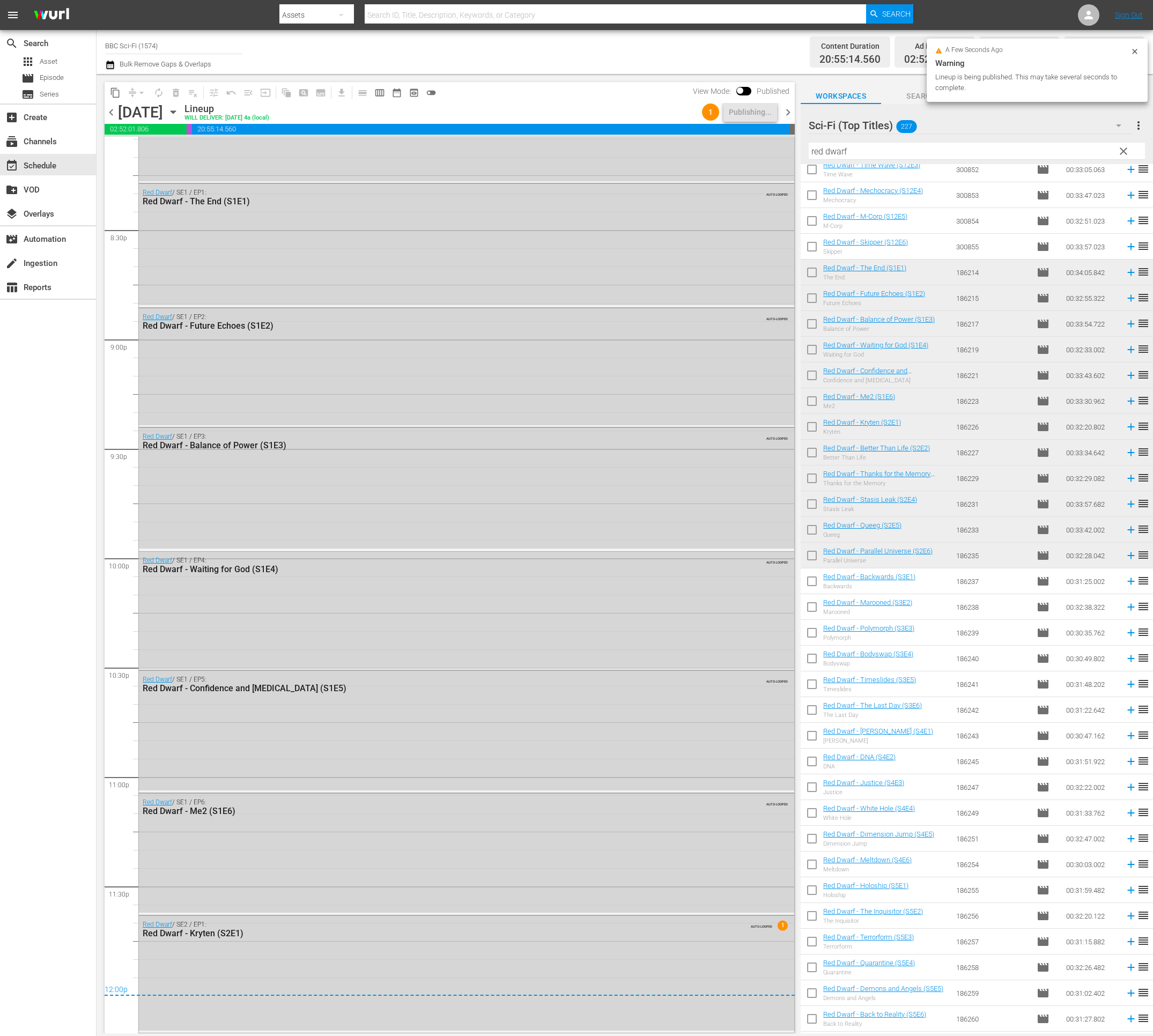
click at [788, 109] on span "chevron_right" at bounding box center [787, 112] width 13 height 13
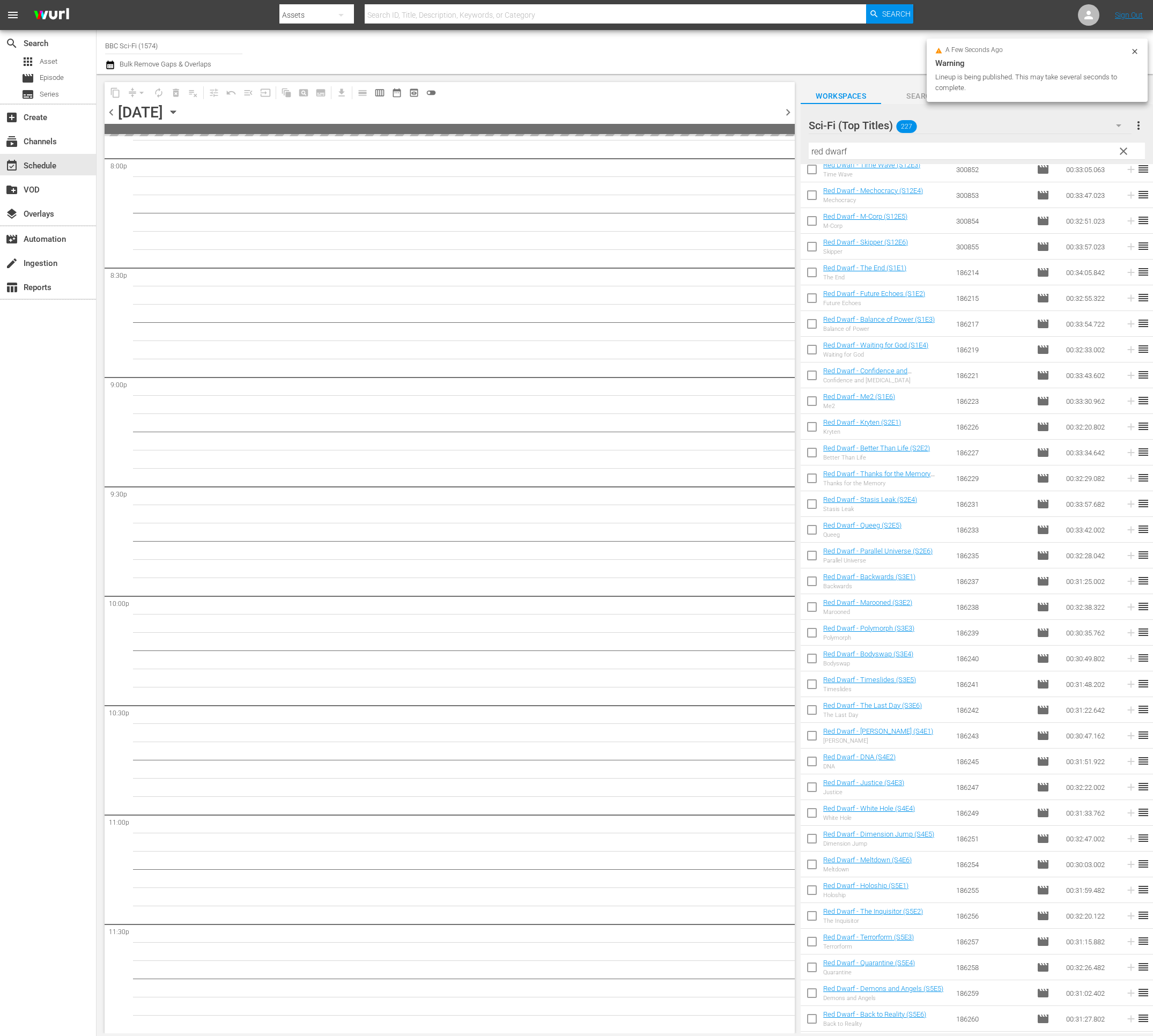
scroll to position [4353, 0]
click at [812, 584] on input "checkbox" at bounding box center [812, 583] width 22 height 22
checkbox input "true"
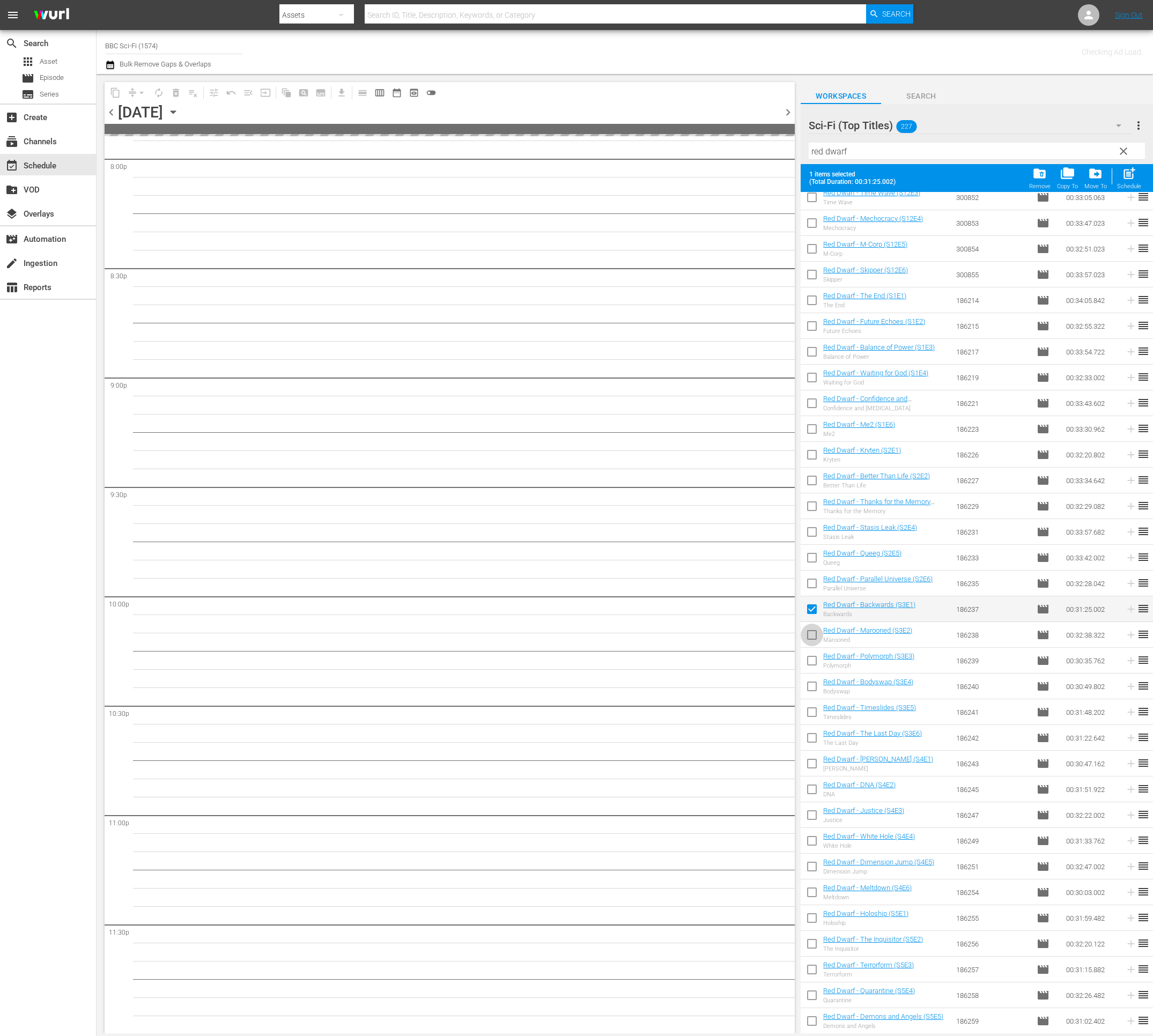
click at [814, 639] on input "checkbox" at bounding box center [812, 637] width 22 height 22
checkbox input "true"
click at [814, 662] on input "checkbox" at bounding box center [812, 663] width 22 height 22
checkbox input "true"
click at [820, 693] on input "checkbox" at bounding box center [812, 688] width 22 height 22
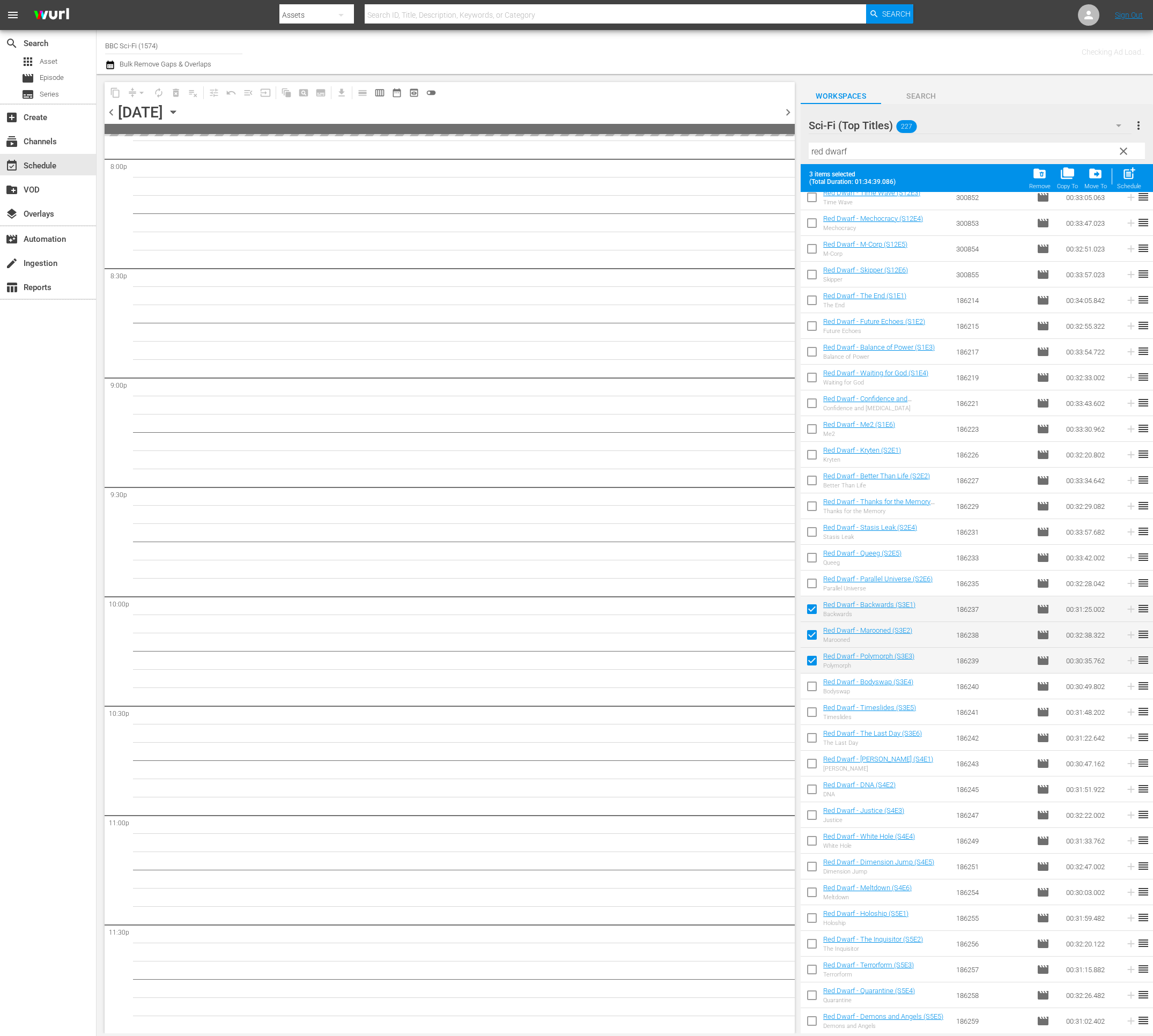
checkbox input "true"
click at [812, 713] on input "checkbox" at bounding box center [812, 714] width 22 height 22
checkbox input "true"
click at [814, 740] on input "checkbox" at bounding box center [812, 740] width 22 height 22
checkbox input "true"
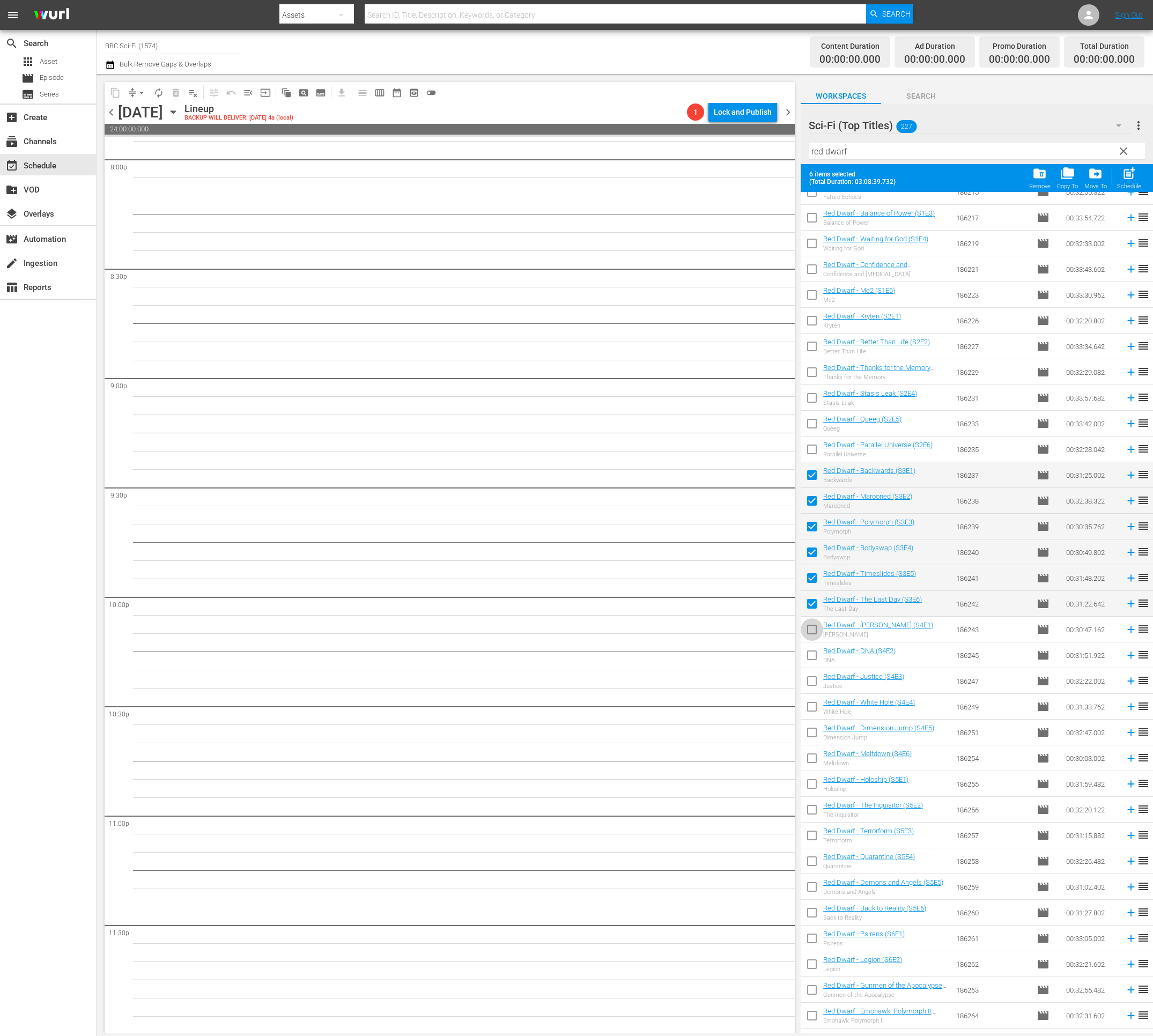
scroll to position [4354, 0]
click at [812, 631] on input "checkbox" at bounding box center [812, 631] width 22 height 22
checkbox input "true"
click at [812, 655] on input "checkbox" at bounding box center [812, 657] width 22 height 22
checkbox input "true"
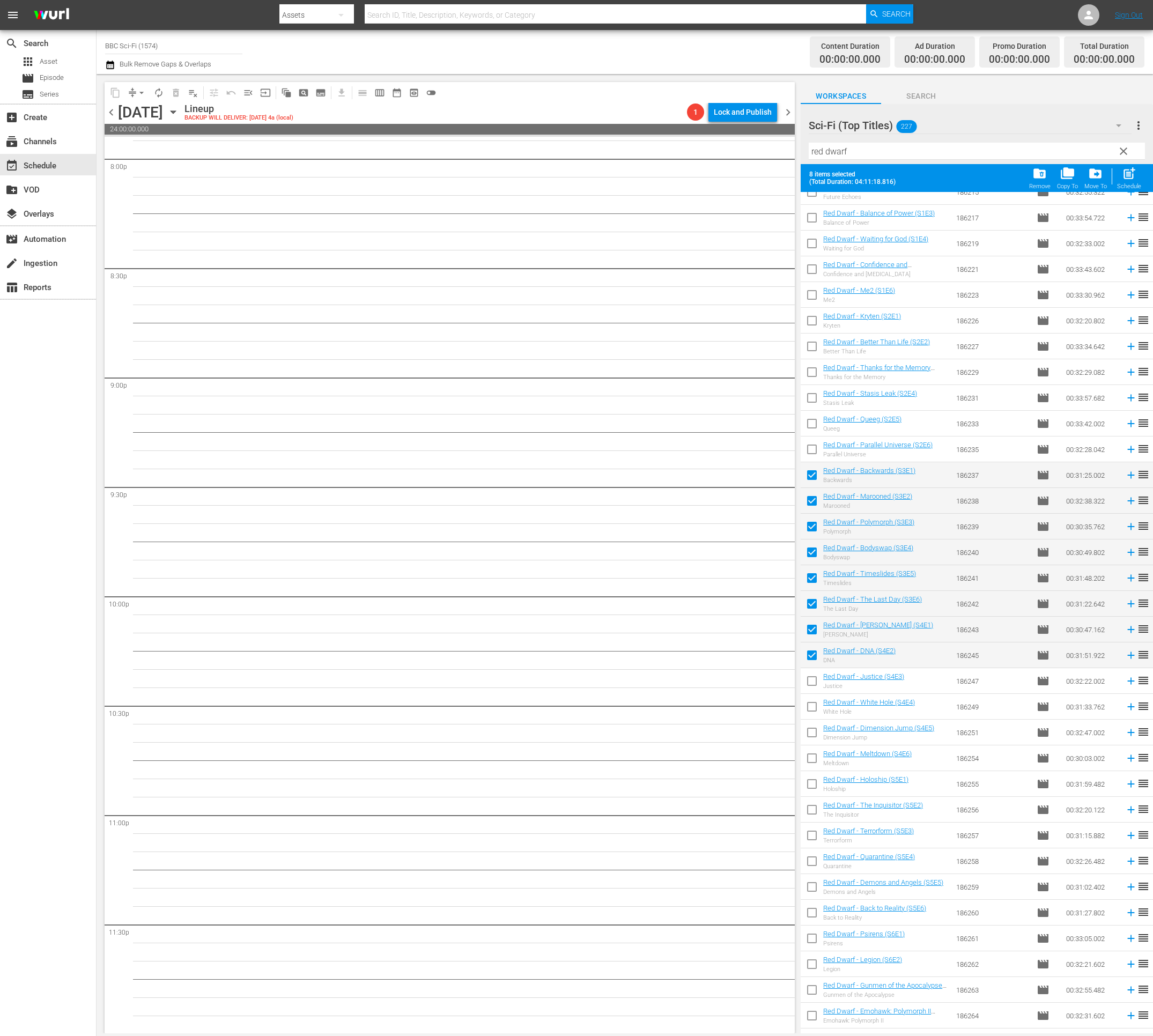
click at [818, 682] on input "checkbox" at bounding box center [812, 683] width 22 height 22
checkbox input "true"
click at [814, 707] on input "checkbox" at bounding box center [812, 709] width 22 height 22
checkbox input "true"
click at [817, 730] on input "checkbox" at bounding box center [812, 734] width 22 height 22
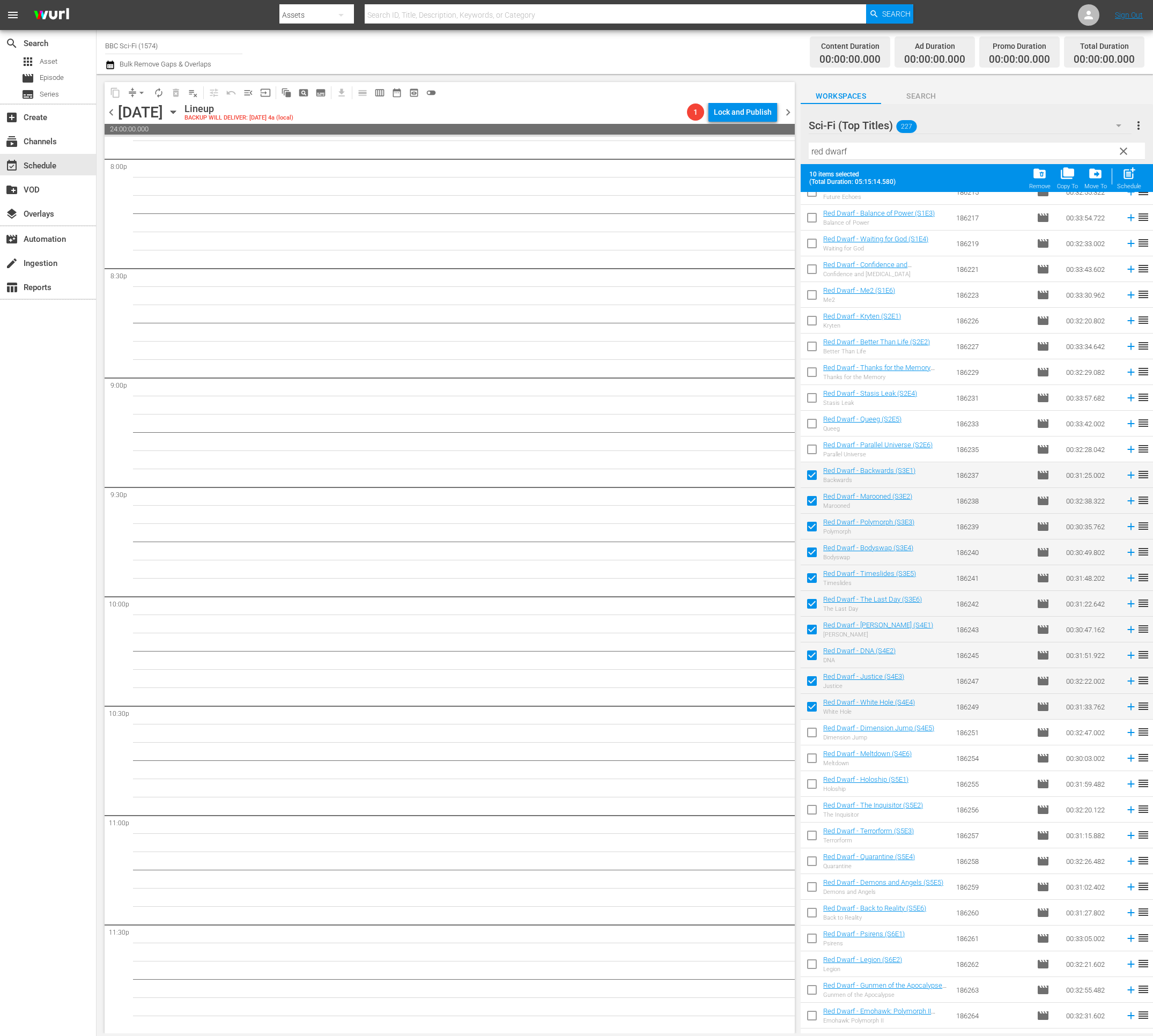
checkbox input "true"
click at [817, 754] on input "checkbox" at bounding box center [812, 760] width 22 height 22
checkbox input "true"
click at [1129, 178] on span "post_add" at bounding box center [1129, 173] width 15 height 15
checkbox input "false"
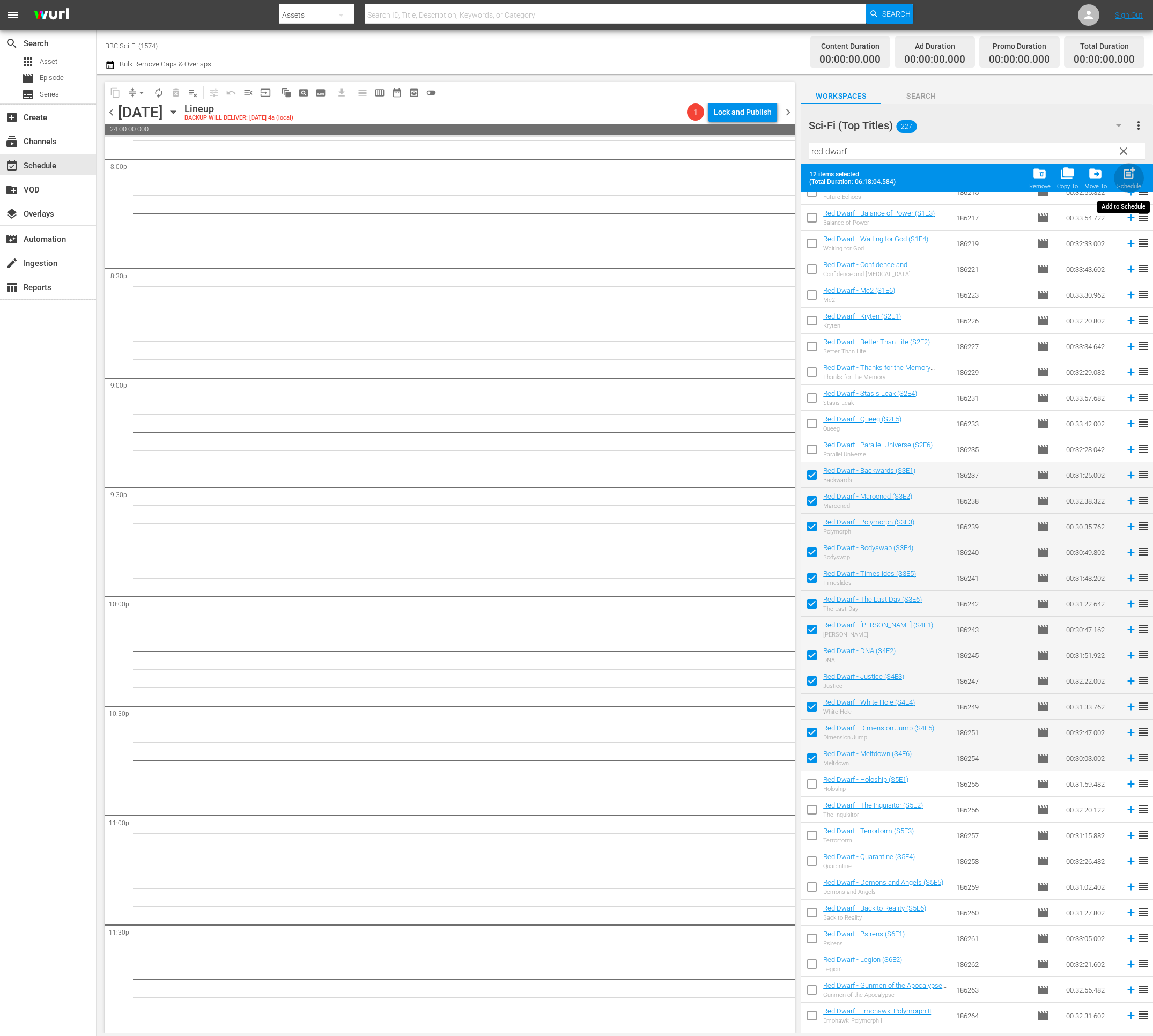
checkbox input "false"
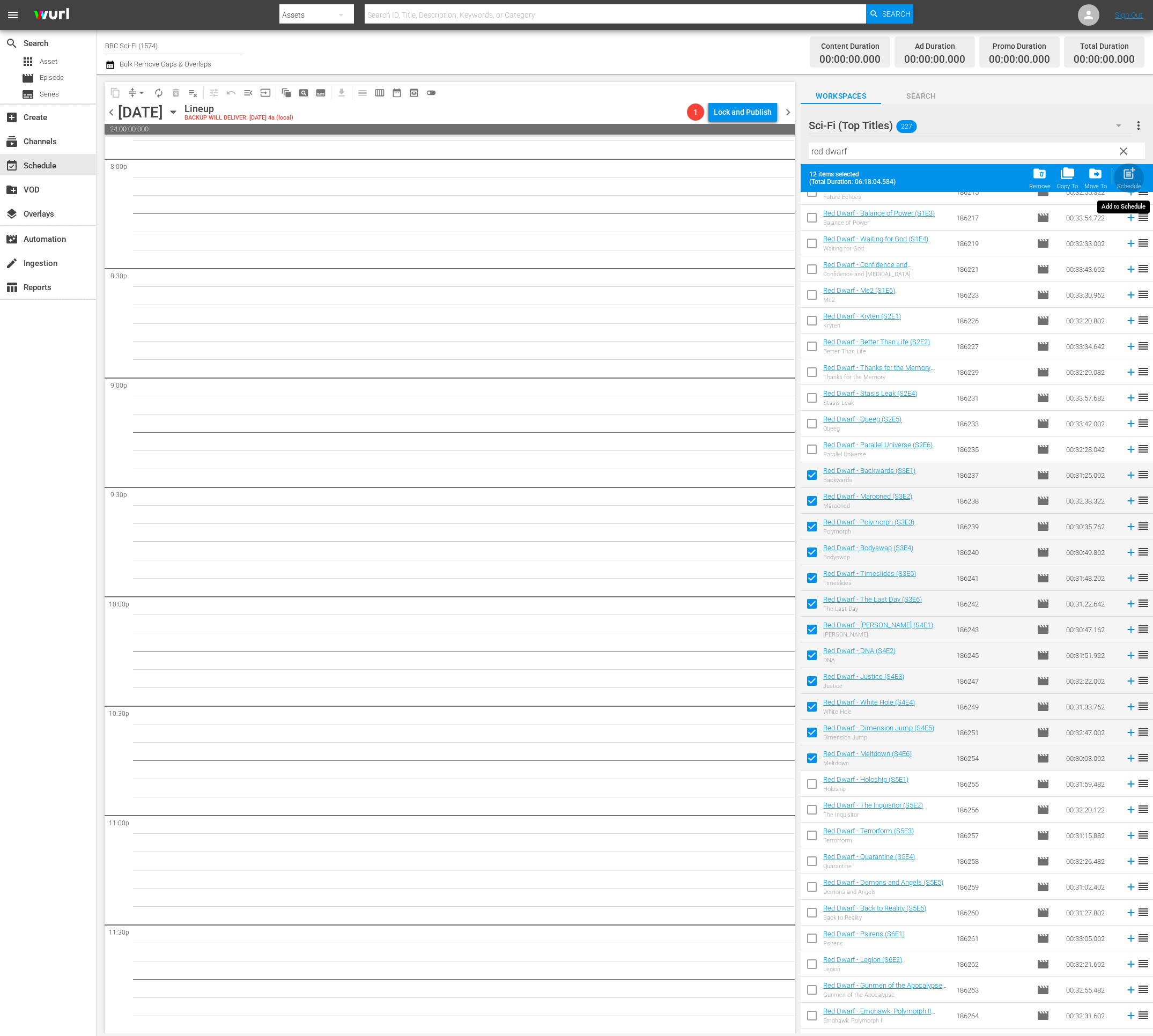
checkbox input "false"
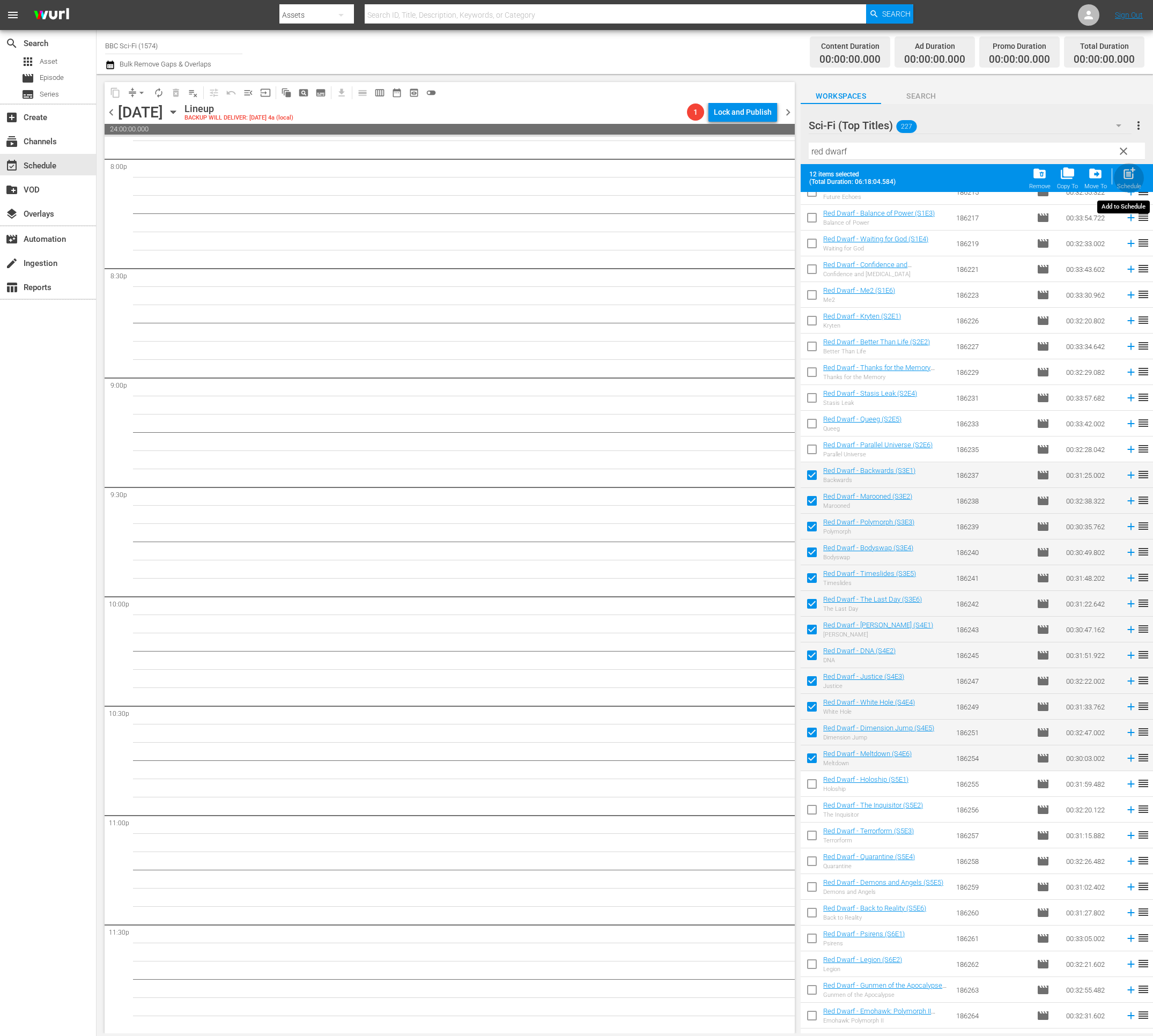
checkbox input "false"
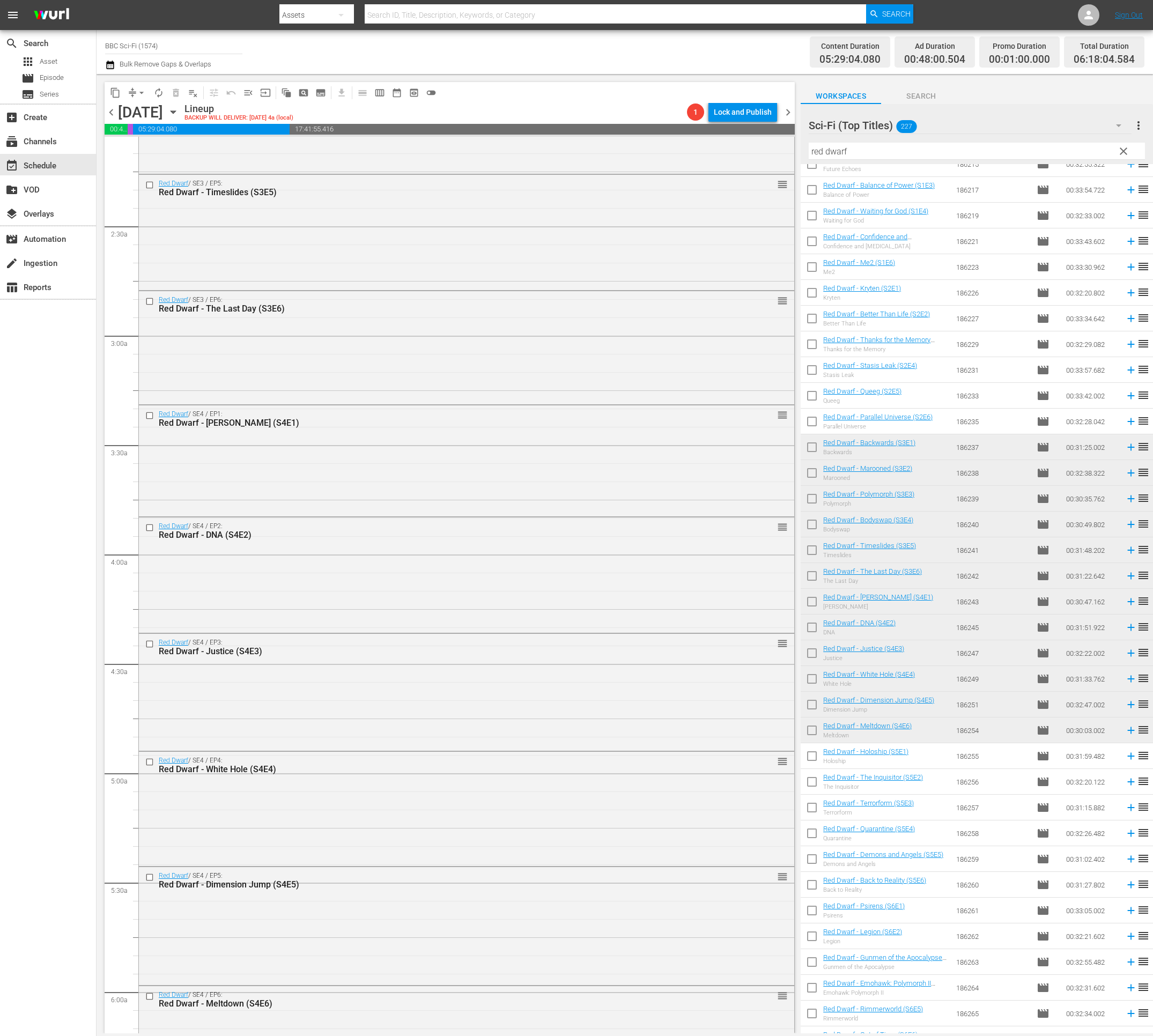
scroll to position [136, 0]
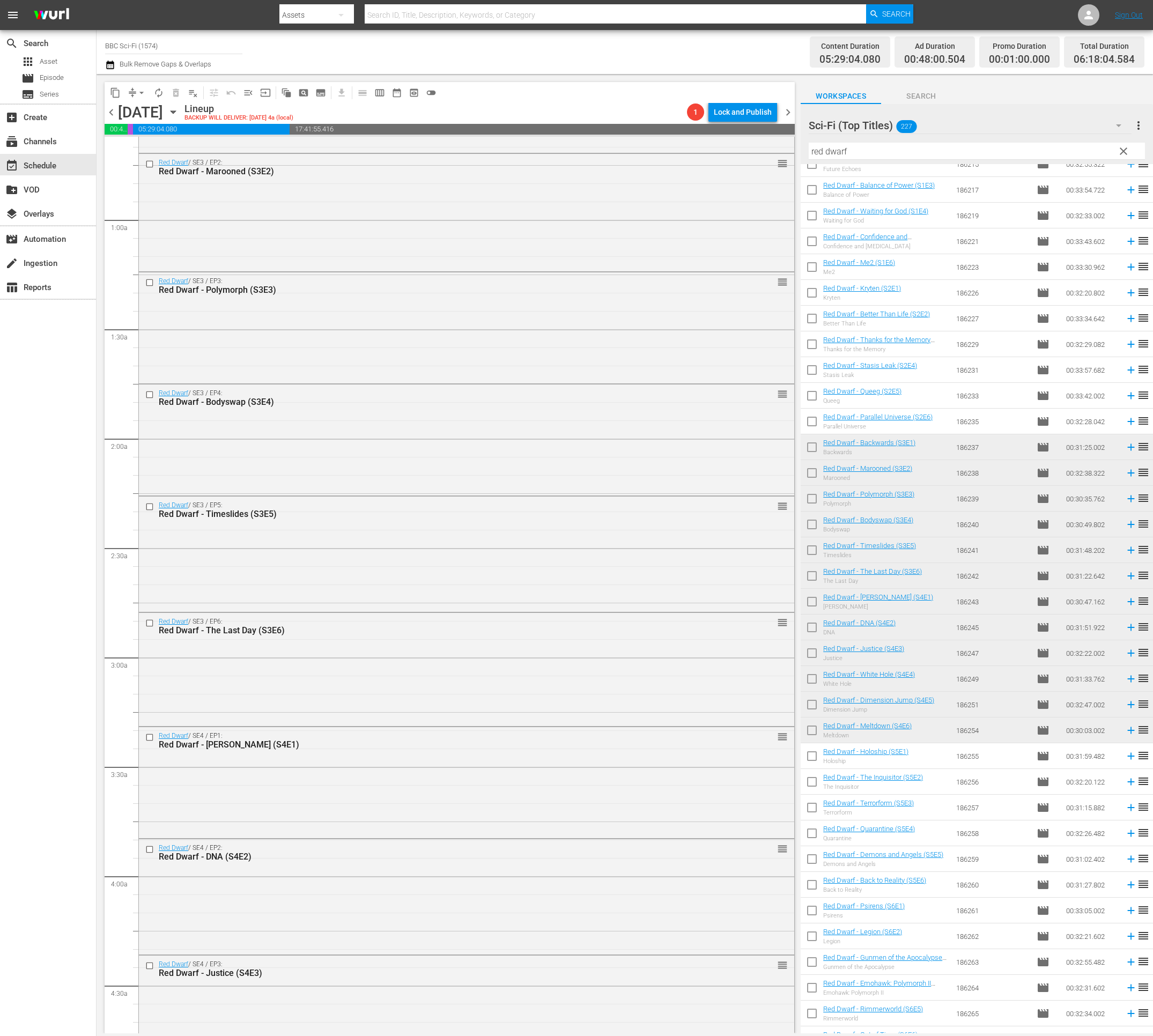
click at [787, 127] on div "content_copy compress arrow_drop_down autorenew_outlined delete_forever_outline…" at bounding box center [448, 554] width 704 height 960
click at [154, 95] on span "autorenew_outlined" at bounding box center [159, 92] width 11 height 11
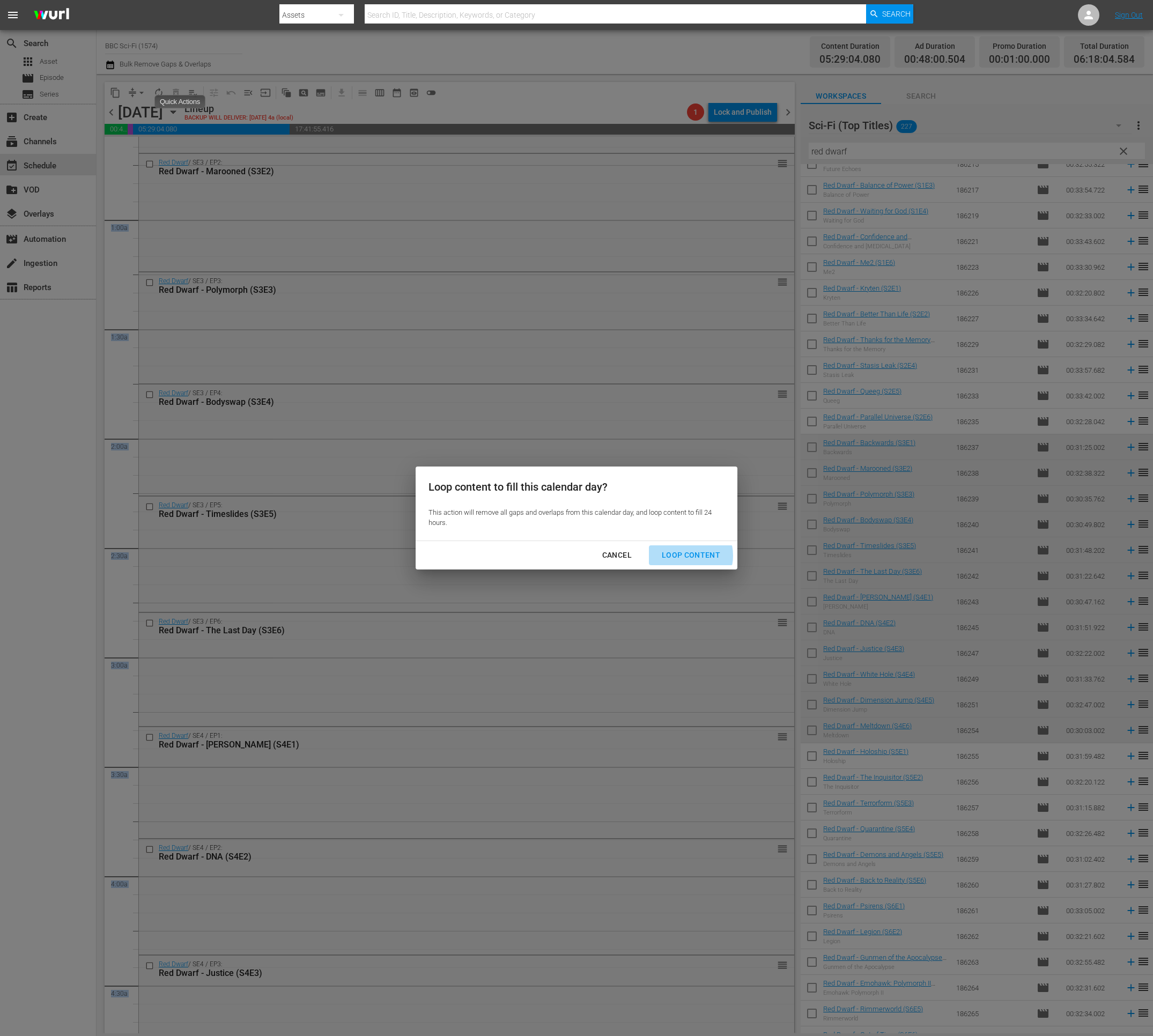
click at [685, 556] on div "Loop Content" at bounding box center [691, 555] width 76 height 13
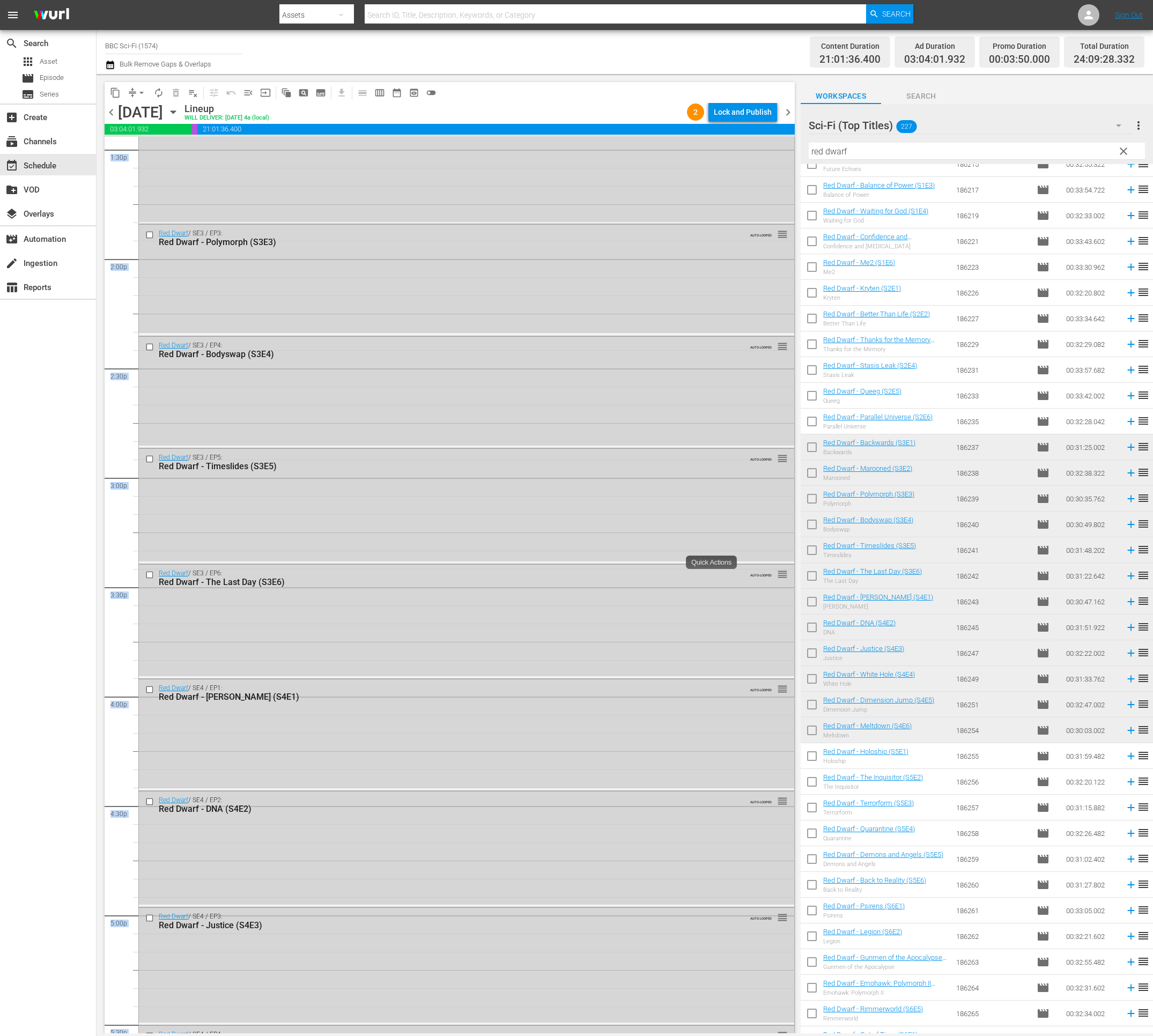
scroll to position [4426, 0]
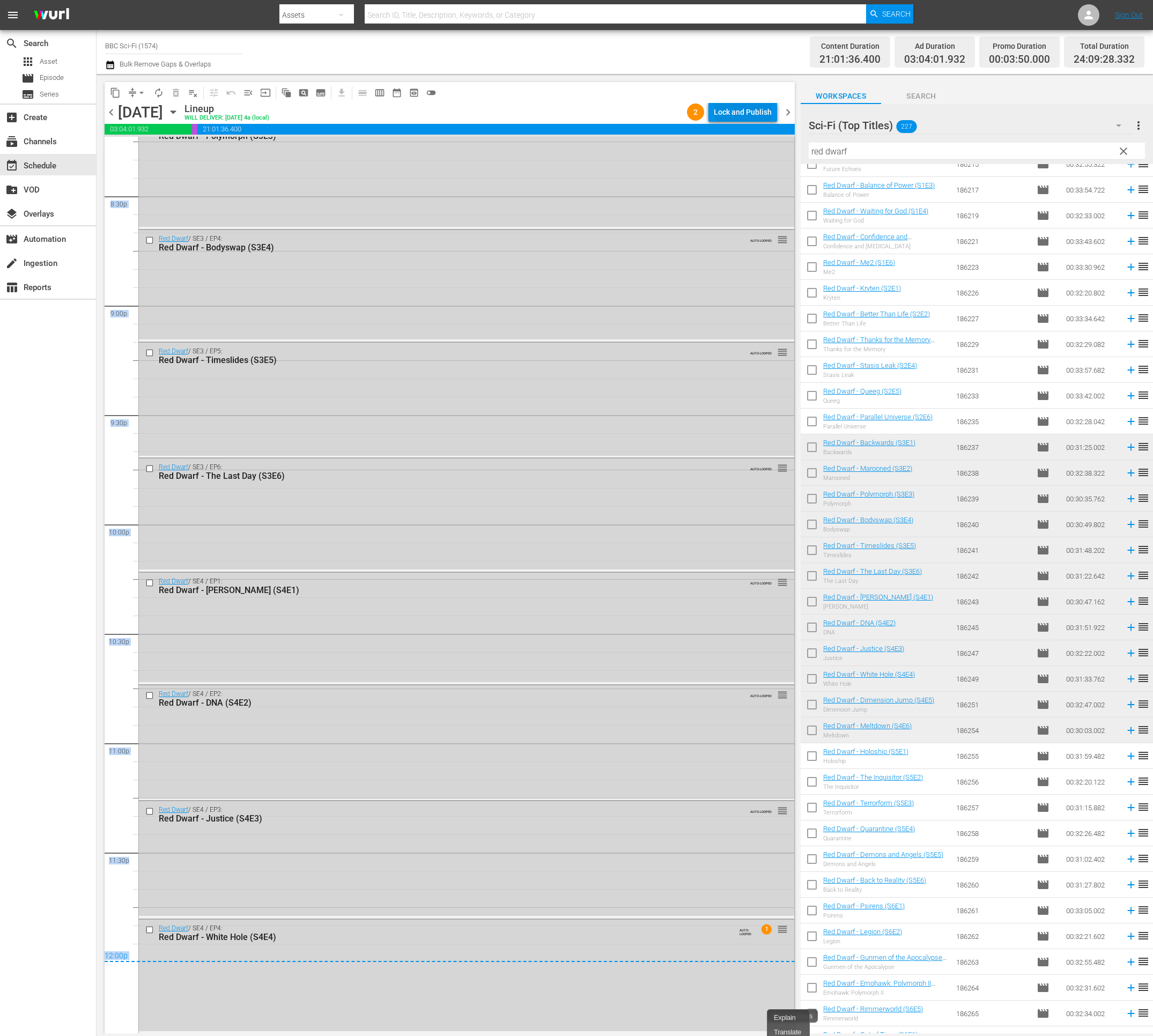
click at [733, 110] on div "Lock and Publish" at bounding box center [742, 112] width 58 height 19
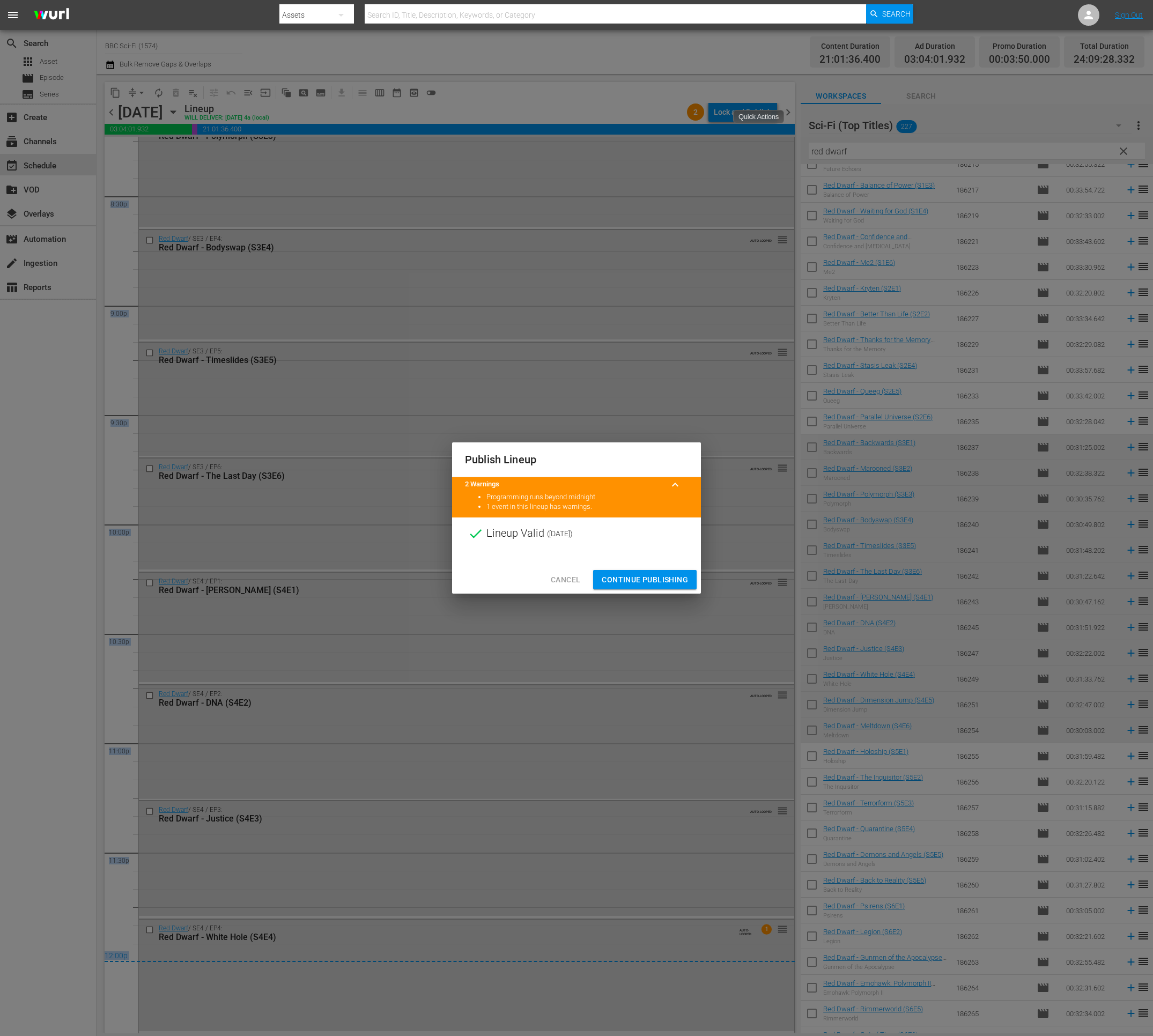
click at [635, 579] on span "Continue Publishing" at bounding box center [645, 580] width 87 height 13
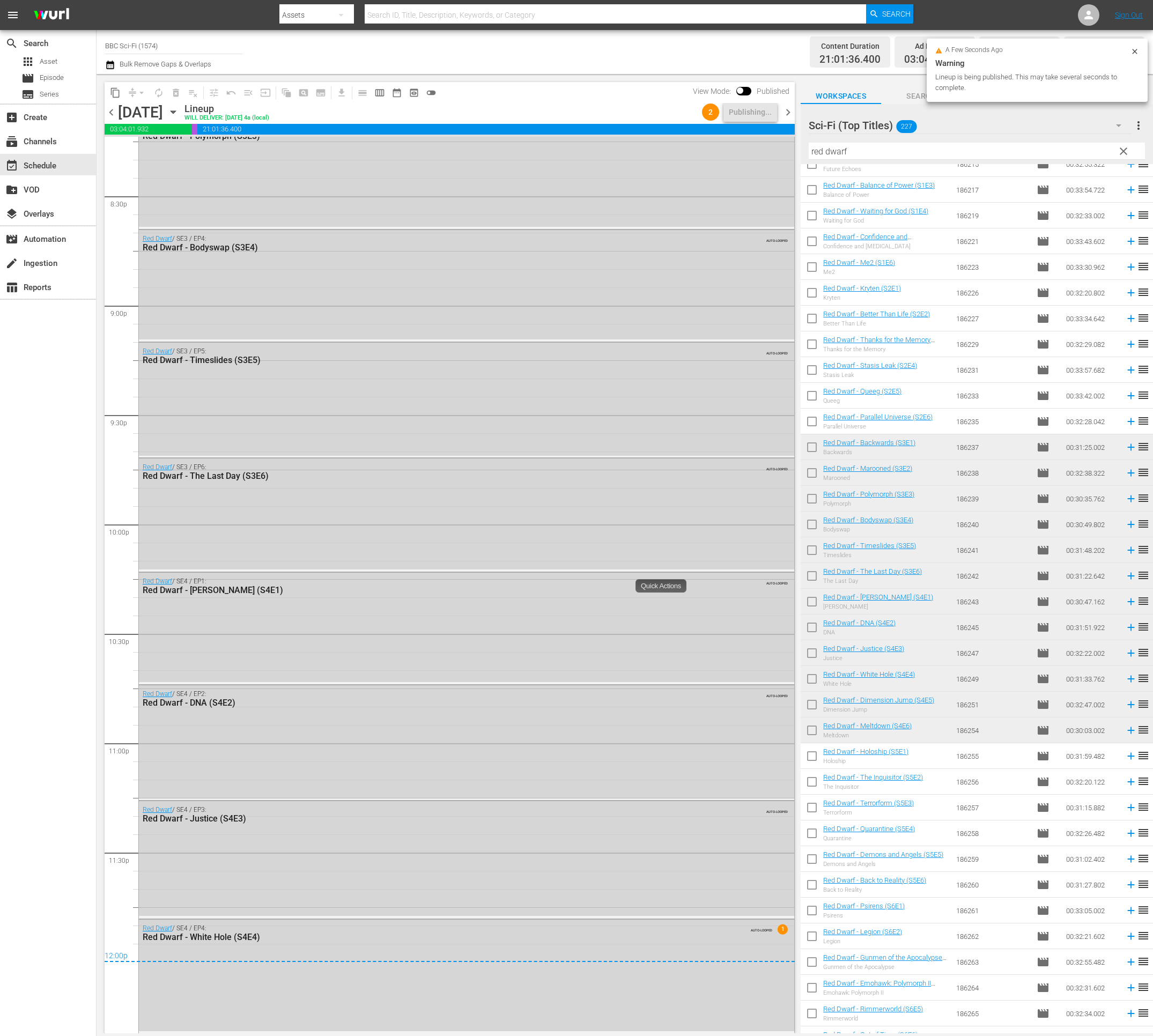
click at [93, 645] on div "search Search apps Asset movie Episode subtitles Series add_box Create subscrip…" at bounding box center [48, 548] width 96 height 1036
click at [791, 109] on span "chevron_right" at bounding box center [787, 112] width 13 height 13
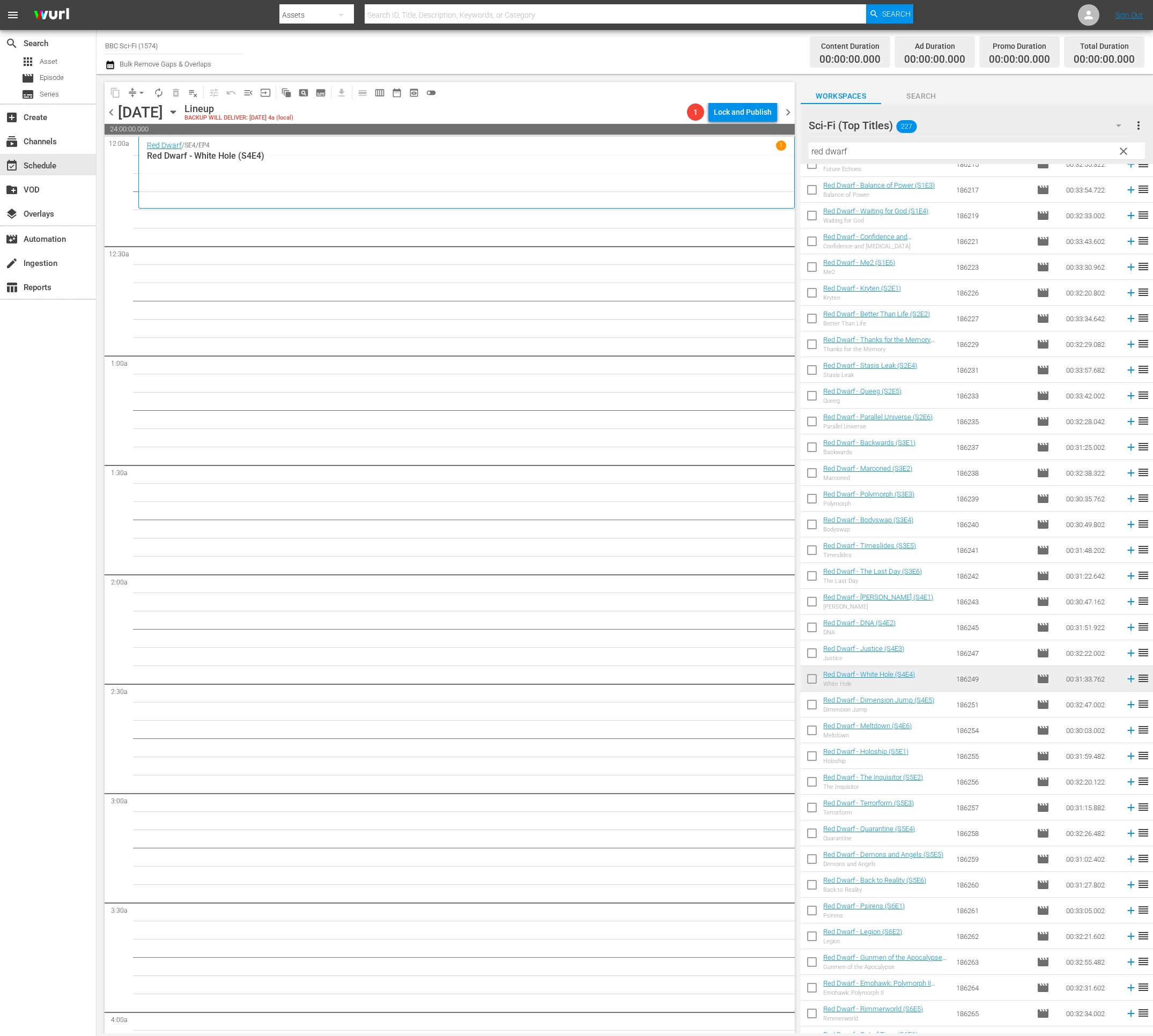
click at [812, 756] on input "checkbox" at bounding box center [812, 758] width 22 height 22
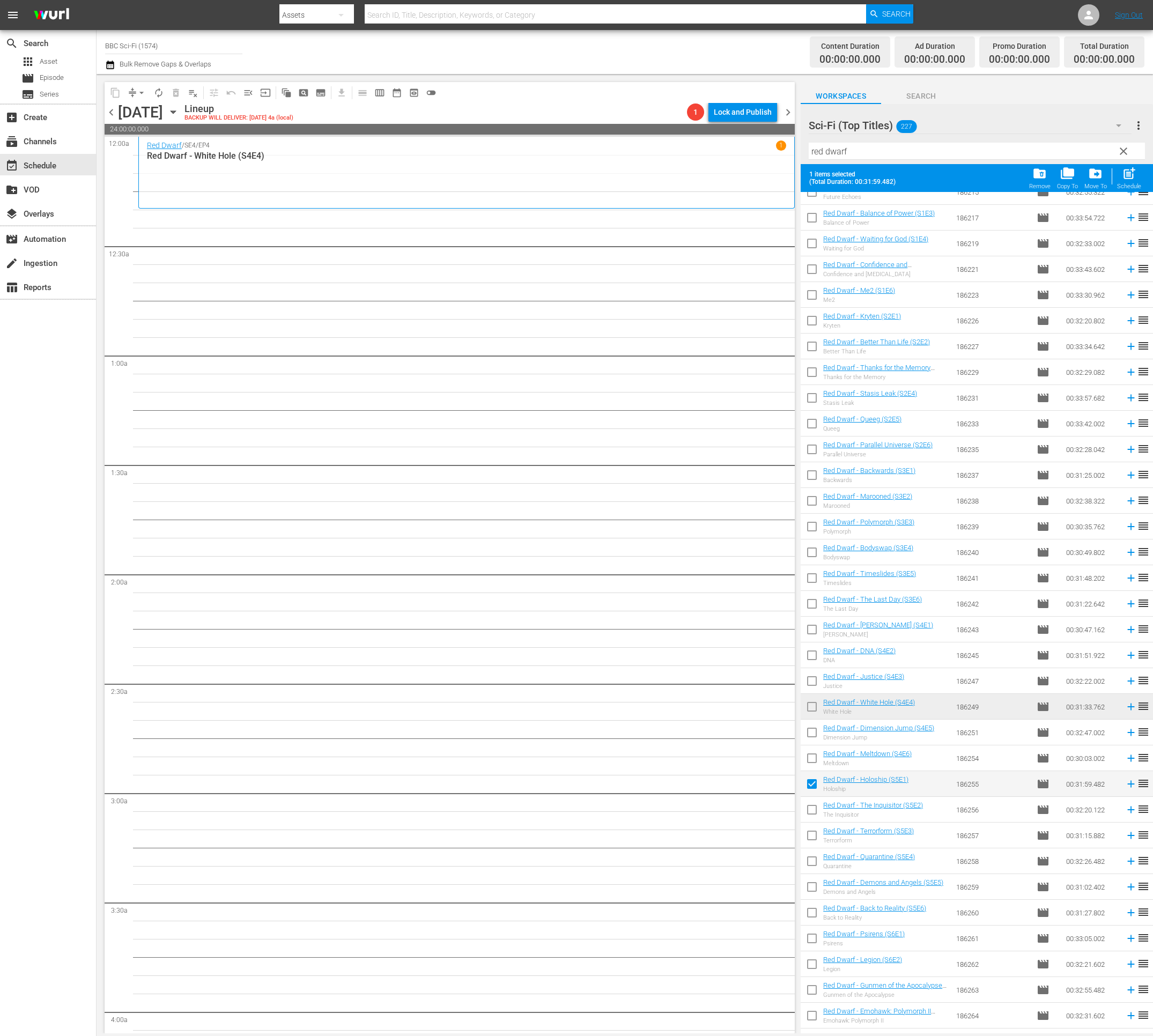
click at [808, 812] on input "checkbox" at bounding box center [812, 812] width 22 height 22
click at [806, 835] on input "checkbox" at bounding box center [812, 837] width 22 height 22
click at [812, 865] on input "checkbox" at bounding box center [812, 863] width 22 height 22
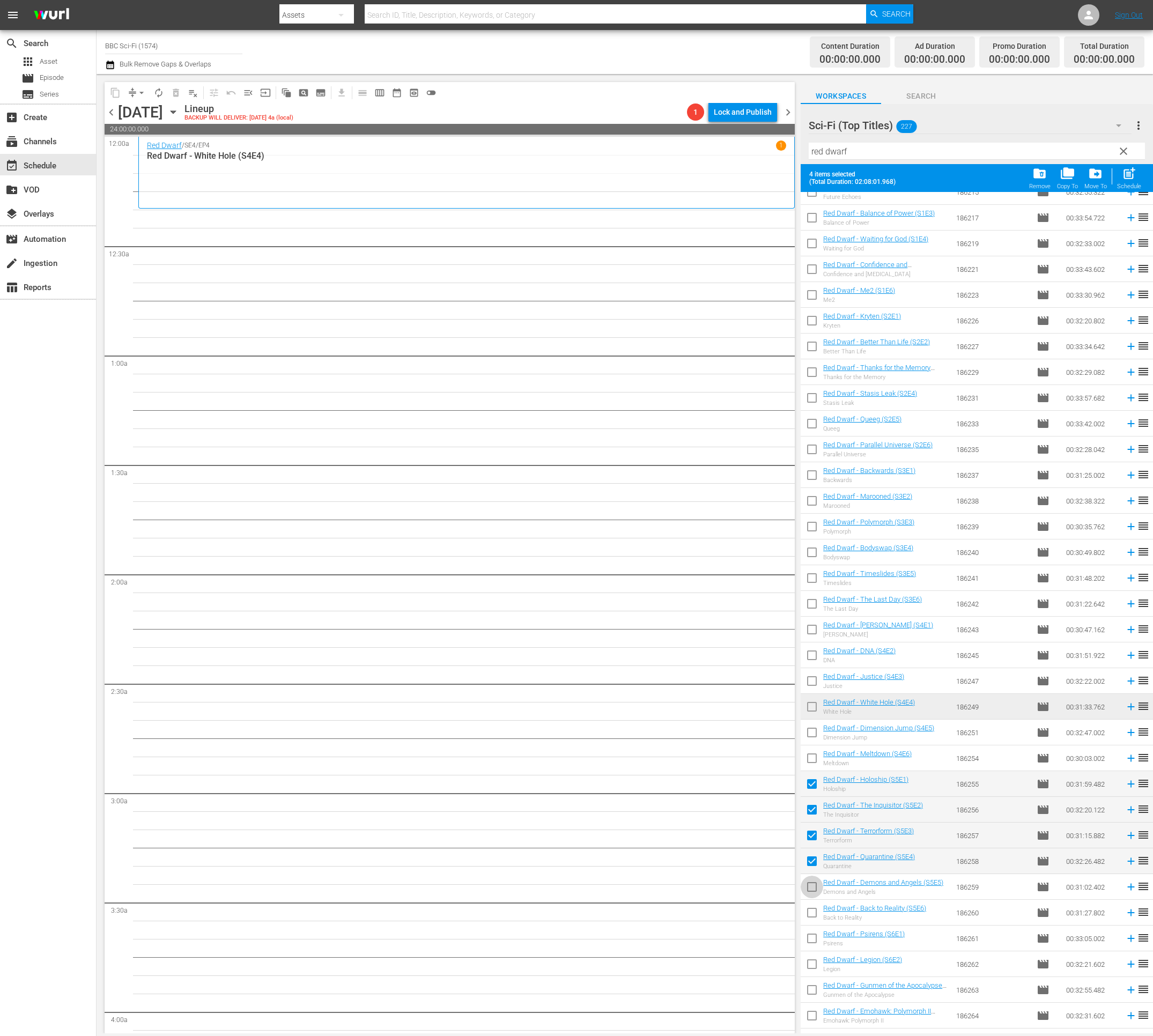
click at [811, 889] on input "checkbox" at bounding box center [812, 889] width 22 height 22
drag, startPoint x: 812, startPoint y: 913, endPoint x: 813, endPoint y: 921, distance: 8.1
click at [813, 913] on input "checkbox" at bounding box center [812, 914] width 22 height 22
click at [814, 933] on input "checkbox" at bounding box center [812, 940] width 22 height 22
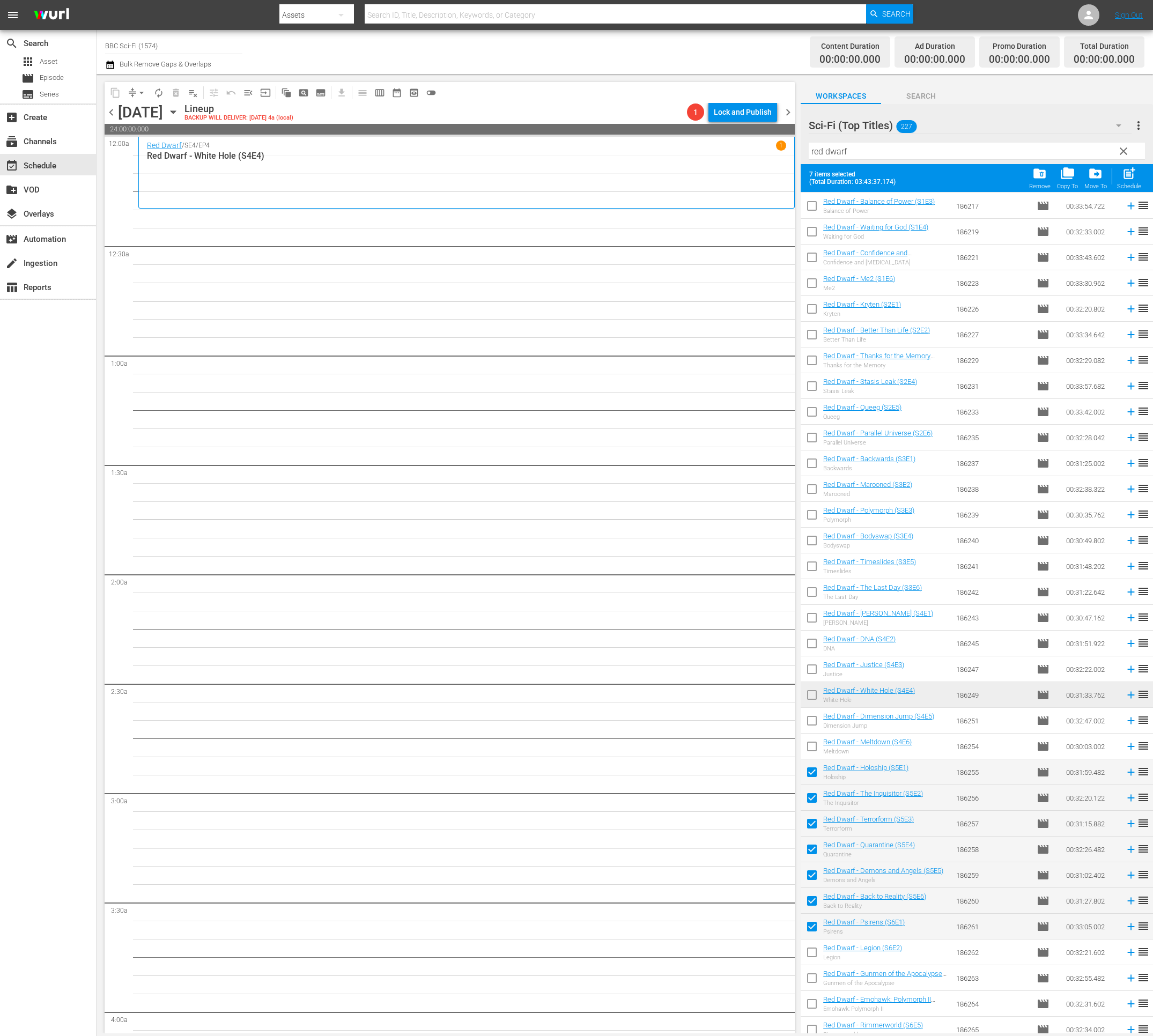
scroll to position [675, 0]
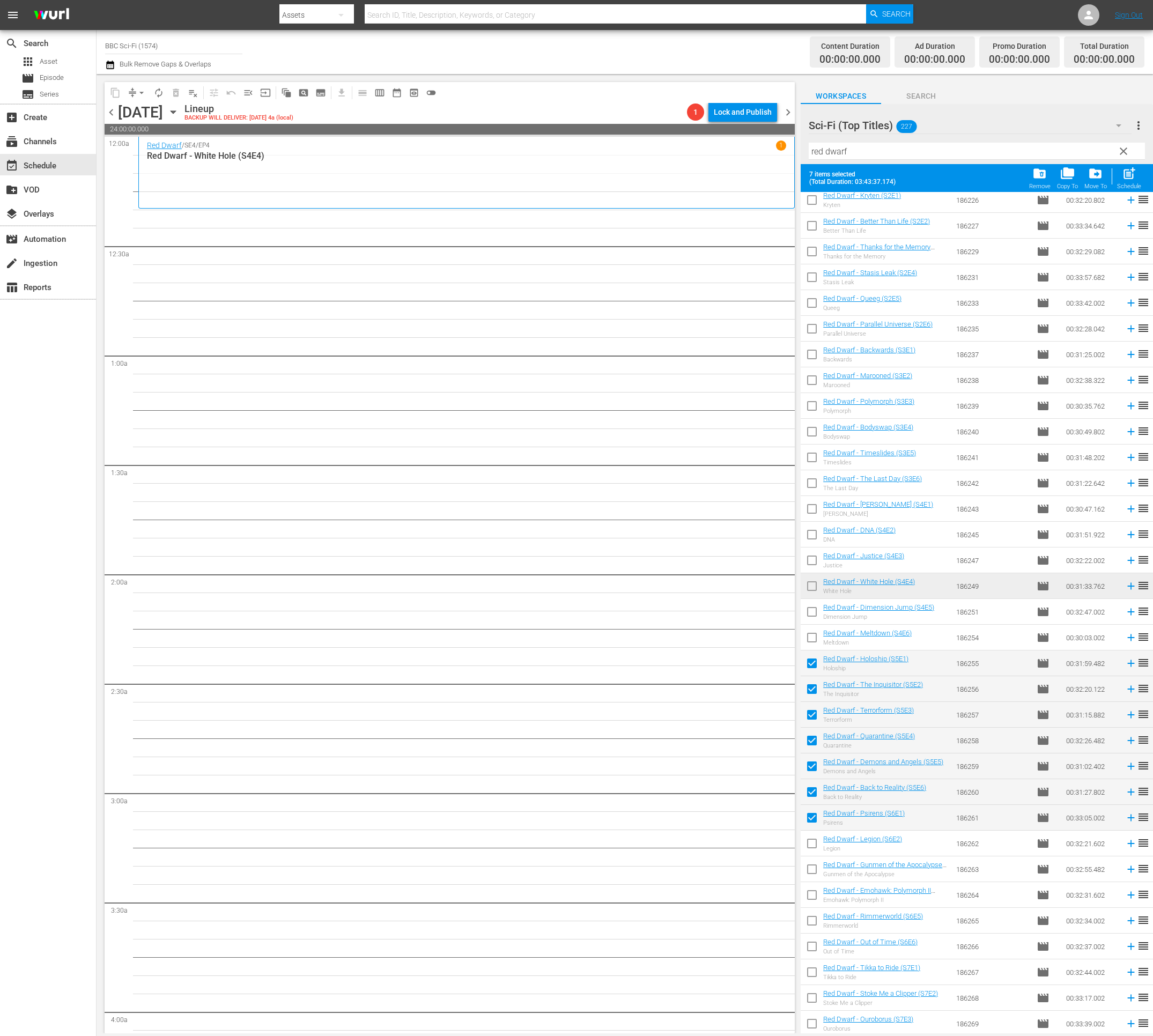
click at [809, 847] on input "checkbox" at bounding box center [812, 845] width 22 height 22
click at [811, 874] on input "checkbox" at bounding box center [812, 871] width 22 height 22
click at [809, 900] on input "checkbox" at bounding box center [812, 896] width 22 height 22
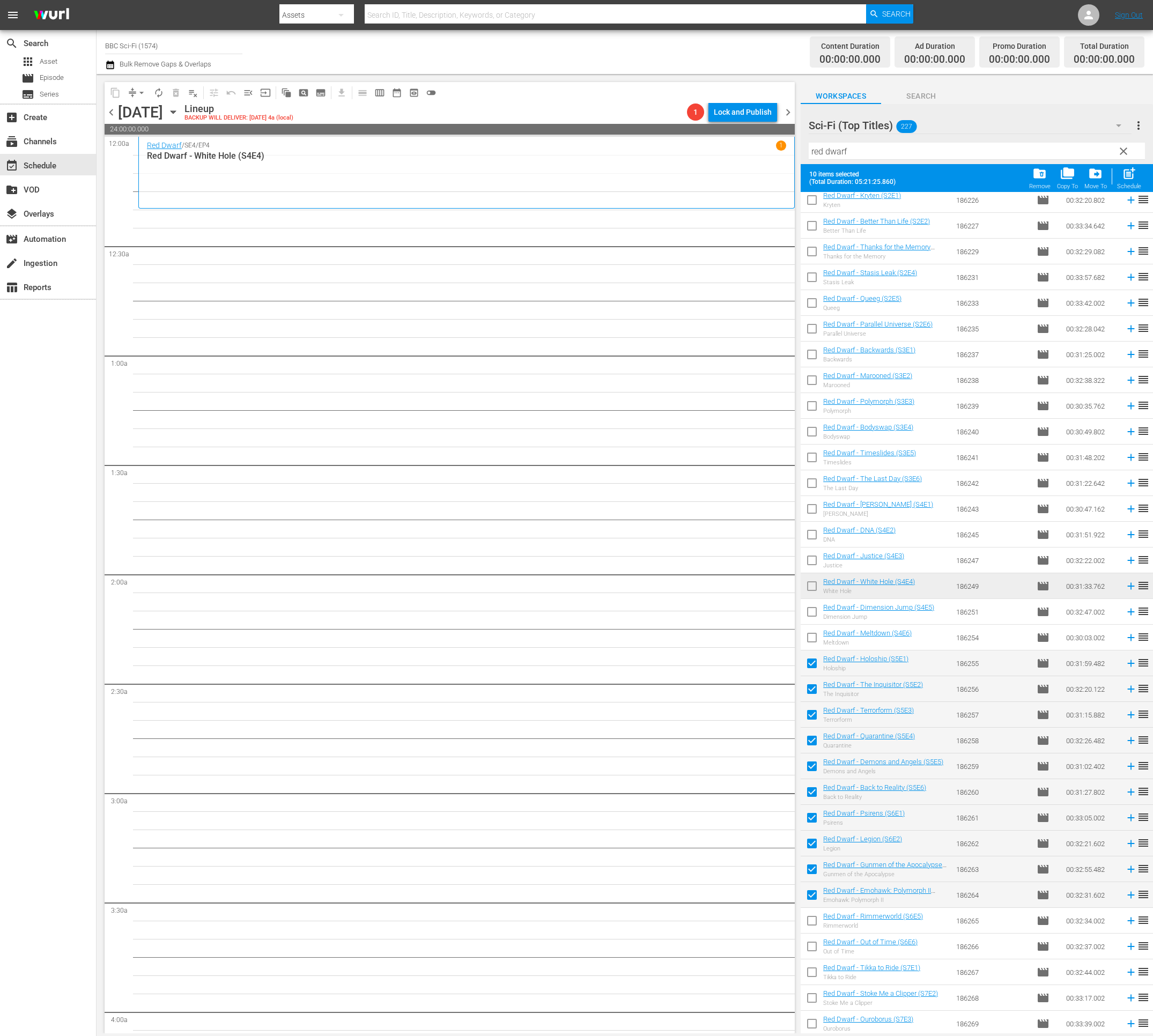
drag, startPoint x: 811, startPoint y: 924, endPoint x: 812, endPoint y: 937, distance: 13.0
click at [811, 923] on input "checkbox" at bounding box center [812, 923] width 22 height 22
click at [812, 942] on input "checkbox" at bounding box center [812, 948] width 22 height 22
click at [1129, 174] on span "post_add" at bounding box center [1129, 173] width 15 height 15
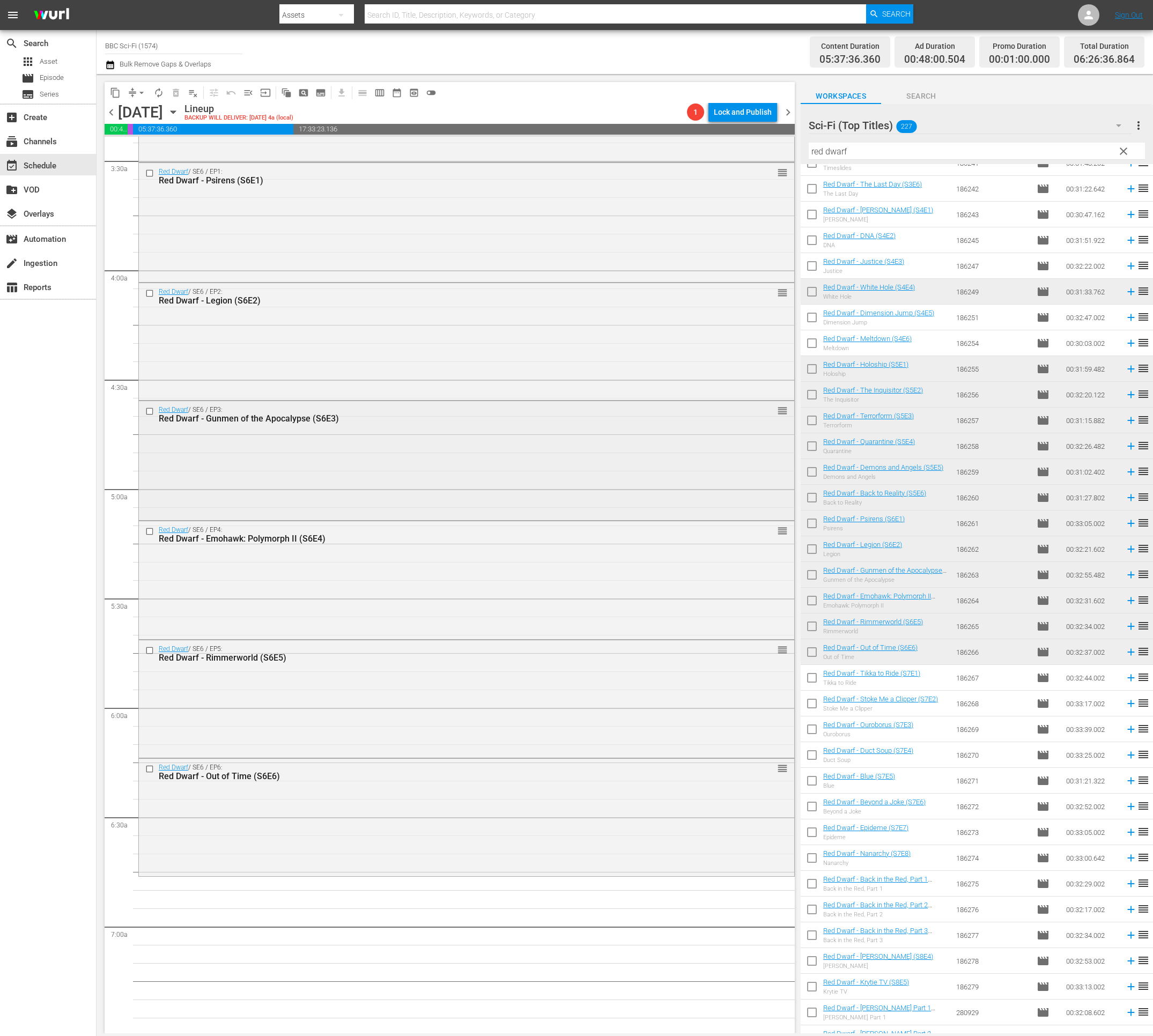
scroll to position [882, 0]
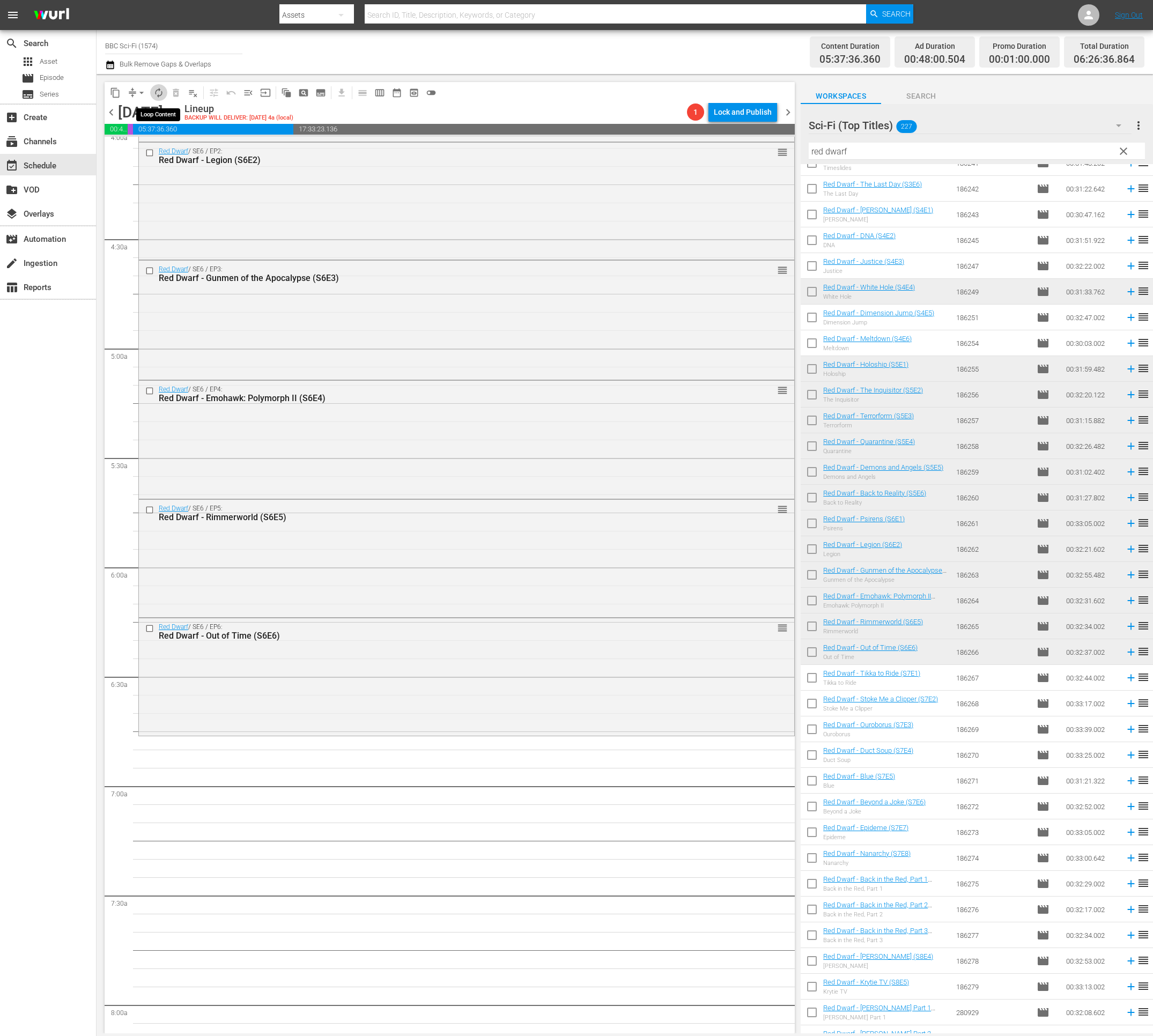
click at [161, 93] on span "autorenew_outlined" at bounding box center [159, 92] width 11 height 11
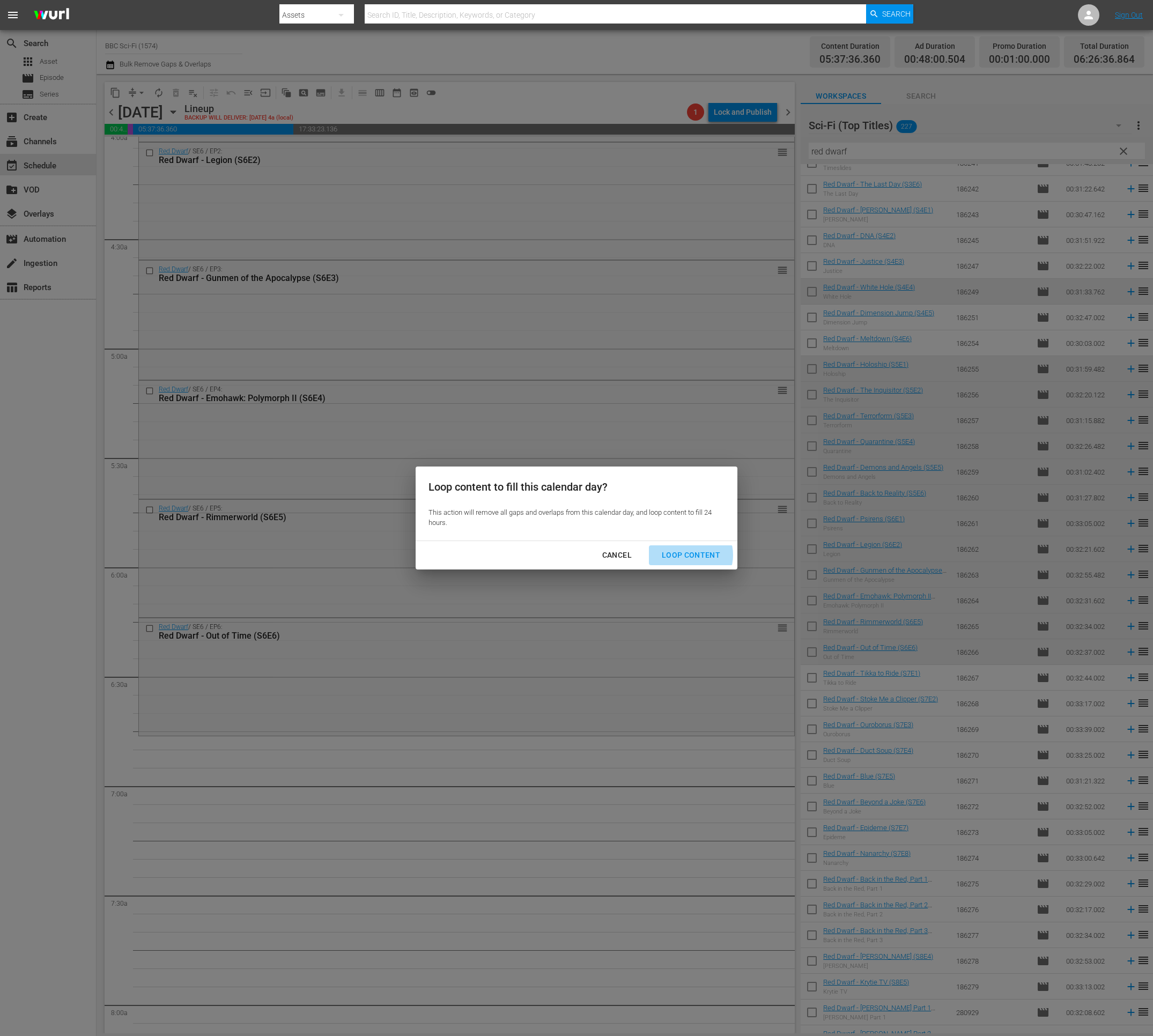
click at [689, 555] on div "Loop Content" at bounding box center [691, 555] width 76 height 13
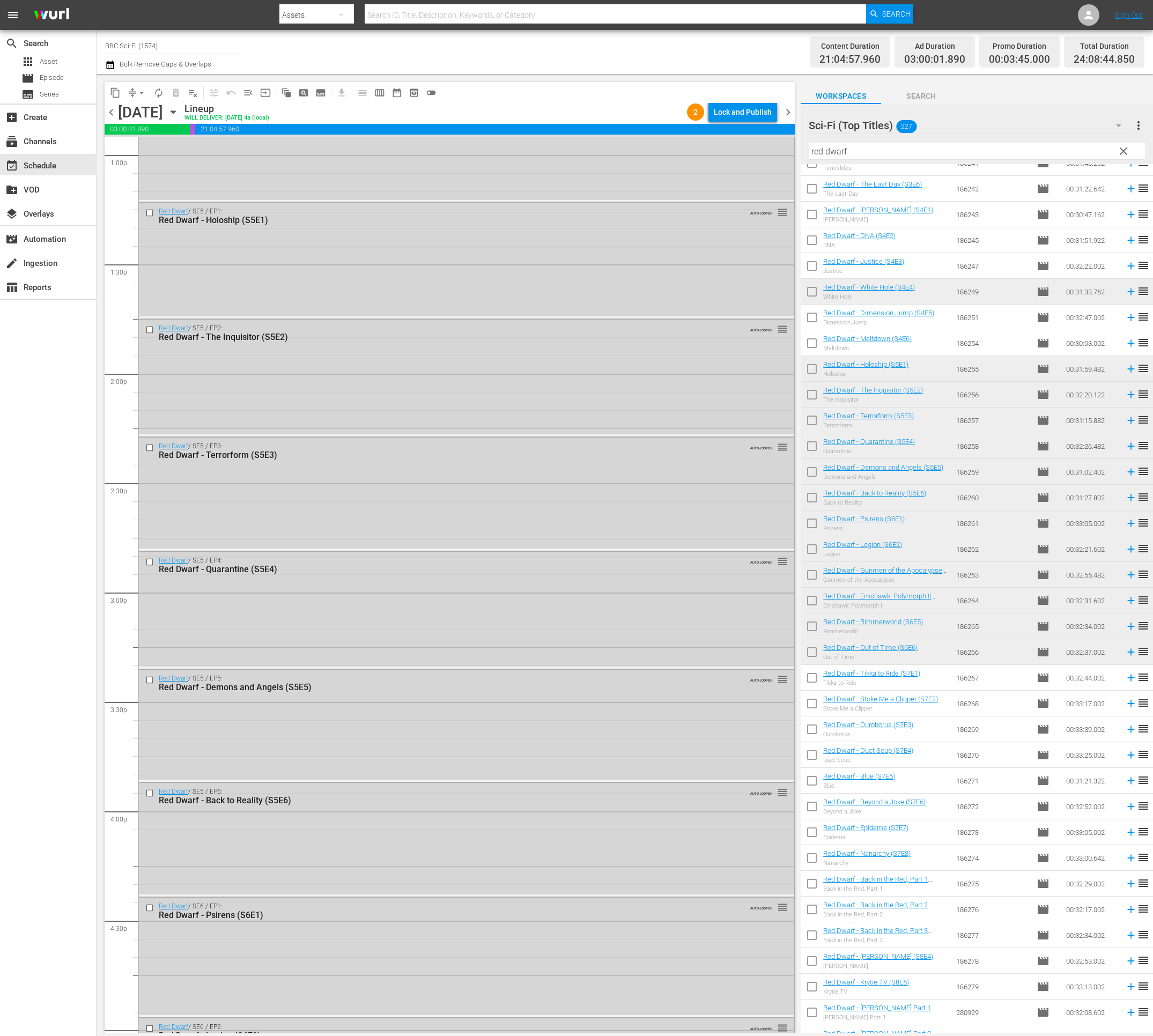
scroll to position [4458, 0]
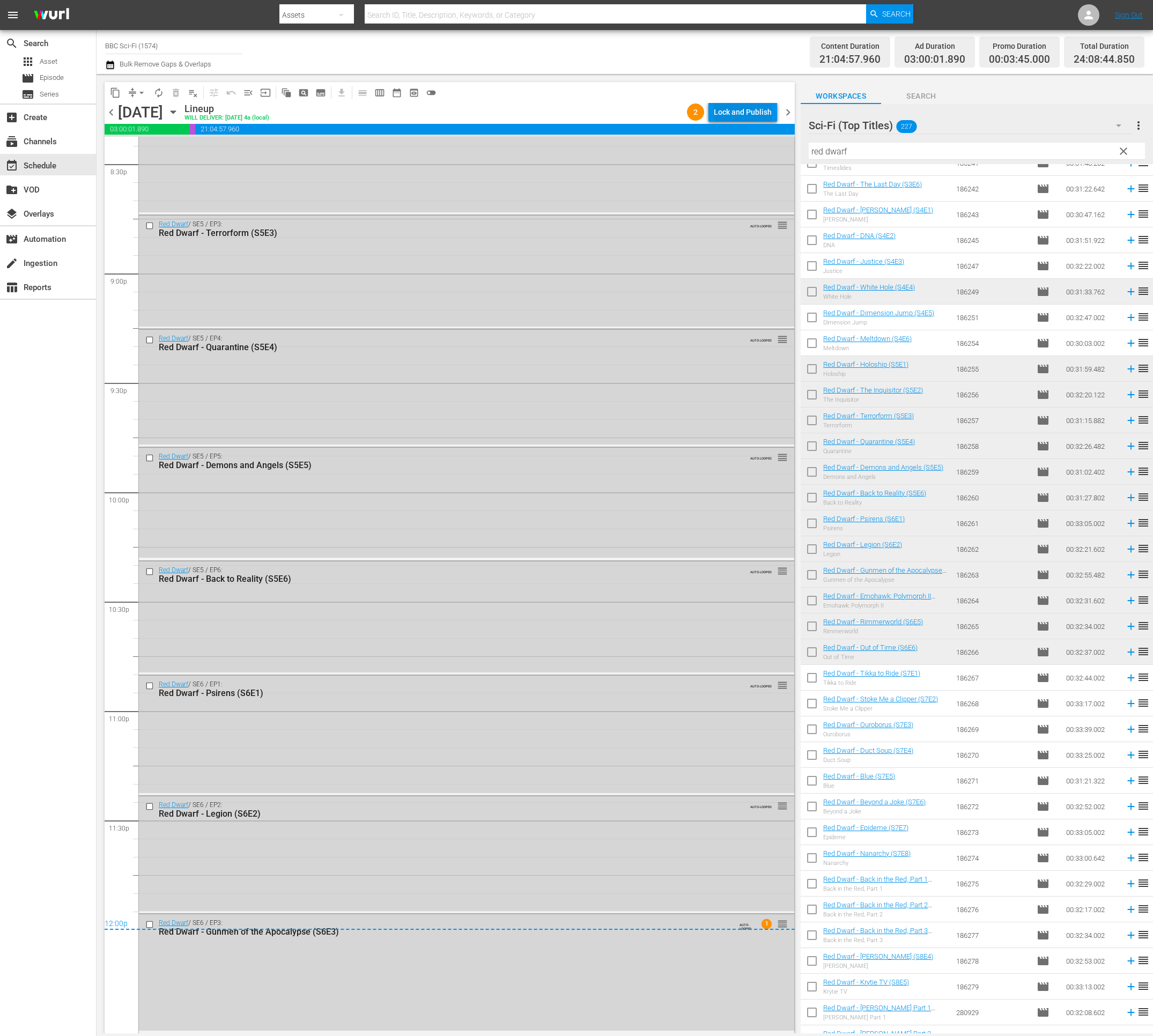
click at [727, 118] on div "Lock and Publish" at bounding box center [742, 112] width 58 height 19
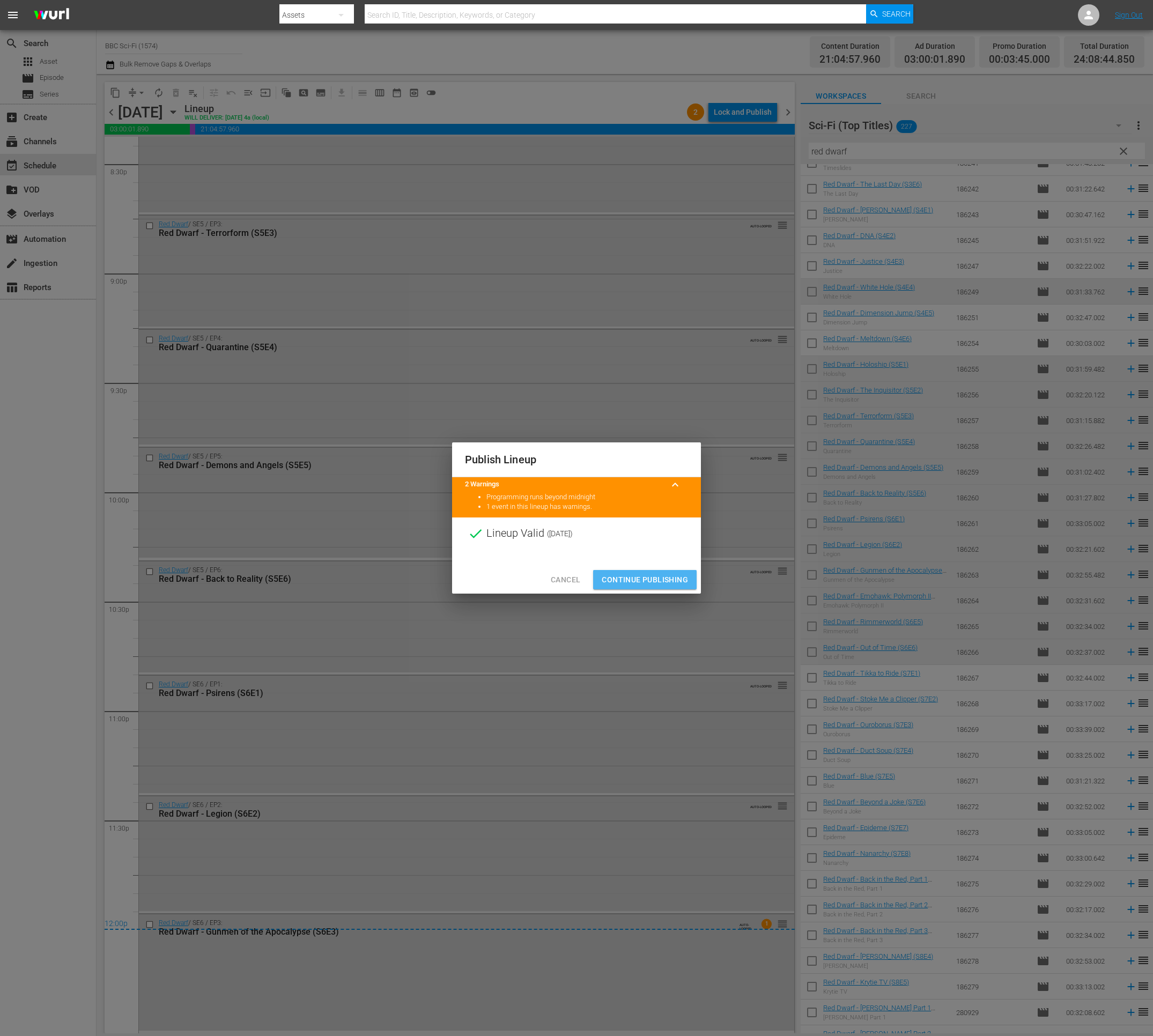
click at [650, 586] on button "Continue Publishing" at bounding box center [645, 580] width 103 height 20
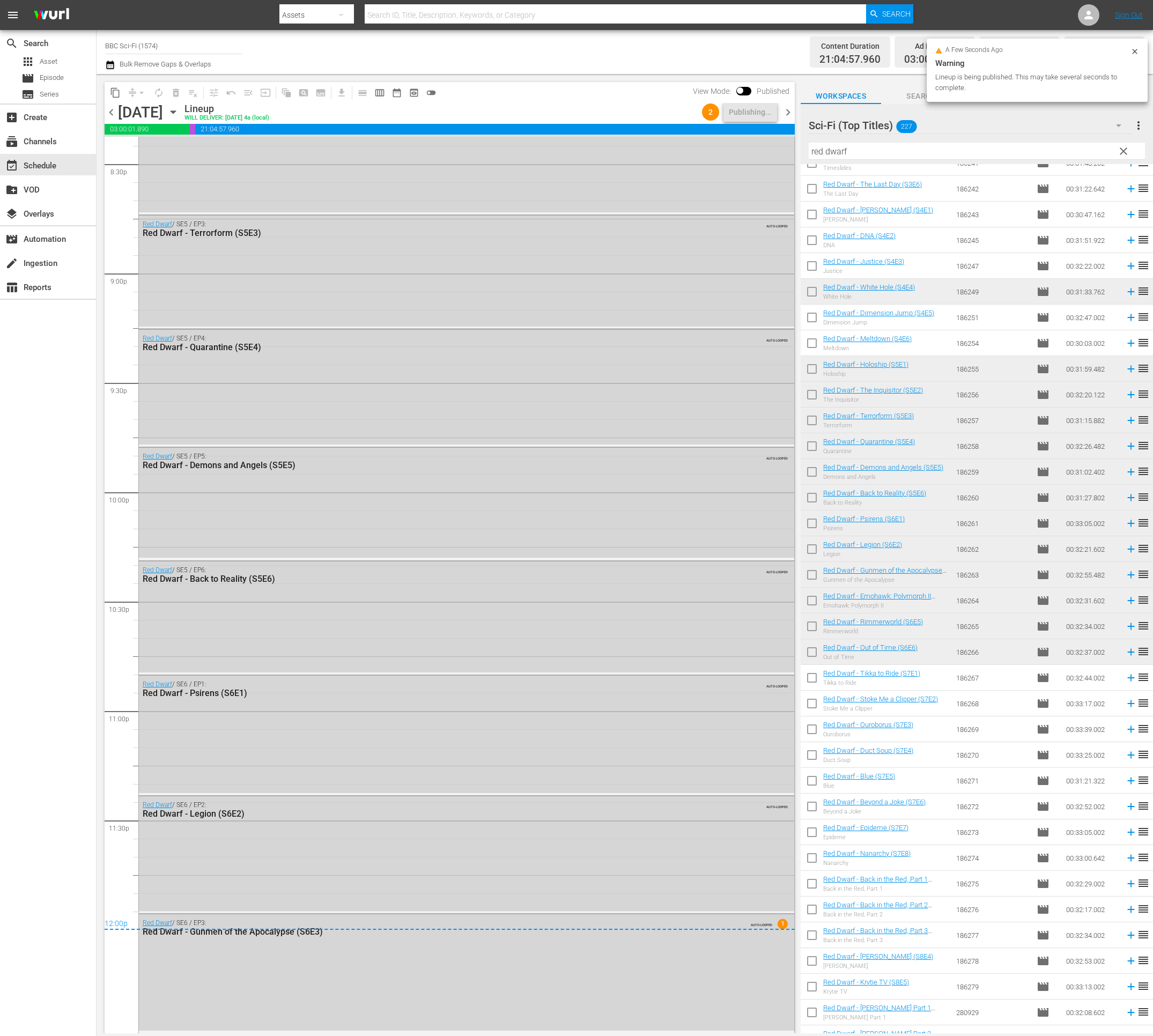
click at [786, 113] on span "chevron_right" at bounding box center [787, 112] width 13 height 13
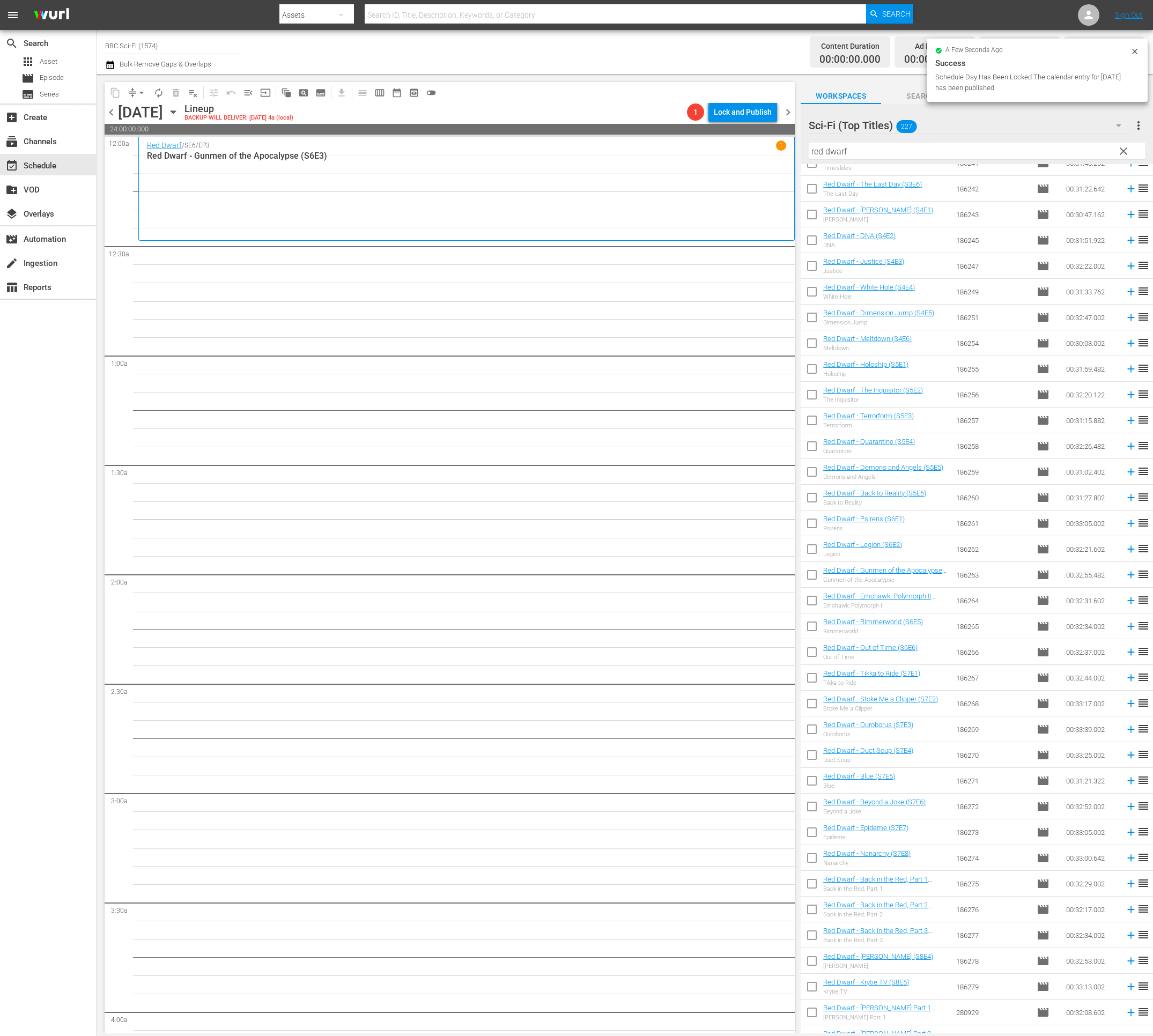
click at [813, 679] on input "checkbox" at bounding box center [812, 680] width 22 height 22
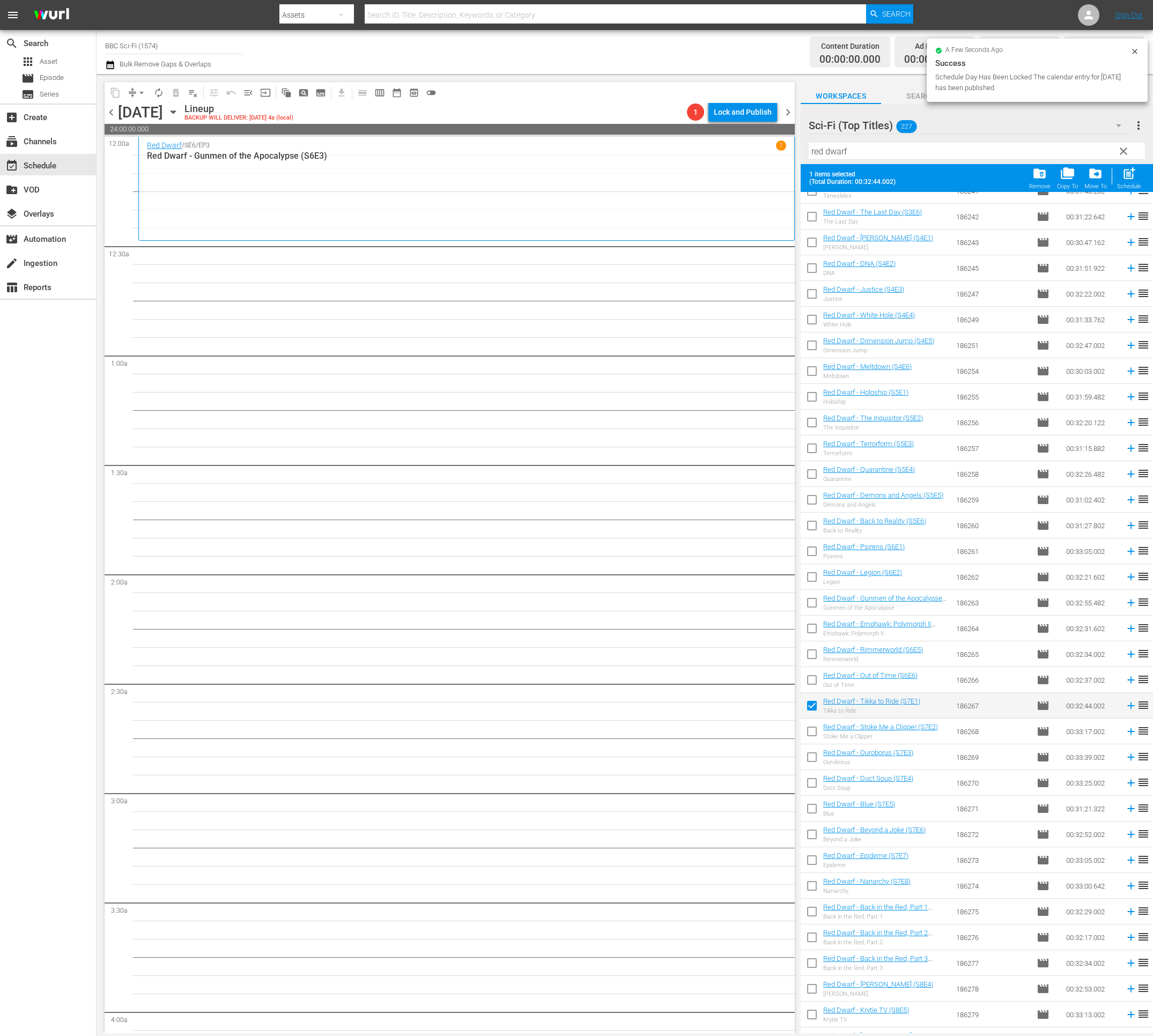
drag, startPoint x: 810, startPoint y: 728, endPoint x: 810, endPoint y: 736, distance: 8.0
click at [810, 730] on input "checkbox" at bounding box center [812, 733] width 22 height 22
drag, startPoint x: 810, startPoint y: 754, endPoint x: 812, endPoint y: 781, distance: 27.1
click at [810, 754] on input "checkbox" at bounding box center [812, 759] width 22 height 22
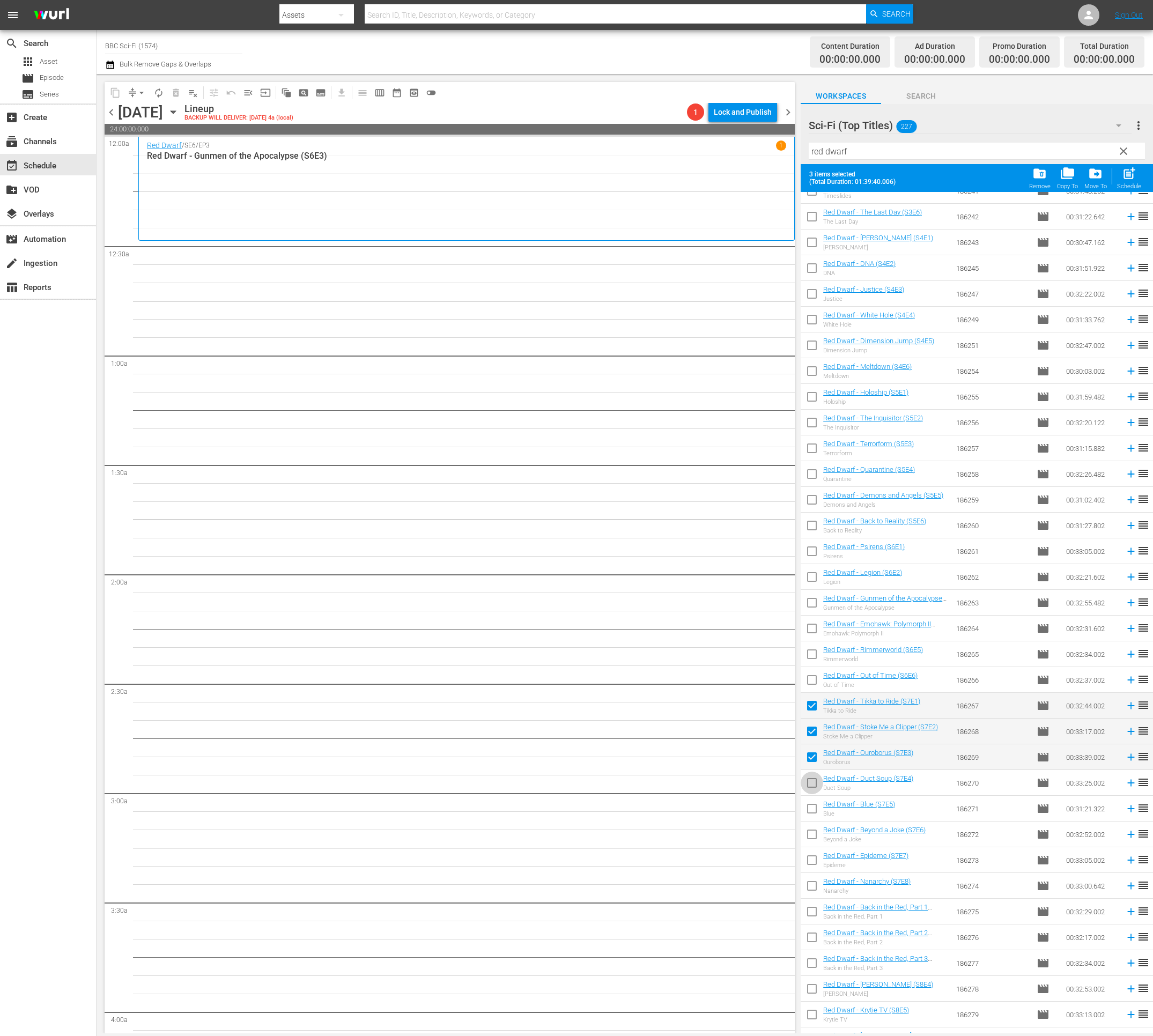
click at [813, 783] on input "checkbox" at bounding box center [812, 784] width 22 height 22
click at [812, 805] on input "checkbox" at bounding box center [812, 810] width 22 height 22
click at [814, 830] on input "checkbox" at bounding box center [812, 836] width 22 height 22
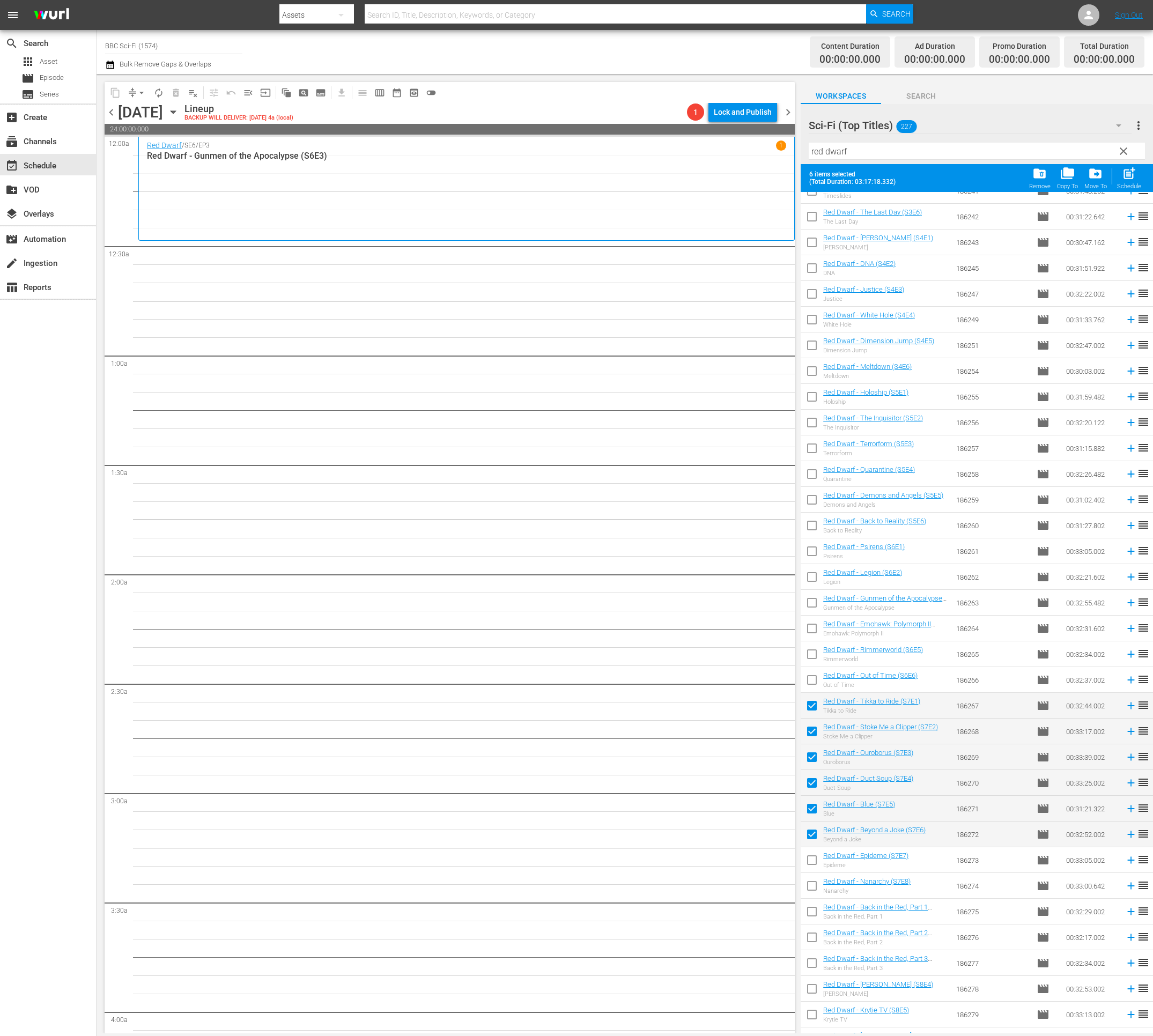
click at [814, 866] on input "checkbox" at bounding box center [812, 862] width 22 height 22
click at [812, 888] on input "checkbox" at bounding box center [812, 888] width 22 height 22
click at [809, 920] on input "checkbox" at bounding box center [812, 913] width 22 height 22
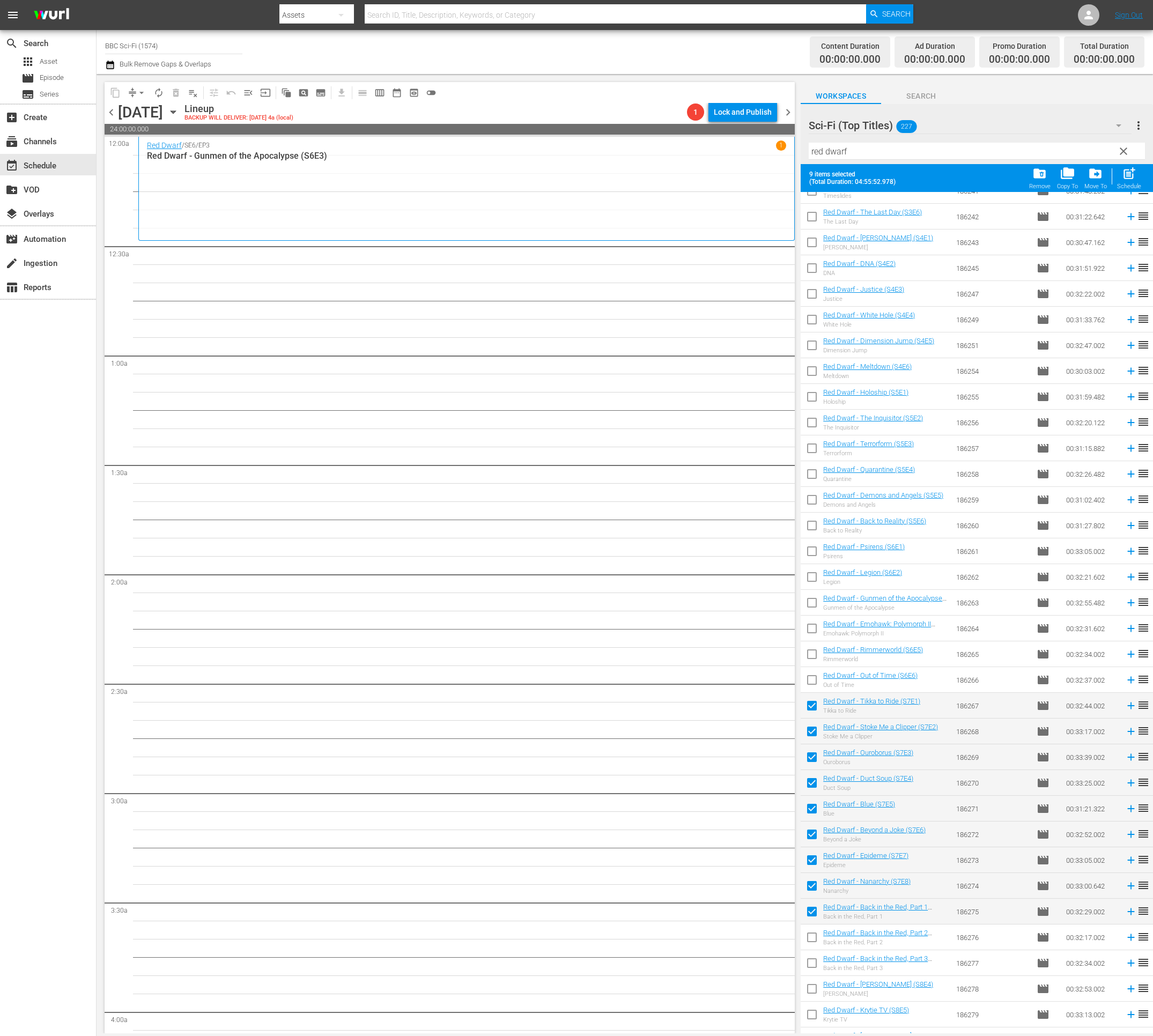
drag, startPoint x: 813, startPoint y: 937, endPoint x: 814, endPoint y: 944, distance: 7.1
click at [814, 937] on input "checkbox" at bounding box center [812, 939] width 22 height 22
drag, startPoint x: 815, startPoint y: 965, endPoint x: 813, endPoint y: 991, distance: 26.1
click at [815, 965] on input "checkbox" at bounding box center [812, 965] width 22 height 22
click at [814, 994] on input "checkbox" at bounding box center [812, 991] width 22 height 22
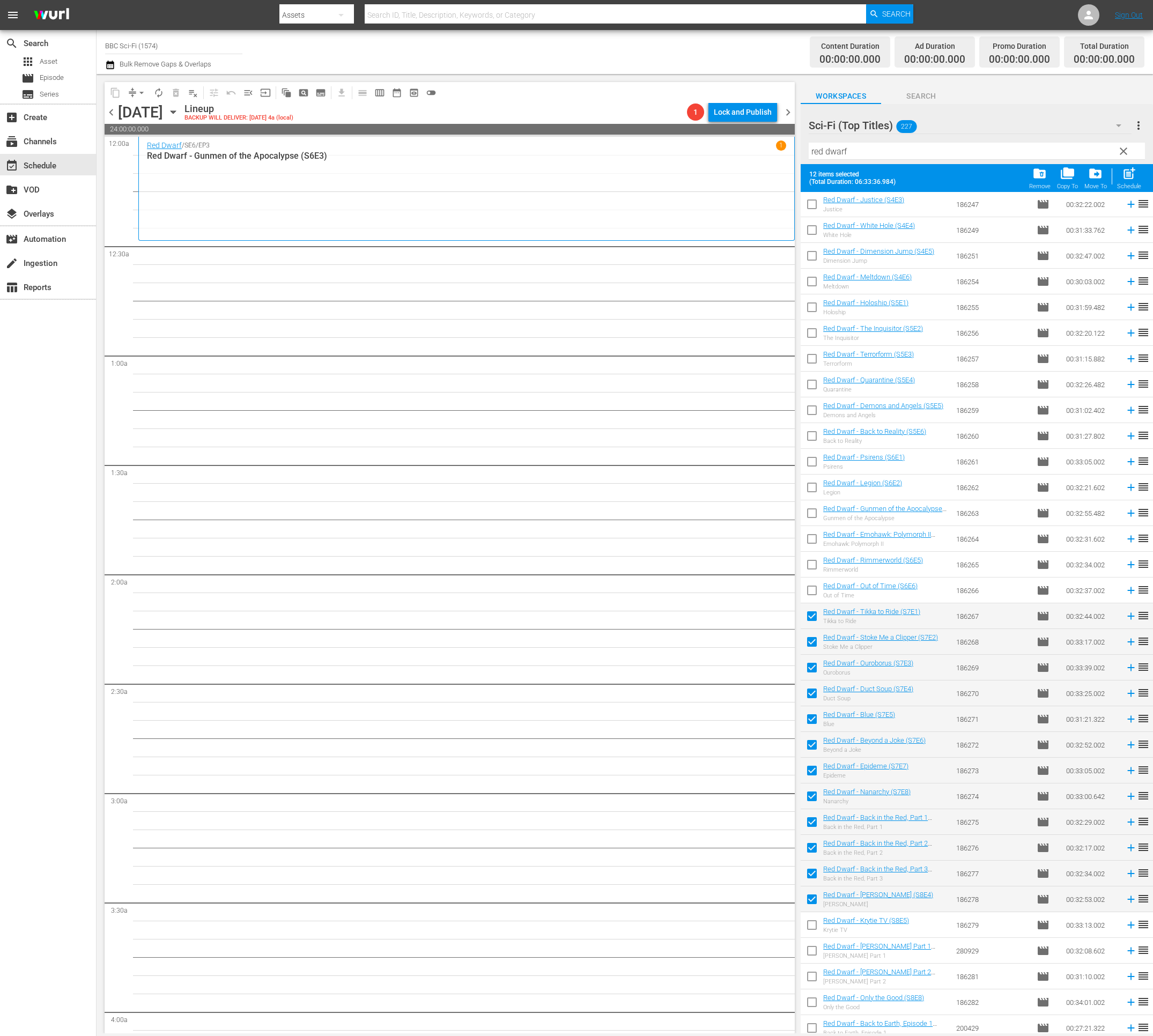
scroll to position [1031, 0]
click at [1133, 180] on span "post_add" at bounding box center [1129, 173] width 15 height 15
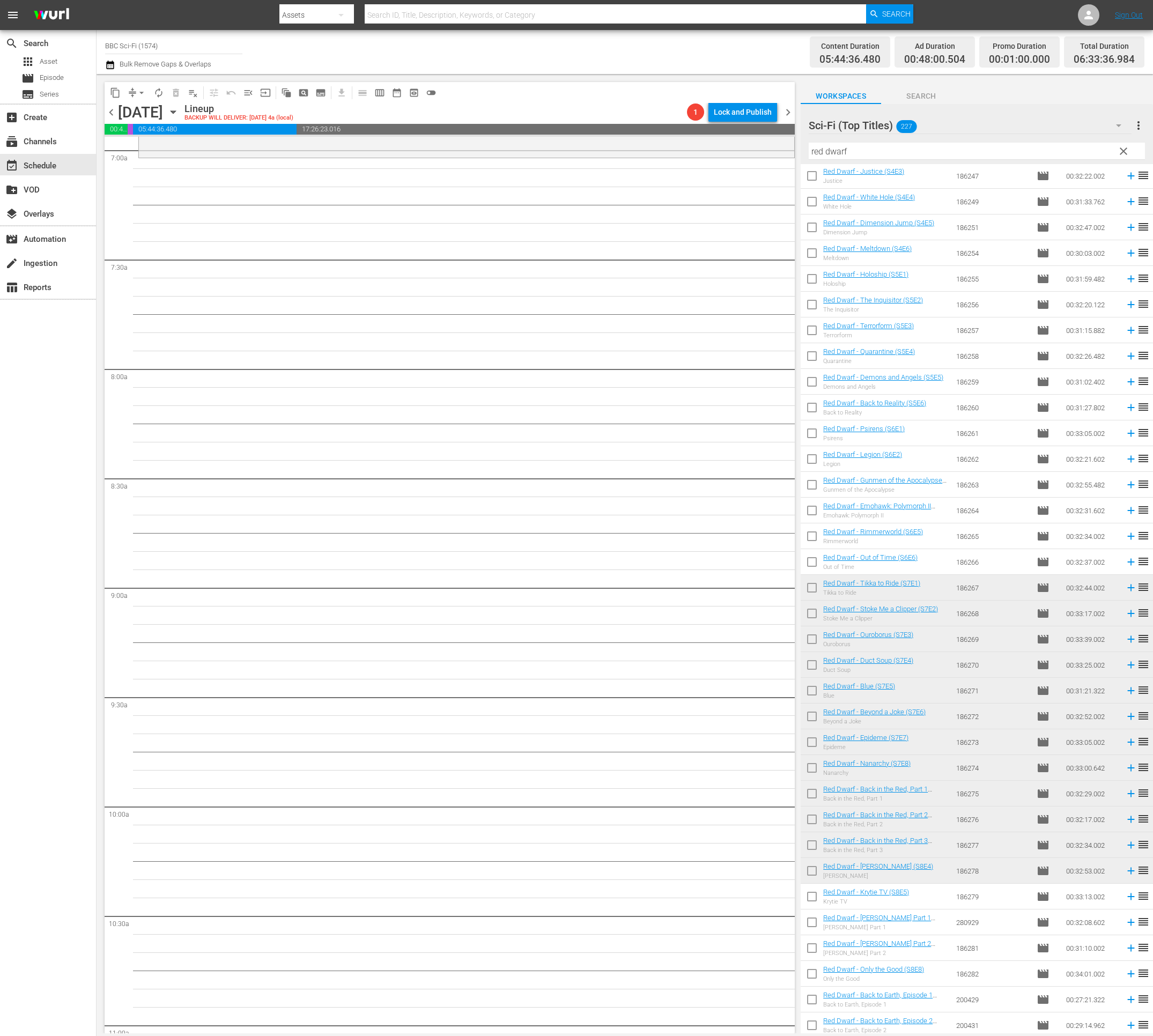
scroll to position [1539, 0]
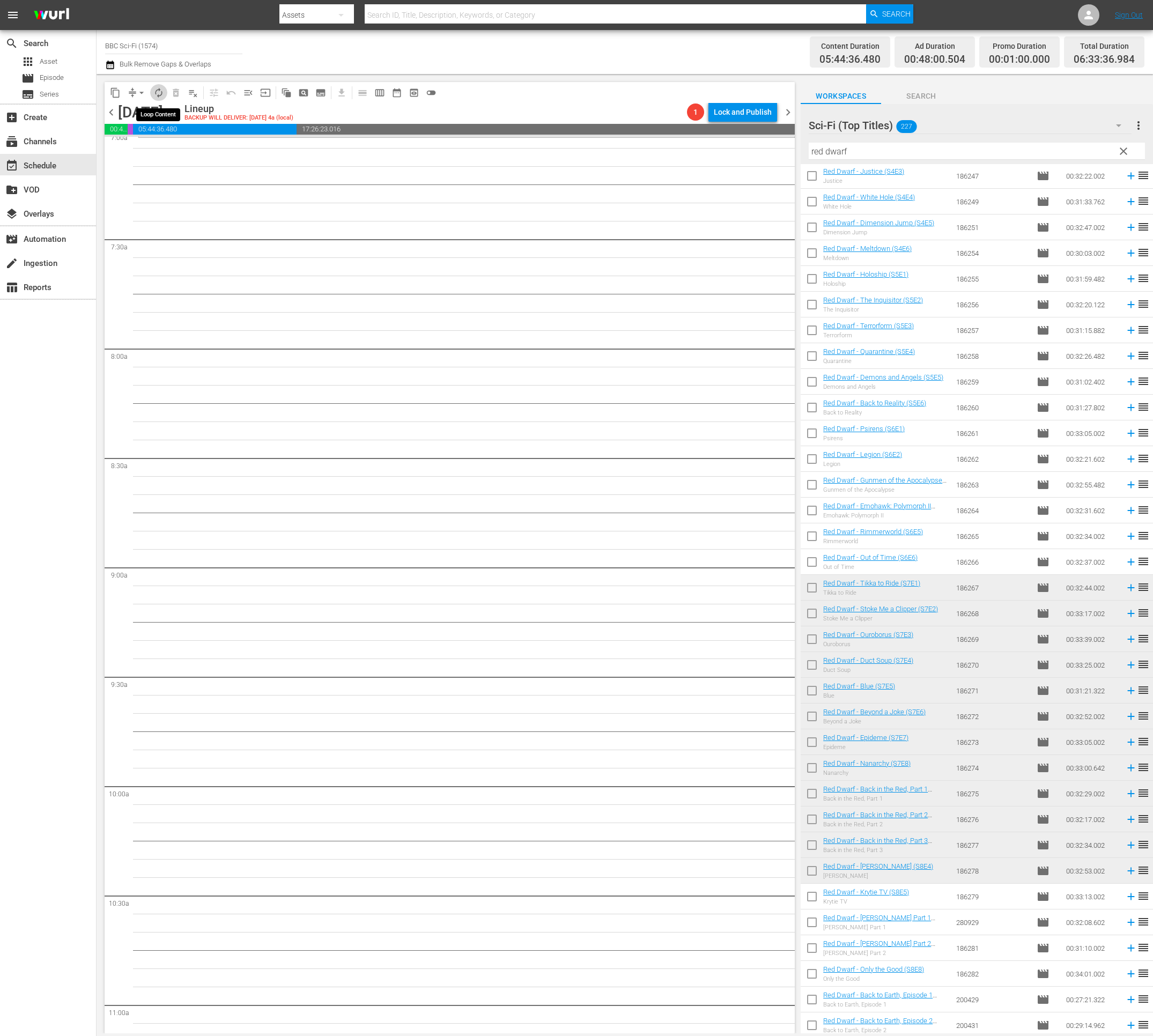
click at [161, 94] on span "autorenew_outlined" at bounding box center [159, 92] width 11 height 11
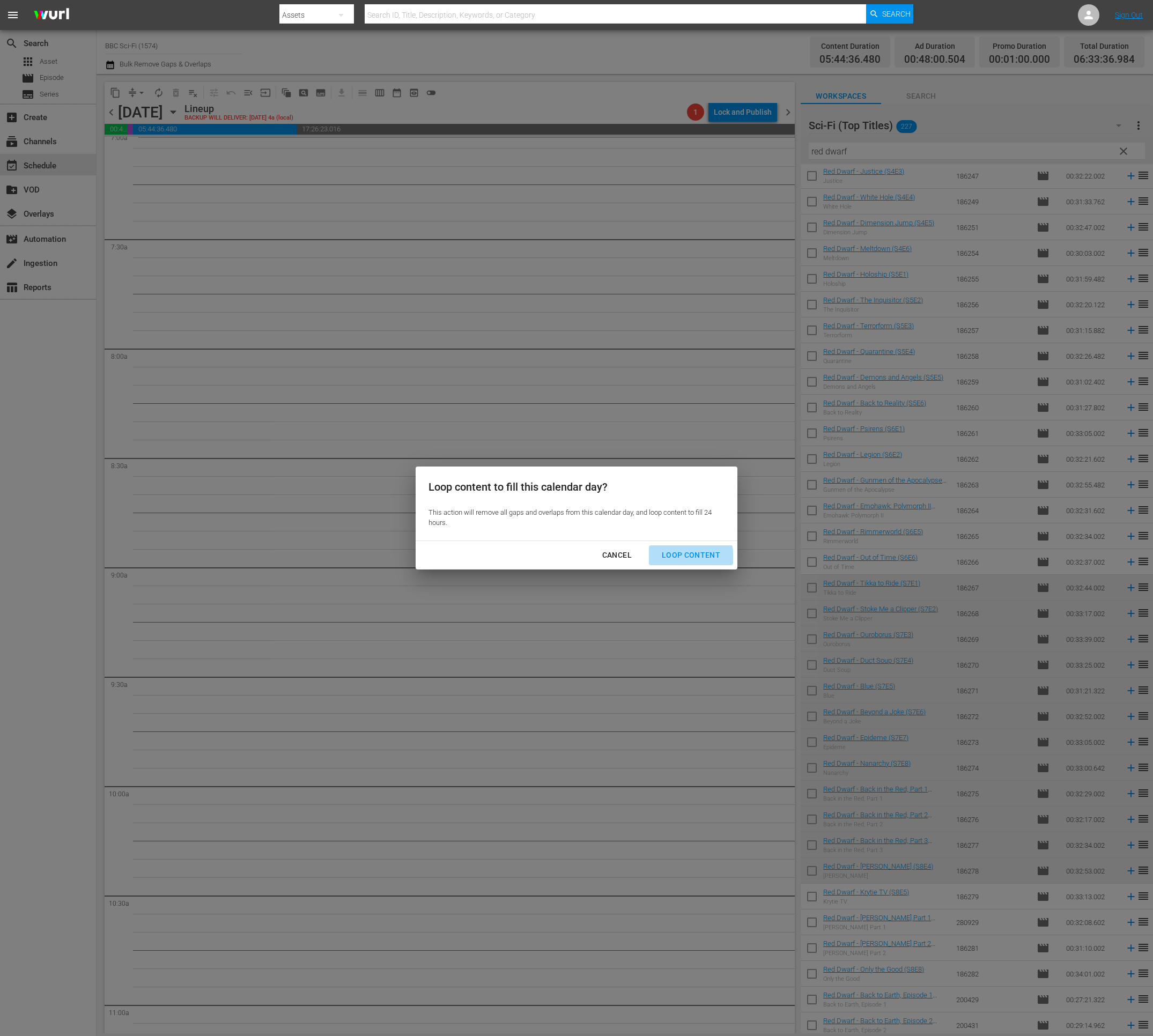
click at [679, 558] on div "Loop Content" at bounding box center [691, 555] width 76 height 13
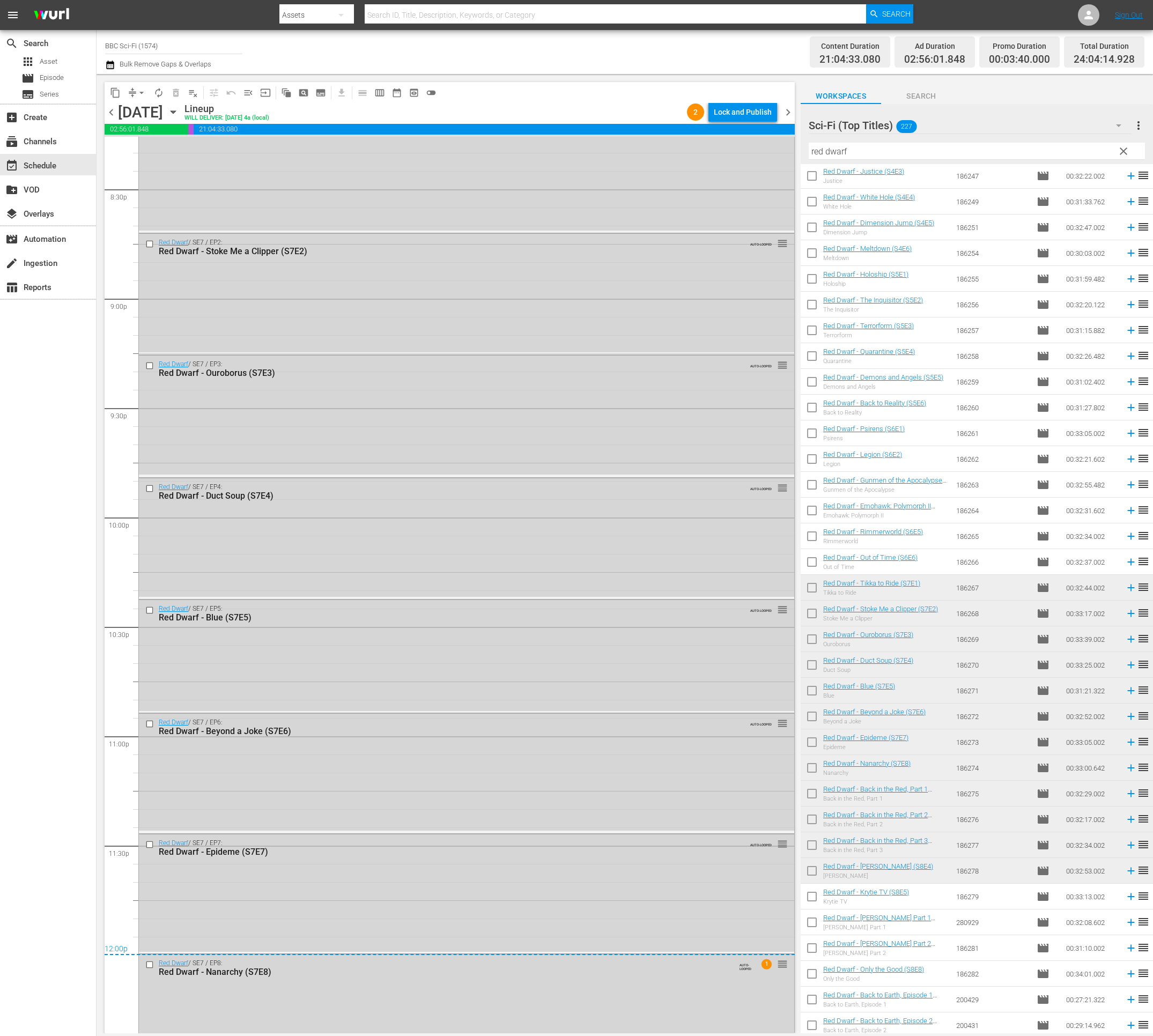
scroll to position [4473, 0]
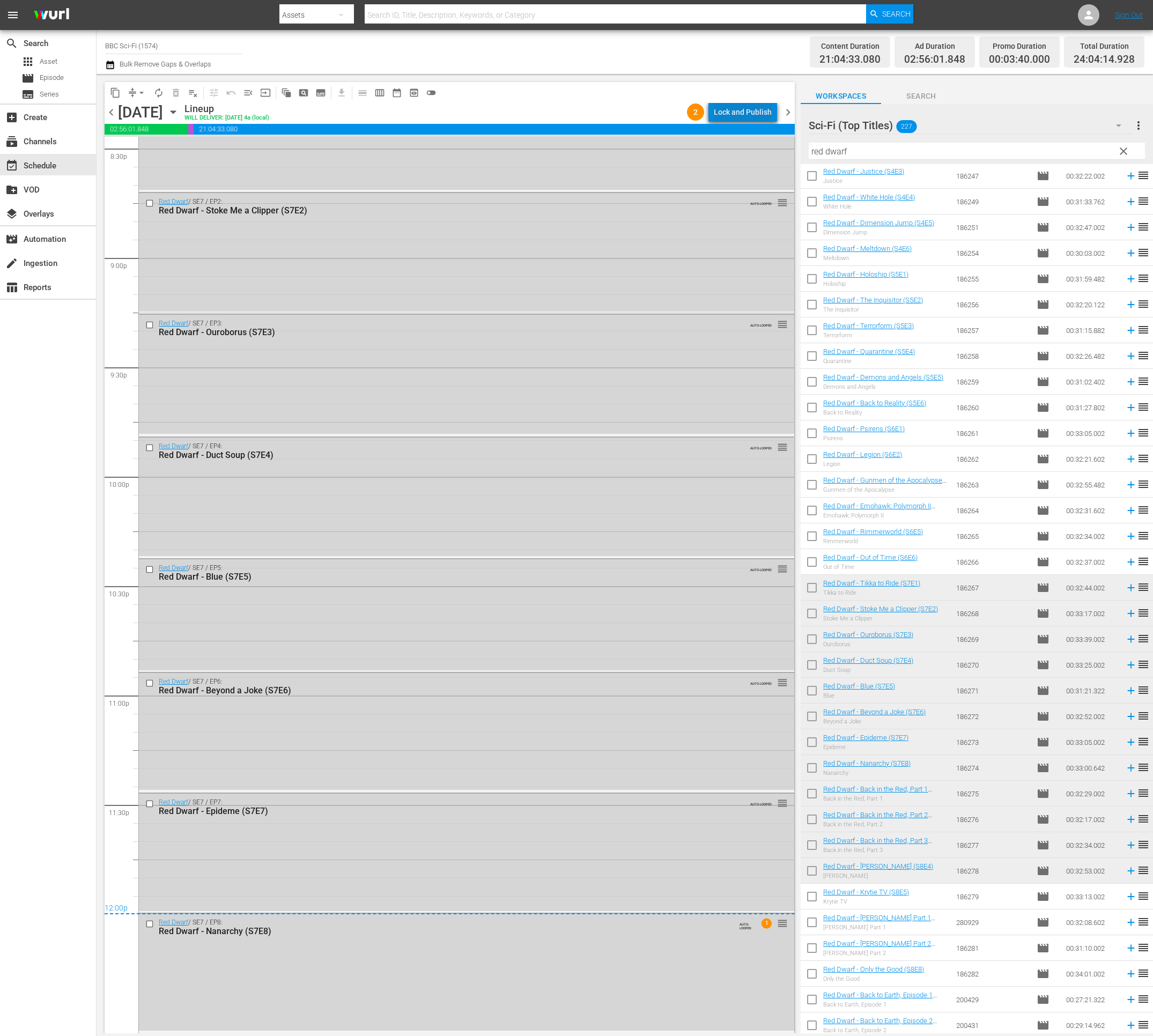
click at [770, 108] on div "Lock and Publish" at bounding box center [742, 112] width 58 height 19
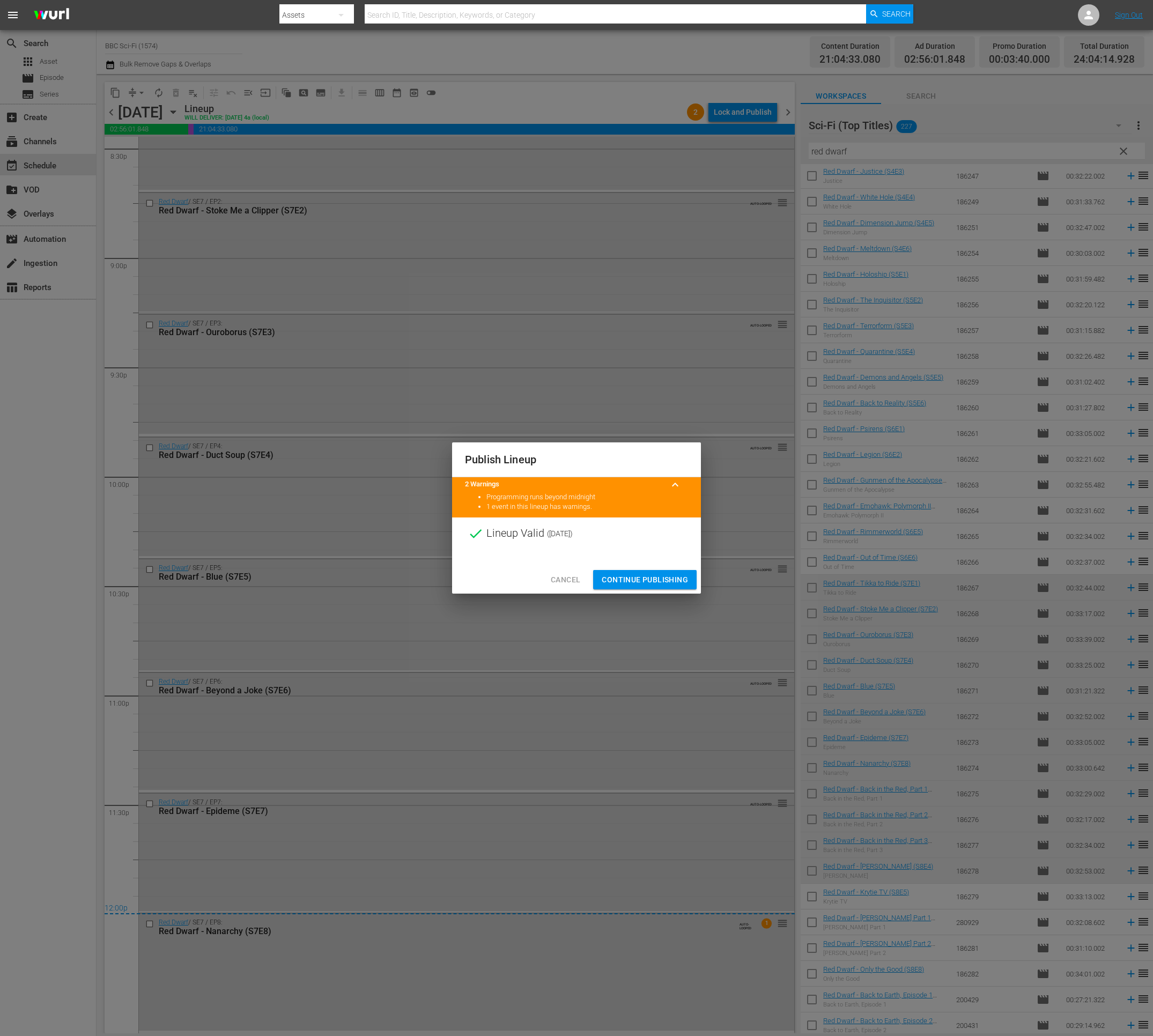
click at [648, 579] on span "Continue Publishing" at bounding box center [645, 580] width 87 height 13
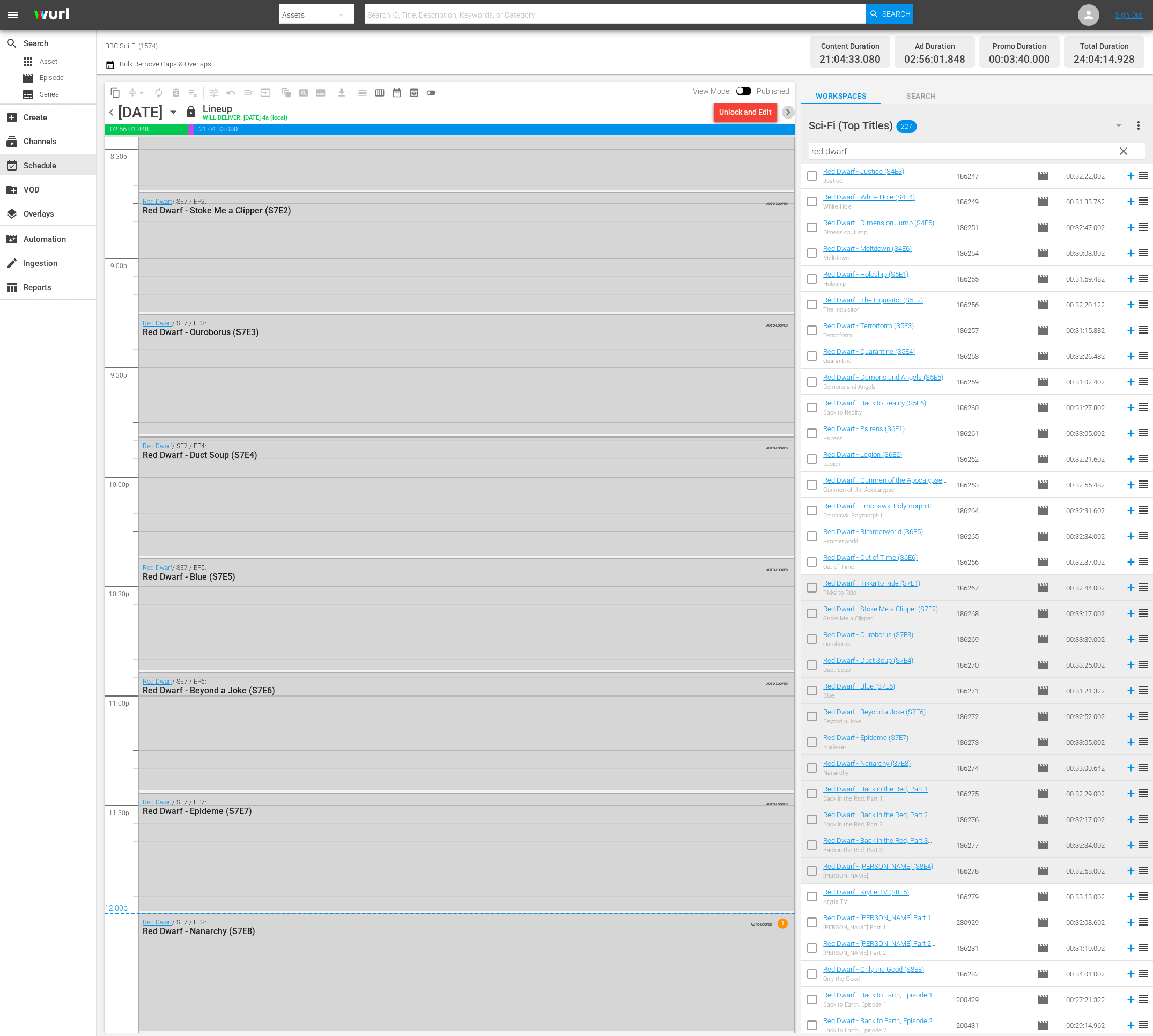
click at [786, 113] on span "chevron_right" at bounding box center [787, 112] width 13 height 13
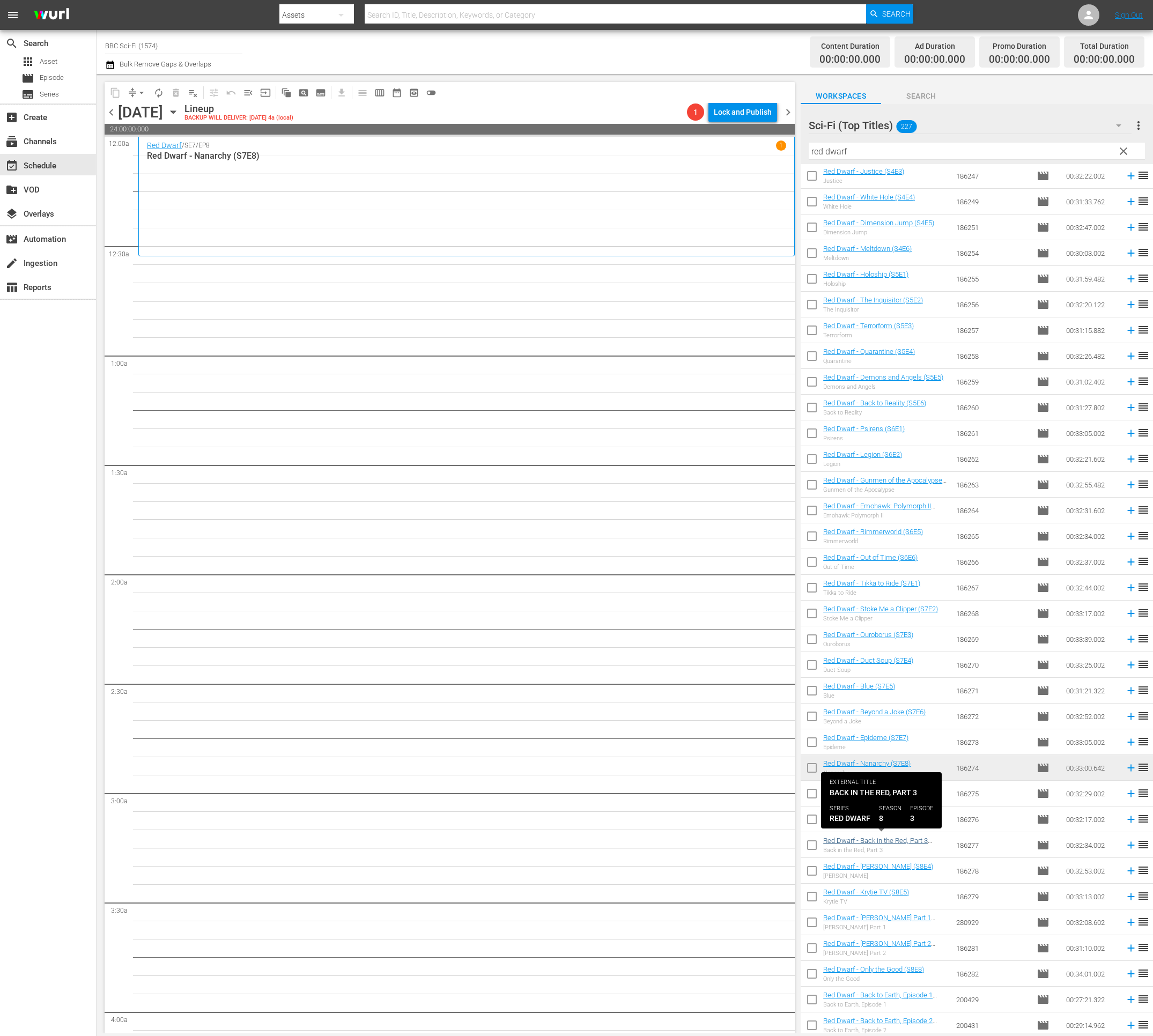
scroll to position [1060, 0]
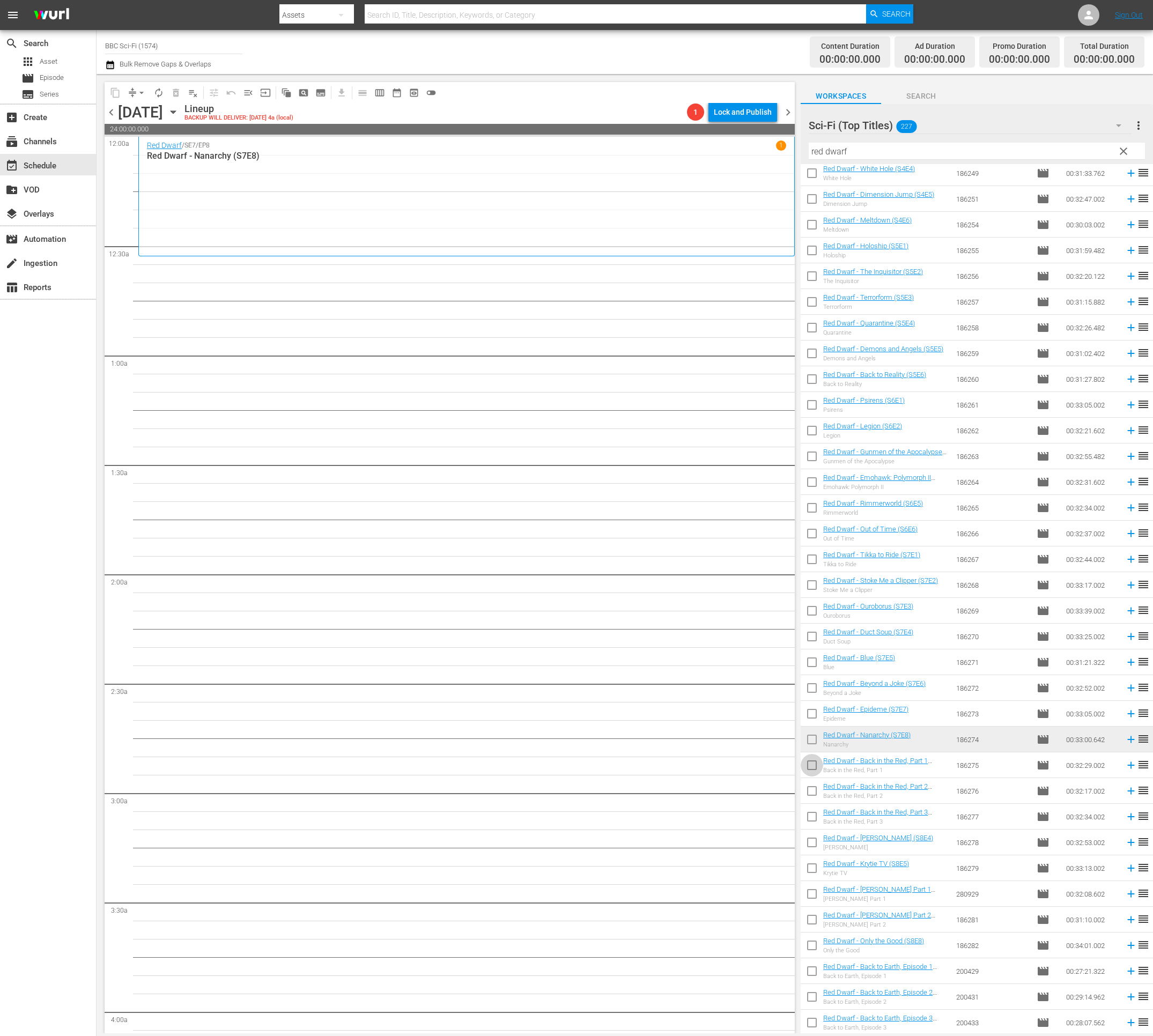
click at [812, 767] on input "checkbox" at bounding box center [812, 767] width 22 height 22
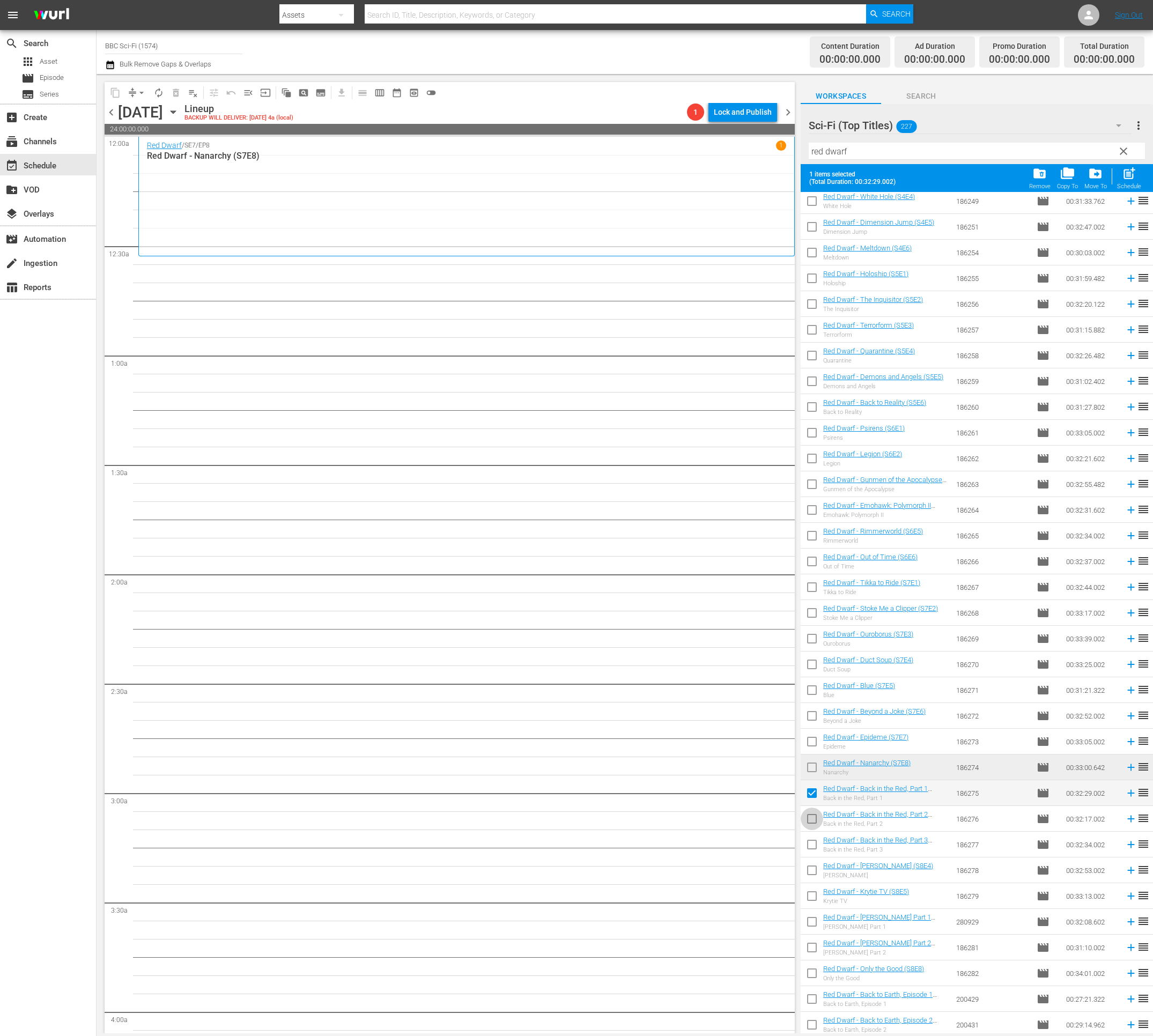
click at [814, 816] on input "checkbox" at bounding box center [812, 821] width 22 height 22
click at [810, 846] on input "checkbox" at bounding box center [812, 846] width 22 height 22
click at [815, 874] on input "checkbox" at bounding box center [812, 872] width 22 height 22
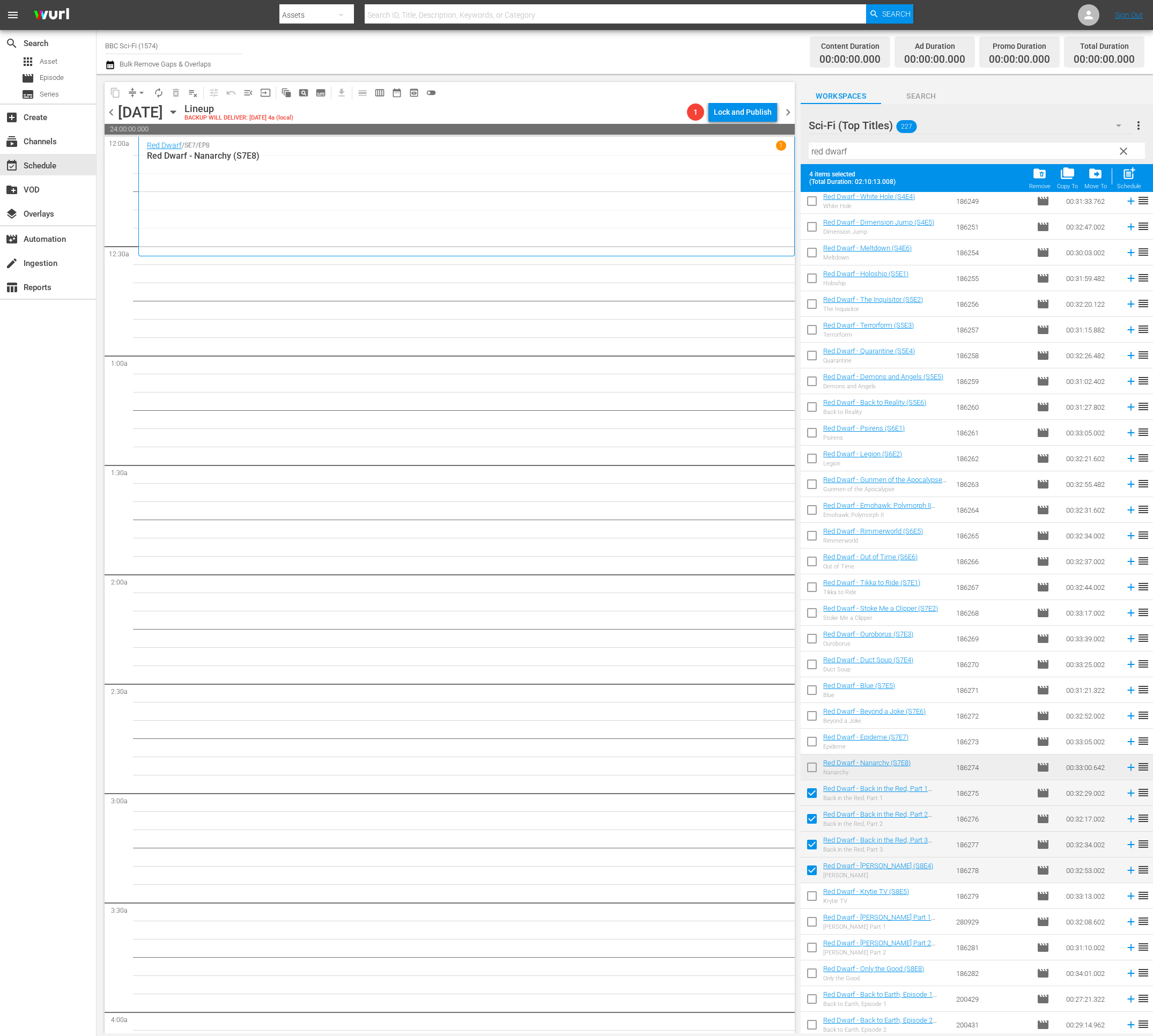
click at [813, 893] on input "checkbox" at bounding box center [812, 898] width 22 height 22
click at [811, 922] on input "checkbox" at bounding box center [812, 923] width 22 height 22
drag, startPoint x: 814, startPoint y: 951, endPoint x: 814, endPoint y: 973, distance: 22.0
click at [814, 951] on input "checkbox" at bounding box center [812, 949] width 22 height 22
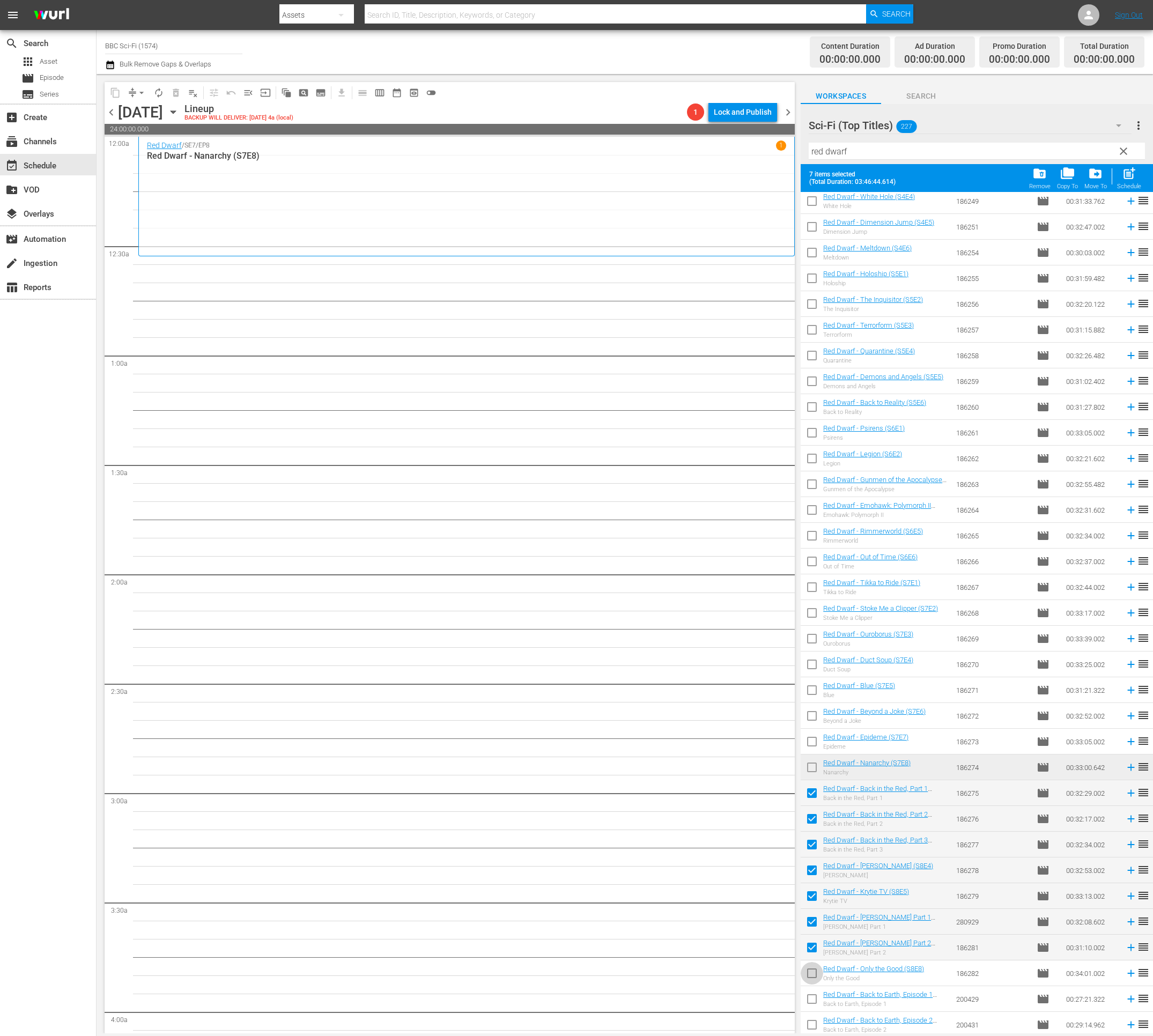
click at [814, 973] on input "checkbox" at bounding box center [812, 975] width 22 height 22
click at [812, 994] on input "checkbox" at bounding box center [812, 1001] width 22 height 22
click at [812, 1024] on input "checkbox" at bounding box center [812, 1026] width 22 height 22
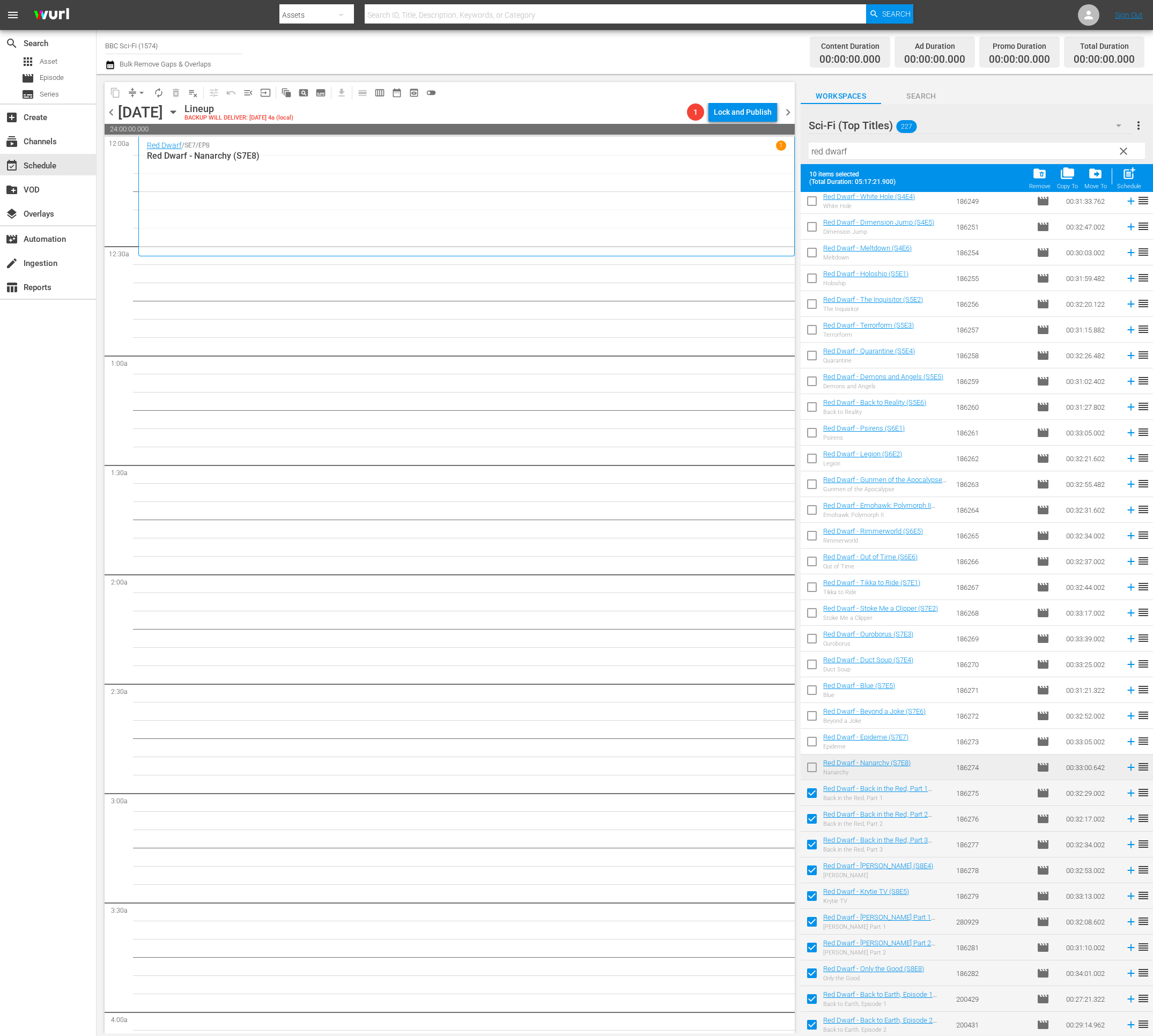
scroll to position [1088, 0]
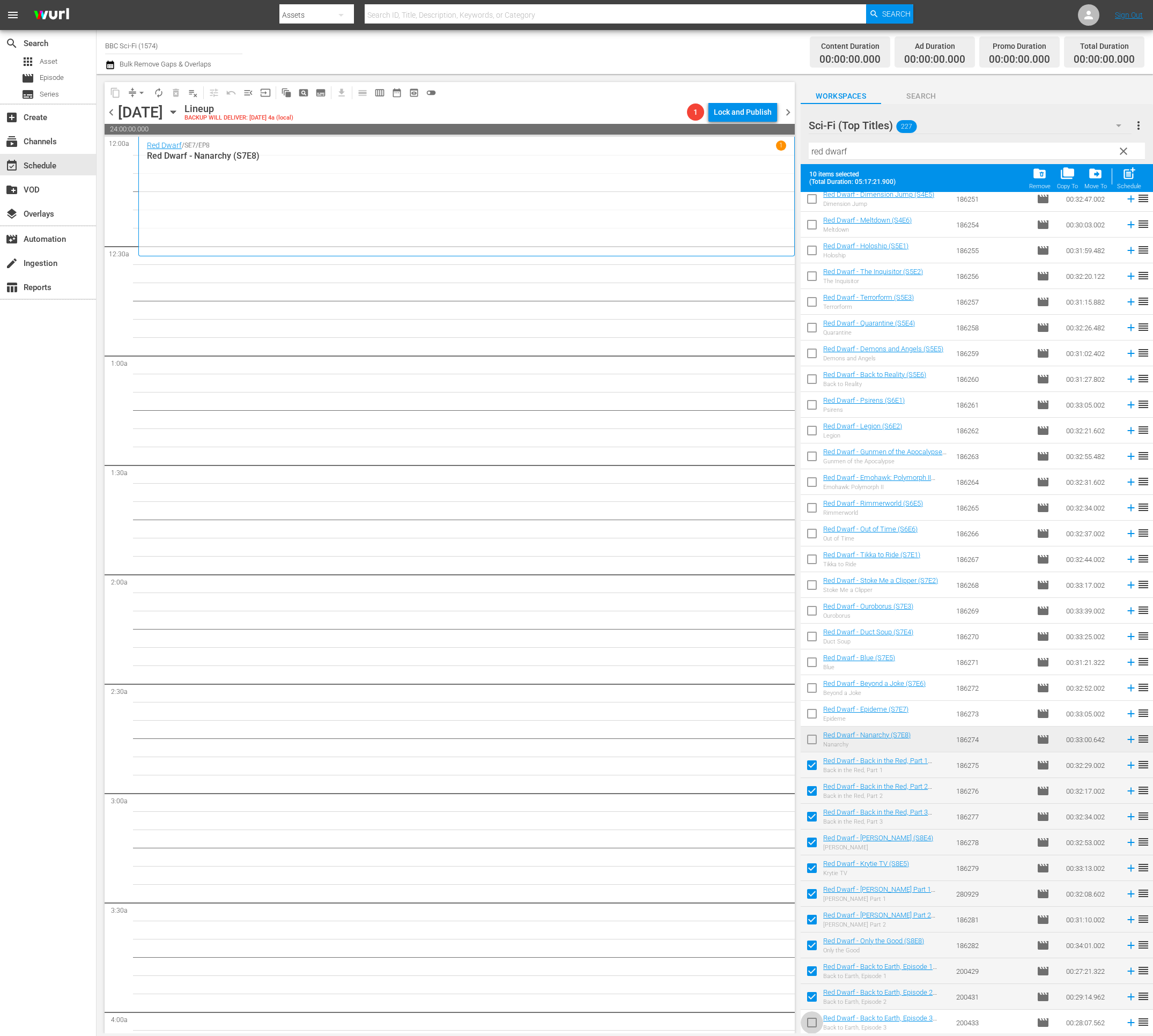
click at [813, 1021] on input "checkbox" at bounding box center [812, 1025] width 22 height 22
click at [1129, 178] on span "post_add" at bounding box center [1129, 173] width 15 height 15
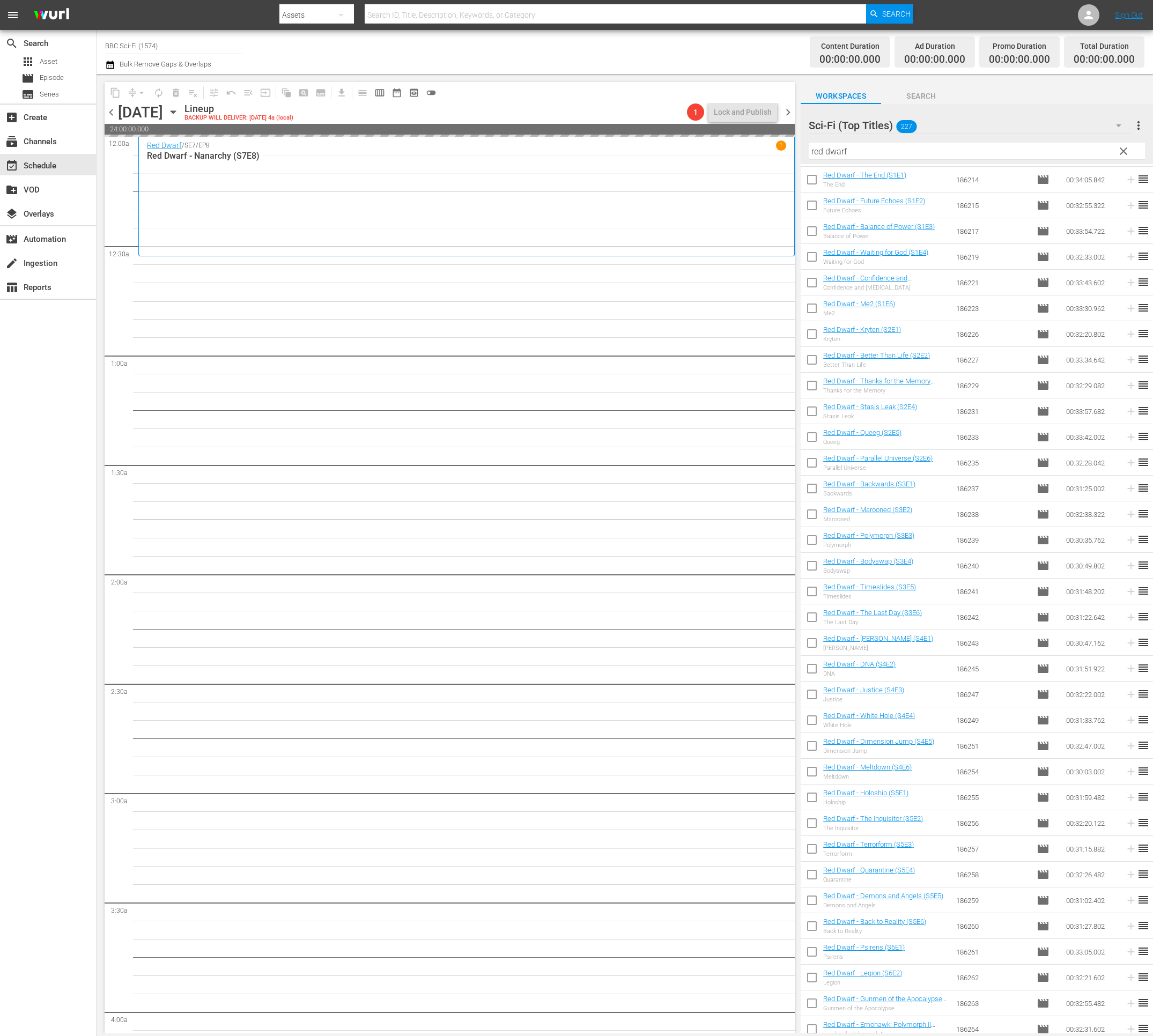
scroll to position [0, 0]
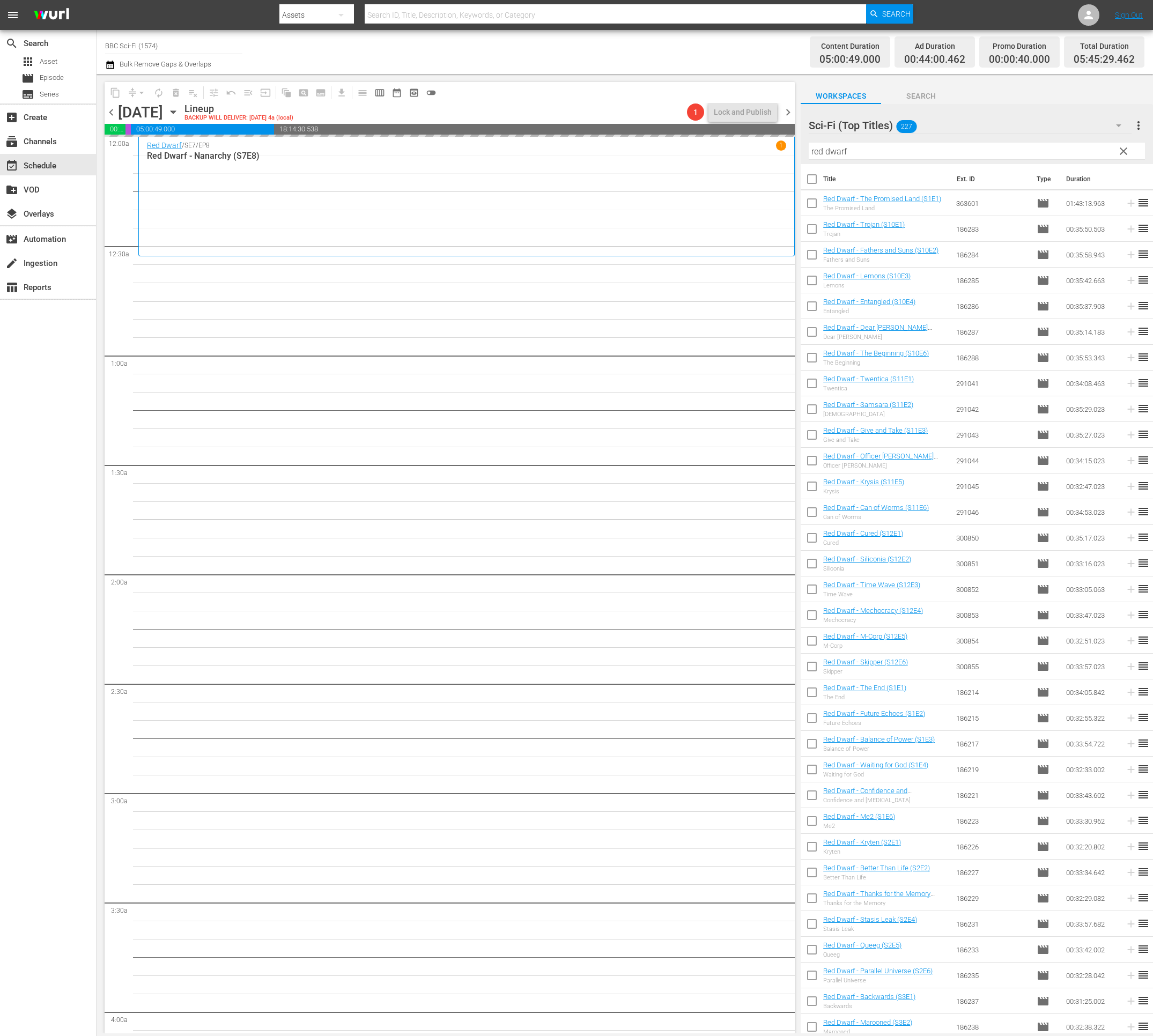
click at [803, 227] on input "checkbox" at bounding box center [812, 231] width 22 height 22
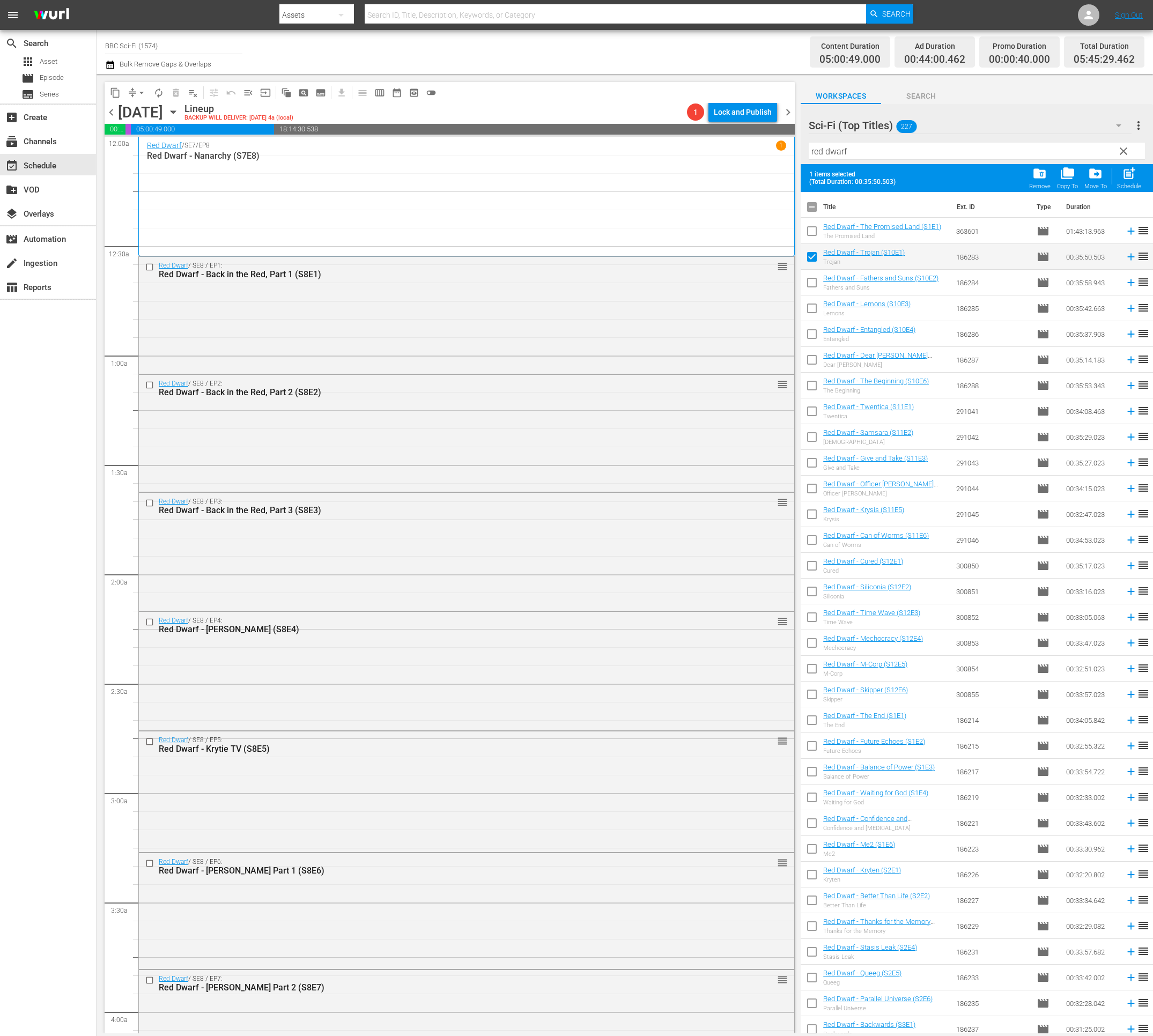
click at [811, 293] on input "checkbox" at bounding box center [812, 284] width 22 height 22
click at [813, 306] on input "checkbox" at bounding box center [812, 310] width 22 height 22
click at [815, 330] on input "checkbox" at bounding box center [812, 336] width 22 height 22
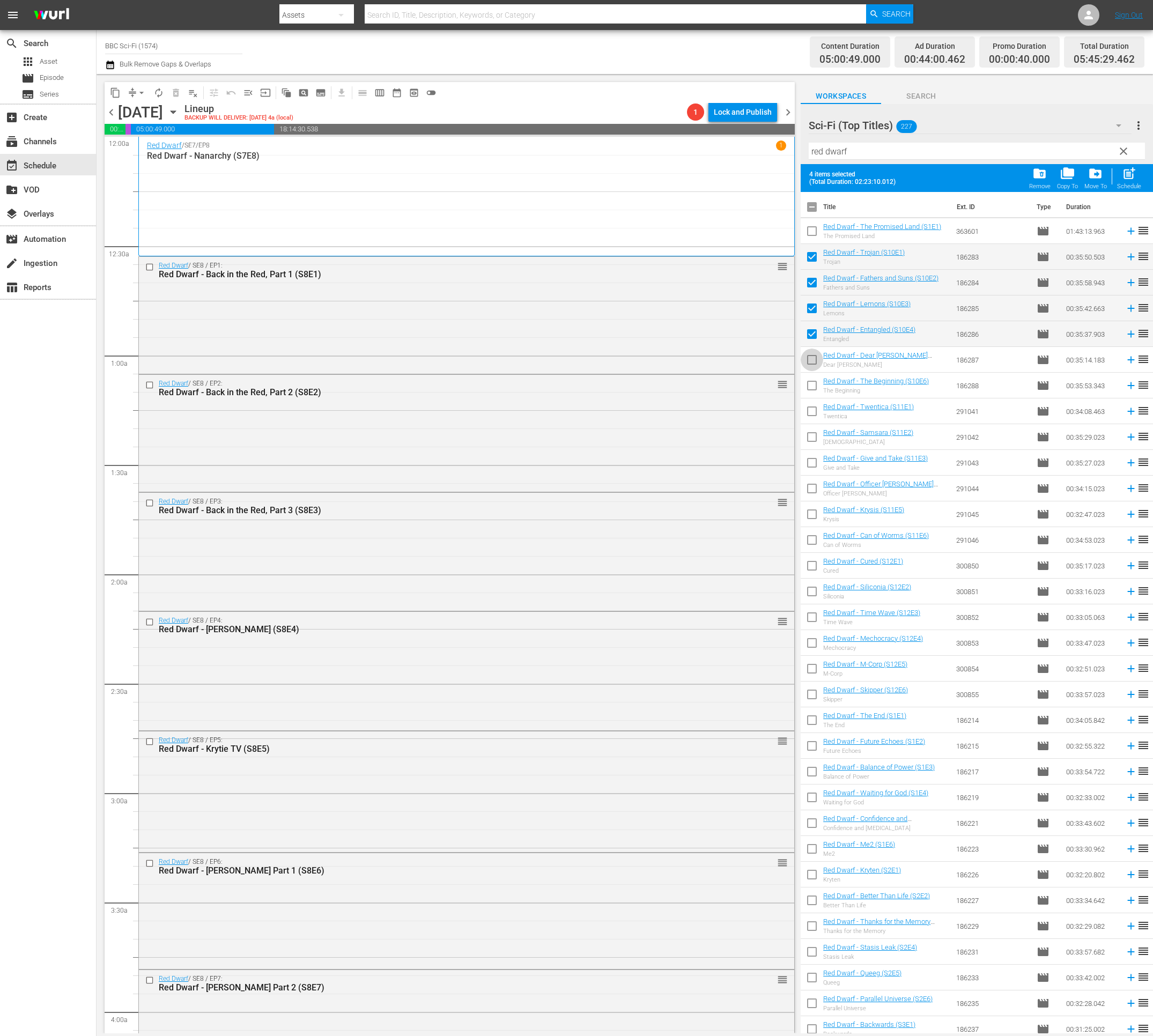
click at [815, 361] on input "checkbox" at bounding box center [812, 361] width 22 height 22
click at [812, 390] on input "checkbox" at bounding box center [812, 387] width 22 height 22
click at [1133, 179] on span "post_add" at bounding box center [1129, 173] width 15 height 15
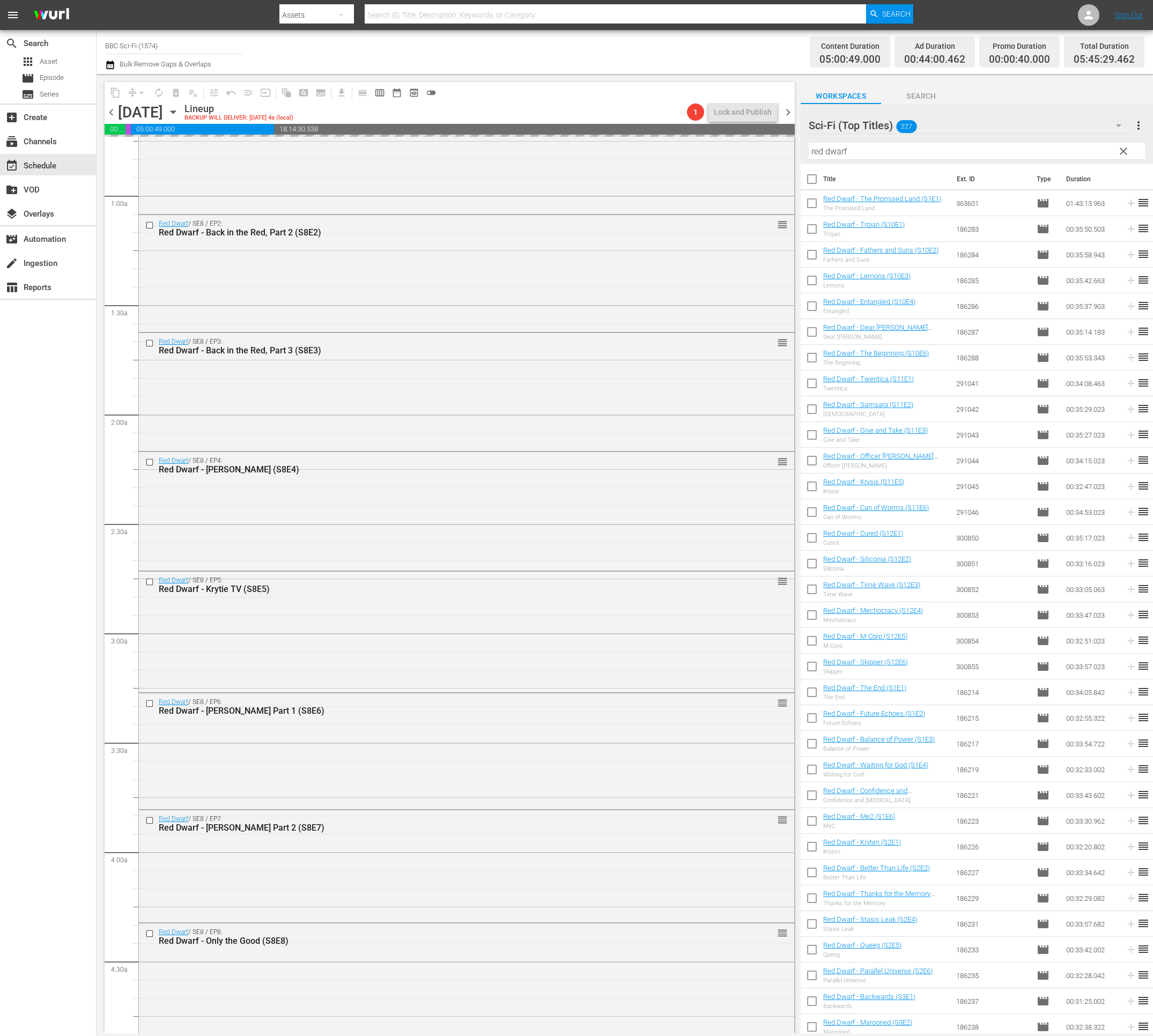
scroll to position [859, 0]
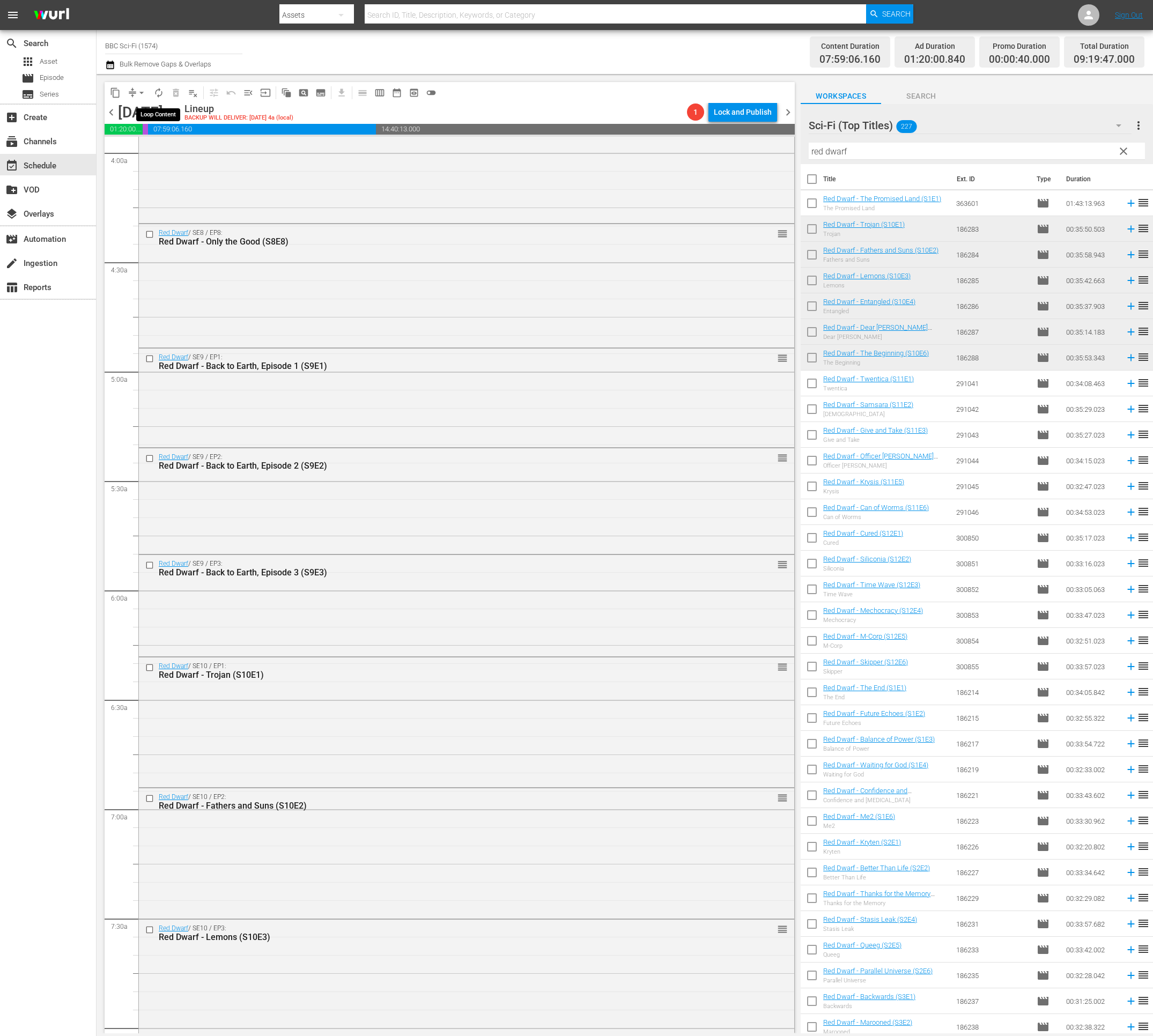
click at [152, 91] on button "autorenew_outlined" at bounding box center [159, 92] width 17 height 17
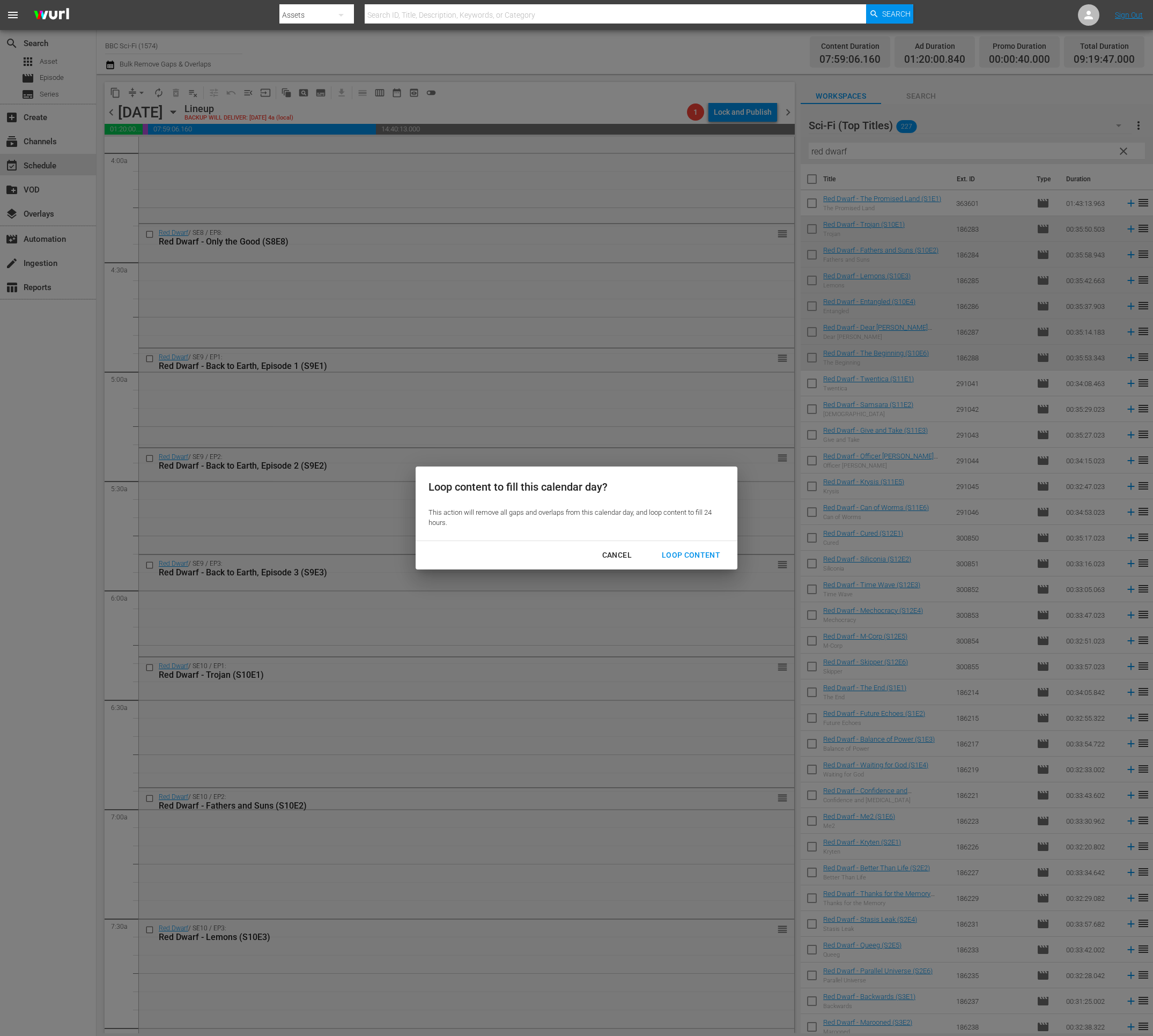
click at [688, 554] on div "Loop Content" at bounding box center [691, 555] width 76 height 13
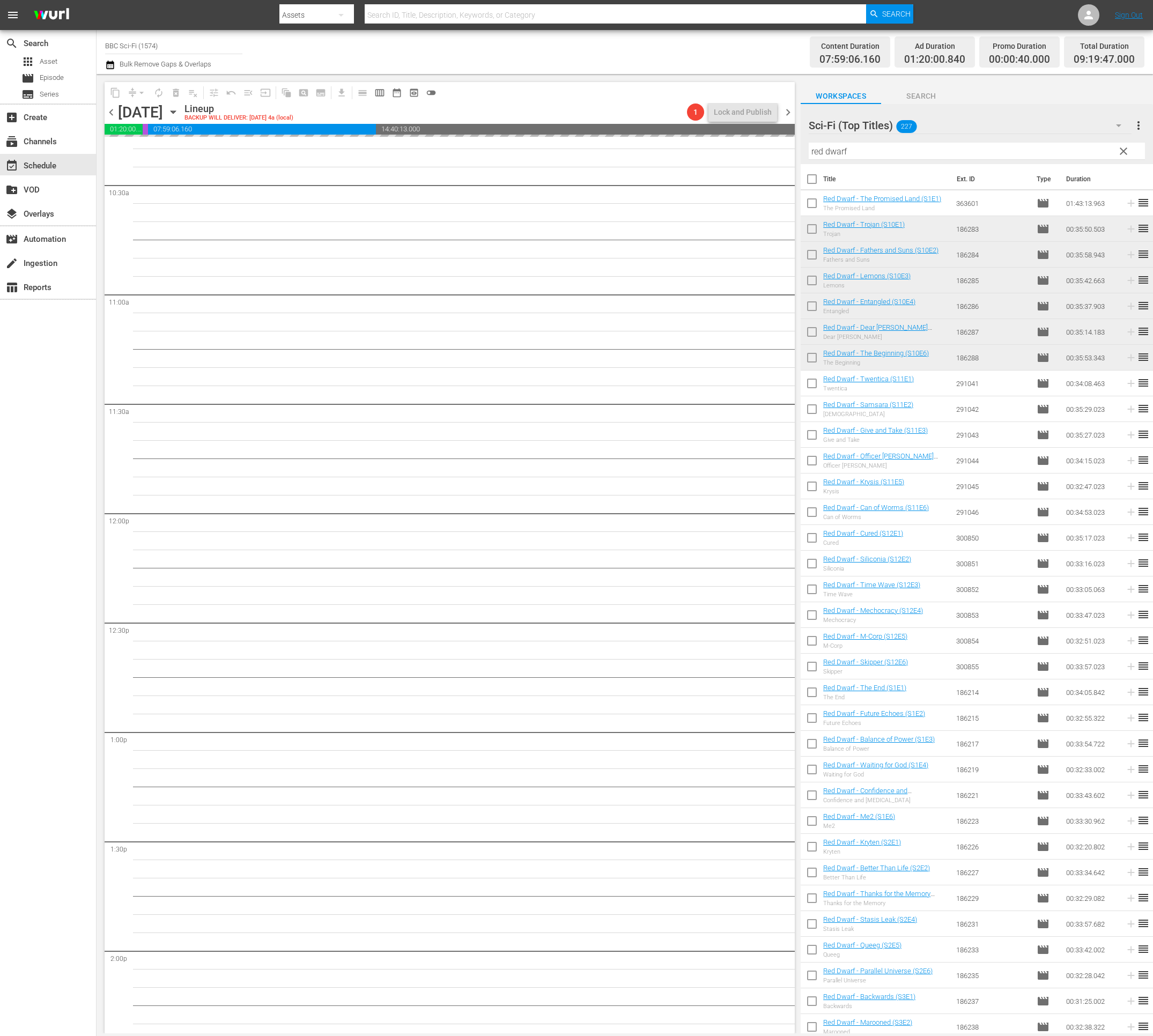
scroll to position [2925, 0]
